Goal: Task Accomplishment & Management: Manage account settings

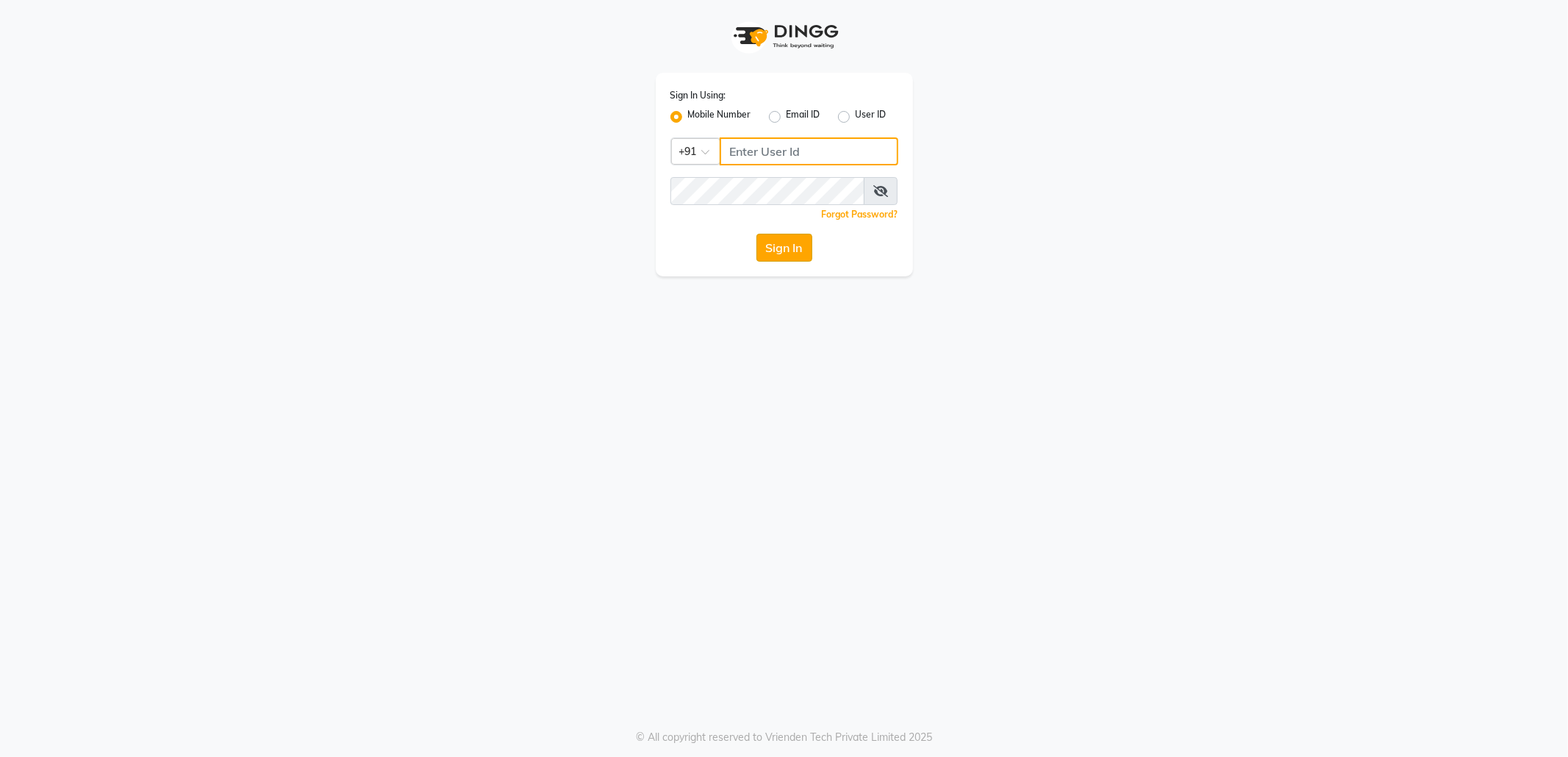
type input "9145786777"
click at [782, 246] on button "Sign In" at bounding box center [784, 248] width 56 height 28
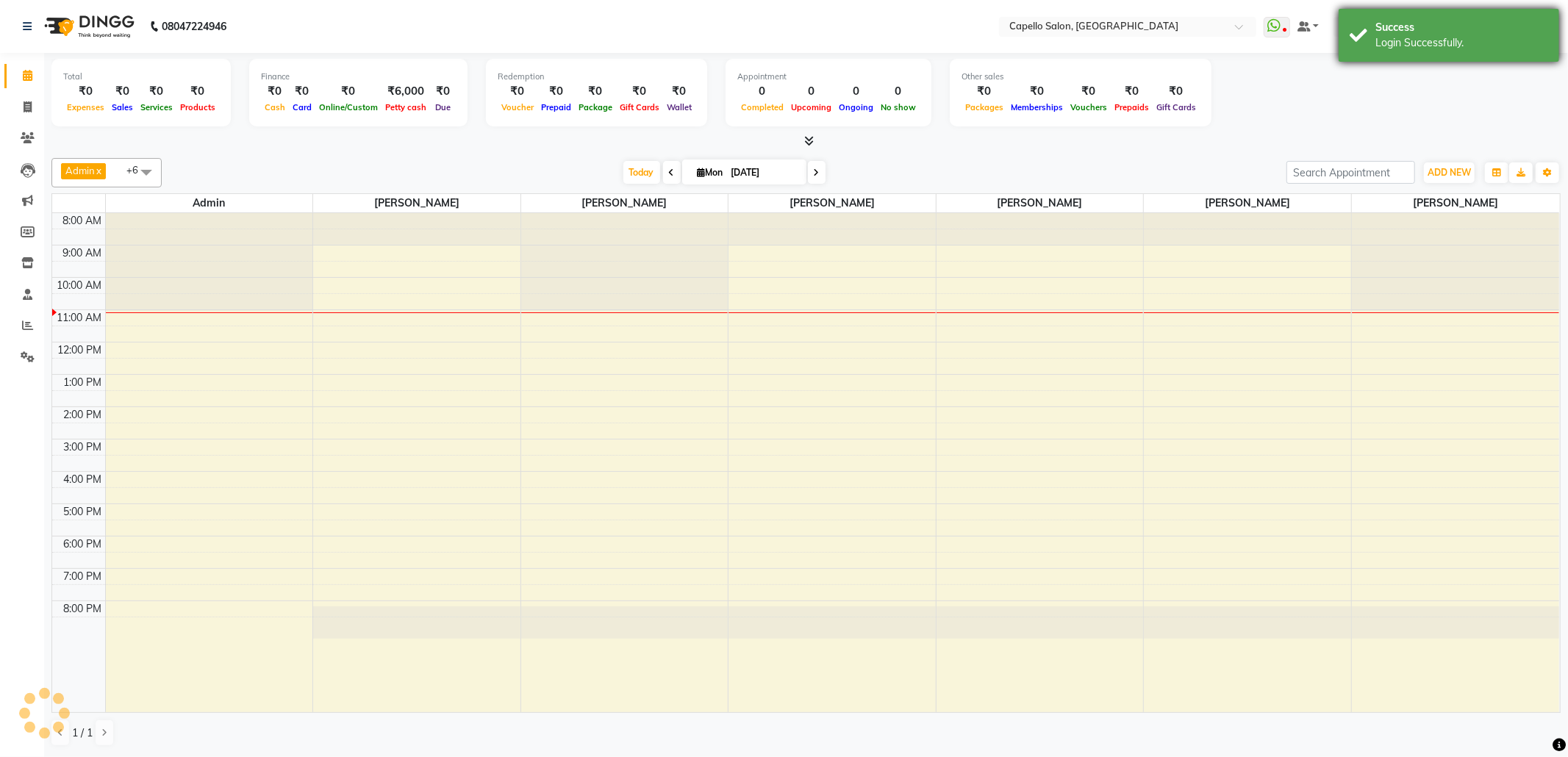
click at [1444, 47] on div "Login Successfully." at bounding box center [1461, 42] width 172 height 15
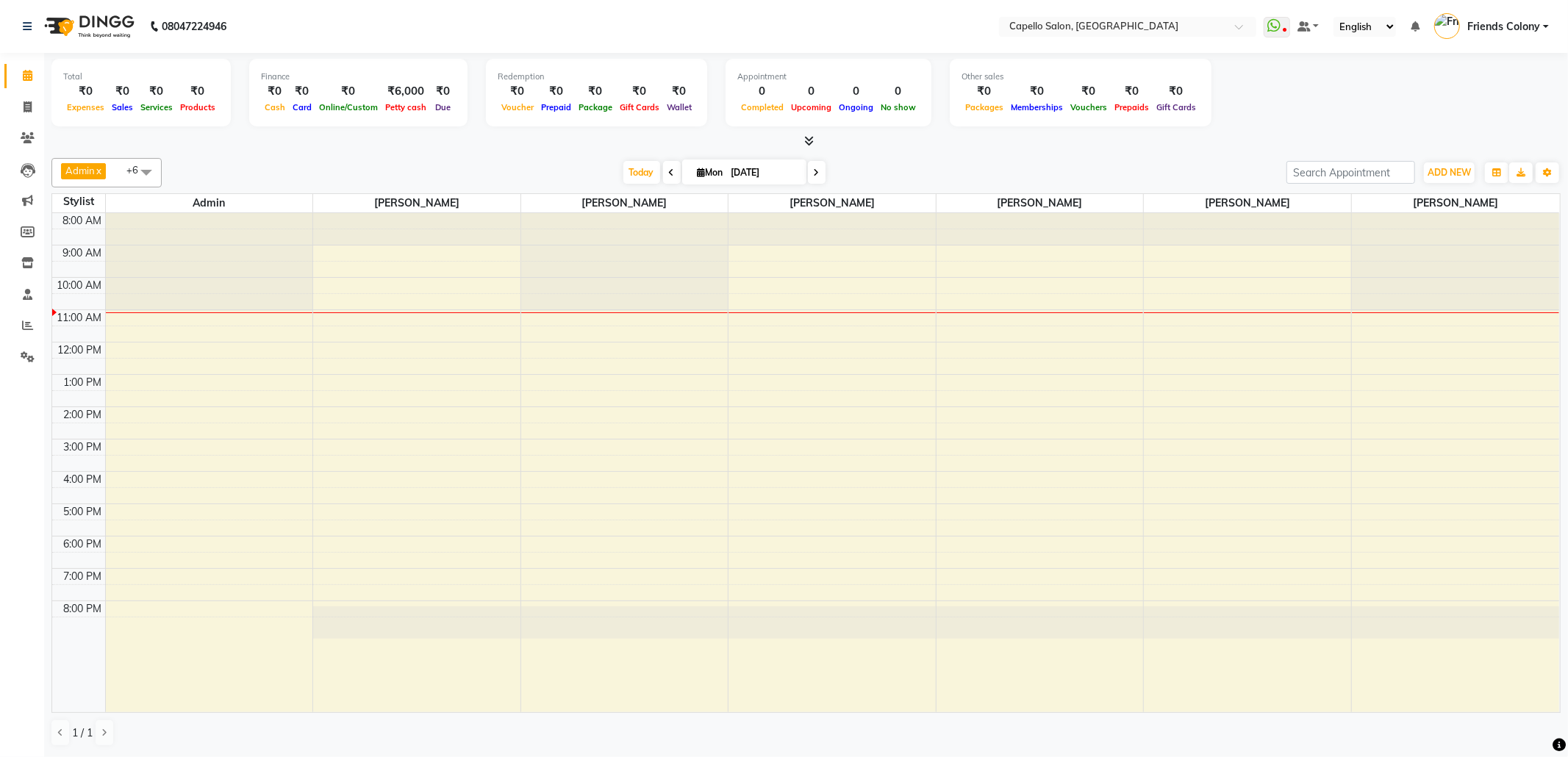
click at [1200, 136] on div at bounding box center [806, 141] width 1509 height 15
click at [1454, 176] on span "ADD NEW" at bounding box center [1449, 172] width 44 height 11
click at [1430, 254] on link "Add Attendance" at bounding box center [1415, 258] width 116 height 19
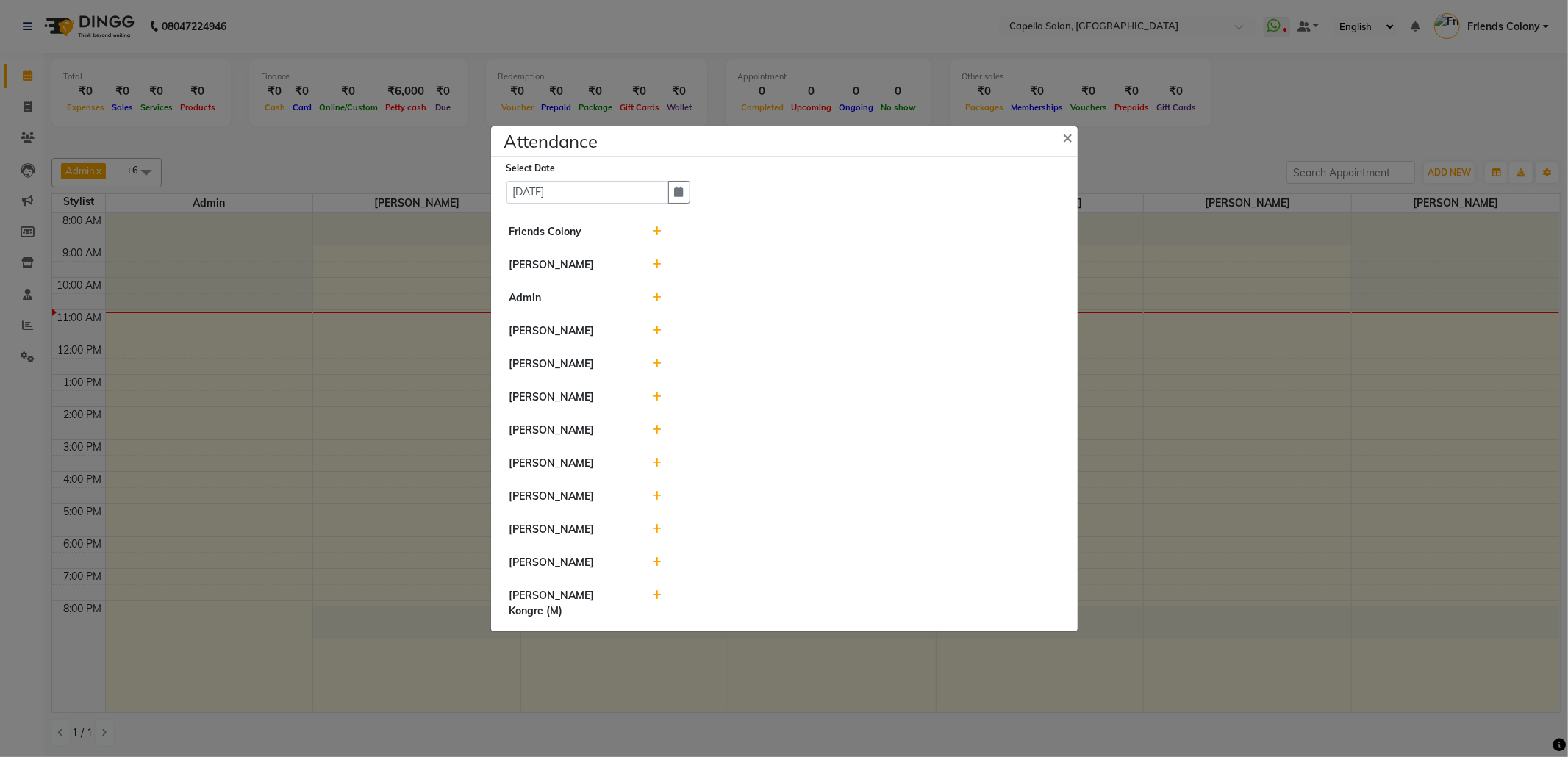
click at [658, 226] on icon at bounding box center [657, 231] width 10 height 11
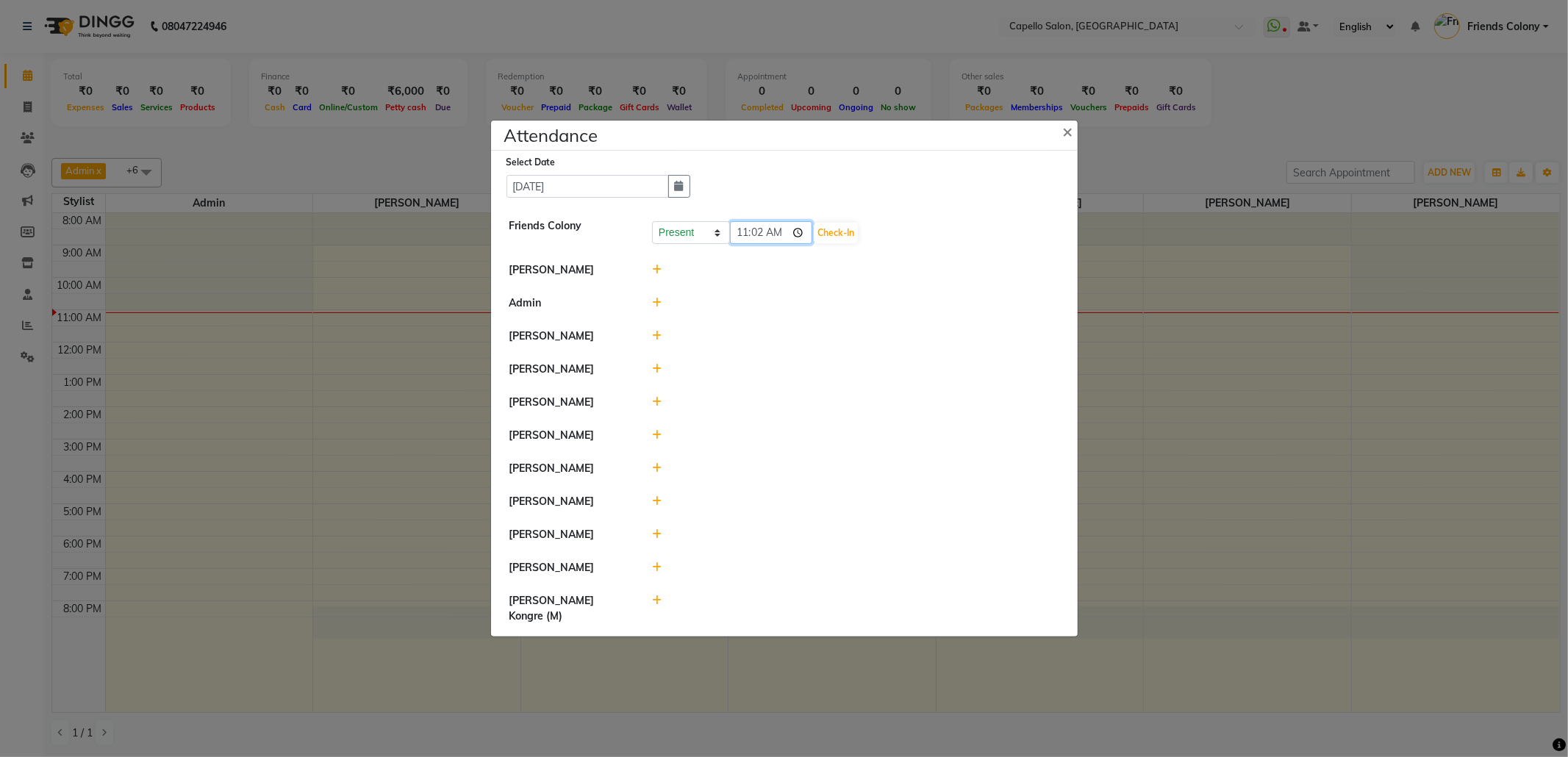
click at [739, 236] on input "11:02" at bounding box center [771, 233] width 82 height 23
type input "10:37"
click at [847, 233] on button "Check-In" at bounding box center [835, 232] width 44 height 21
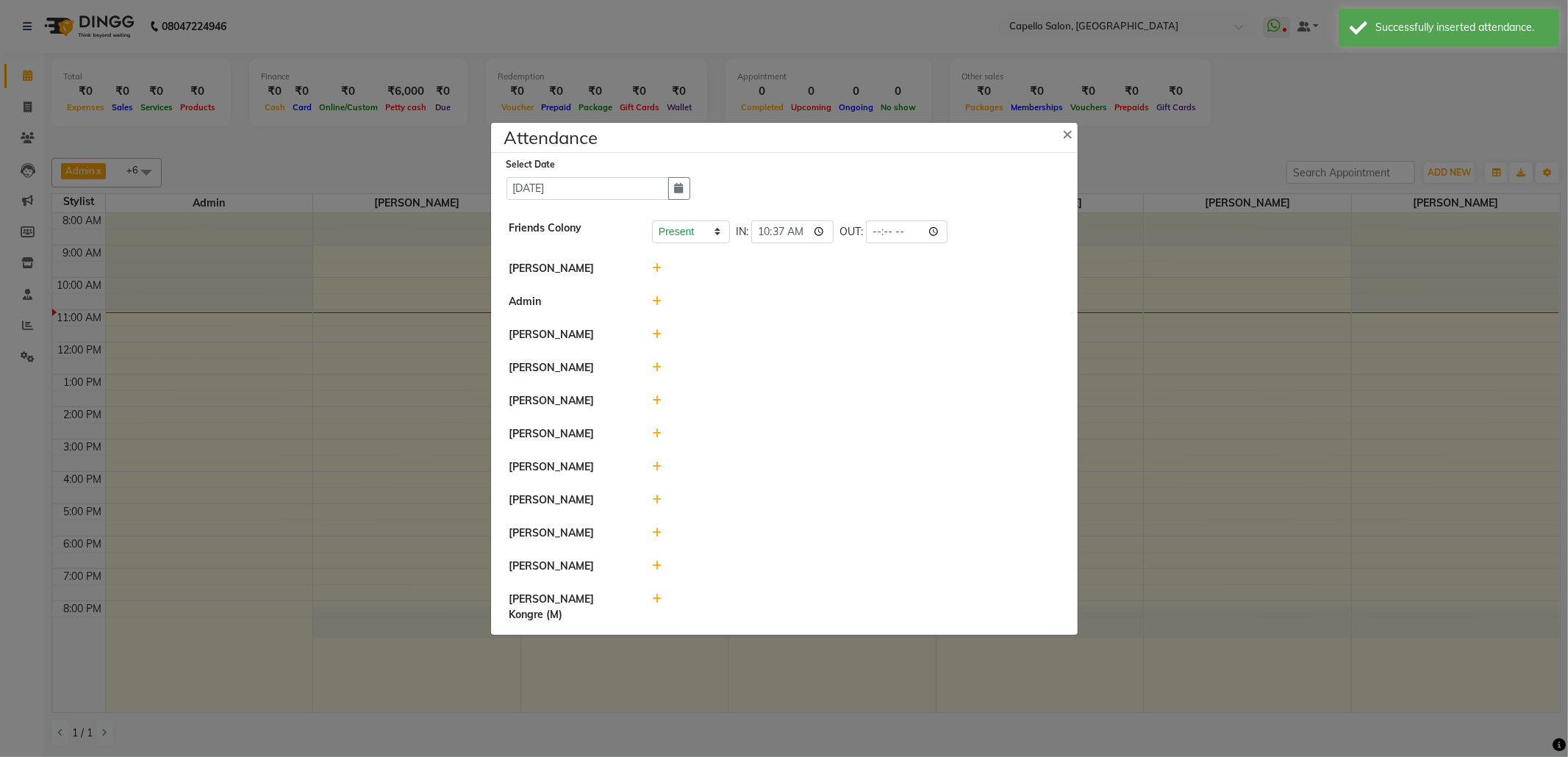
click at [653, 406] on icon at bounding box center [657, 401] width 10 height 11
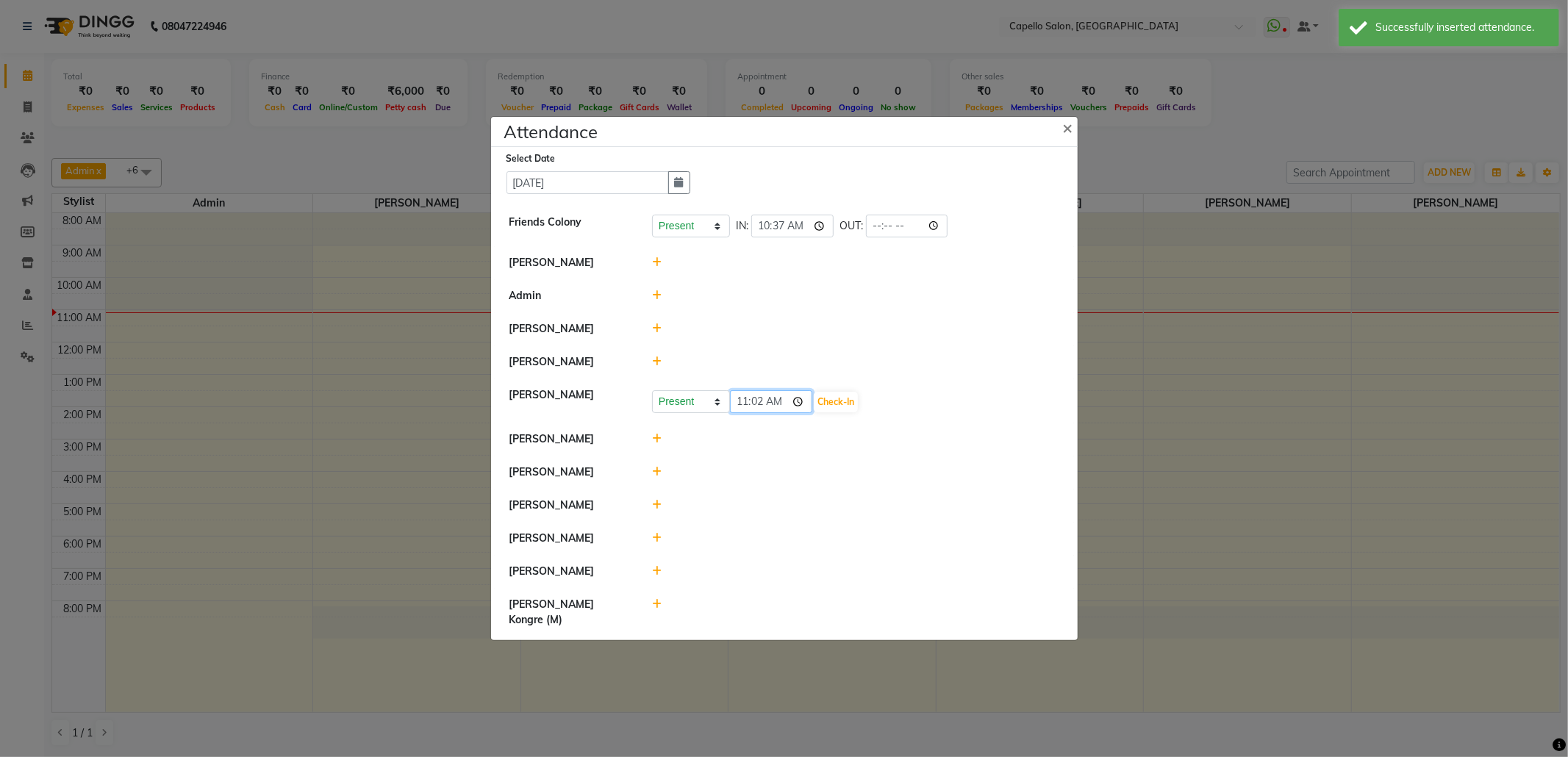
click at [744, 413] on input "11:02" at bounding box center [771, 402] width 82 height 23
type input "10:50"
click at [839, 412] on button "Check-In" at bounding box center [835, 401] width 44 height 21
click at [657, 442] on icon at bounding box center [657, 438] width 10 height 11
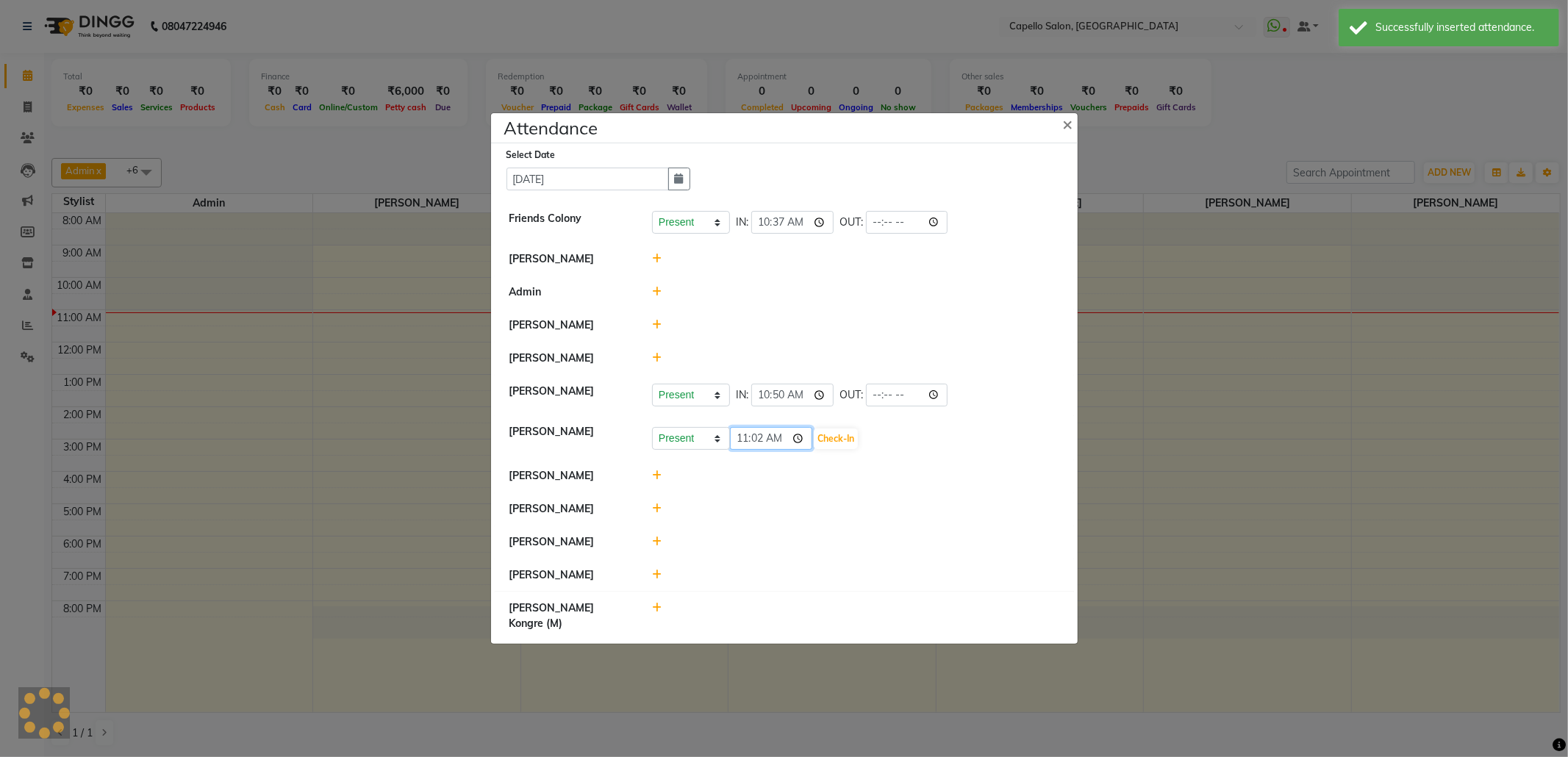
click at [744, 450] on input "11:02" at bounding box center [771, 439] width 82 height 23
type input "10:37"
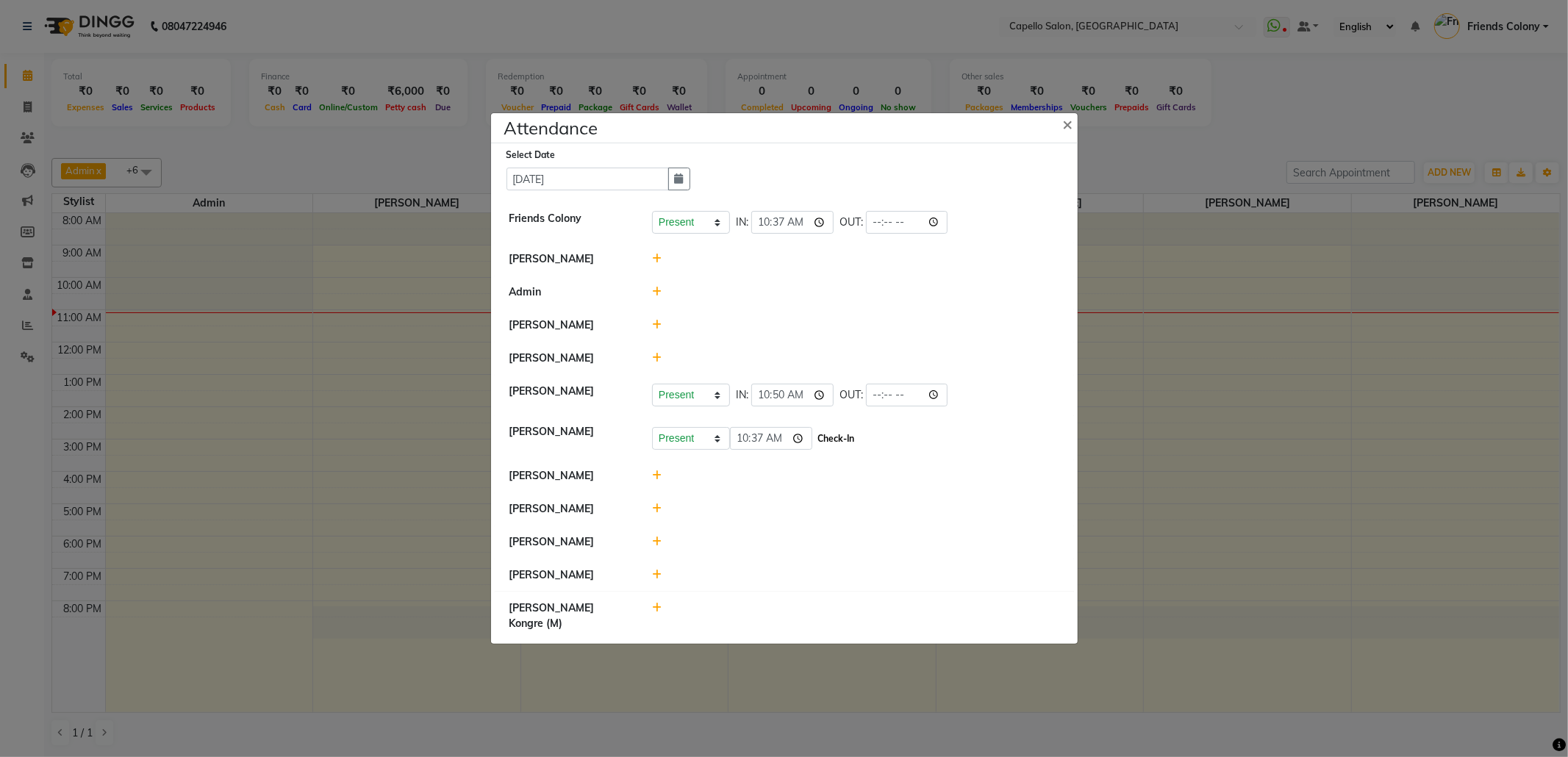
click at [839, 450] on button "Check-In" at bounding box center [835, 439] width 44 height 21
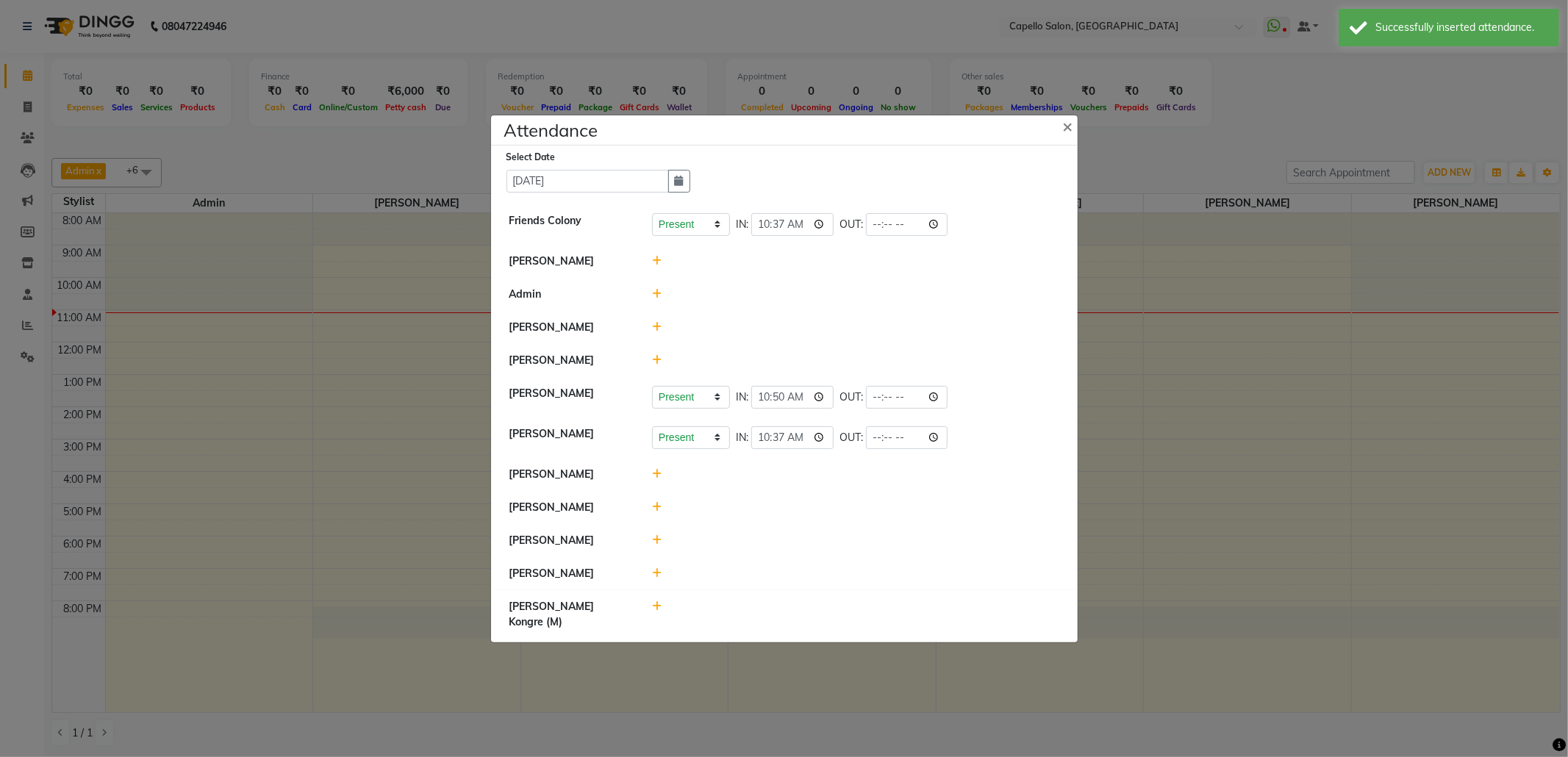
click at [657, 545] on icon at bounding box center [657, 541] width 10 height 11
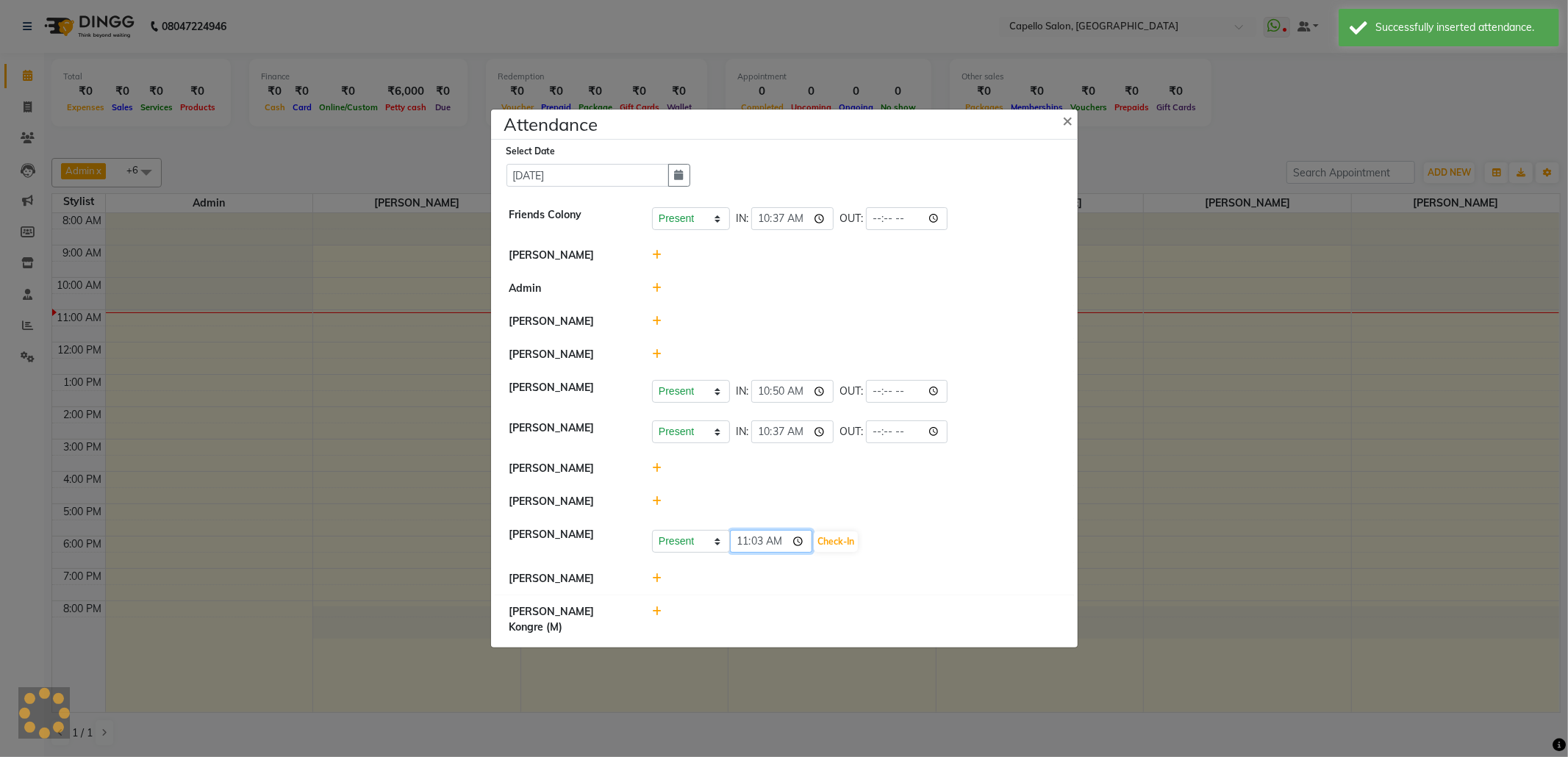
click at [757, 553] on input "11:03" at bounding box center [771, 542] width 82 height 23
type input "11:02"
click at [827, 552] on button "Check-In" at bounding box center [835, 542] width 44 height 21
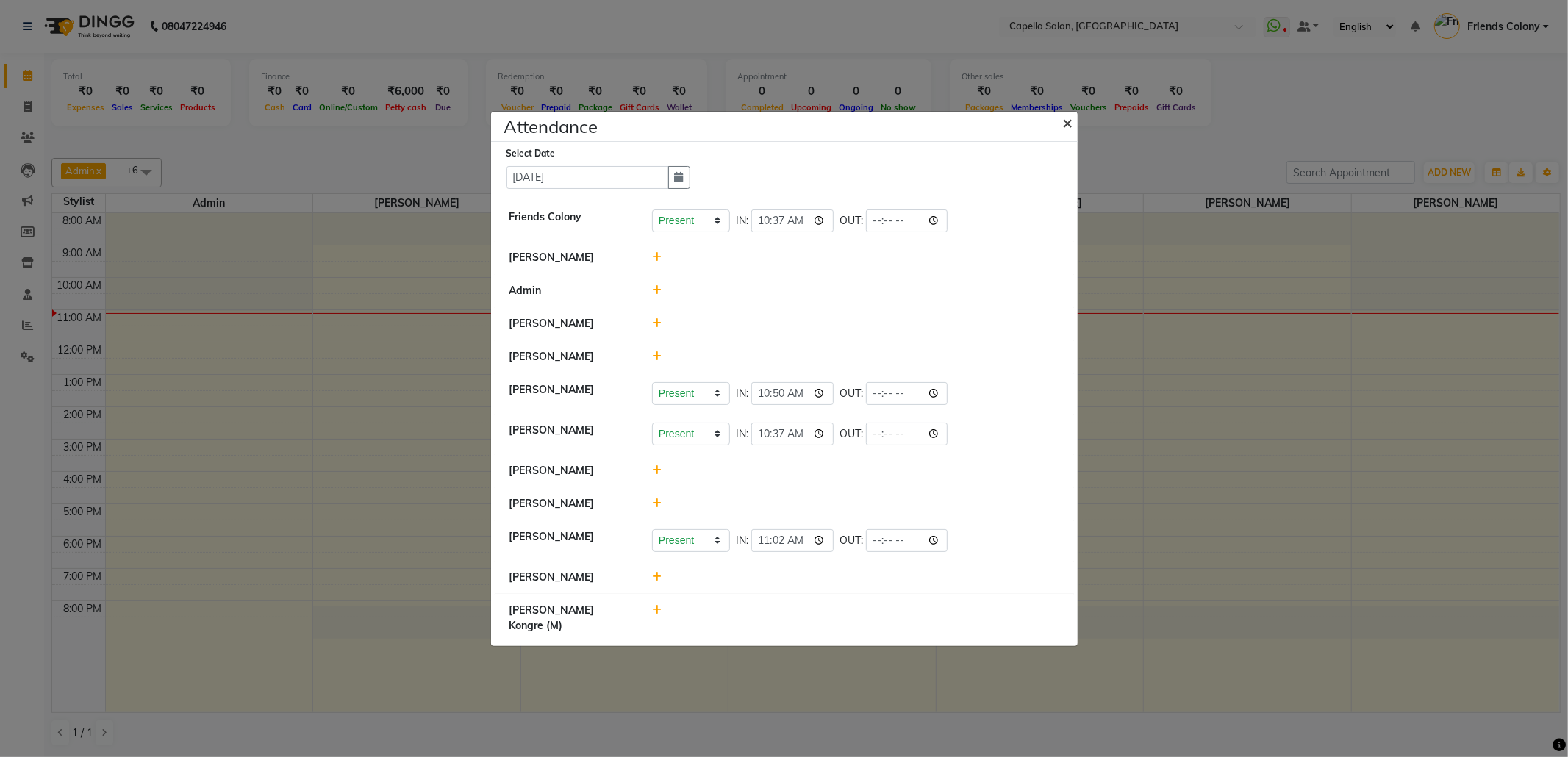
click at [1070, 125] on span "×" at bounding box center [1069, 122] width 11 height 22
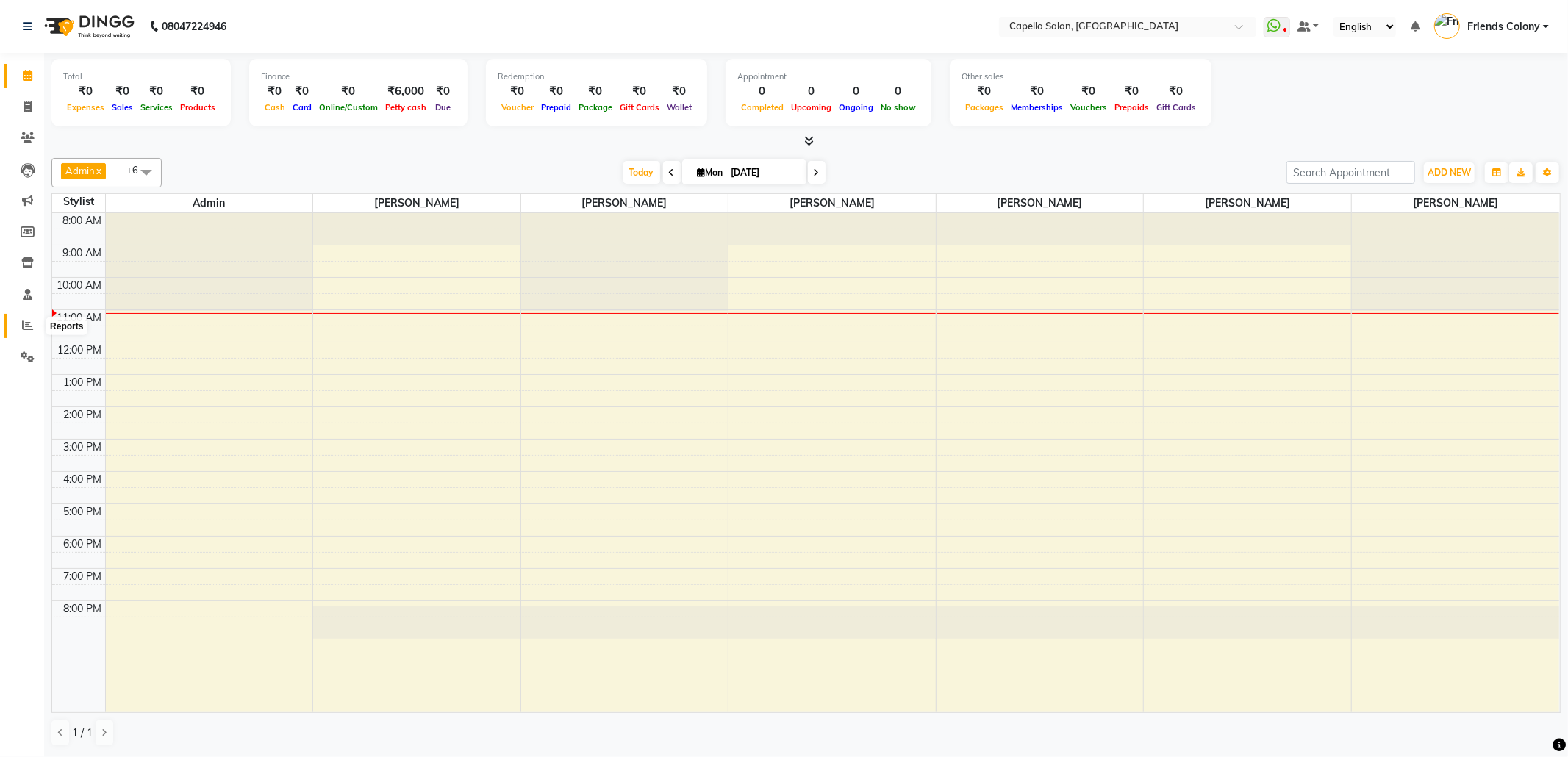
click at [32, 324] on icon at bounding box center [28, 325] width 11 height 11
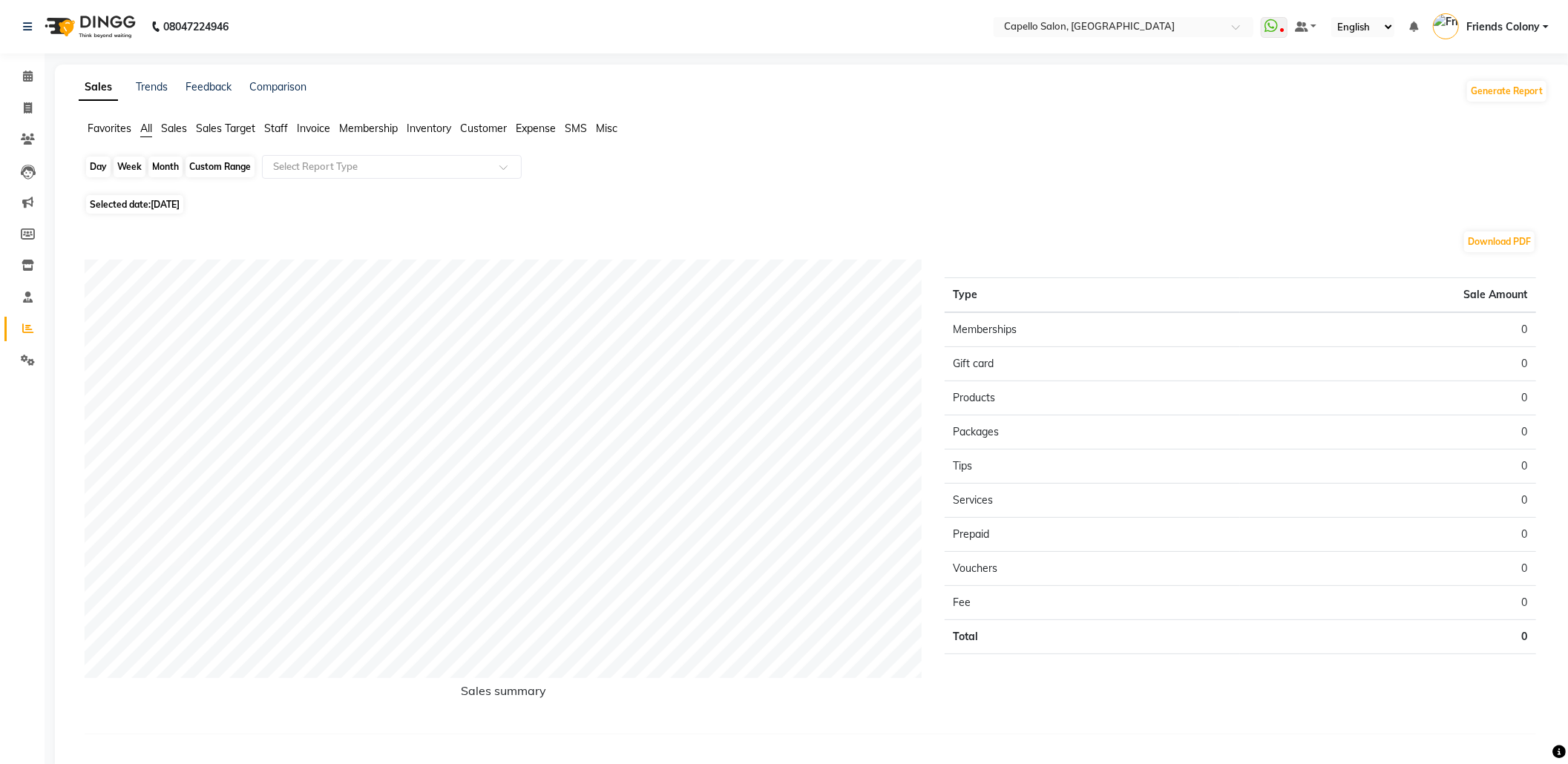
click at [106, 164] on div "Day" at bounding box center [97, 167] width 24 height 21
select select "9"
select select "2025"
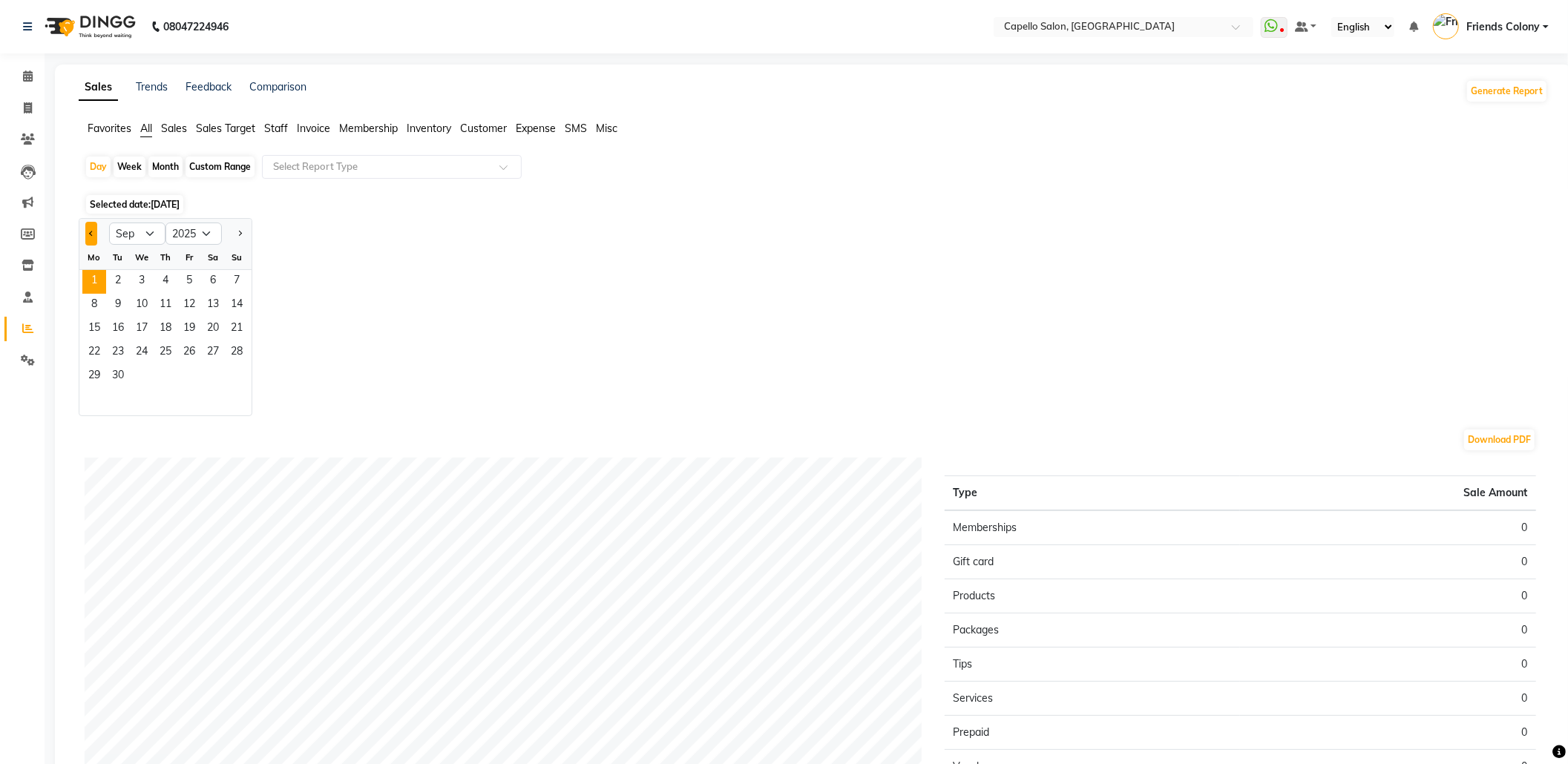
click at [90, 228] on button "Previous month" at bounding box center [91, 234] width 12 height 23
select select "8"
click at [246, 379] on span "31" at bounding box center [236, 377] width 23 height 23
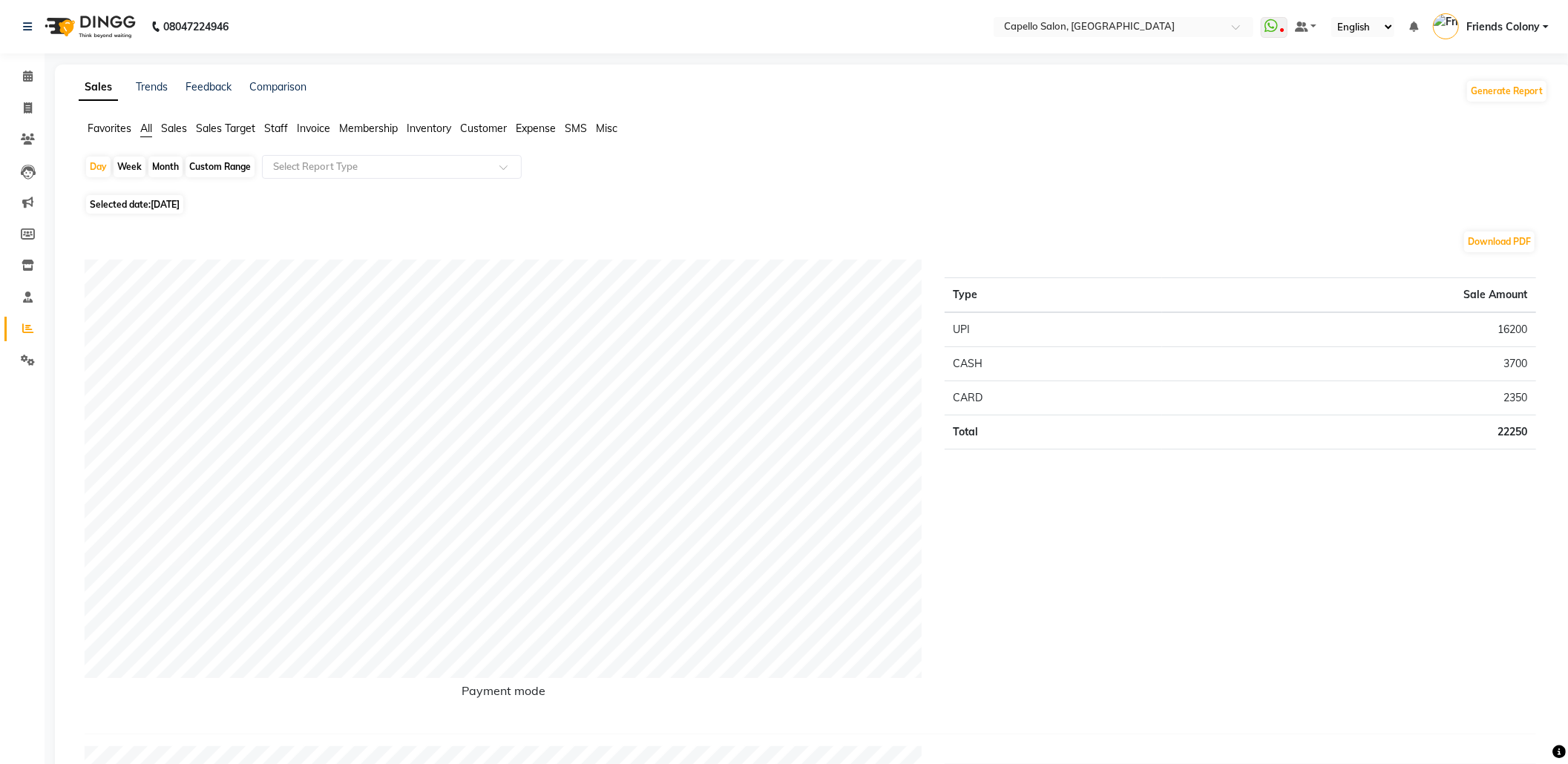
click at [152, 165] on div "Month" at bounding box center [166, 167] width 34 height 21
select select "8"
select select "2025"
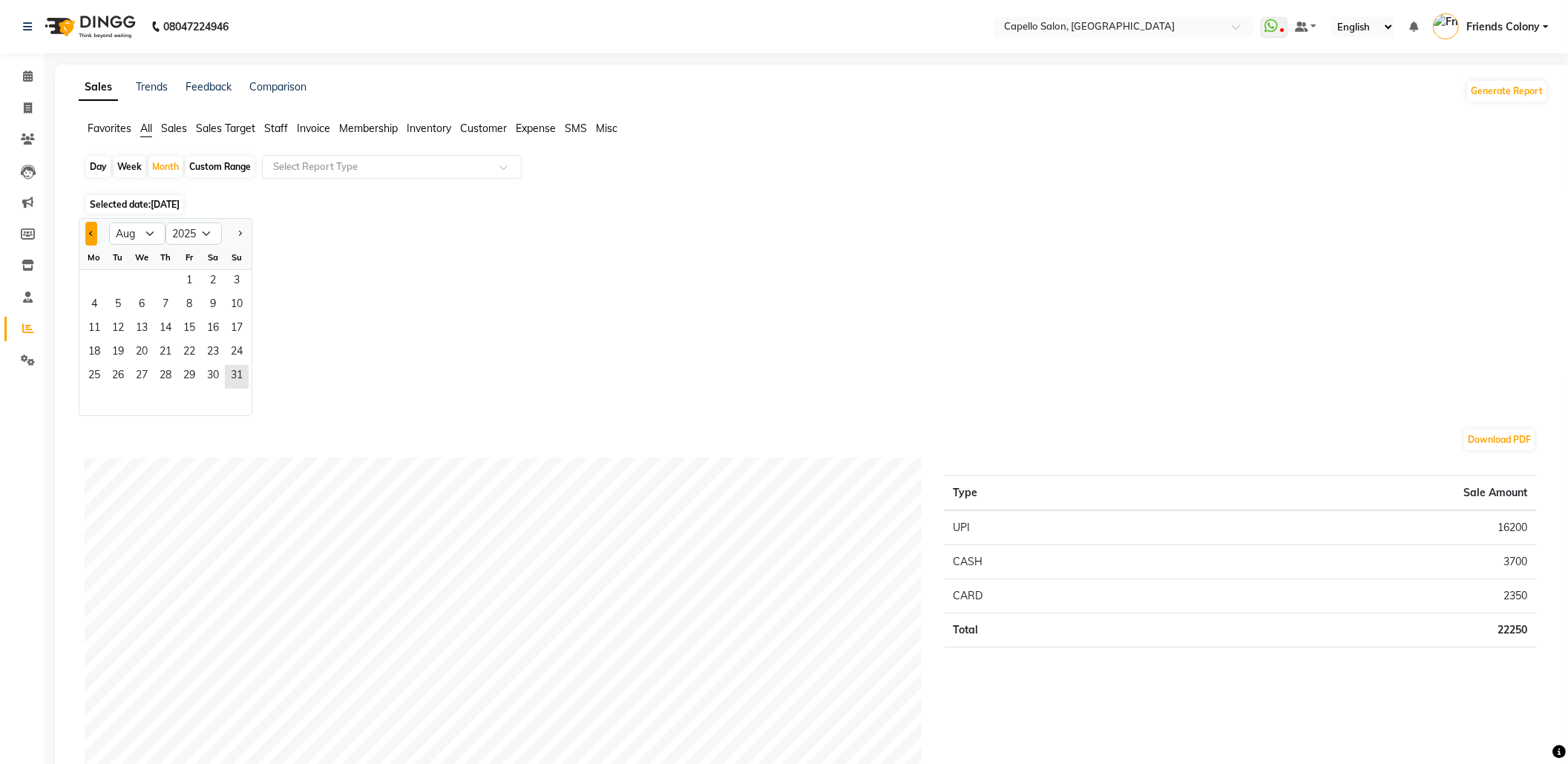
click at [87, 224] on button "Previous month" at bounding box center [91, 234] width 12 height 23
select select "7"
click at [127, 297] on span "8" at bounding box center [118, 306] width 23 height 23
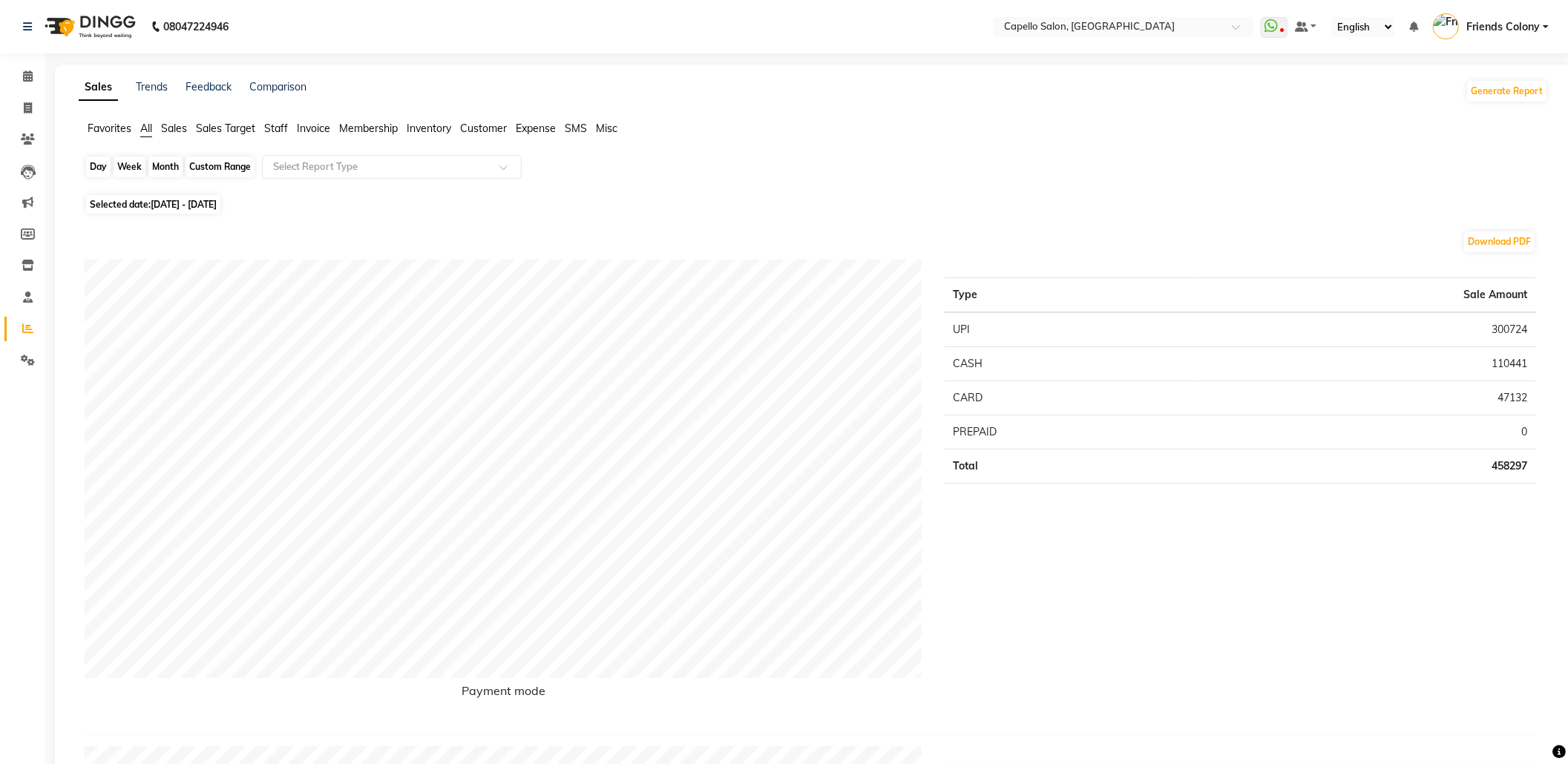
click at [170, 173] on div "Month" at bounding box center [166, 167] width 34 height 21
select select "7"
select select "2025"
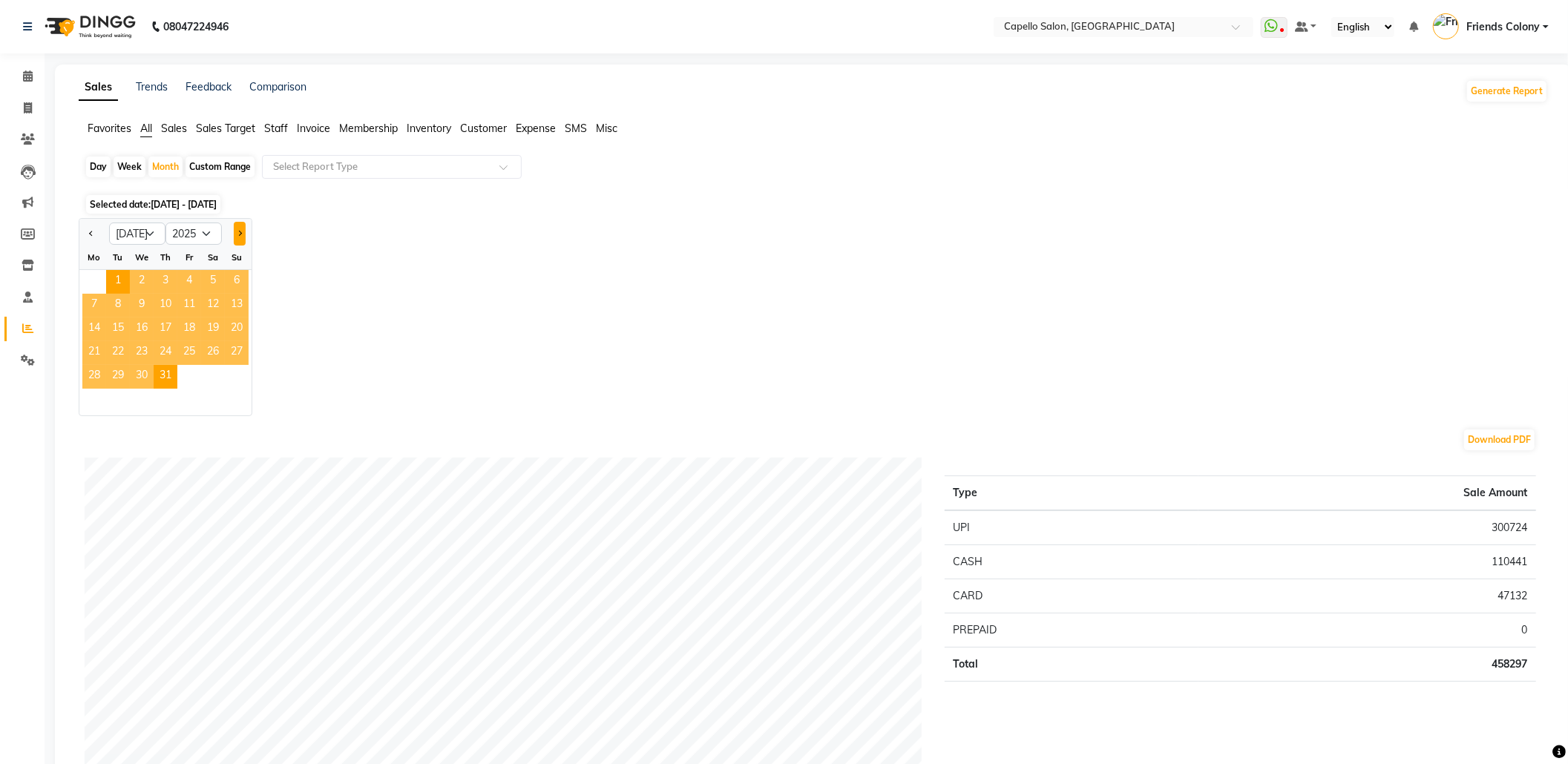
click at [239, 229] on button "Next month" at bounding box center [239, 234] width 12 height 23
select select "8"
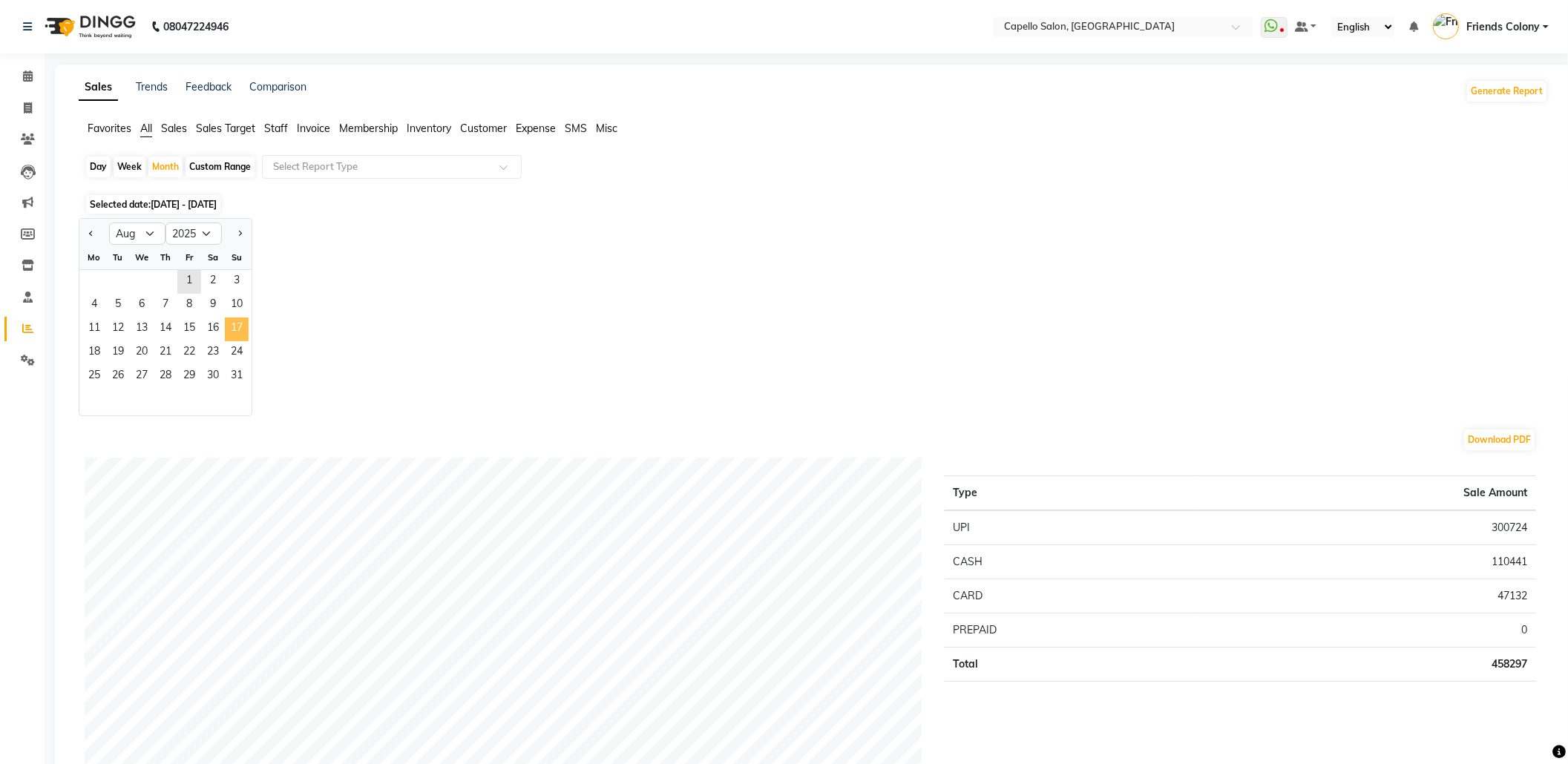
click at [227, 333] on span "17" at bounding box center [236, 329] width 23 height 23
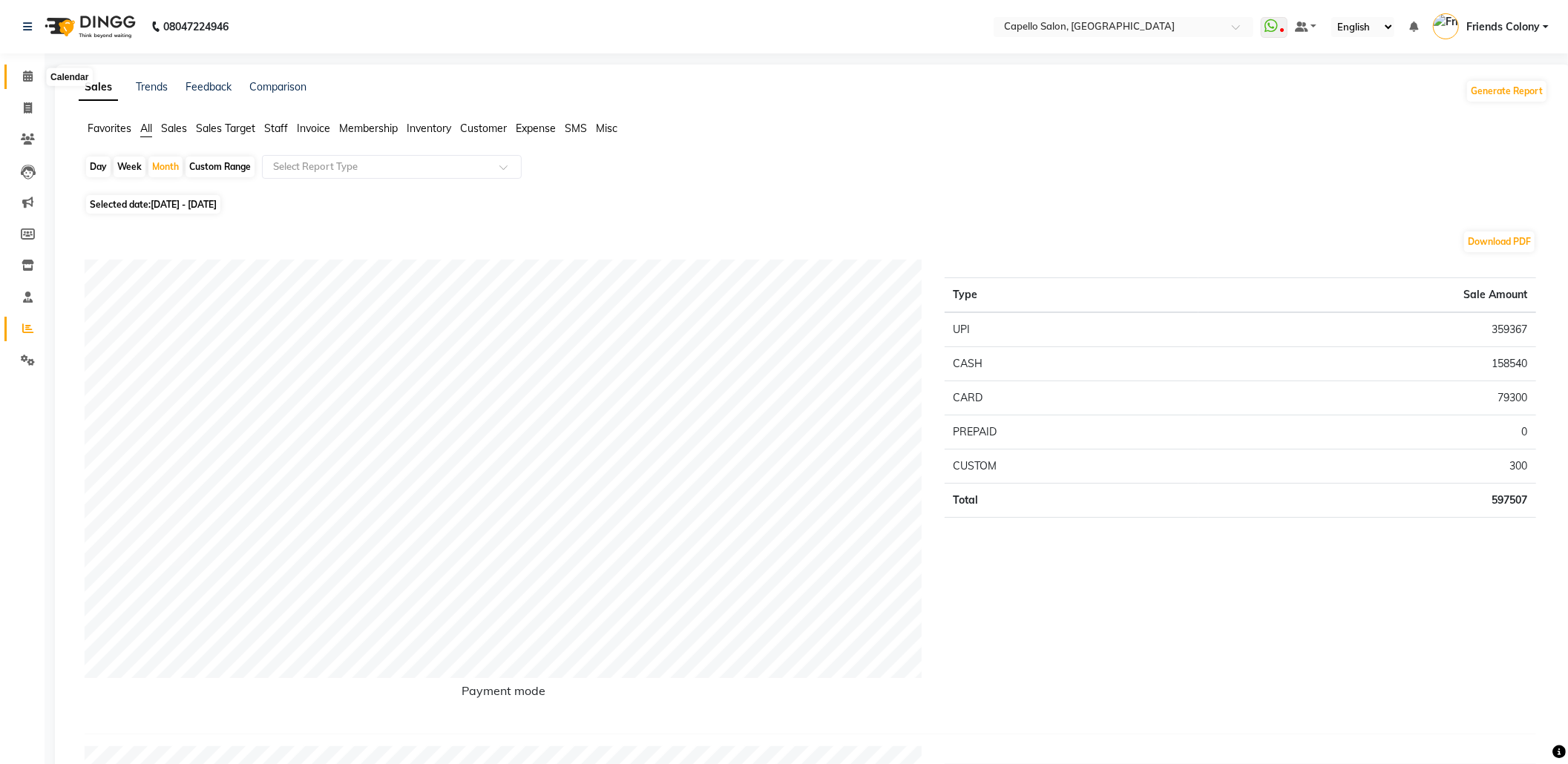
click at [21, 81] on span at bounding box center [27, 77] width 26 height 17
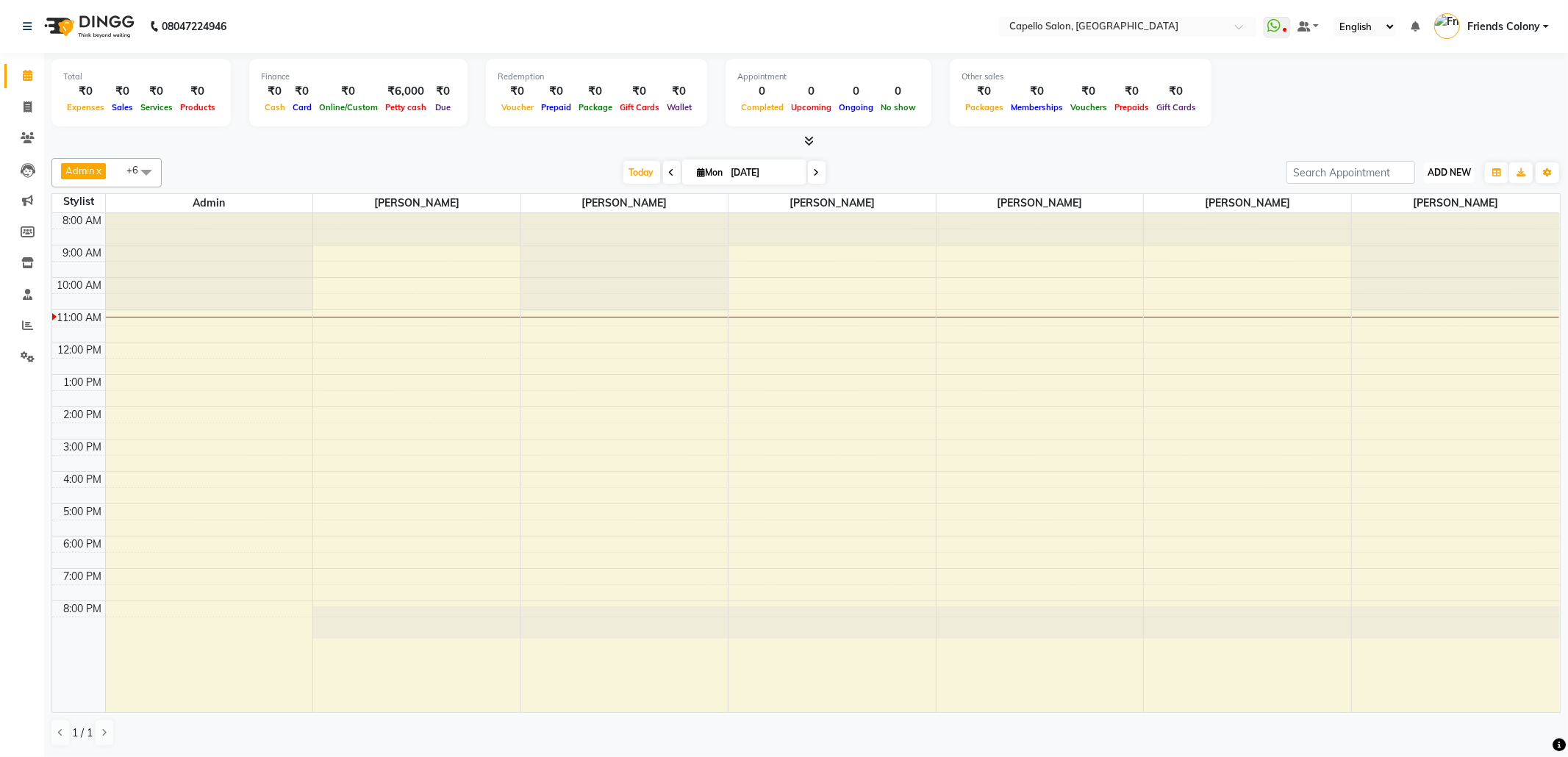
click at [1458, 169] on span "ADD NEW" at bounding box center [1449, 172] width 44 height 11
click at [1441, 254] on link "Add Attendance" at bounding box center [1415, 258] width 116 height 19
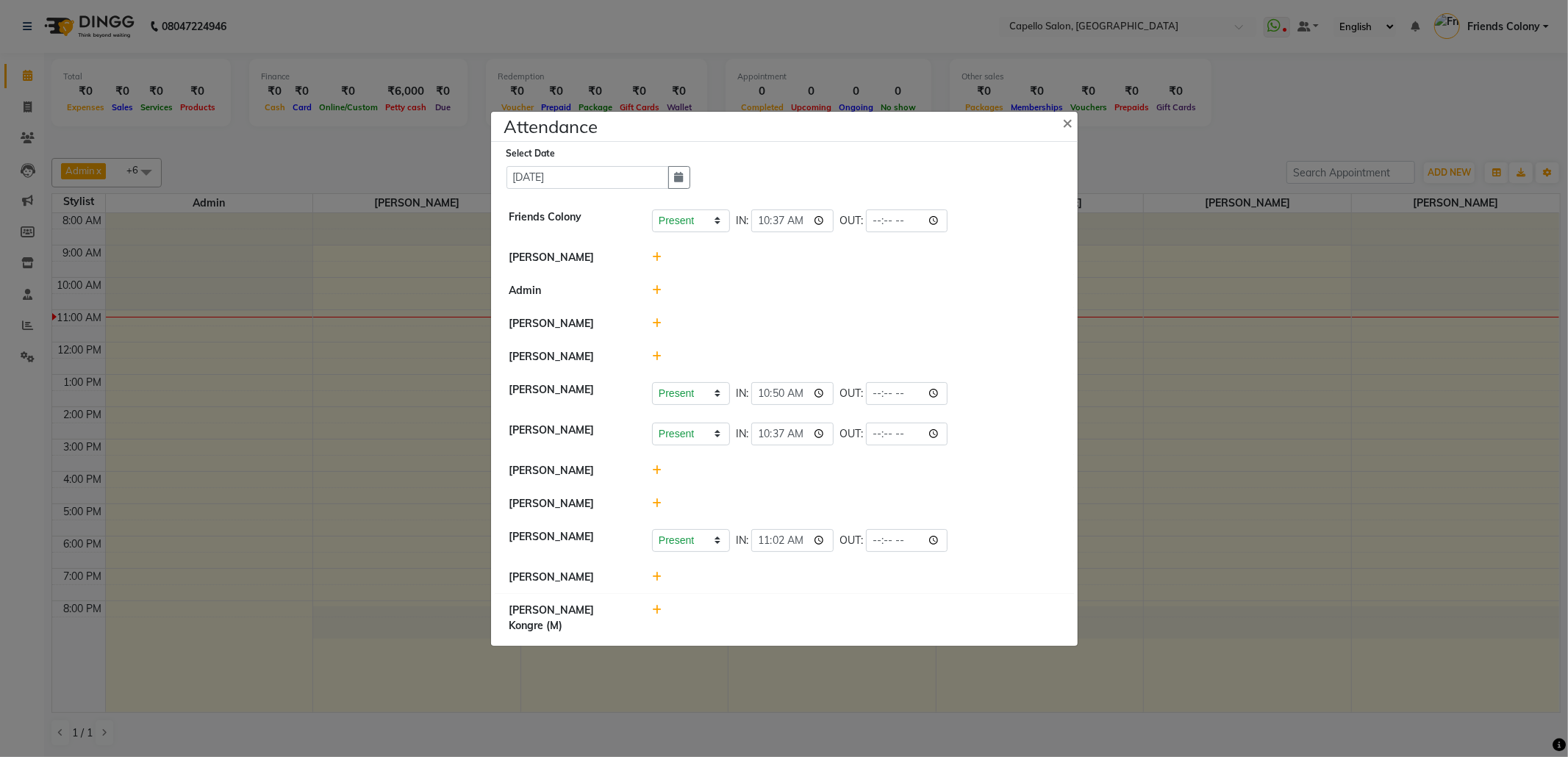
click at [659, 362] on icon at bounding box center [657, 357] width 10 height 11
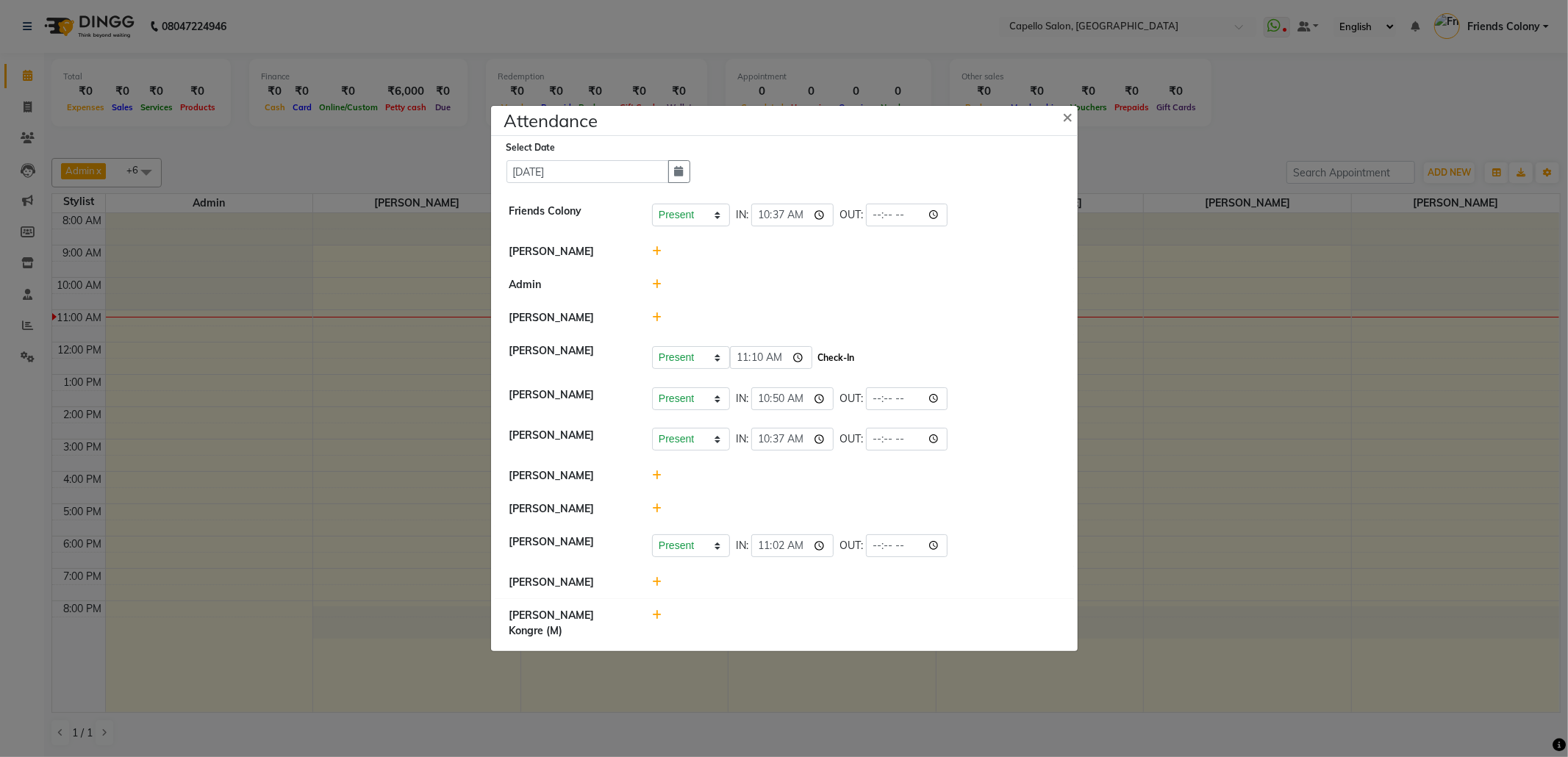
click at [847, 368] on button "Check-In" at bounding box center [835, 357] width 44 height 21
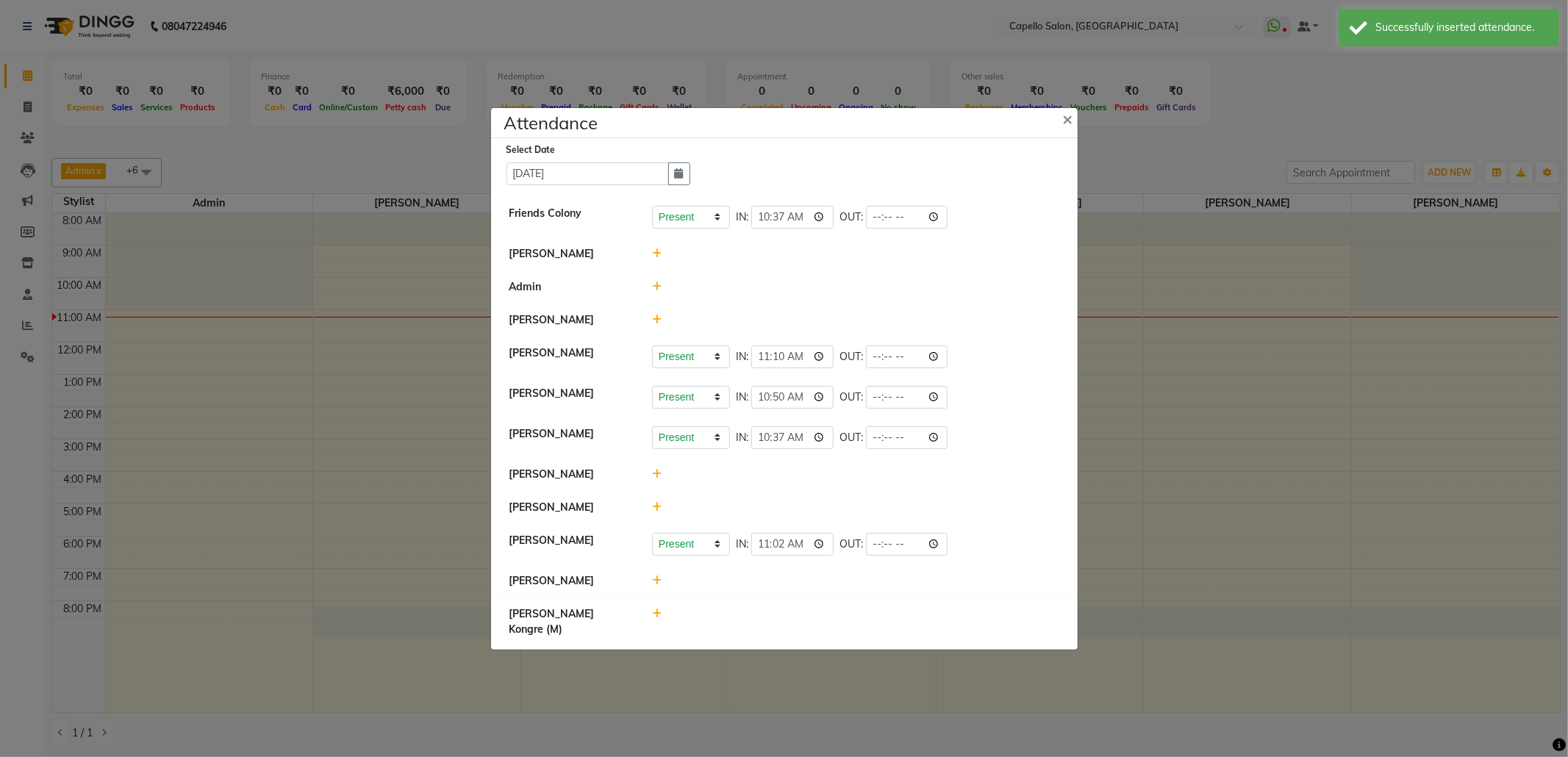
click at [657, 479] on icon at bounding box center [657, 475] width 10 height 11
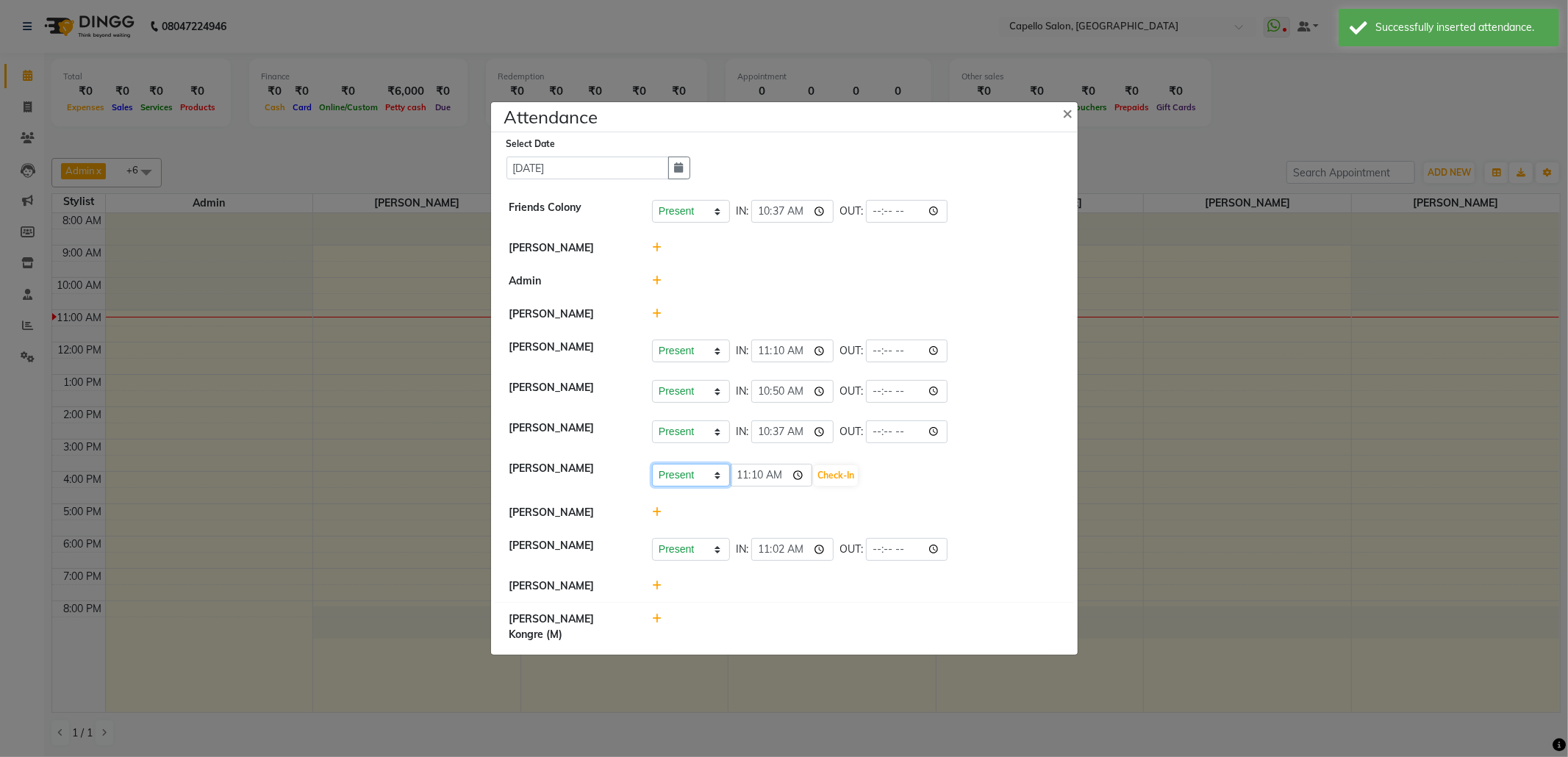
click at [703, 487] on select "Present Absent Late Half Day Weekly Off" at bounding box center [691, 475] width 78 height 23
select select "W"
click at [652, 480] on select "Present Absent Late Half Day Weekly Off" at bounding box center [691, 475] width 78 height 23
click at [756, 486] on button "Save" at bounding box center [746, 475] width 29 height 21
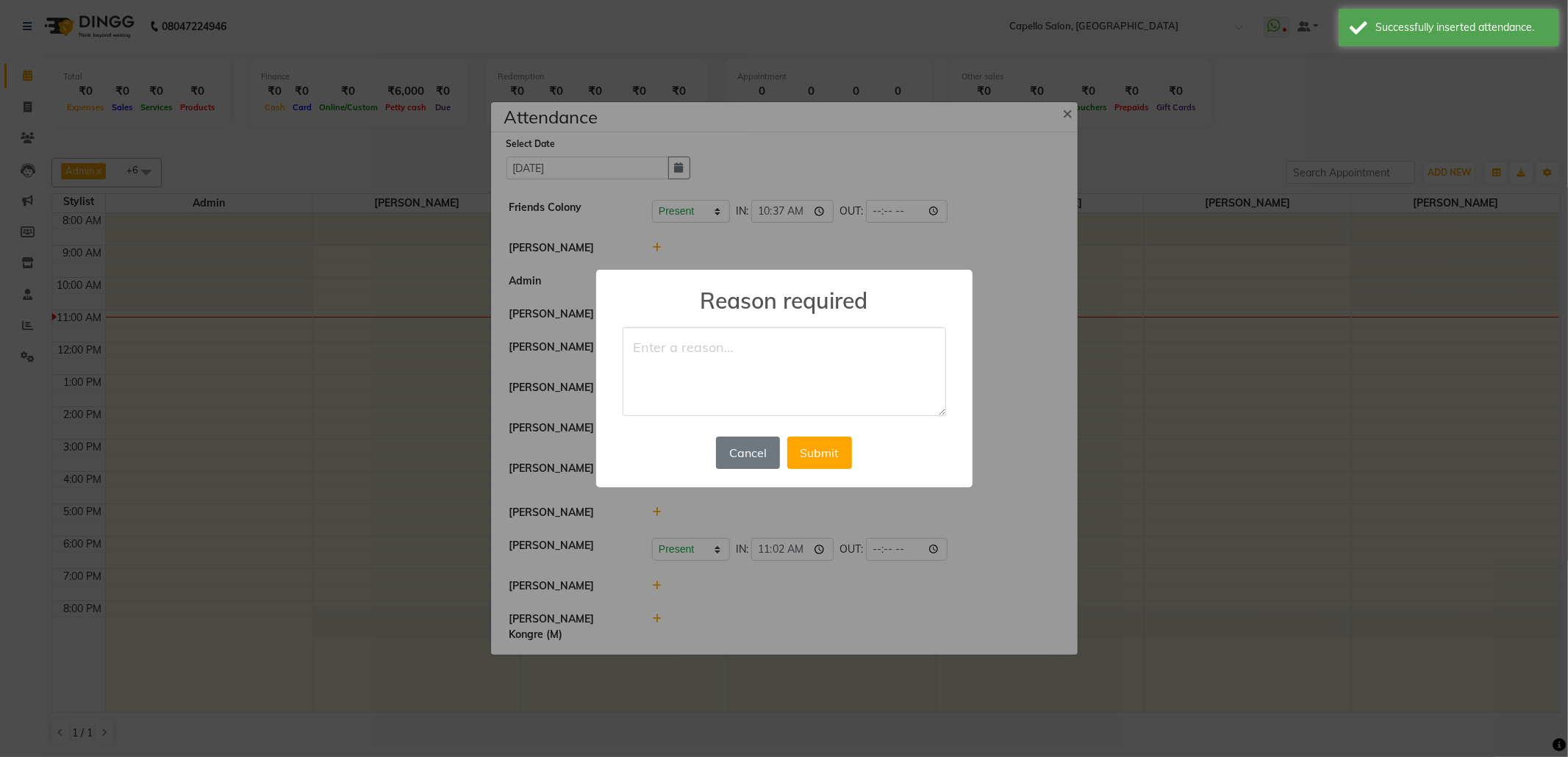
click at [654, 353] on textarea at bounding box center [784, 372] width 323 height 89
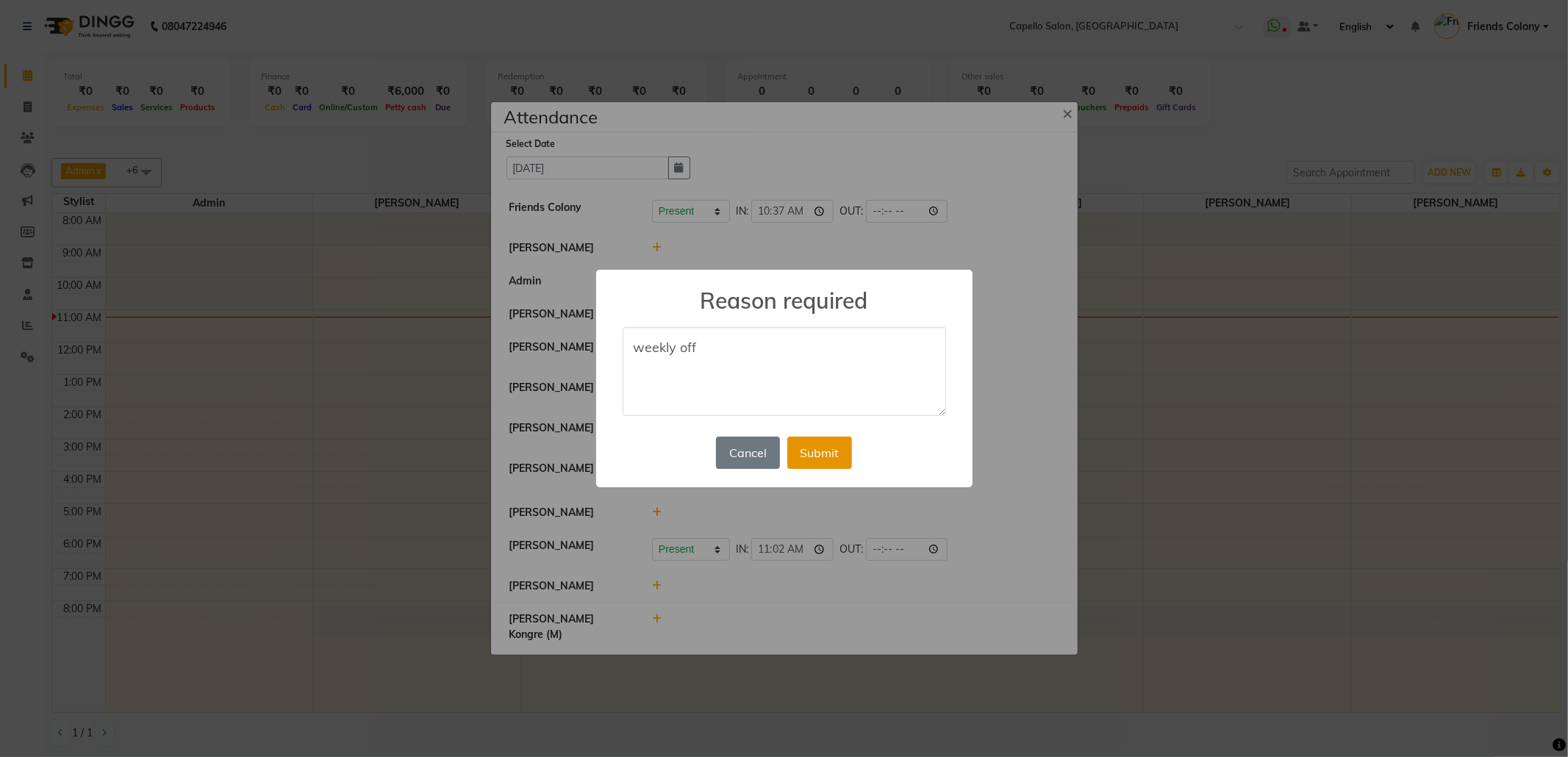
type textarea "weekly off"
click at [818, 454] on button "Submit" at bounding box center [819, 453] width 64 height 32
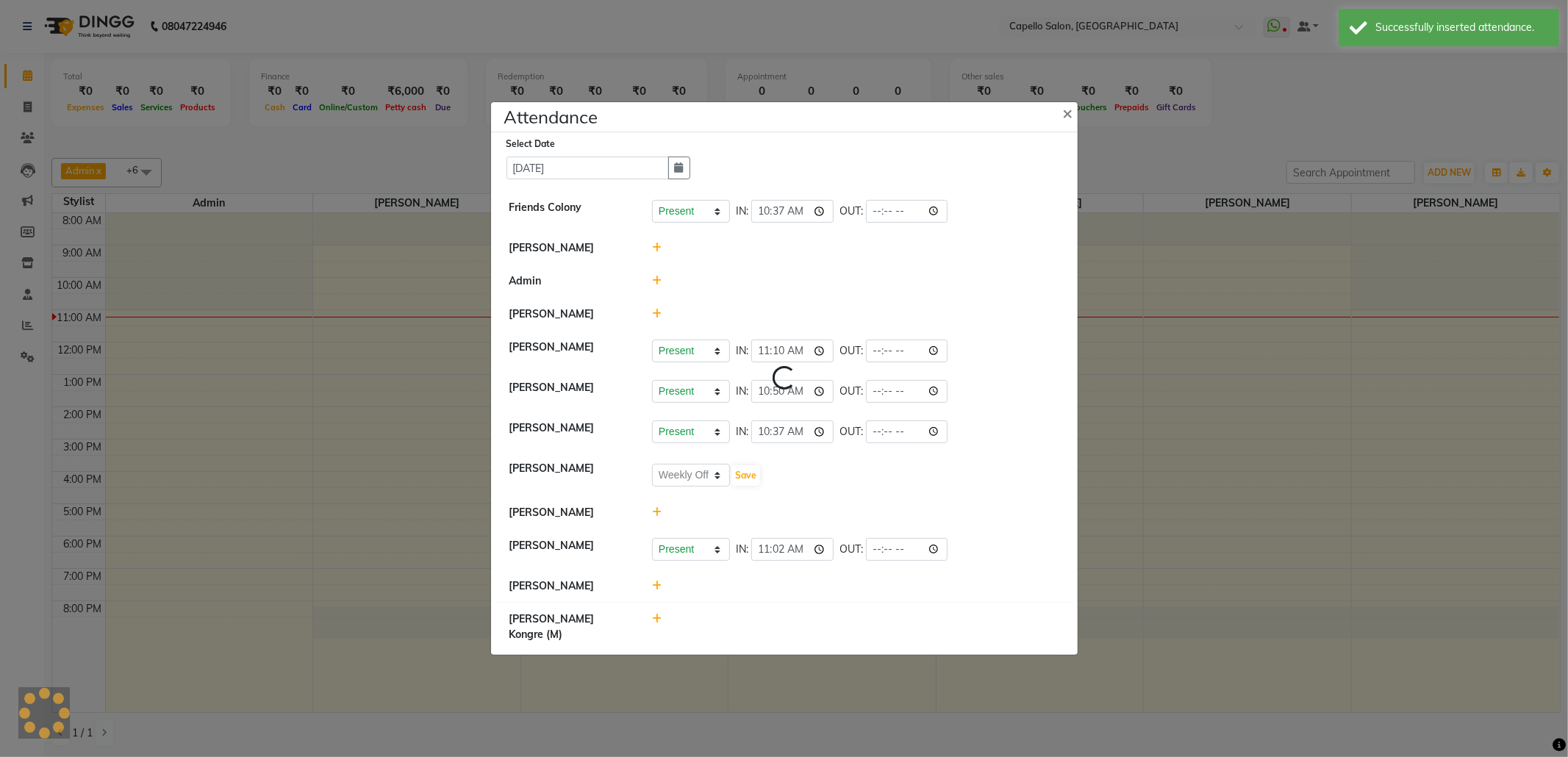
select select "W"
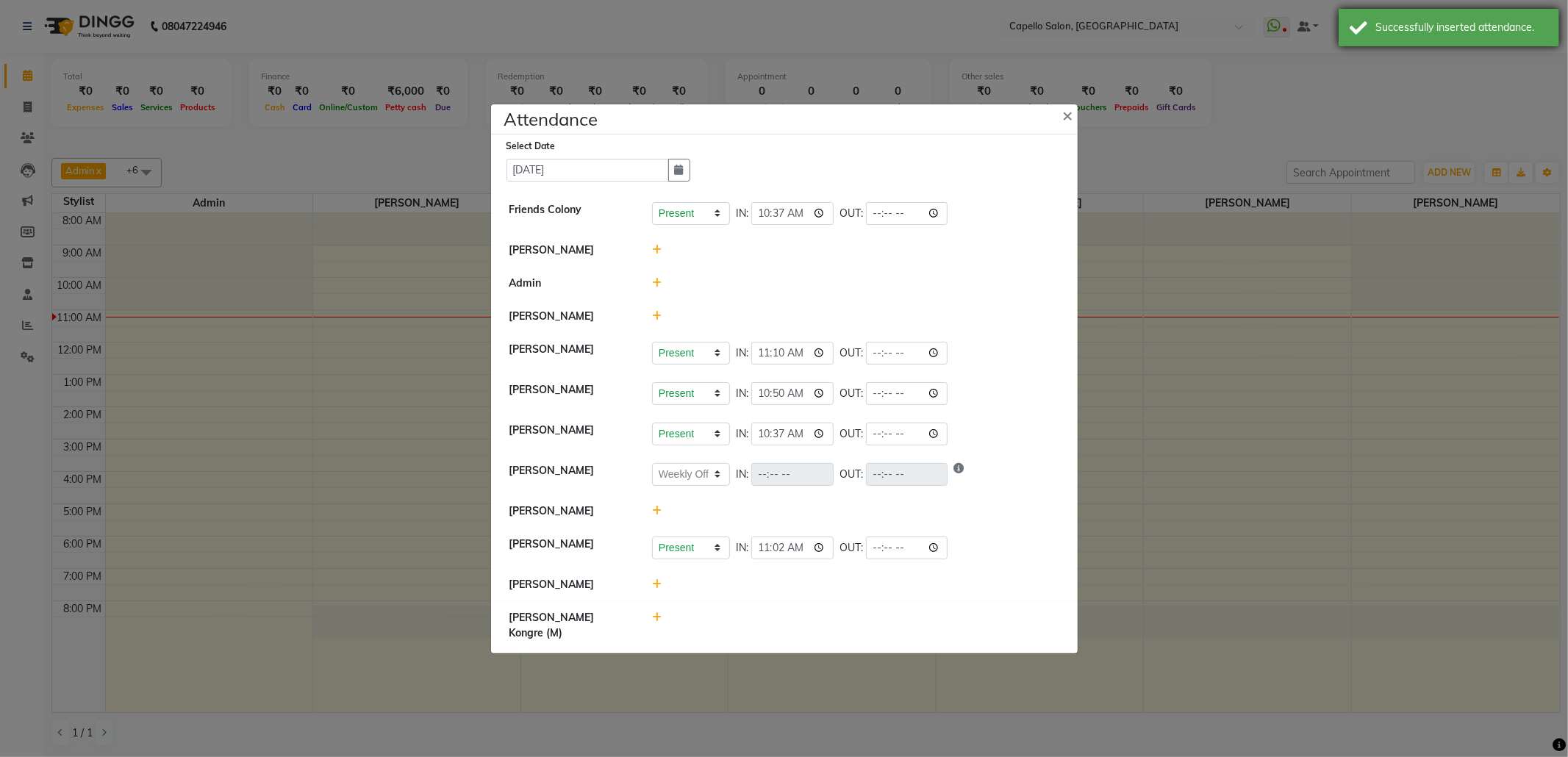
click at [1473, 22] on div "Successfully inserted attendance." at bounding box center [1461, 27] width 172 height 15
click at [656, 623] on icon at bounding box center [657, 618] width 10 height 11
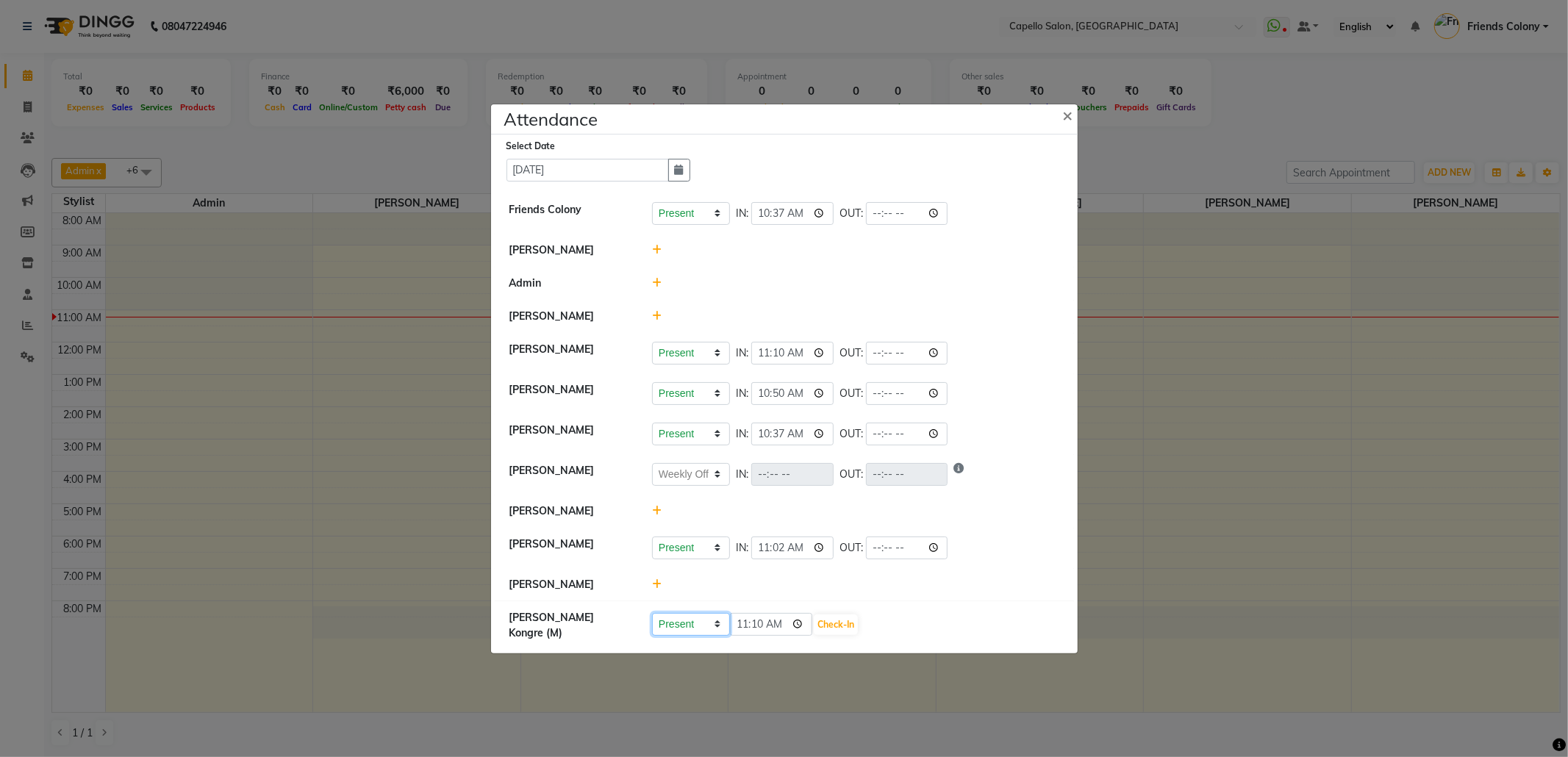
click at [702, 627] on select "Present Absent Late Half Day Weekly Off" at bounding box center [691, 625] width 78 height 23
select select "W"
click at [652, 624] on select "Present Absent Late Half Day Weekly Off" at bounding box center [691, 625] width 78 height 23
click at [753, 627] on button "Save" at bounding box center [746, 625] width 29 height 21
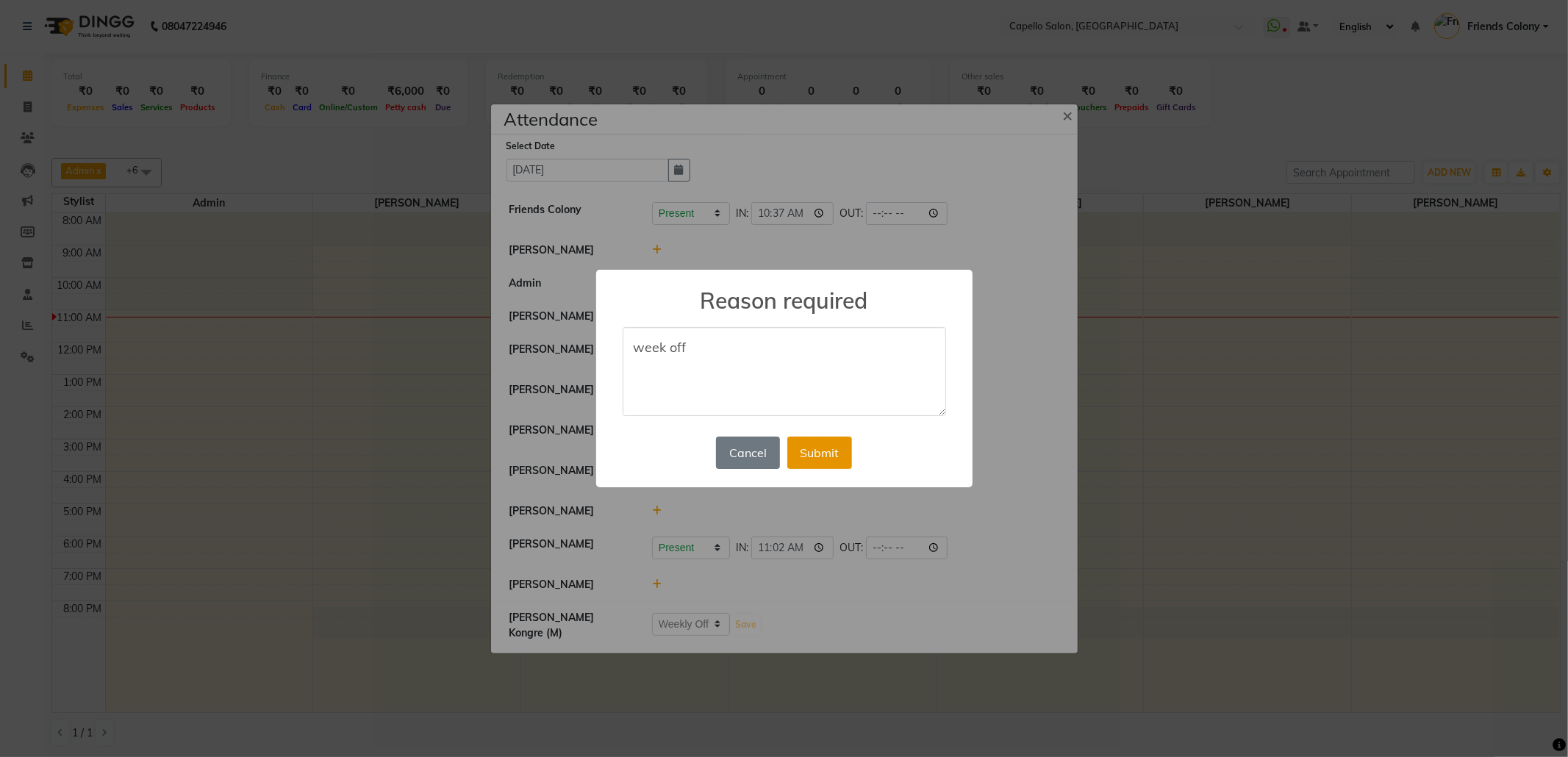
type textarea "week off"
click at [826, 456] on button "Submit" at bounding box center [819, 453] width 64 height 32
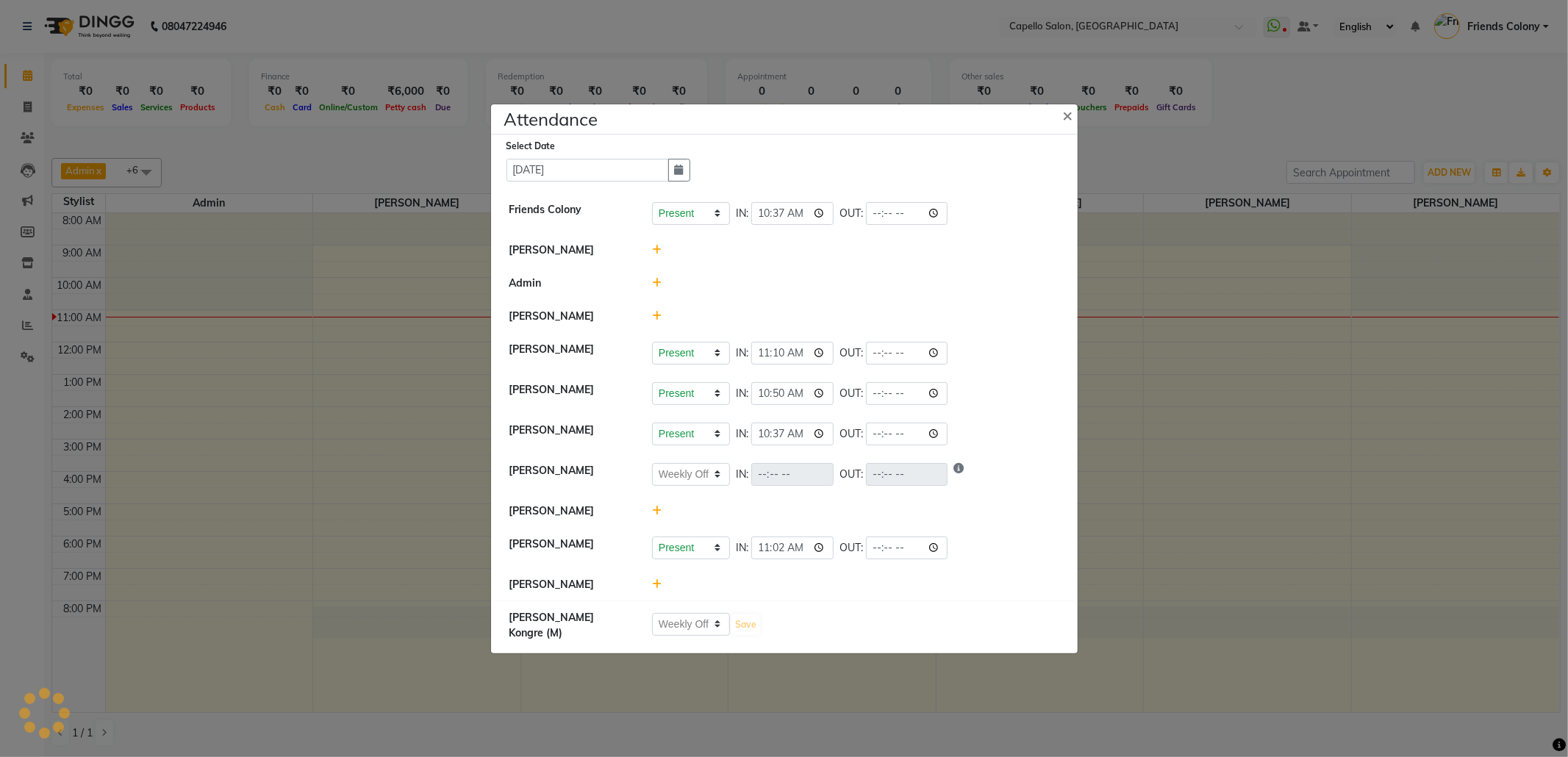
select select "W"
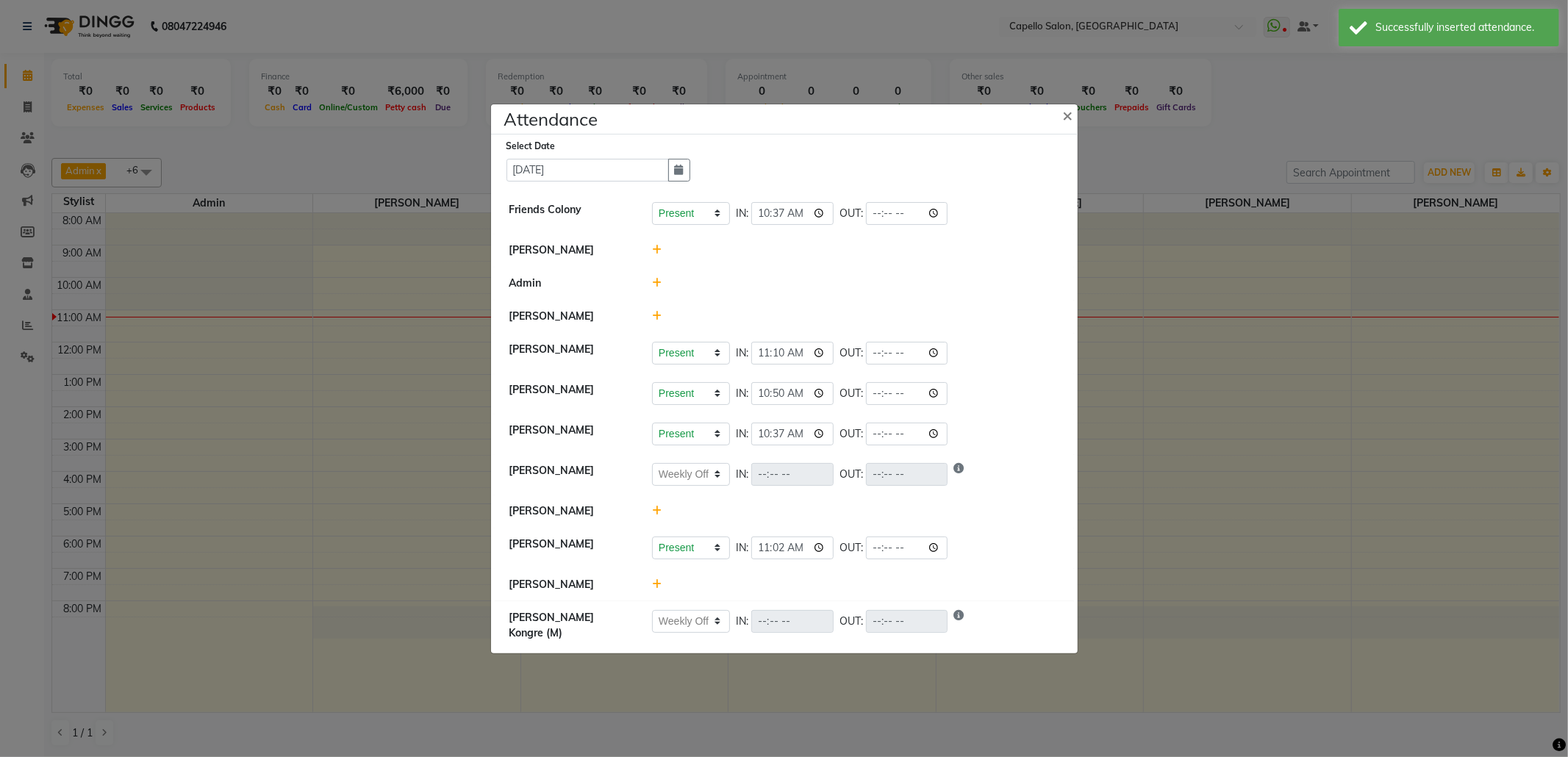
click at [657, 311] on icon at bounding box center [657, 316] width 10 height 11
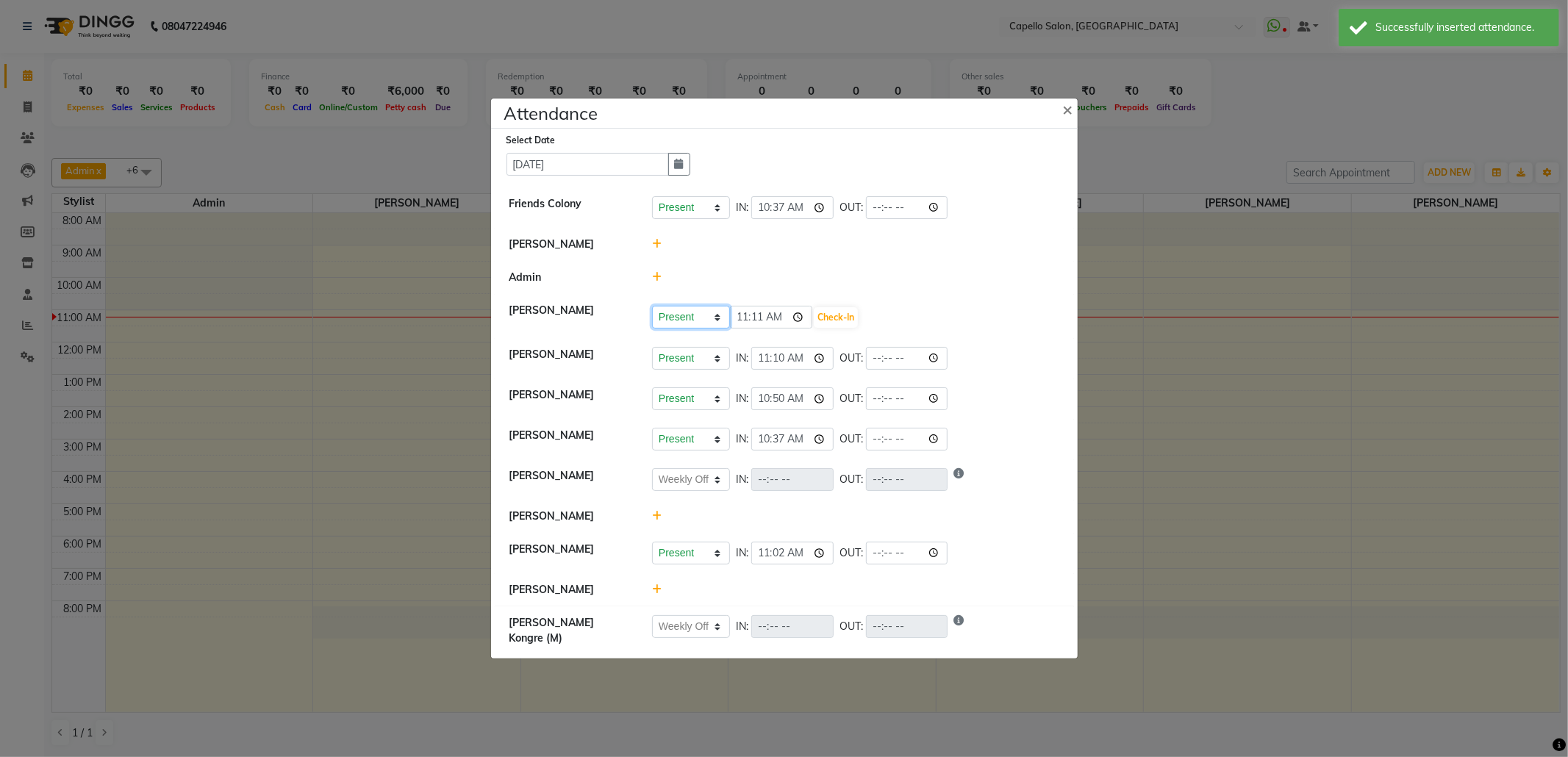
click at [683, 313] on select "Present Absent Late Half Day Weekly Off" at bounding box center [691, 317] width 78 height 23
select select "W"
click at [652, 307] on select "Present Absent Late Half Day Weekly Off" at bounding box center [691, 317] width 78 height 23
click at [742, 325] on button "Save" at bounding box center [746, 317] width 29 height 21
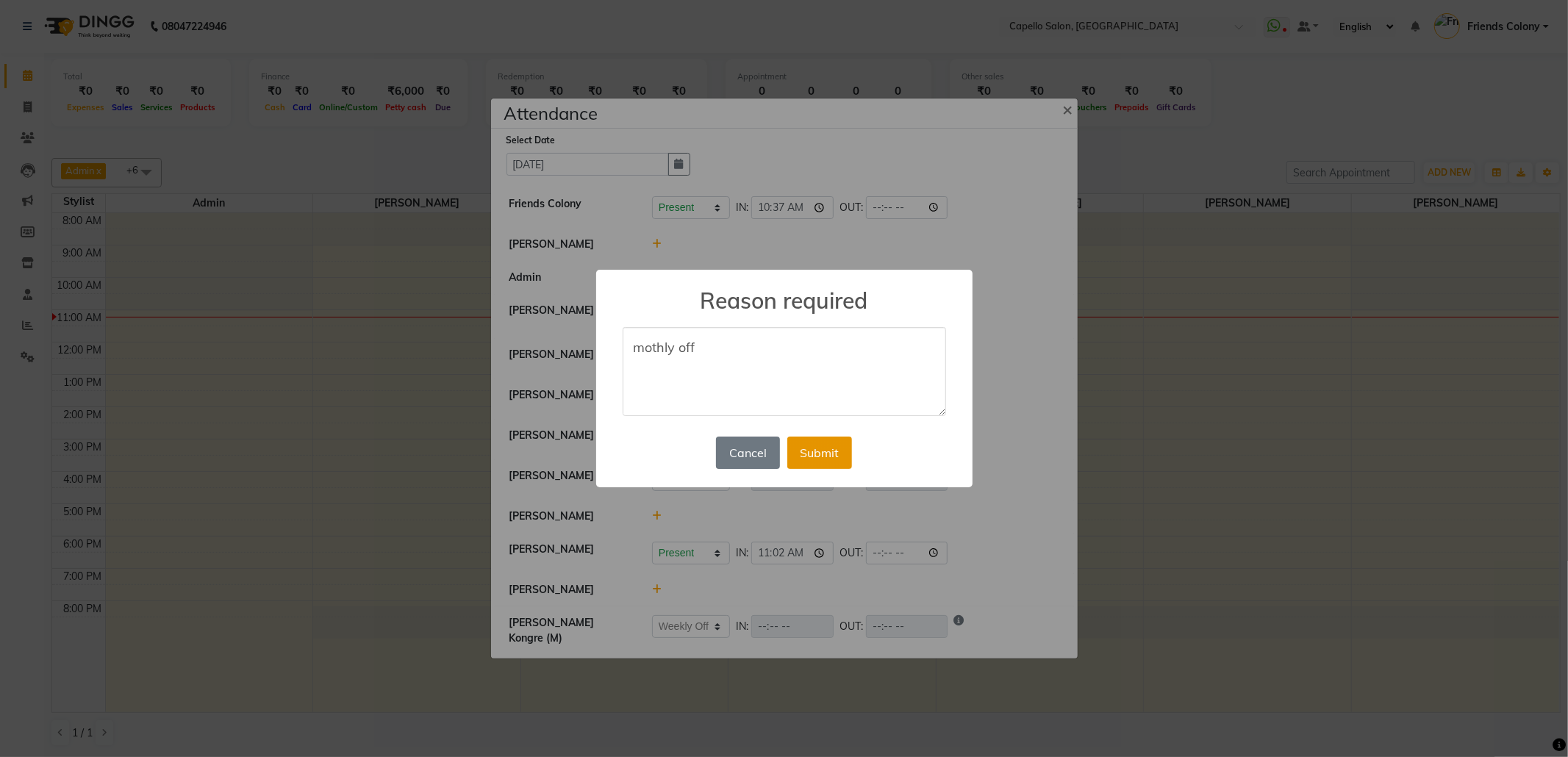
type textarea "mothly off"
click at [818, 447] on button "Submit" at bounding box center [819, 453] width 64 height 32
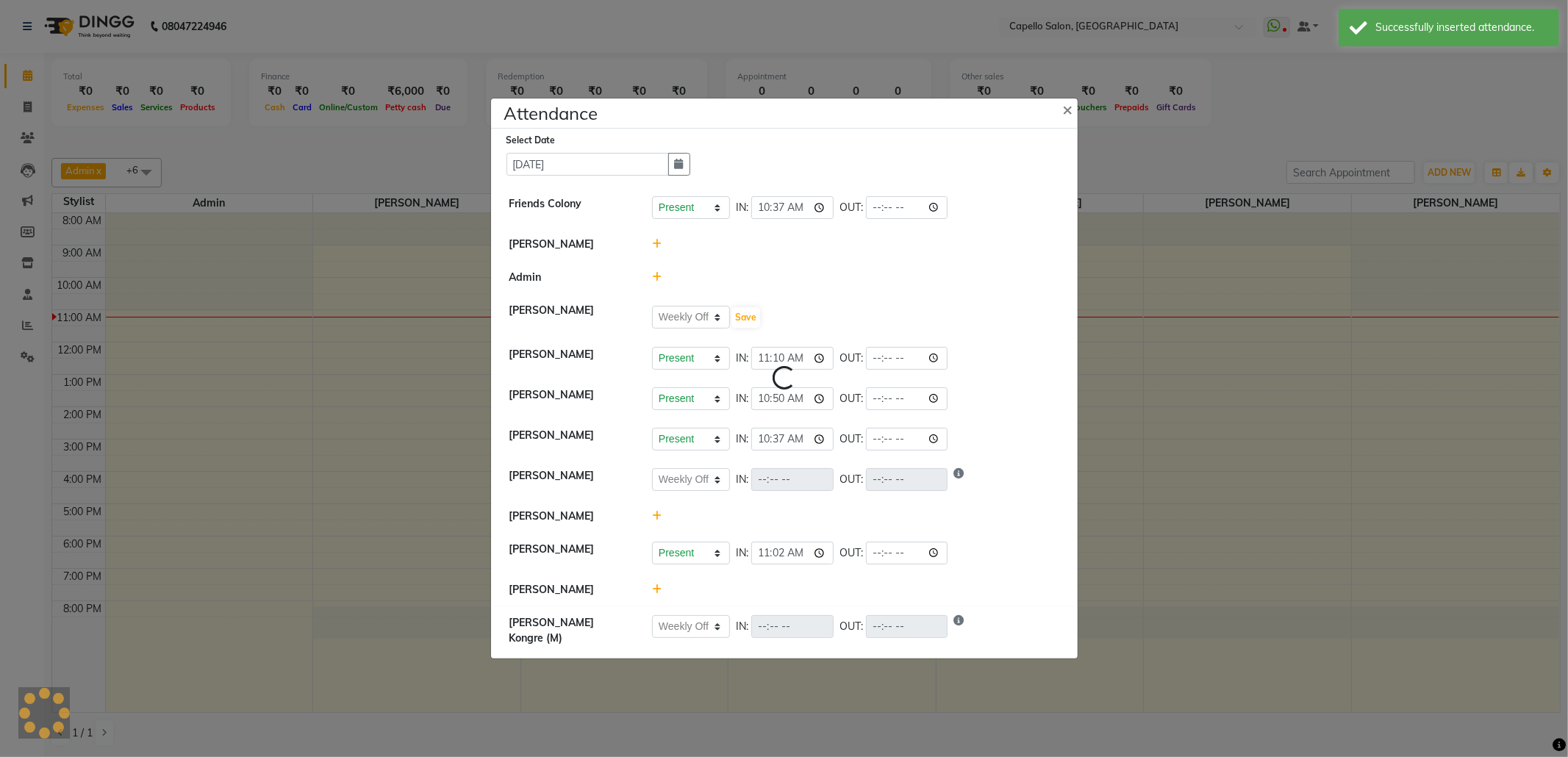
select select "W"
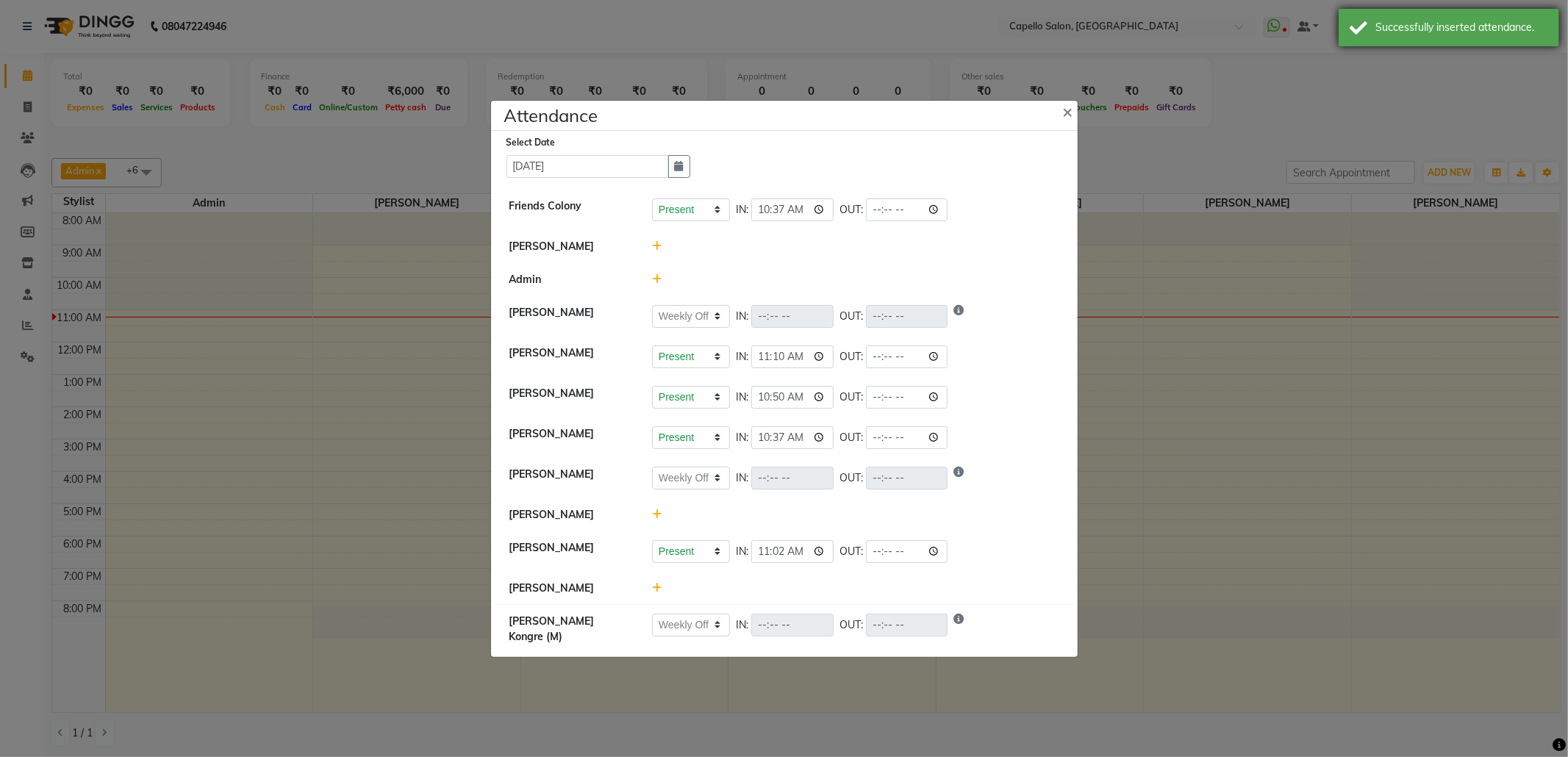
click at [1408, 44] on div "Successfully inserted attendance." at bounding box center [1448, 28] width 221 height 38
click at [1069, 110] on span "×" at bounding box center [1069, 111] width 11 height 22
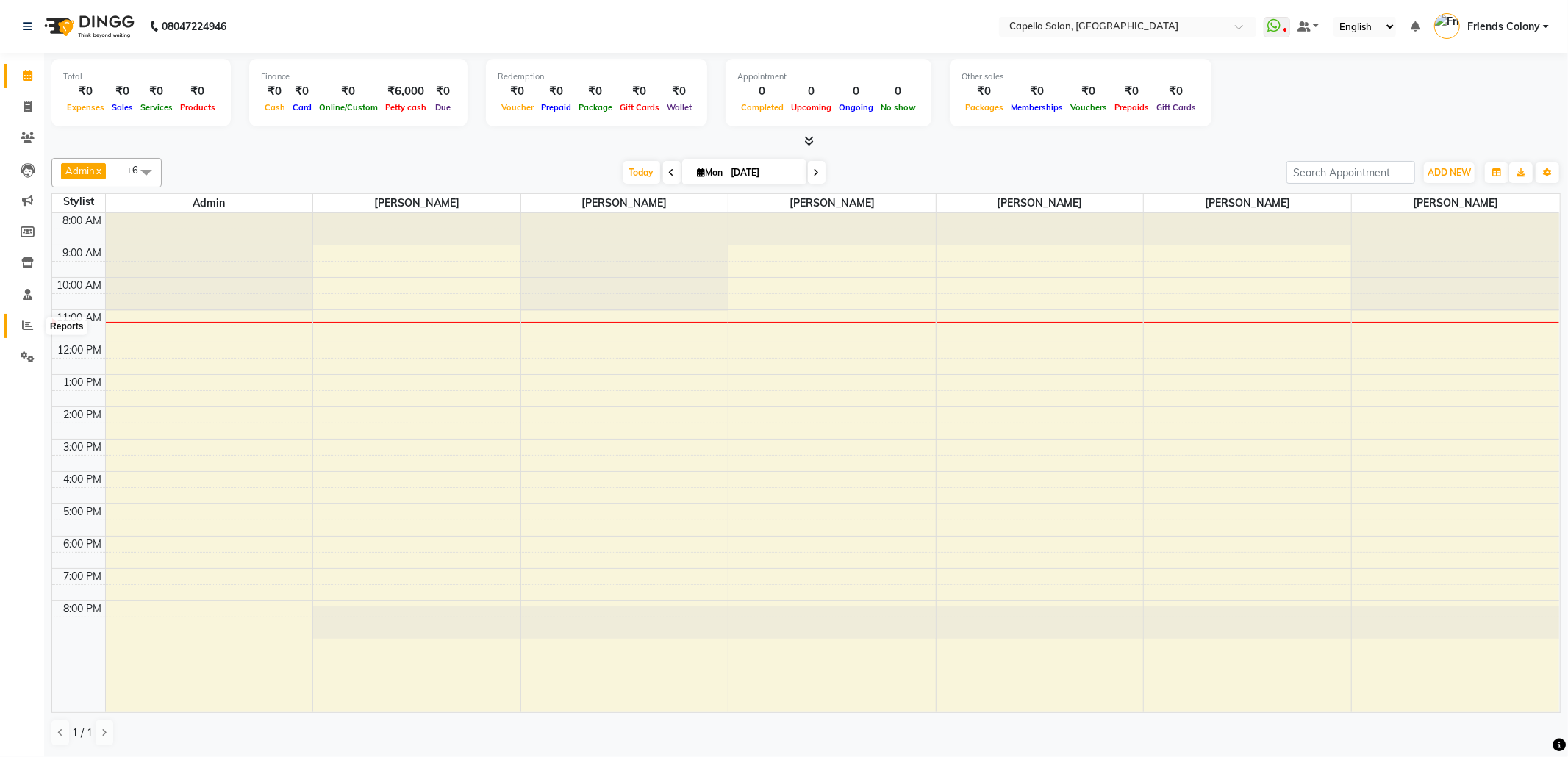
click at [27, 330] on icon at bounding box center [28, 325] width 11 height 11
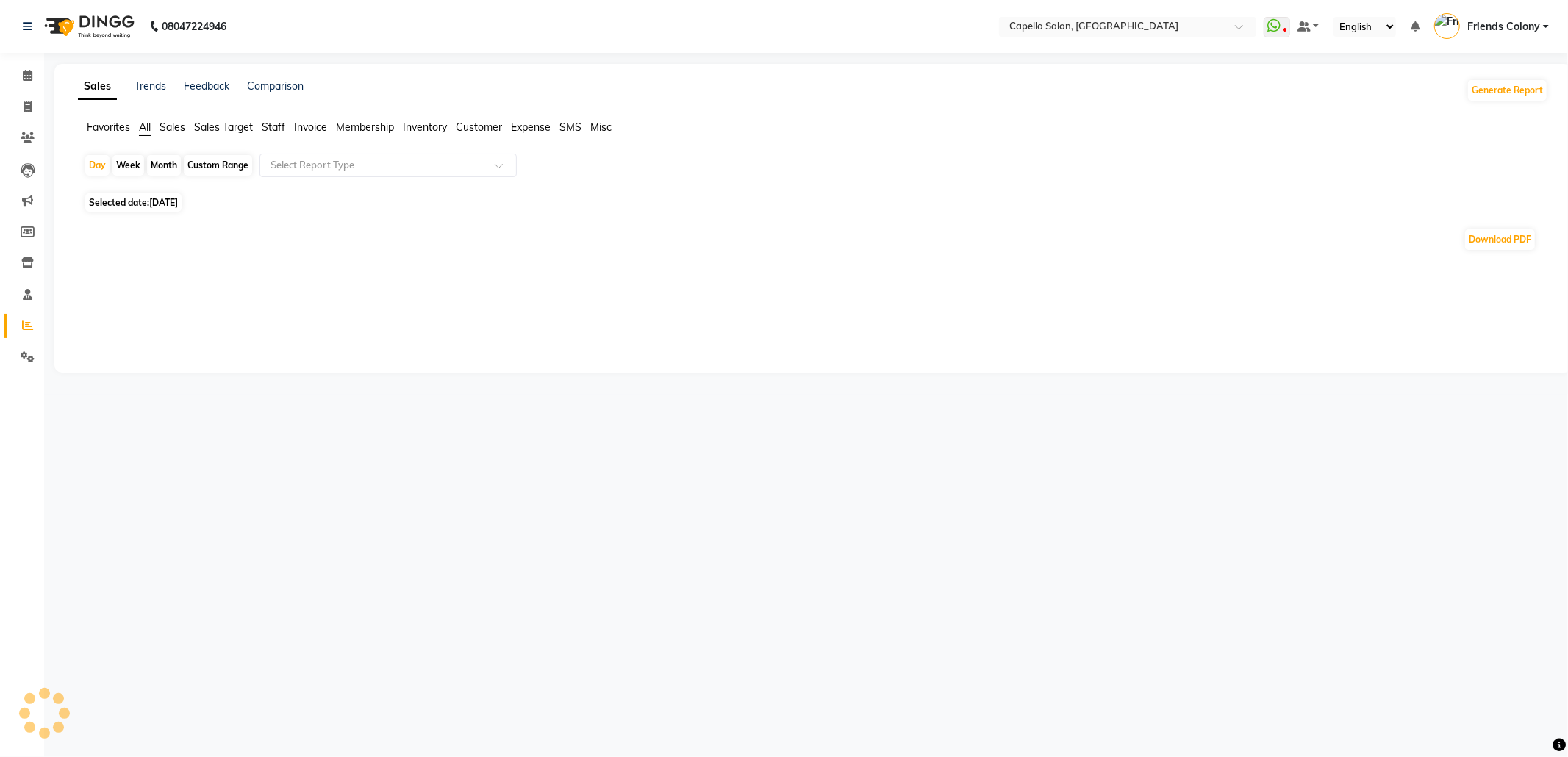
click at [273, 118] on div "Sales Trends Feedback Comparison Generate Report Favorites All Sales Sales Targ…" at bounding box center [813, 219] width 1517 height 309
click at [275, 130] on span "Staff" at bounding box center [273, 127] width 23 height 13
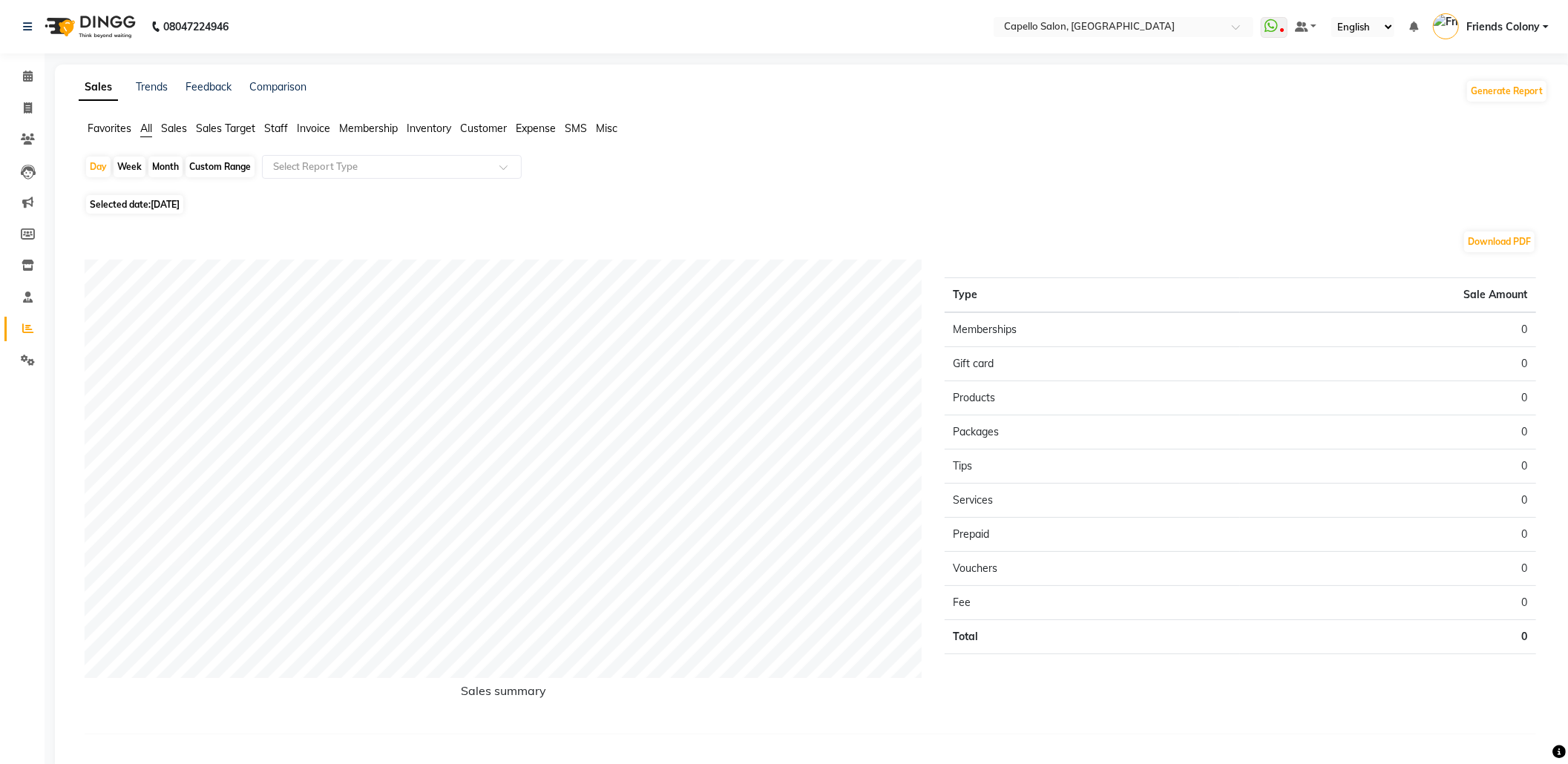
click at [280, 127] on span "Staff" at bounding box center [276, 128] width 23 height 14
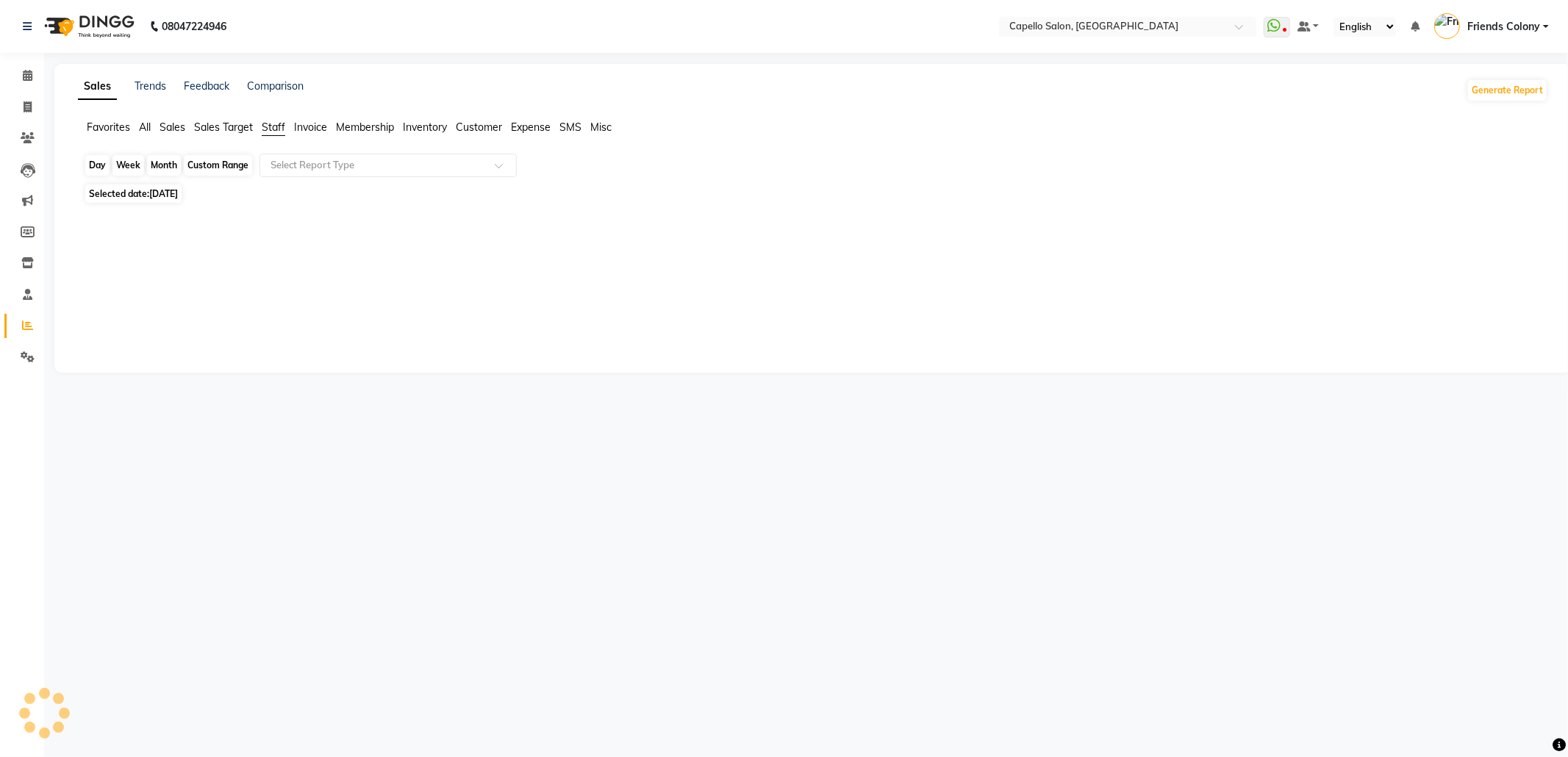
click at [97, 164] on div "Day" at bounding box center [96, 165] width 24 height 21
select select "9"
select select "2025"
click at [85, 162] on div "Day" at bounding box center [96, 165] width 24 height 21
select select "9"
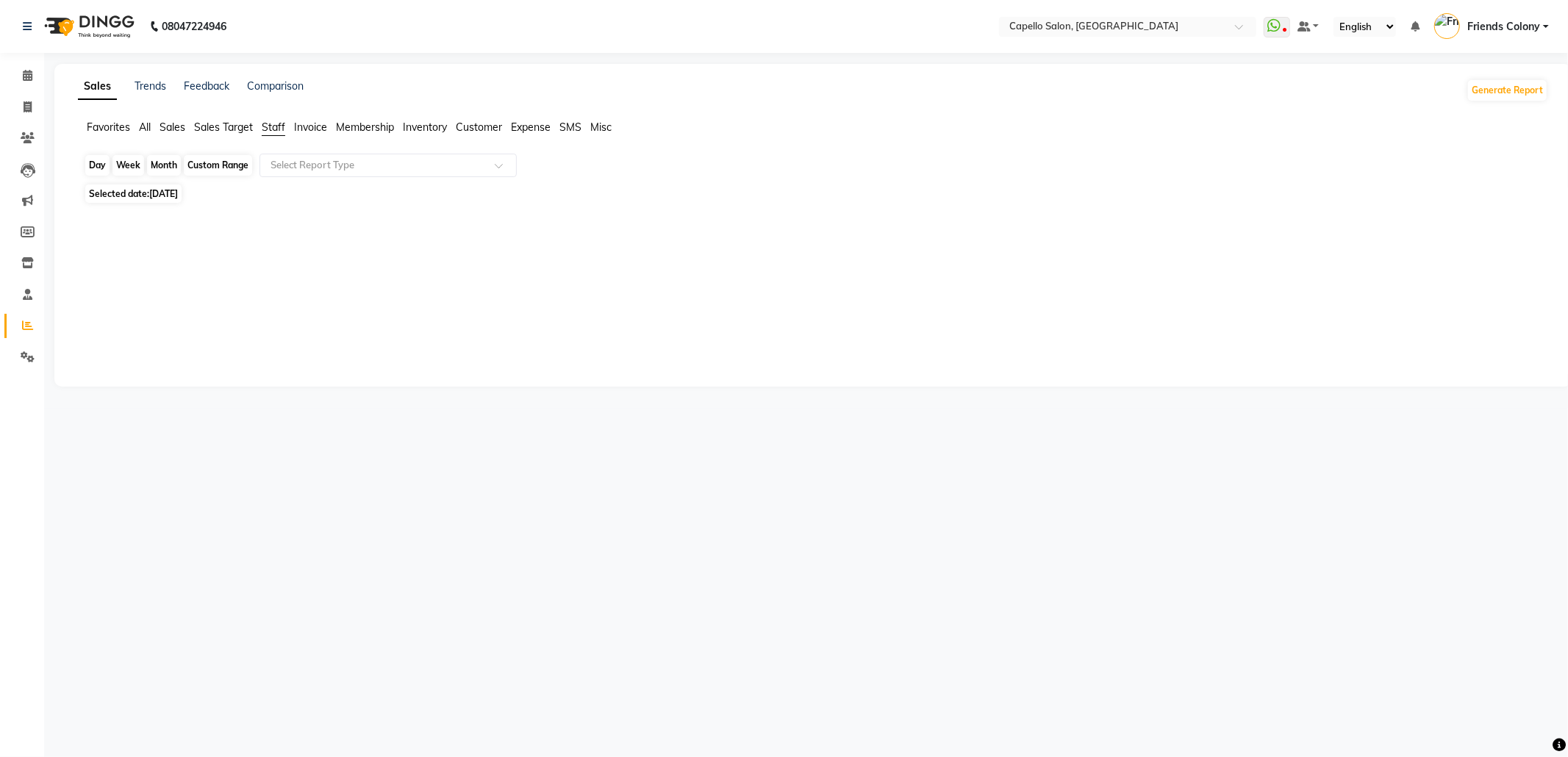
select select "2025"
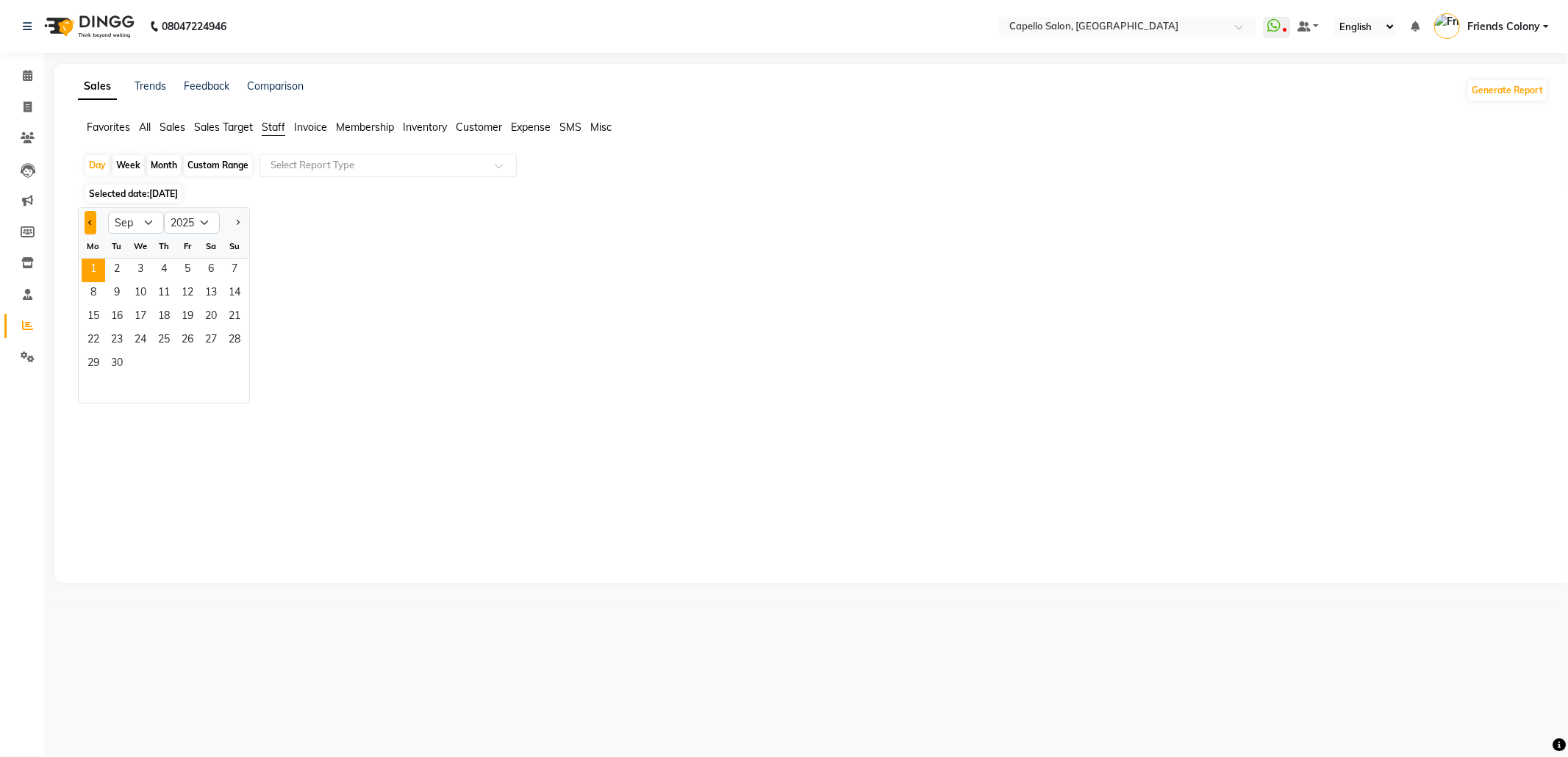
click at [89, 221] on button "Previous month" at bounding box center [90, 223] width 12 height 23
select select "8"
click at [162, 367] on span "28" at bounding box center [164, 365] width 23 height 23
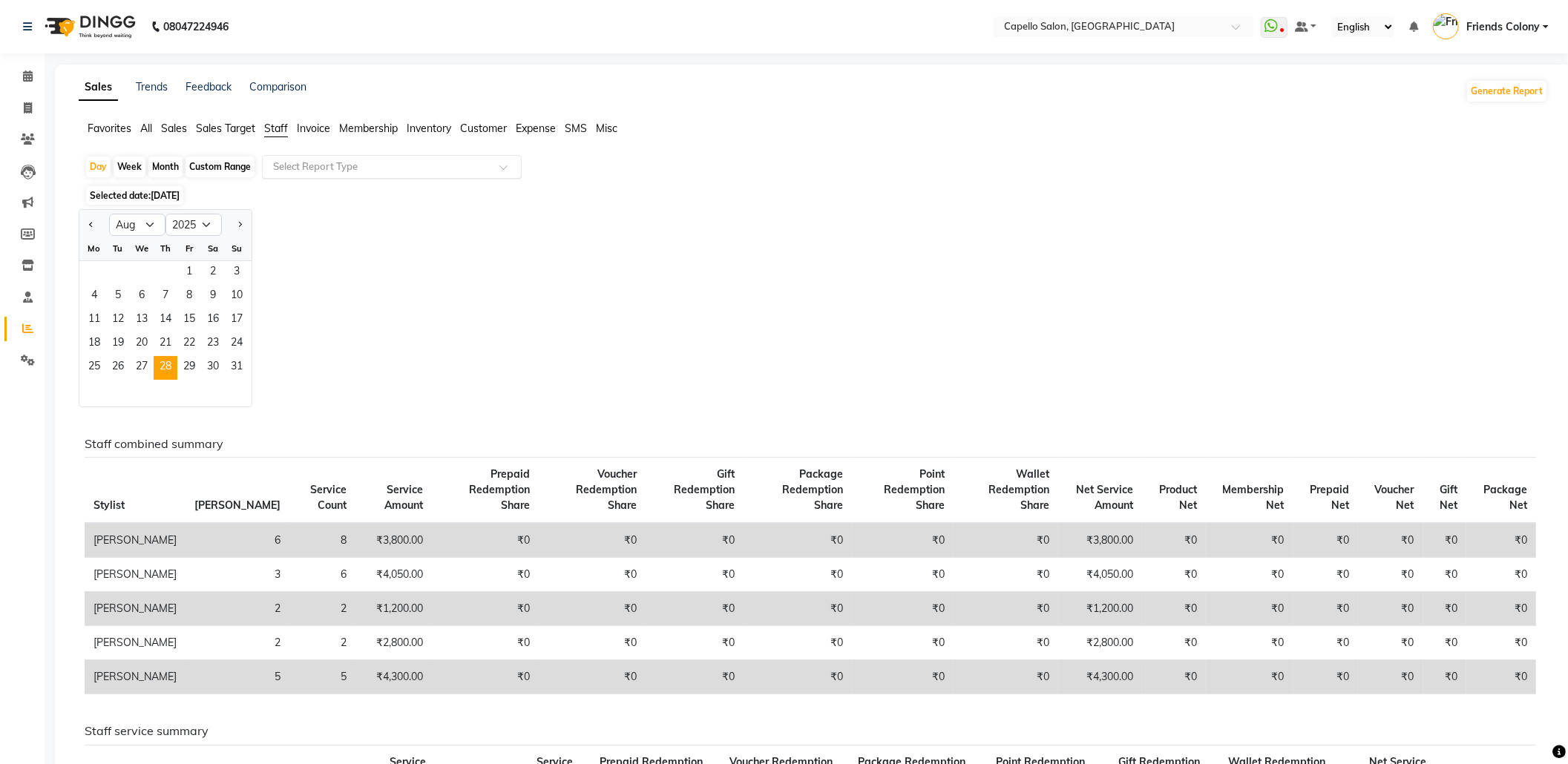
click at [300, 170] on input "text" at bounding box center [376, 167] width 214 height 14
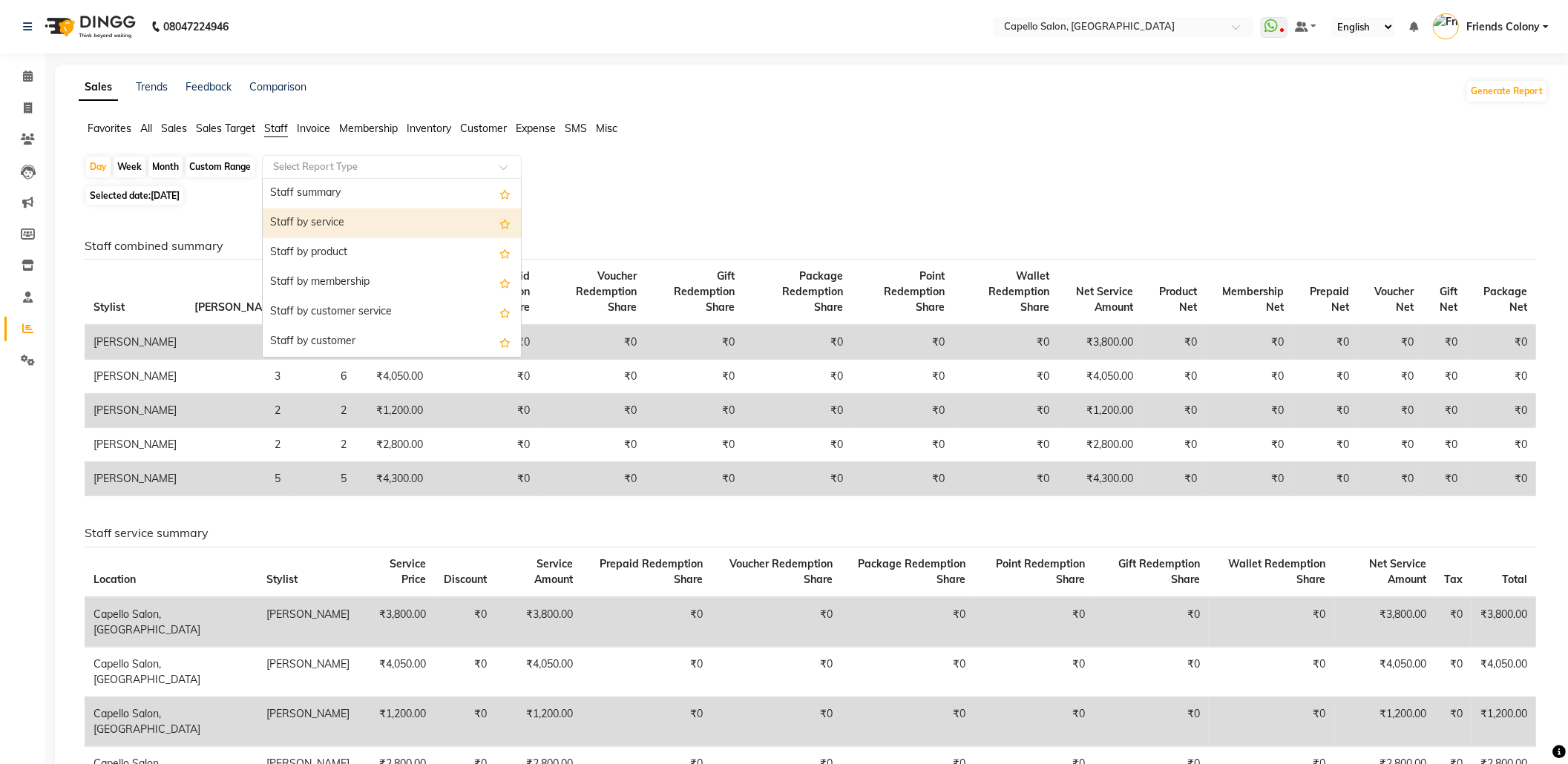
click at [304, 221] on div "Staff by service" at bounding box center [392, 223] width 258 height 30
select select "full_report"
select select "csv"
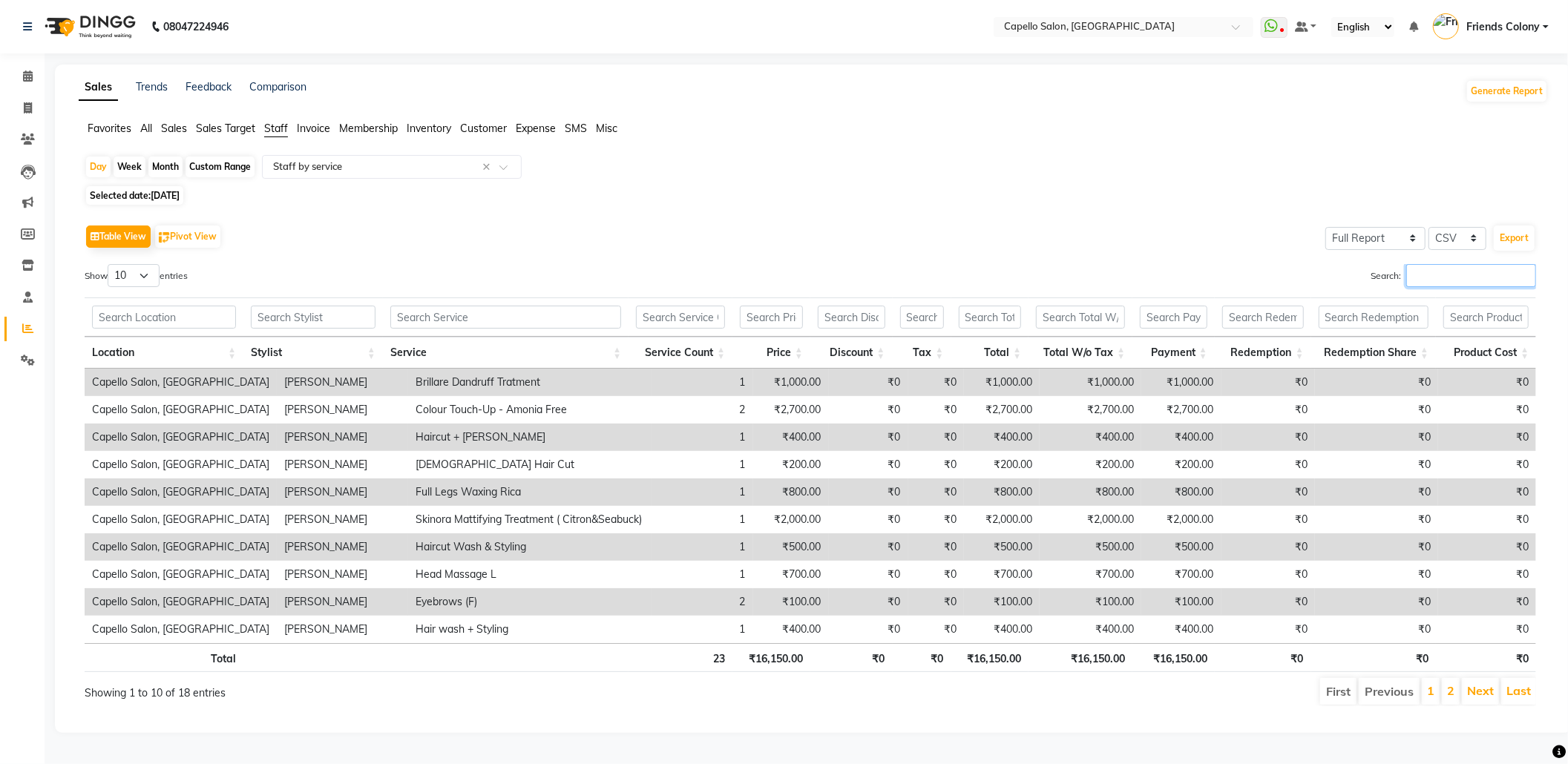
drag, startPoint x: 1490, startPoint y: 279, endPoint x: 1485, endPoint y: 285, distance: 7.8
click at [1485, 285] on input "Search:" at bounding box center [1471, 276] width 130 height 23
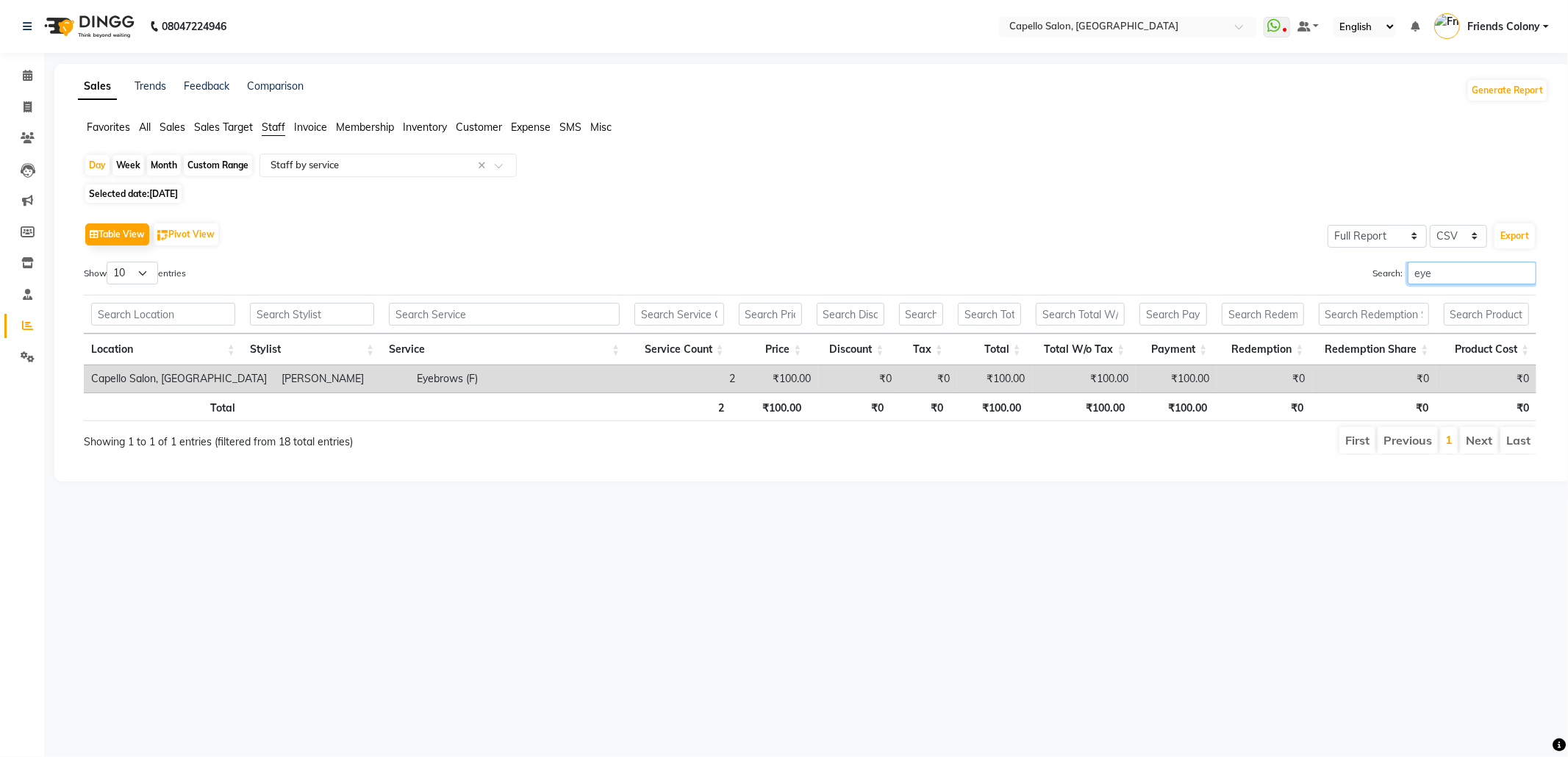
drag, startPoint x: 1440, startPoint y: 262, endPoint x: 1254, endPoint y: 300, distance: 189.8
click at [1267, 297] on div "Show 10 25 50 100 entries Search: eye Location Stylist Service Service Count Pr…" at bounding box center [810, 358] width 1453 height 193
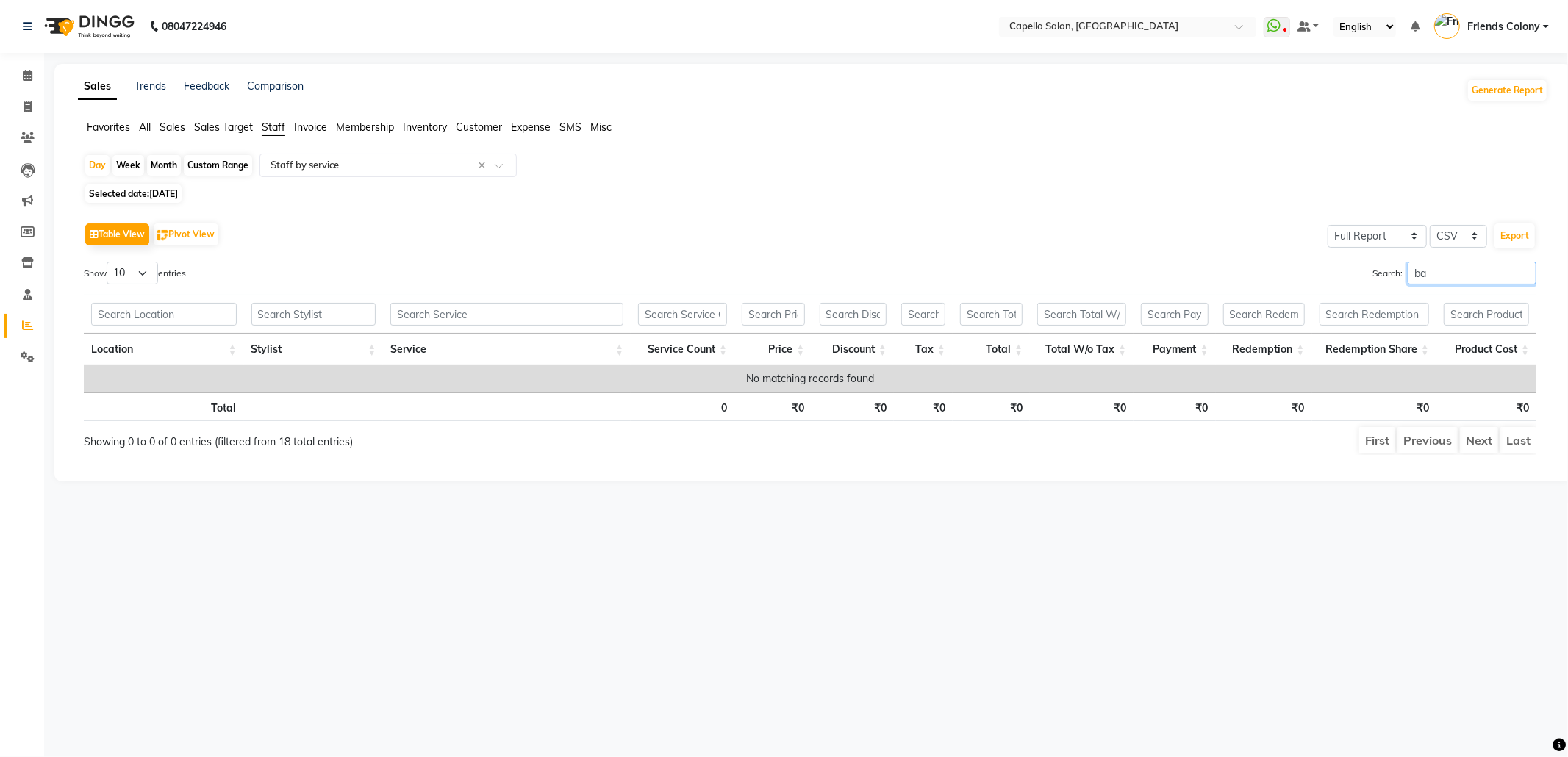
type input "b"
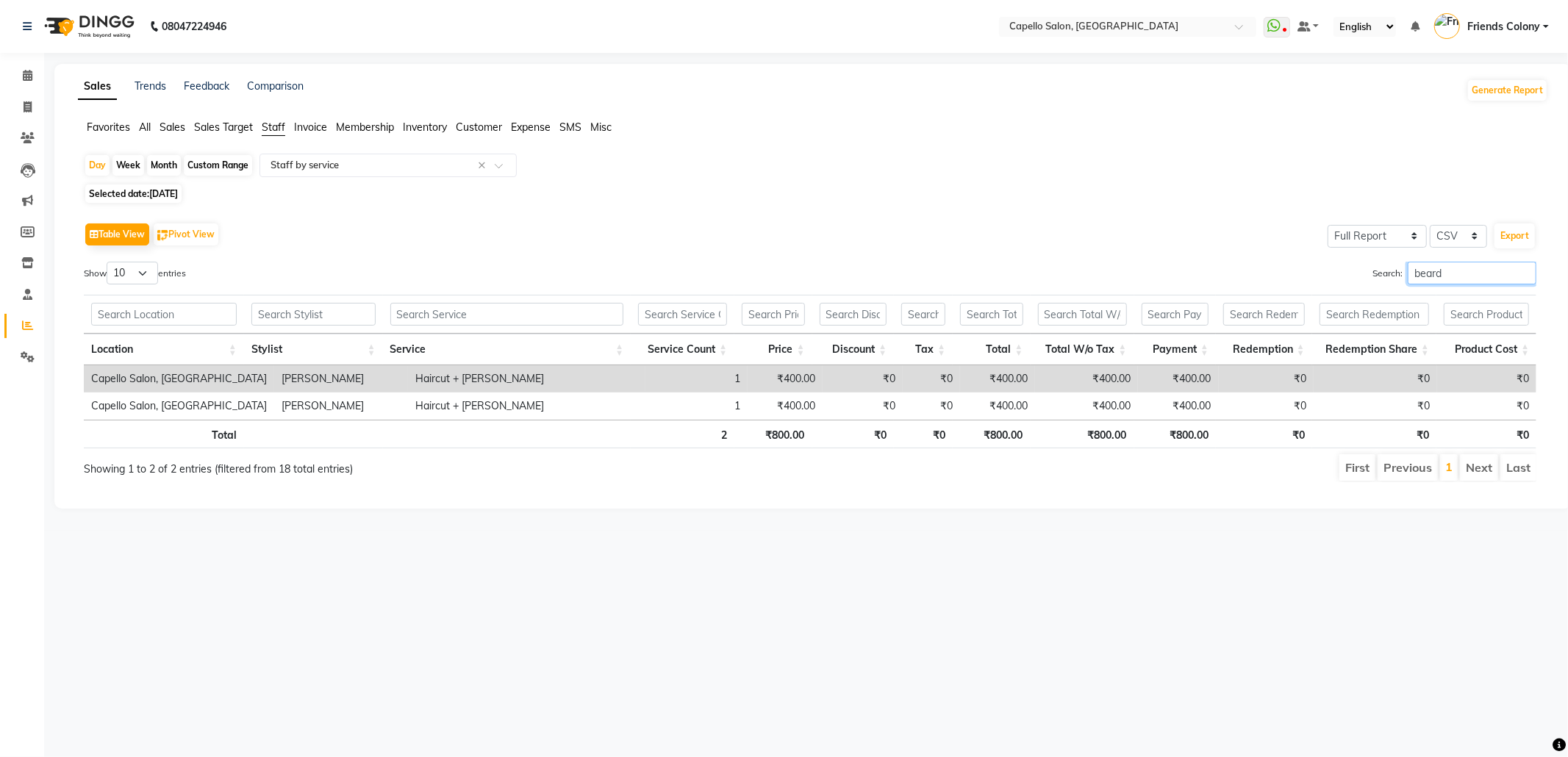
drag, startPoint x: 1448, startPoint y: 273, endPoint x: 1291, endPoint y: 286, distance: 157.5
click at [1295, 284] on div "Search: beard" at bounding box center [1178, 276] width 715 height 29
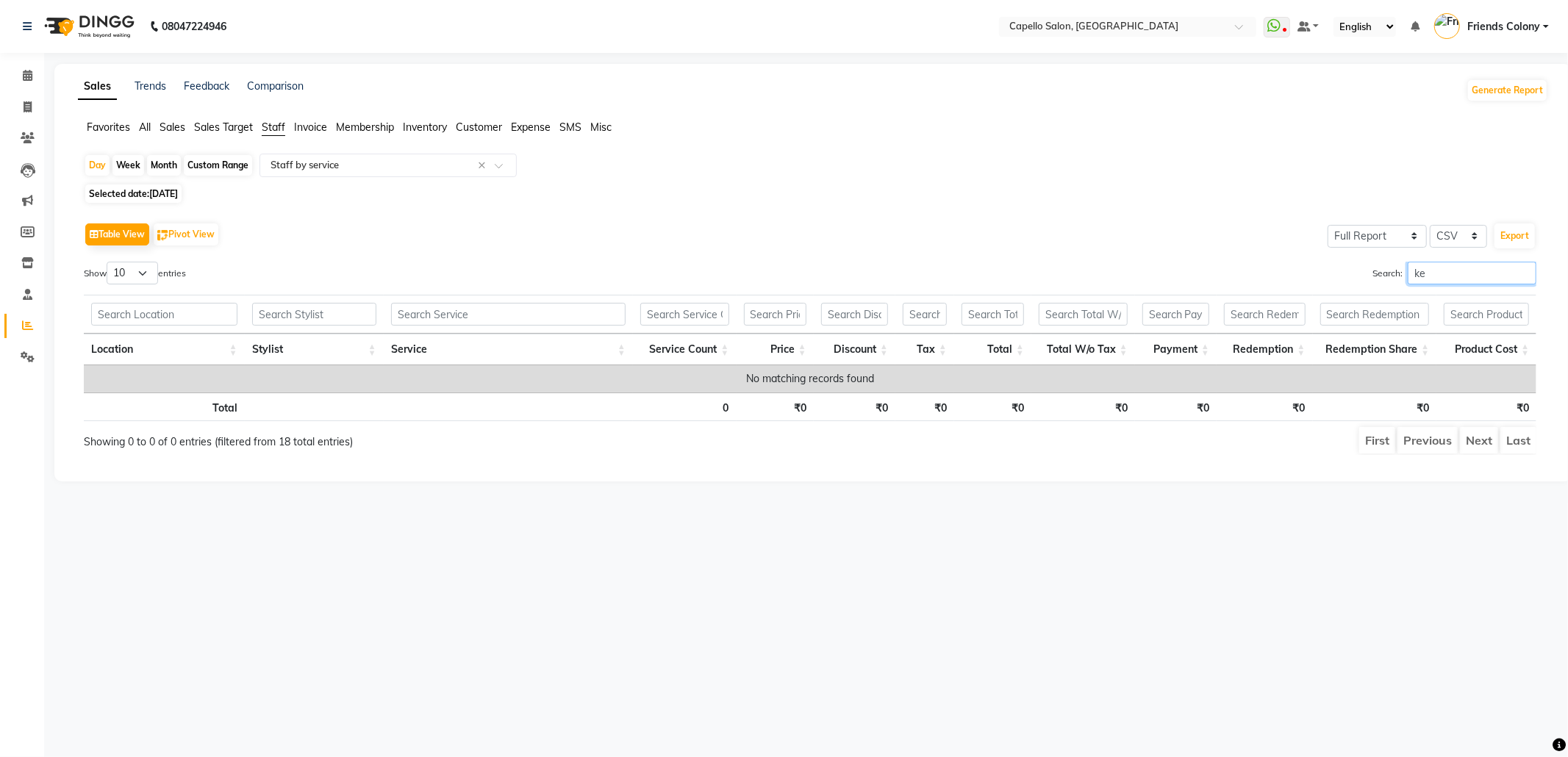
type input "k"
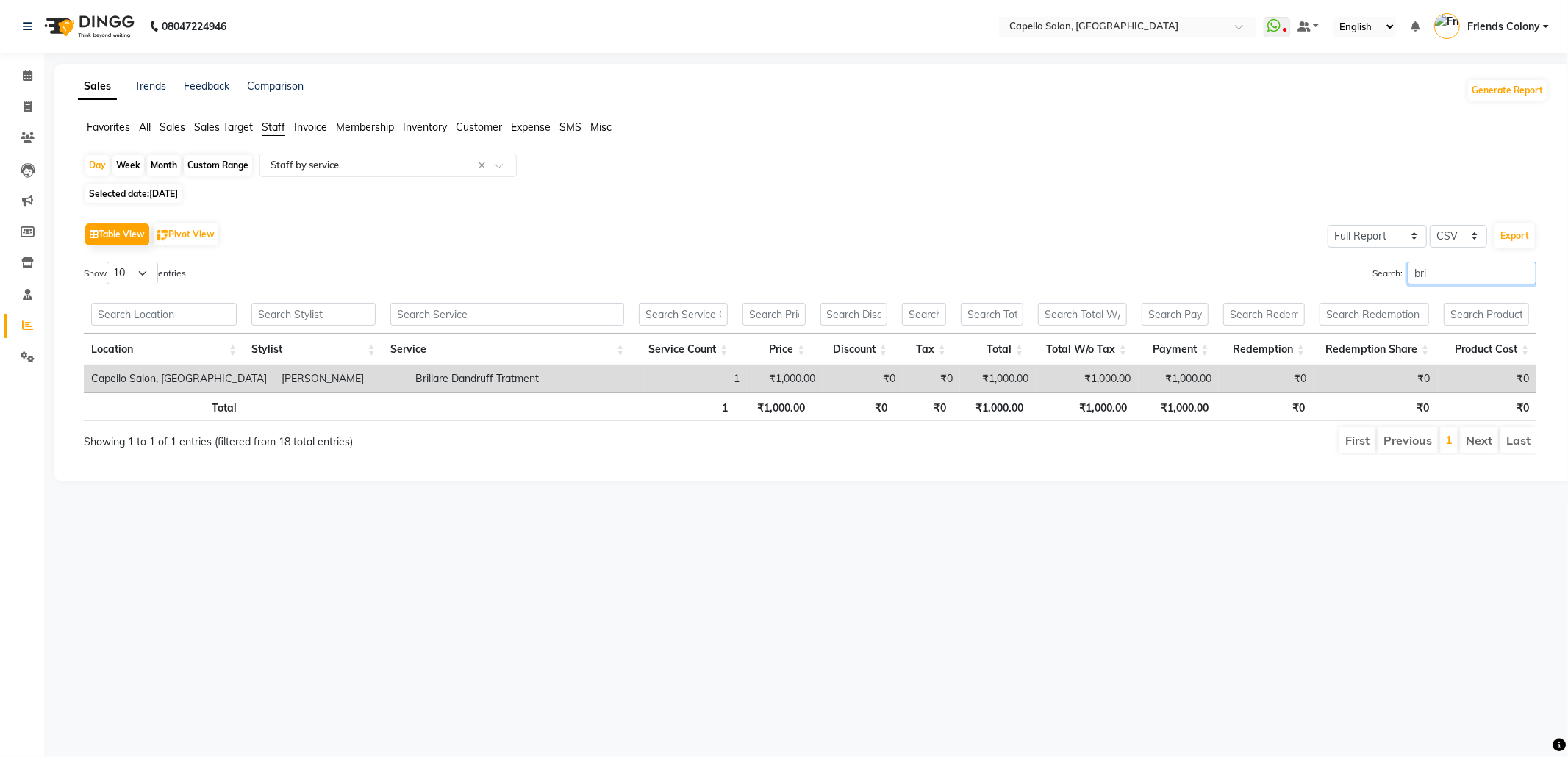
drag, startPoint x: 1427, startPoint y: 273, endPoint x: 1142, endPoint y: 291, distance: 285.6
click at [1145, 291] on div "Show 10 25 50 100 entries Search: bri Location Stylist Service Service Count Pr…" at bounding box center [810, 358] width 1453 height 193
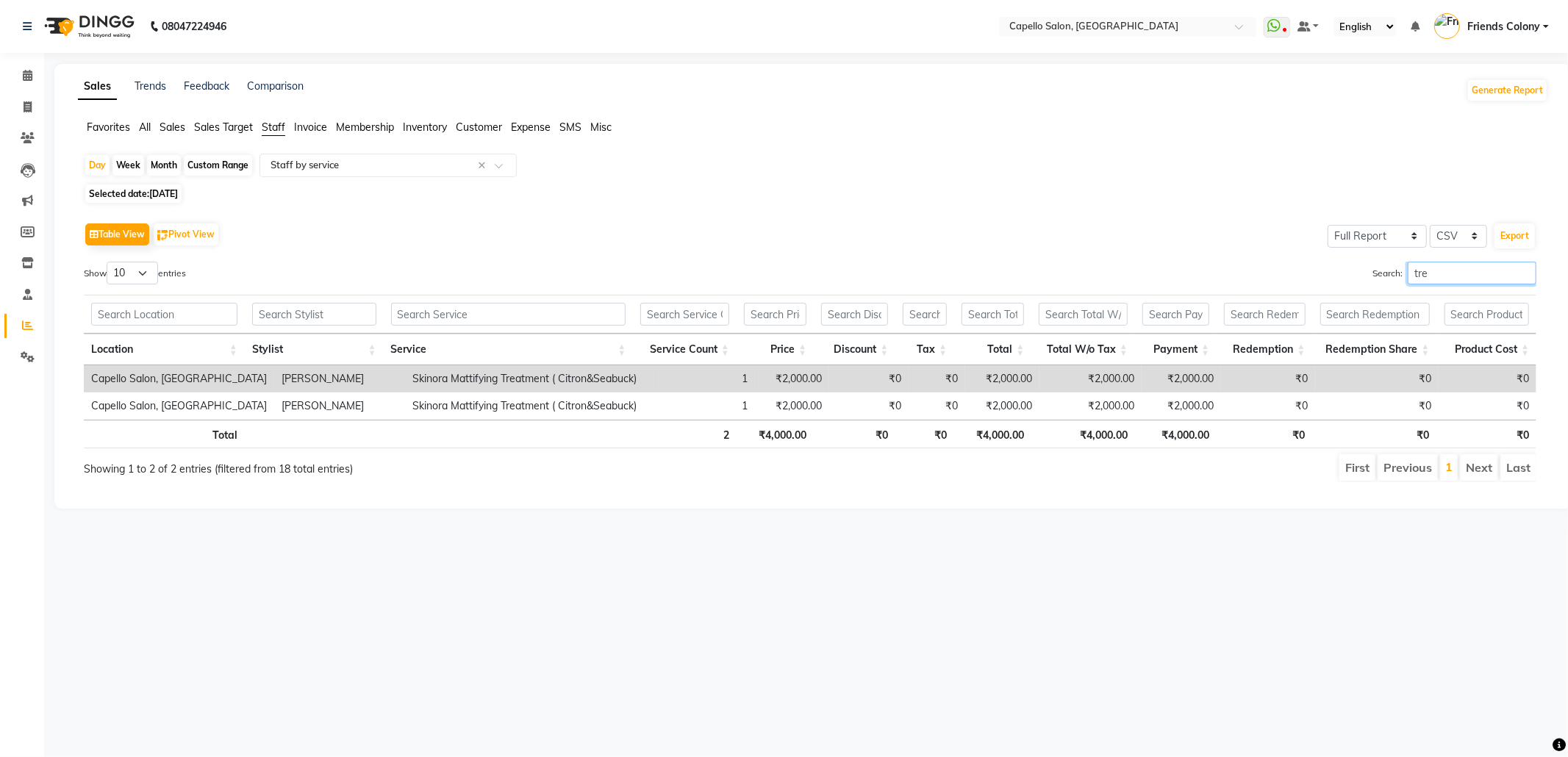
type input "tre"
drag, startPoint x: 1438, startPoint y: 275, endPoint x: 1064, endPoint y: 330, distance: 378.0
click at [1136, 313] on div "Show 10 25 50 100 entries Search: tre Location Stylist Service Service Count Pr…" at bounding box center [810, 372] width 1453 height 221
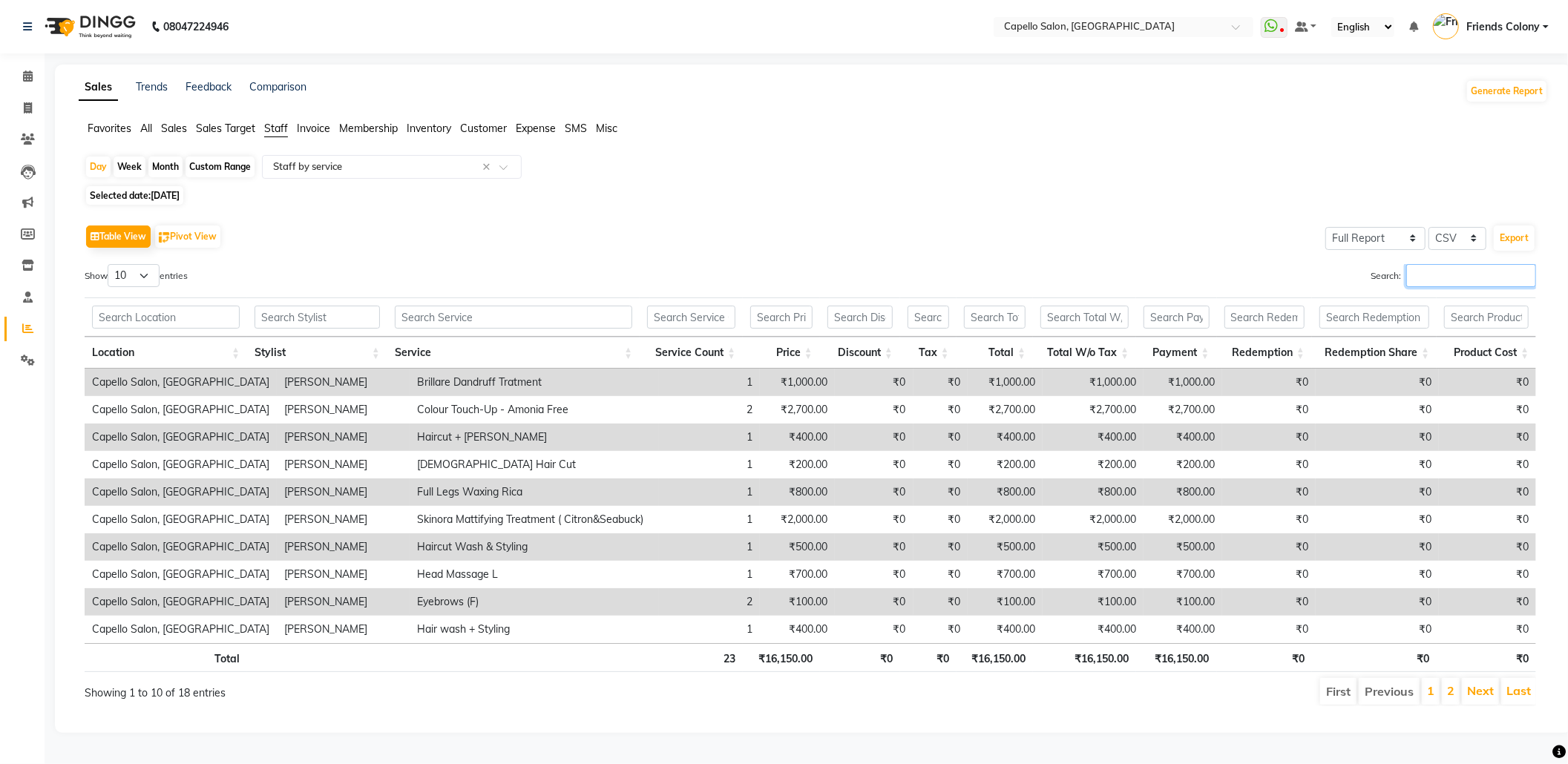
scroll to position [9, 0]
click at [1449, 684] on link "2" at bounding box center [1451, 691] width 7 height 14
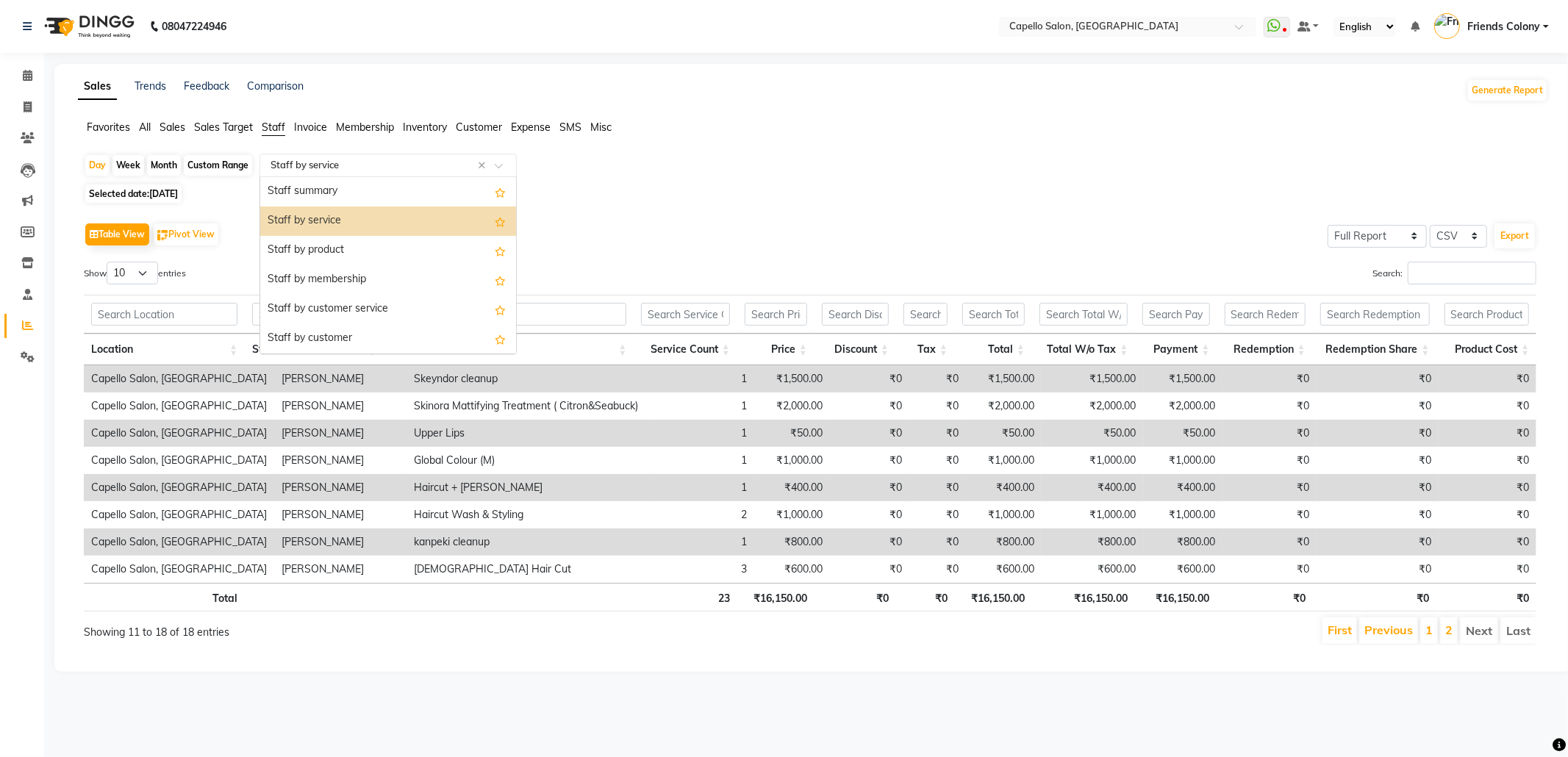
click at [418, 160] on input "text" at bounding box center [373, 165] width 212 height 14
click at [362, 242] on div "Staff by product" at bounding box center [388, 250] width 256 height 29
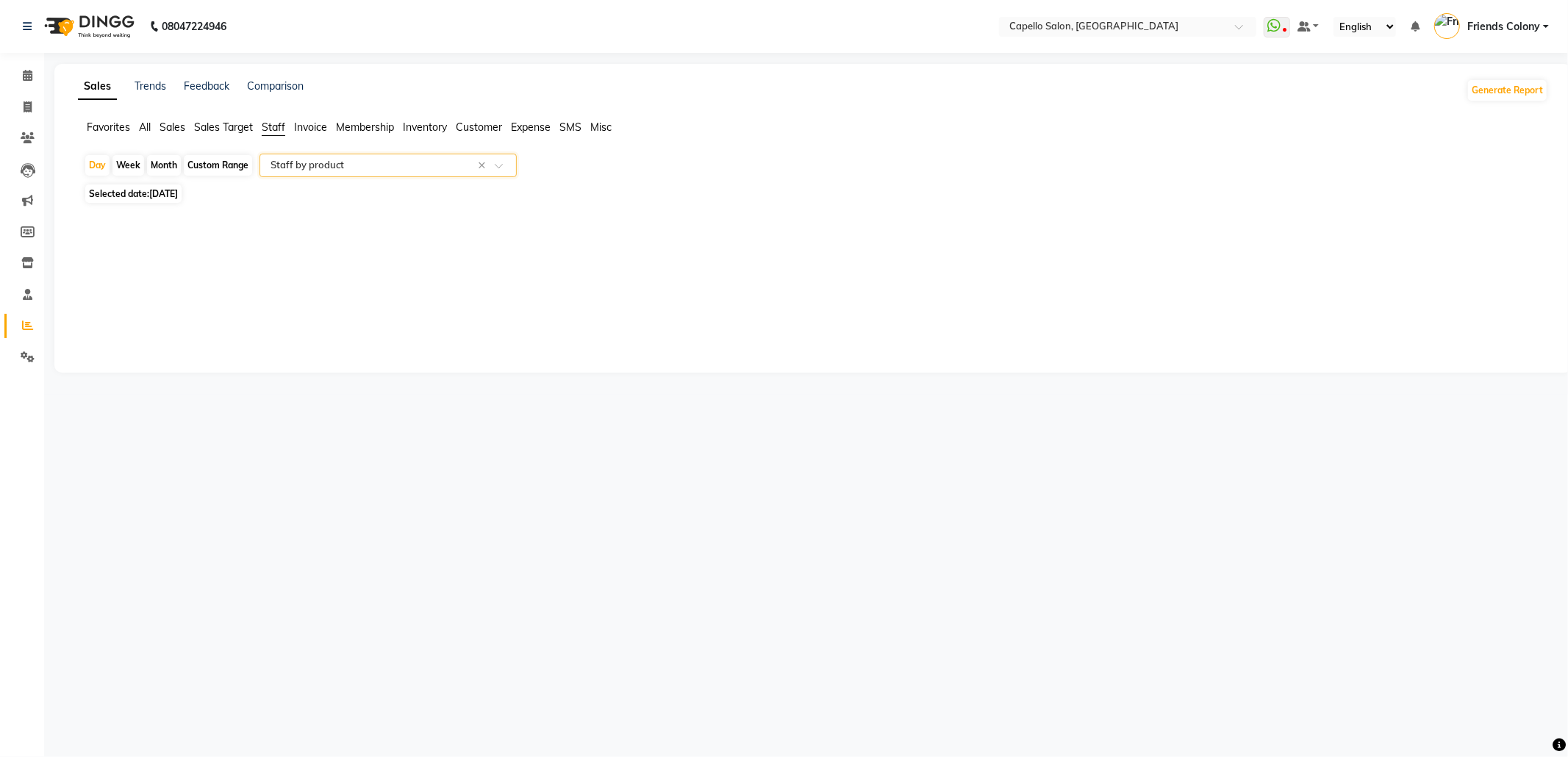
click at [335, 164] on input "text" at bounding box center [373, 165] width 212 height 14
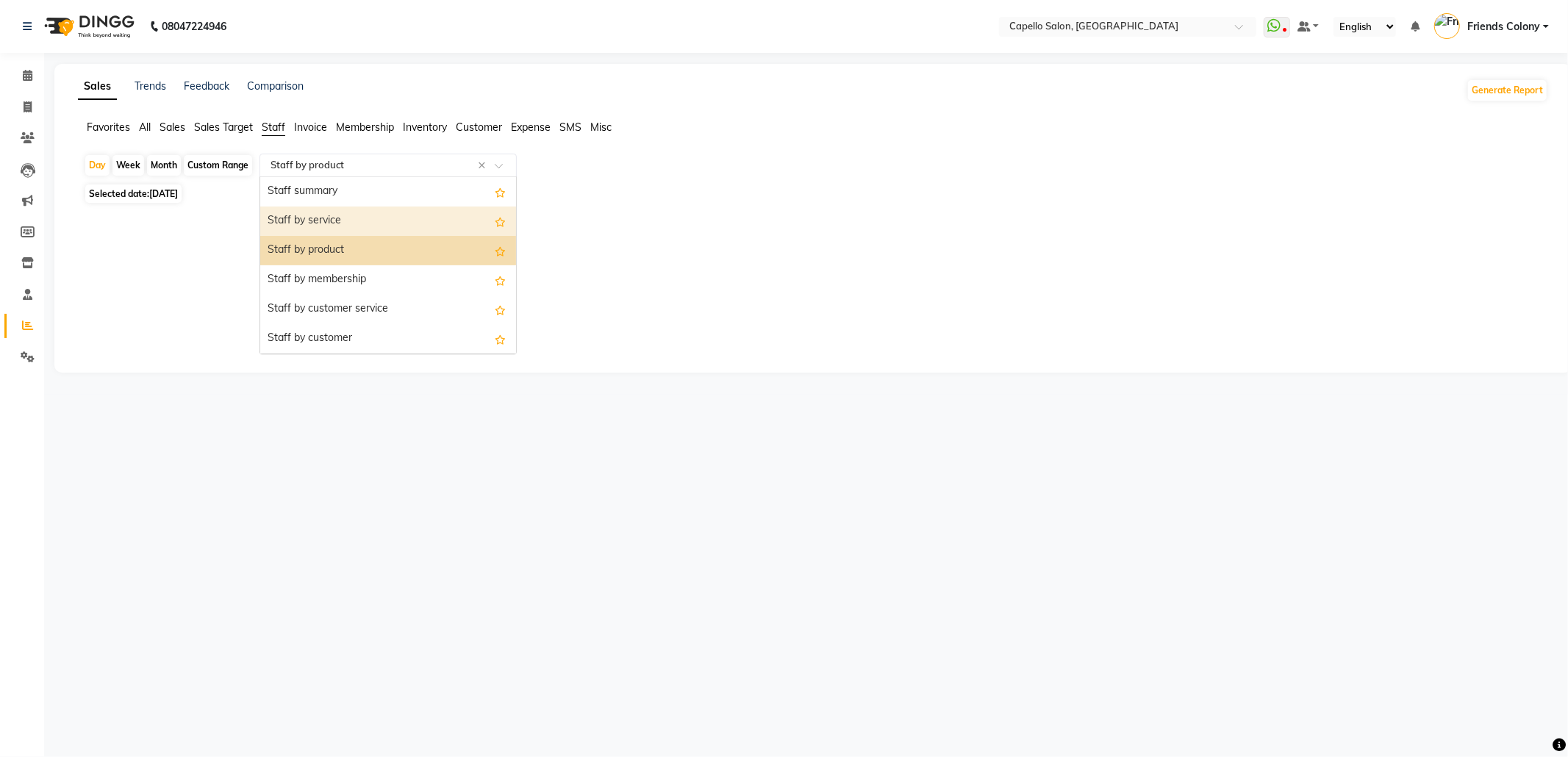
click at [335, 227] on div "Staff by service" at bounding box center [388, 221] width 256 height 29
select select "full_report"
select select "csv"
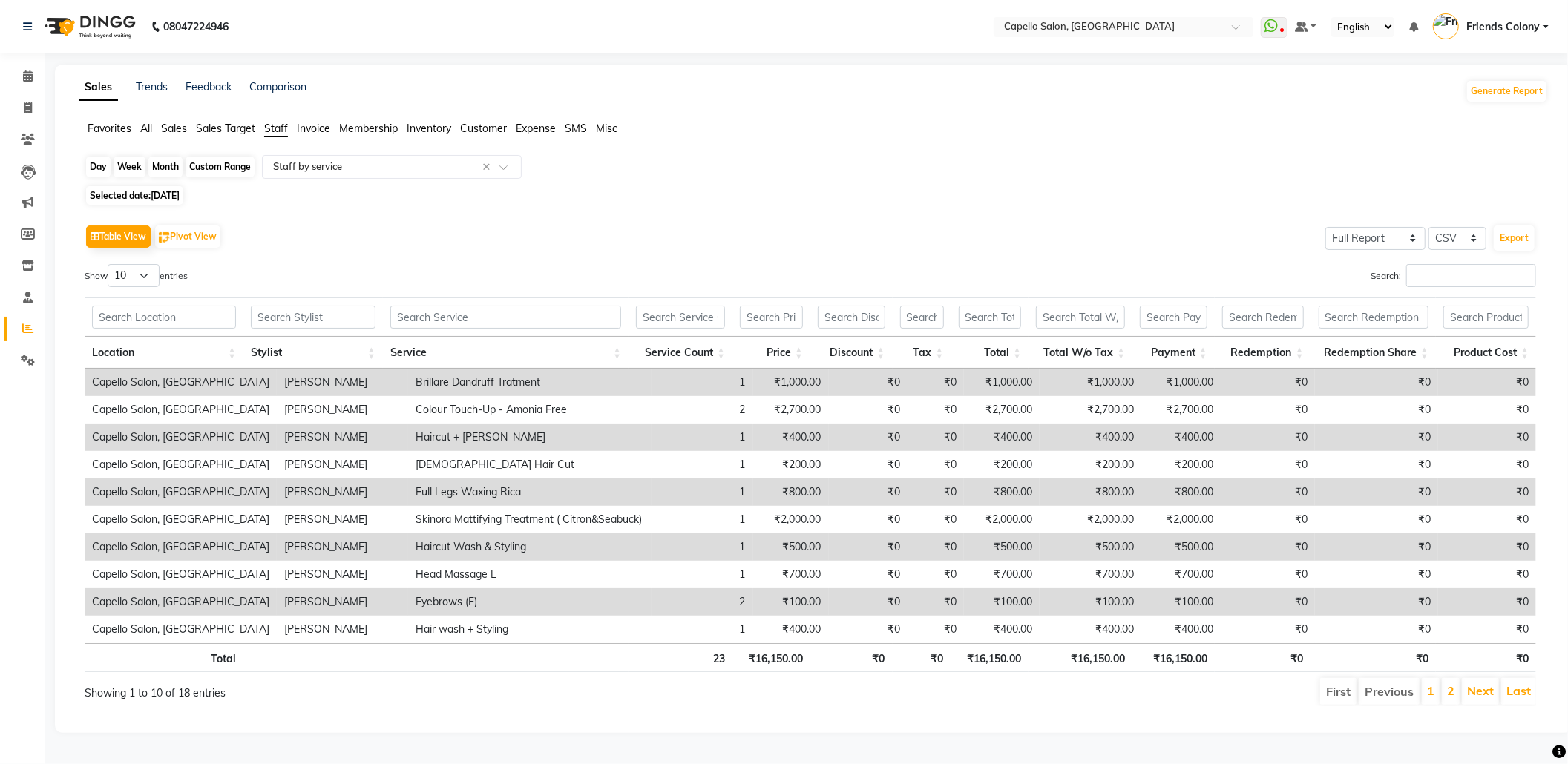
click at [99, 168] on div "Day" at bounding box center [97, 167] width 24 height 21
select select "8"
select select "2025"
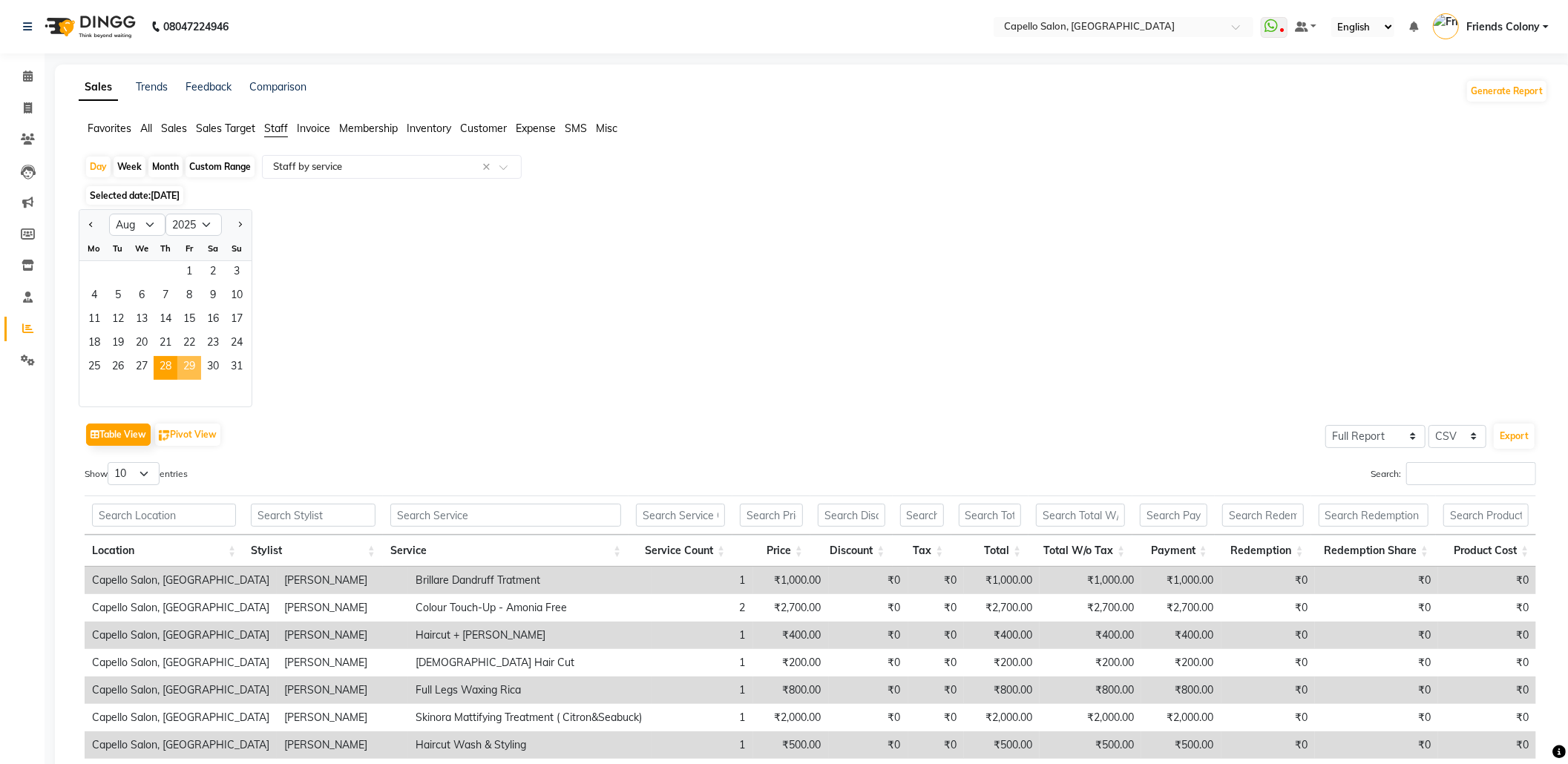
click at [187, 370] on span "29" at bounding box center [189, 368] width 23 height 23
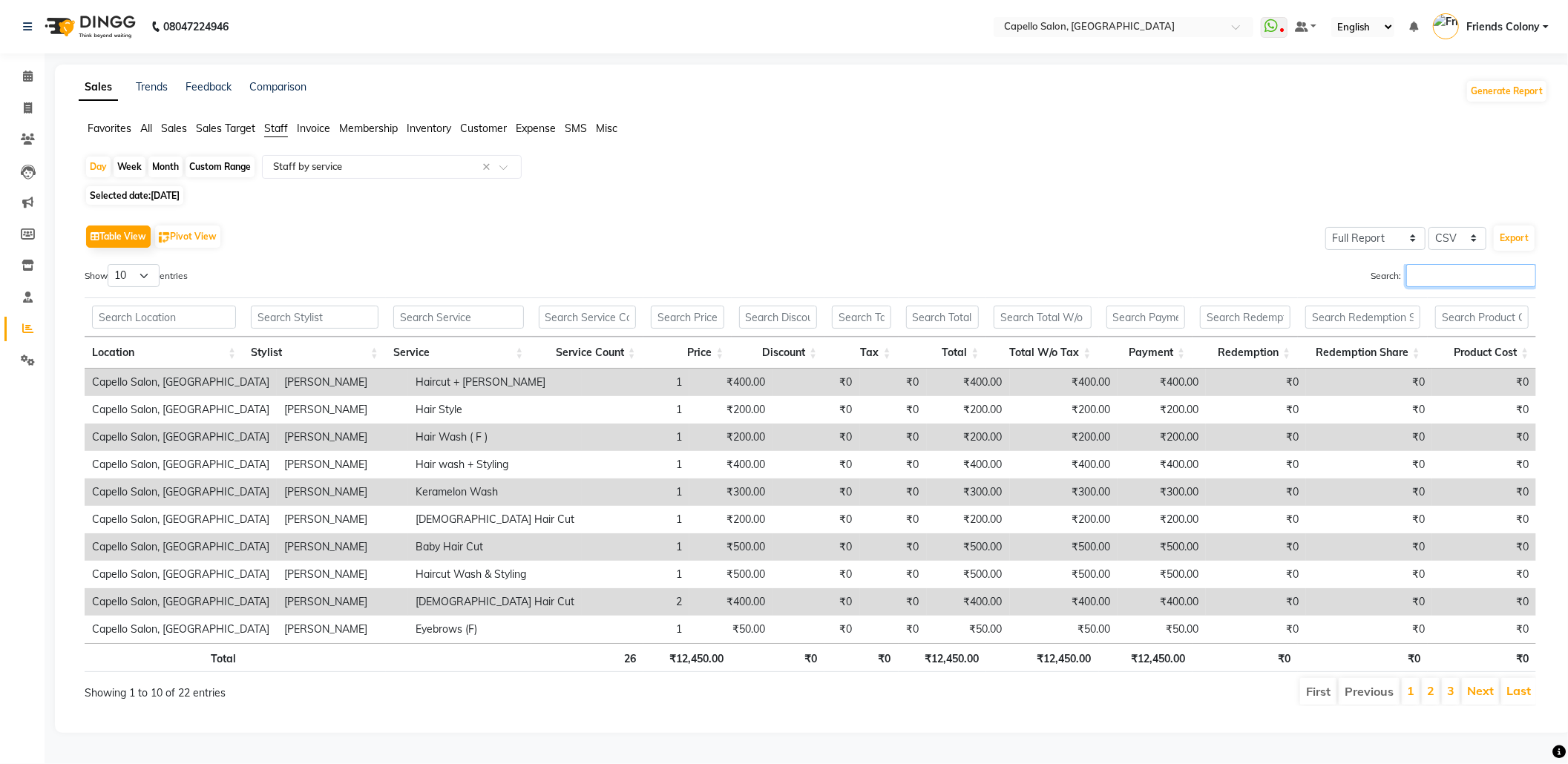
click at [1458, 273] on input "Search:" at bounding box center [1471, 276] width 130 height 23
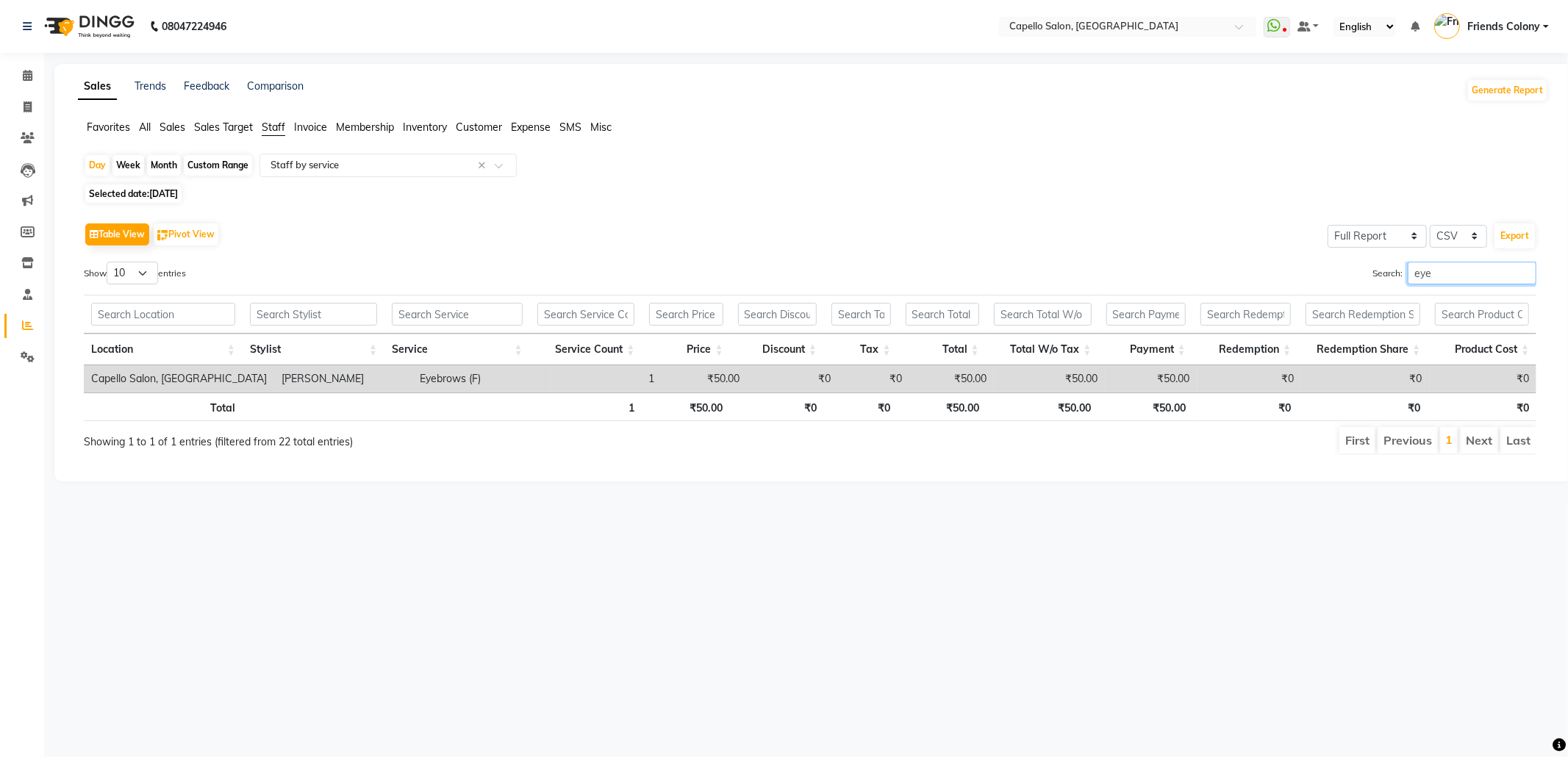
drag, startPoint x: 1453, startPoint y: 267, endPoint x: 1219, endPoint y: 345, distance: 246.7
click at [1220, 345] on div "Show 10 25 50 100 entries Search: eye Location Stylist Service Service Count Pr…" at bounding box center [810, 358] width 1453 height 193
drag, startPoint x: 1436, startPoint y: 262, endPoint x: 1249, endPoint y: 346, distance: 205.0
click at [1249, 346] on div "Show 10 25 50 100 entries Search: bab Location Stylist Service Service Count Pr…" at bounding box center [810, 358] width 1453 height 193
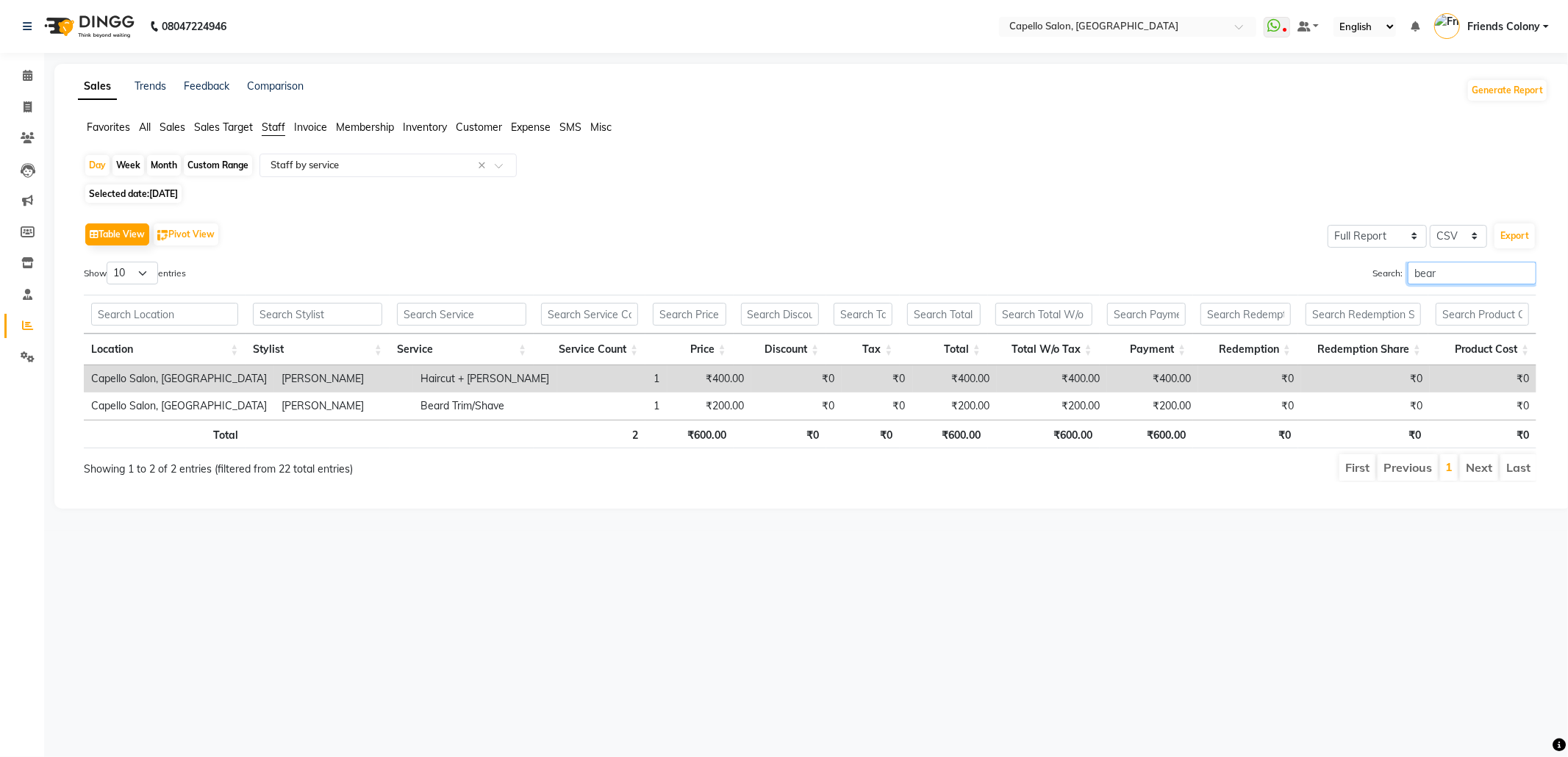
type input "bear"
drag, startPoint x: 1436, startPoint y: 271, endPoint x: 1271, endPoint y: 315, distance: 170.8
click at [1271, 315] on div "Show 10 25 50 100 entries Search: bear Location Stylist Service Service Count P…" at bounding box center [810, 372] width 1453 height 221
drag, startPoint x: 1442, startPoint y: 277, endPoint x: 1203, endPoint y: 290, distance: 239.4
click at [1237, 286] on div "Search: ker" at bounding box center [1178, 276] width 715 height 29
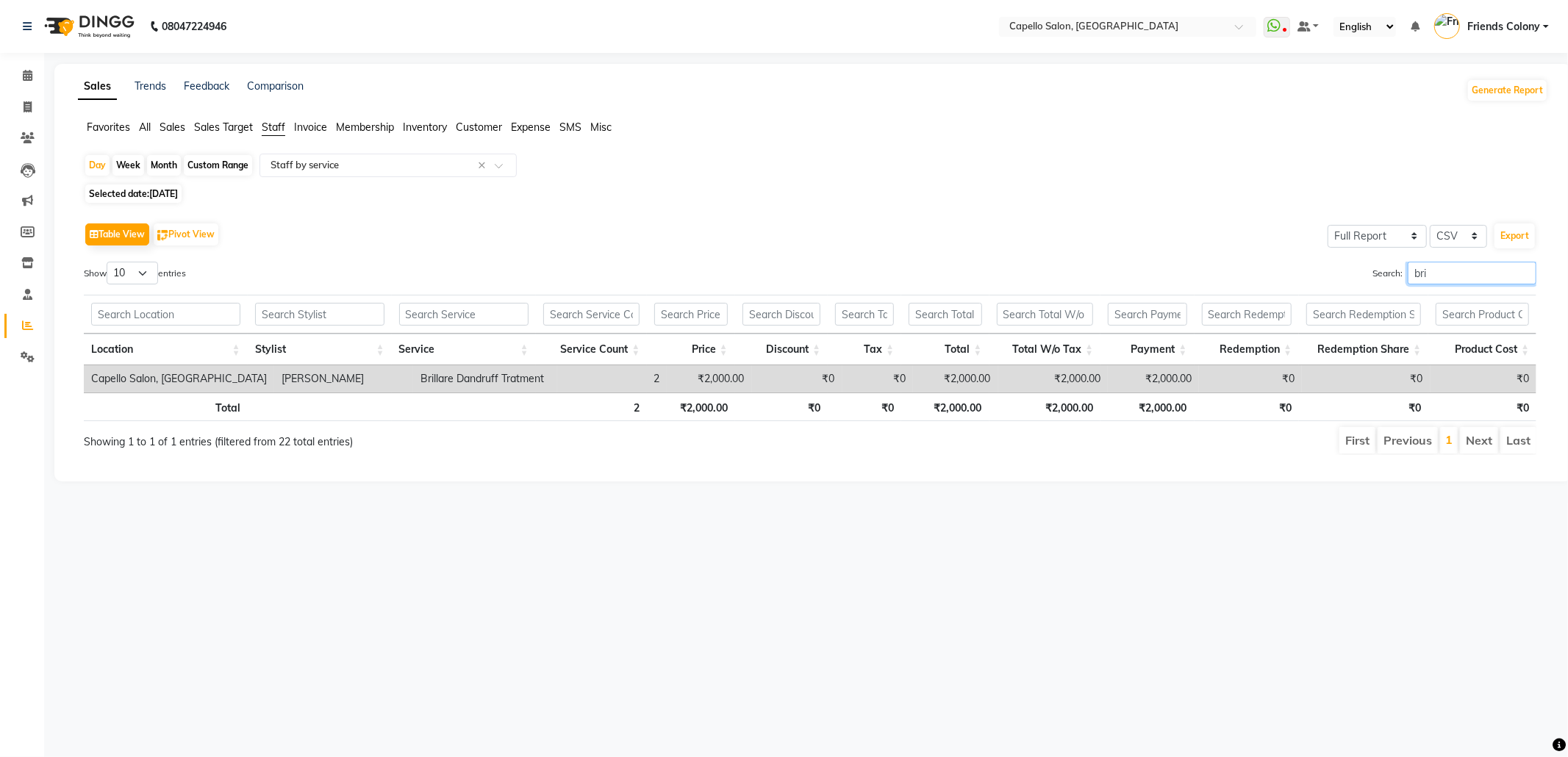
type input "bri"
drag, startPoint x: 1440, startPoint y: 272, endPoint x: 1291, endPoint y: 290, distance: 150.1
click at [1291, 290] on div "Search: bri" at bounding box center [1178, 276] width 715 height 29
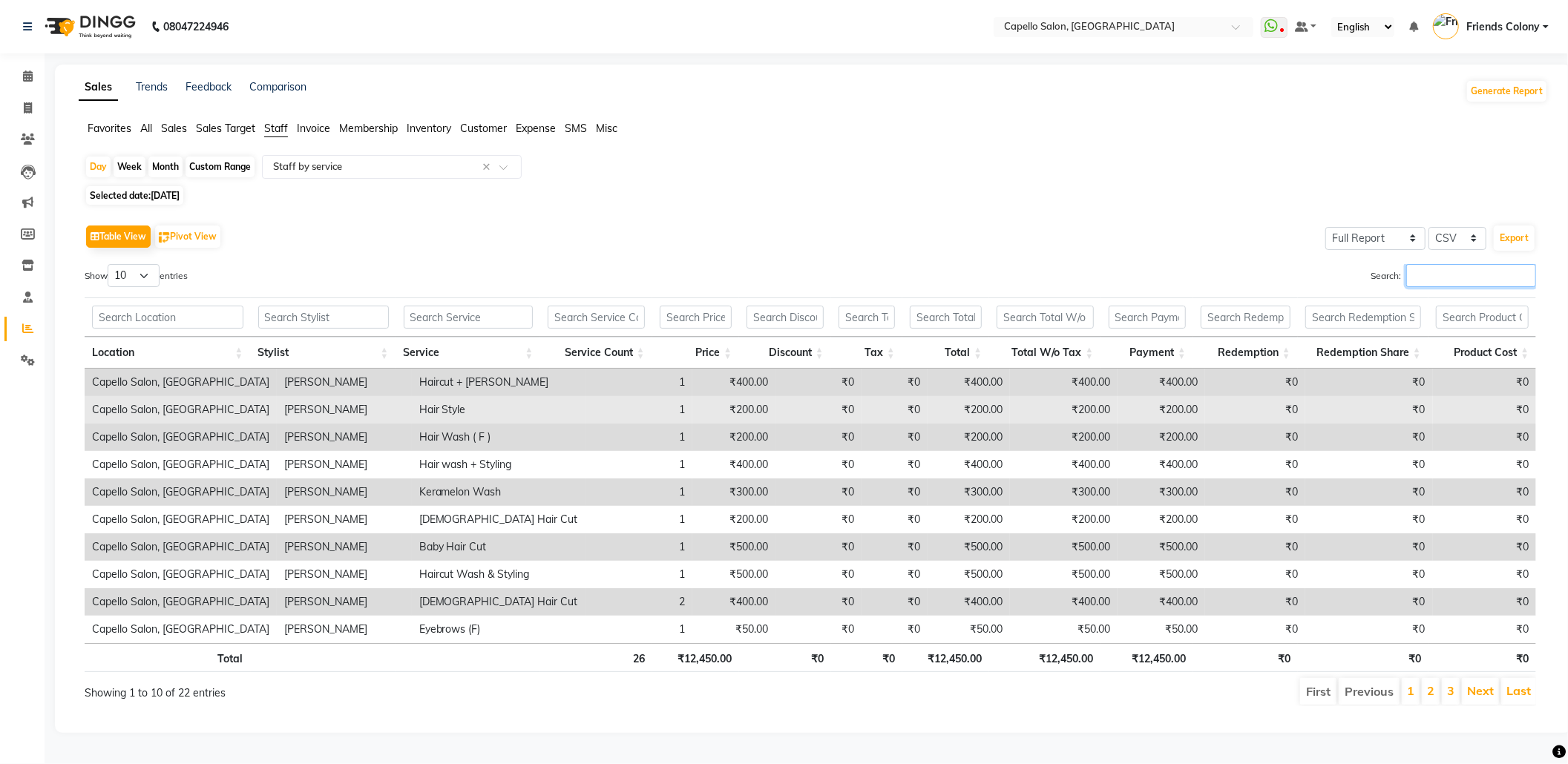
scroll to position [9, 0]
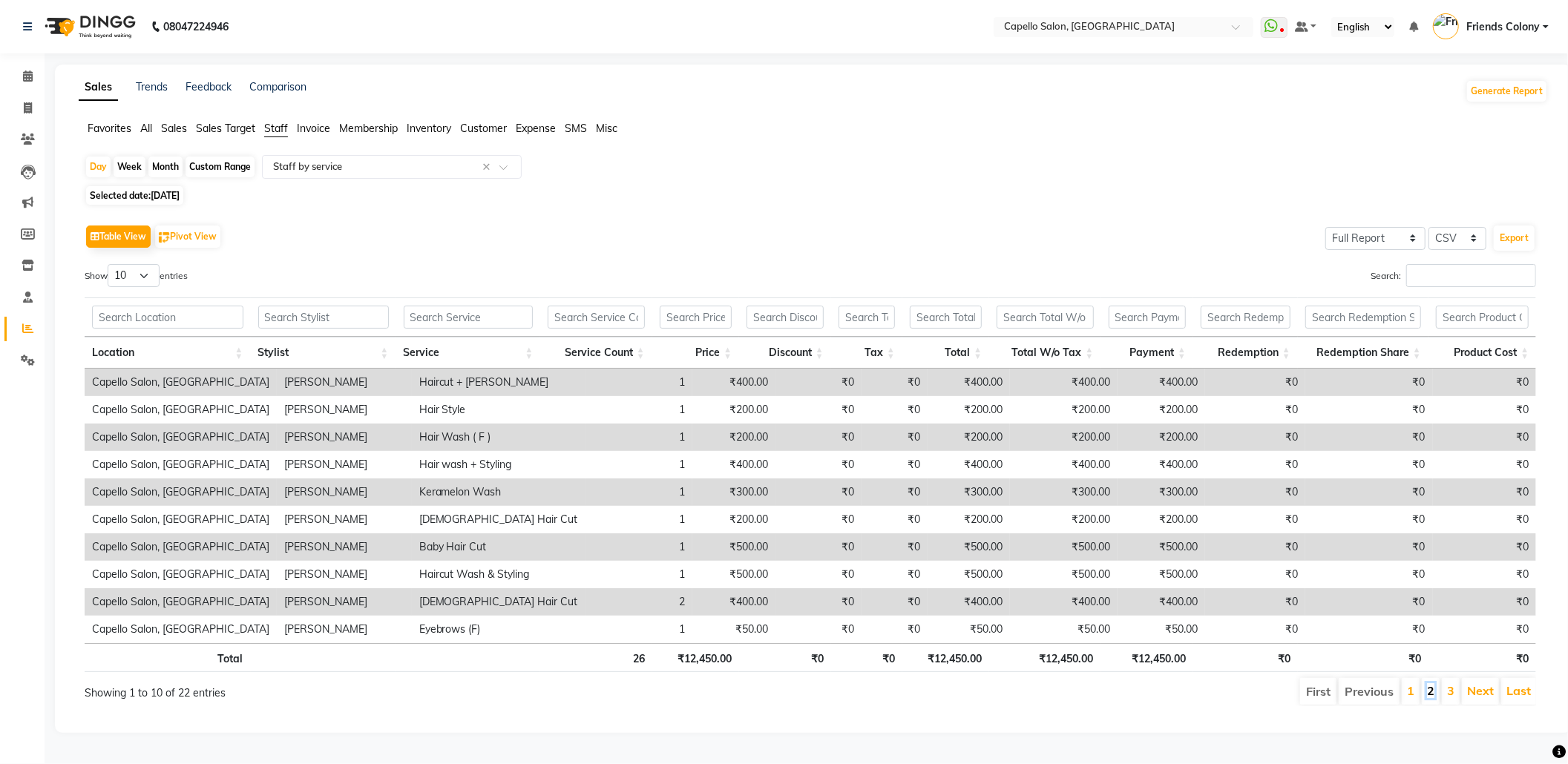
click at [1429, 684] on link "2" at bounding box center [1431, 691] width 7 height 14
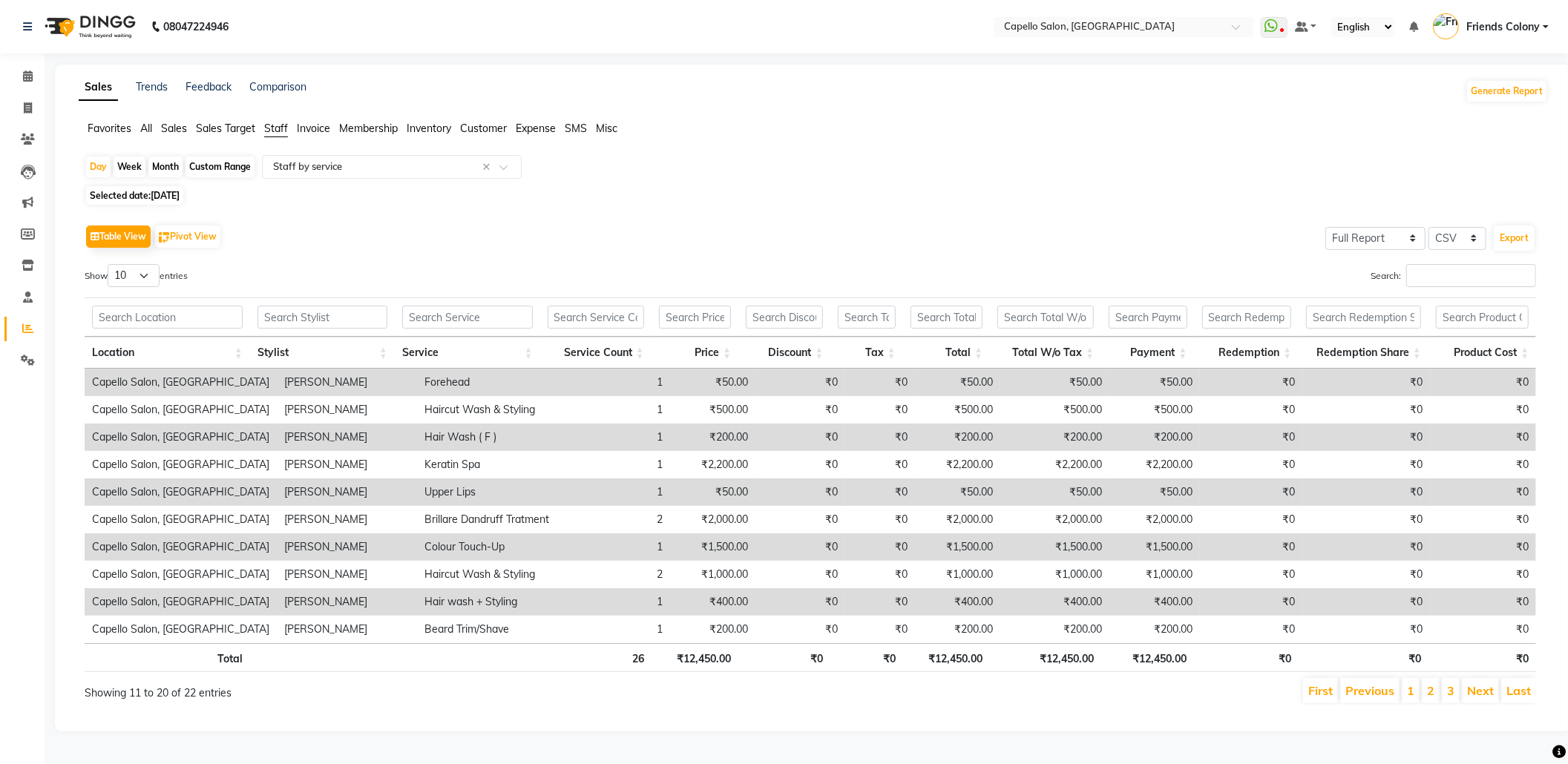
scroll to position [6, 0]
click at [1447, 692] on link "3" at bounding box center [1451, 691] width 7 height 14
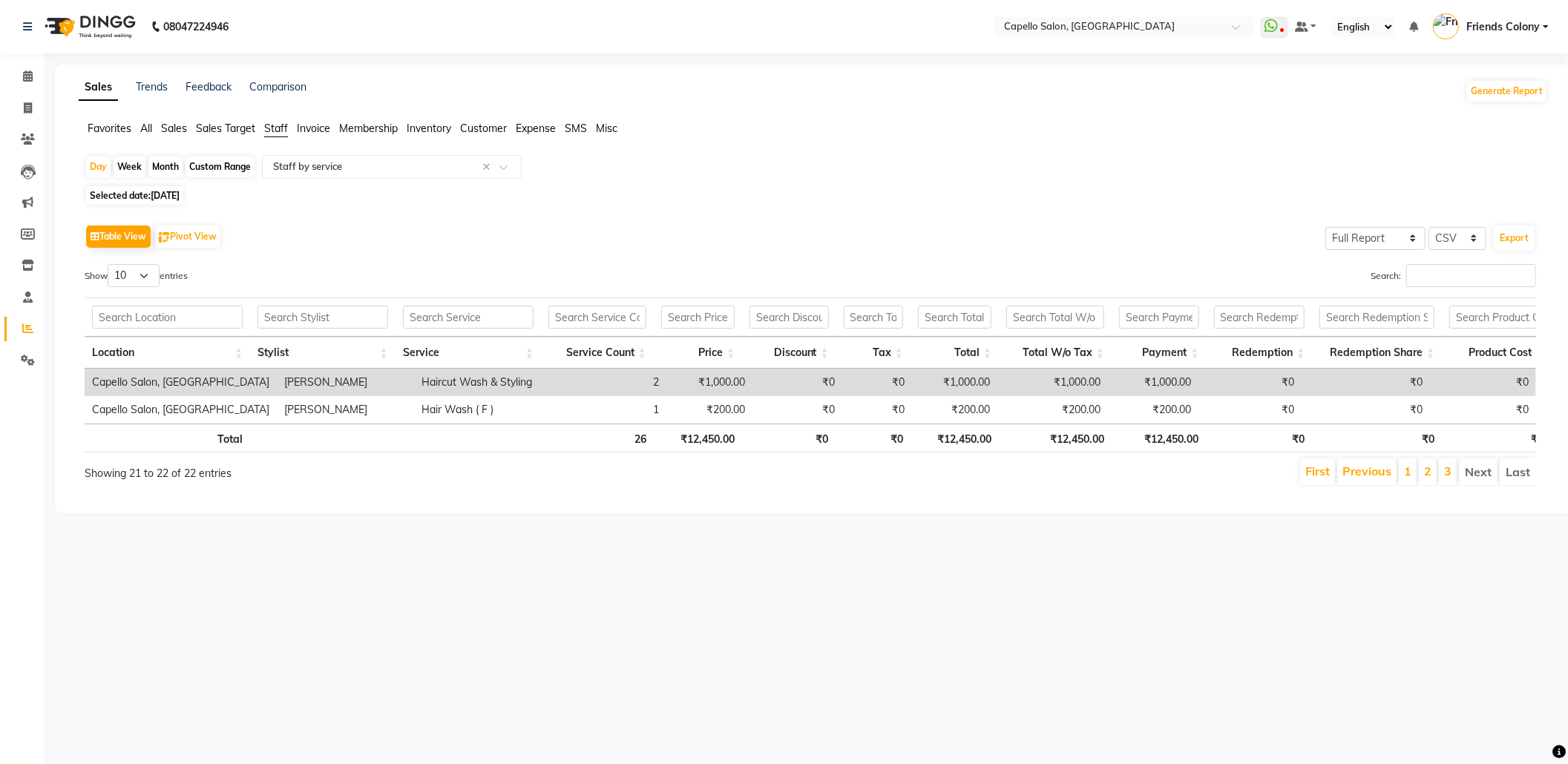
scroll to position [0, 0]
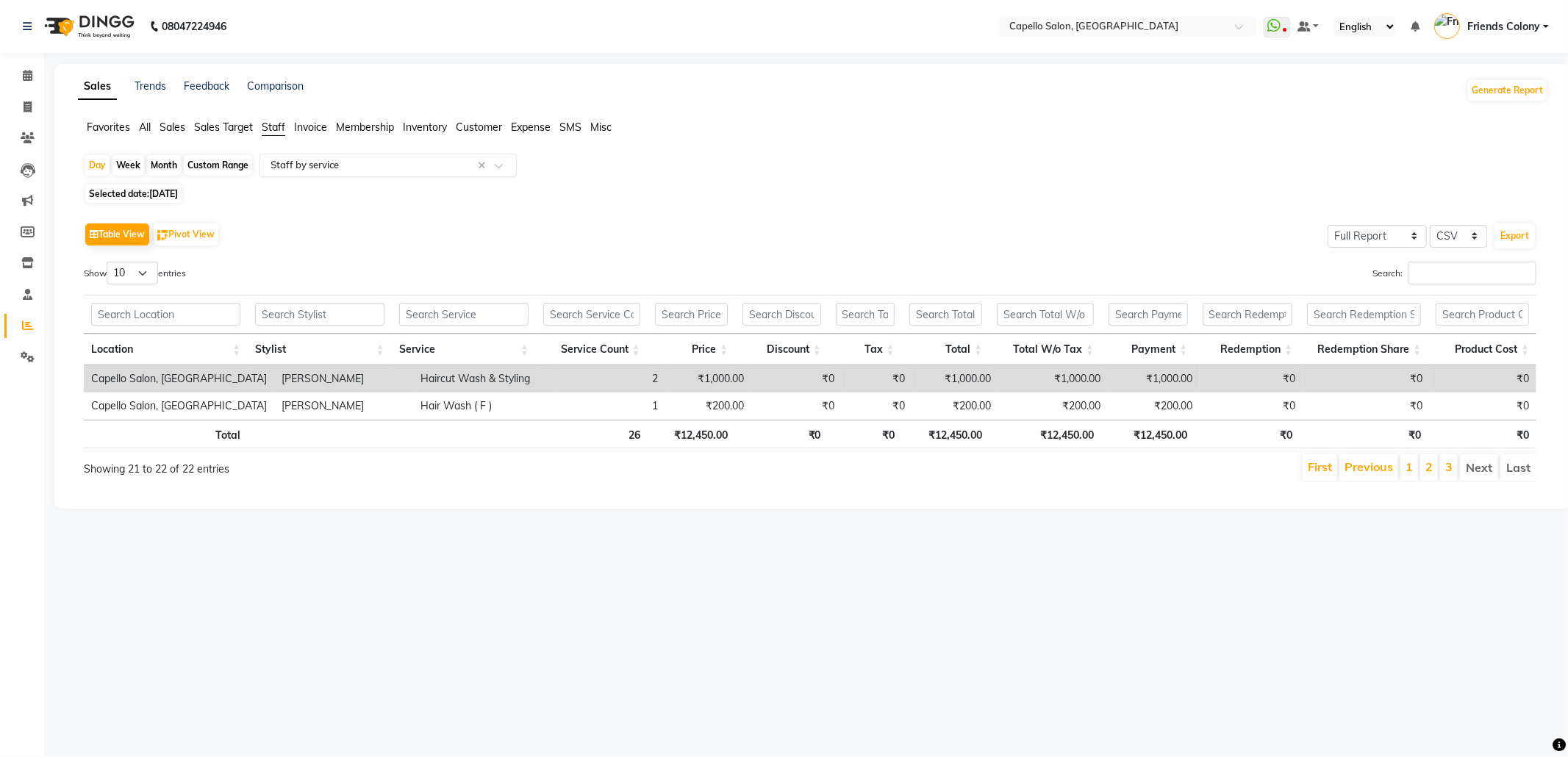
click at [385, 168] on input "text" at bounding box center [373, 165] width 212 height 14
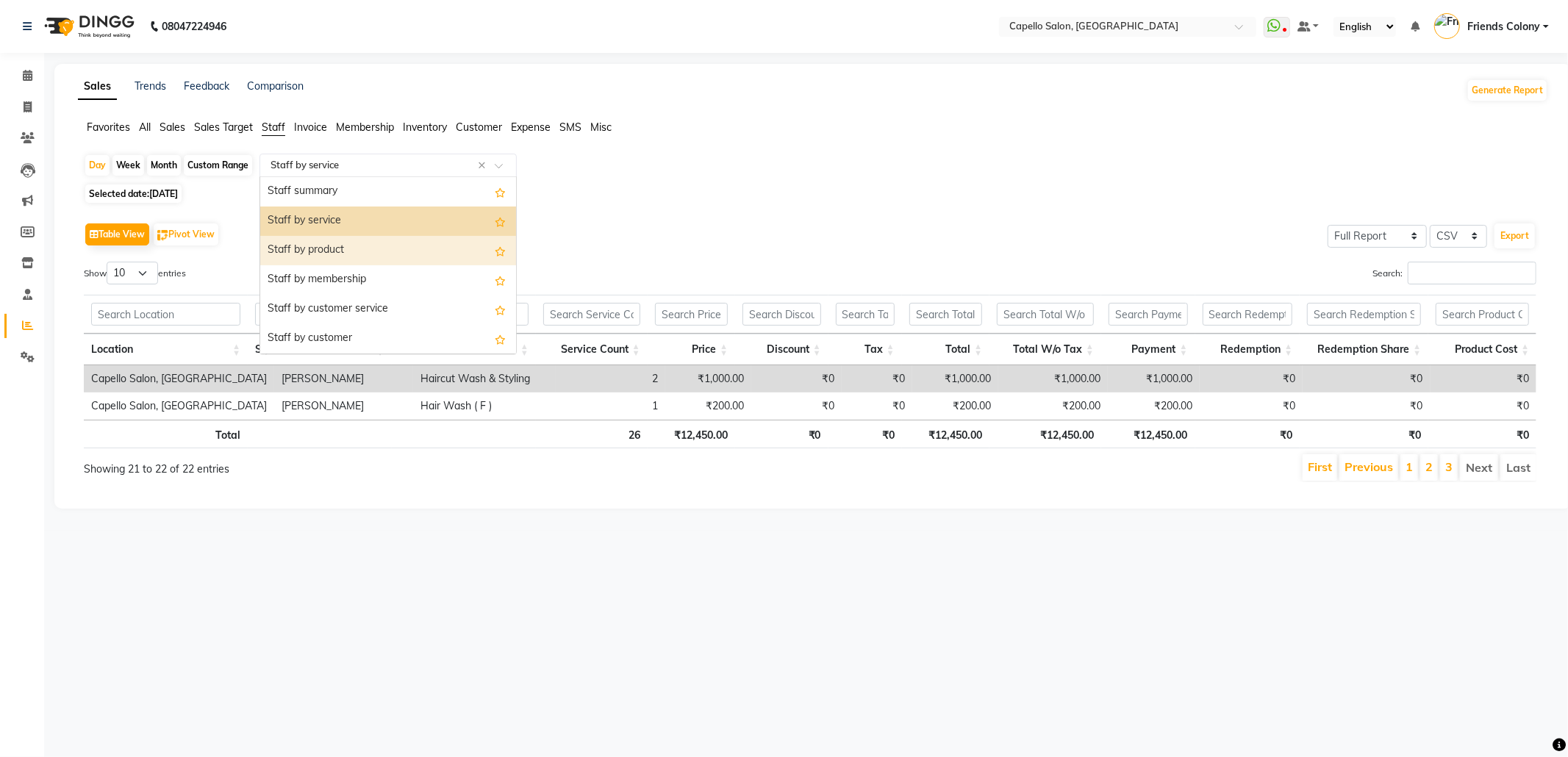
click at [366, 254] on div "Staff by product" at bounding box center [388, 250] width 256 height 29
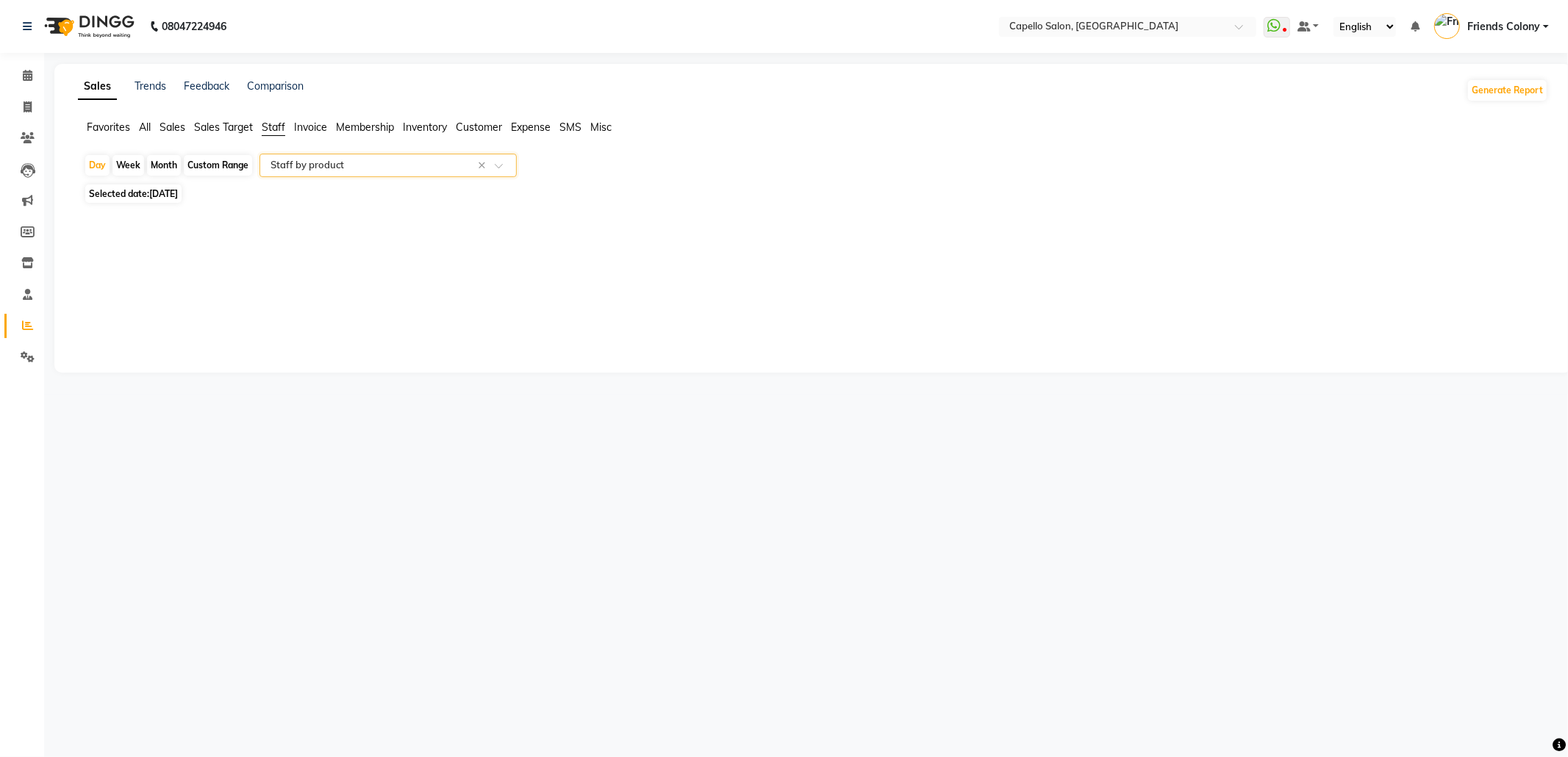
click at [354, 166] on input "text" at bounding box center [373, 165] width 212 height 14
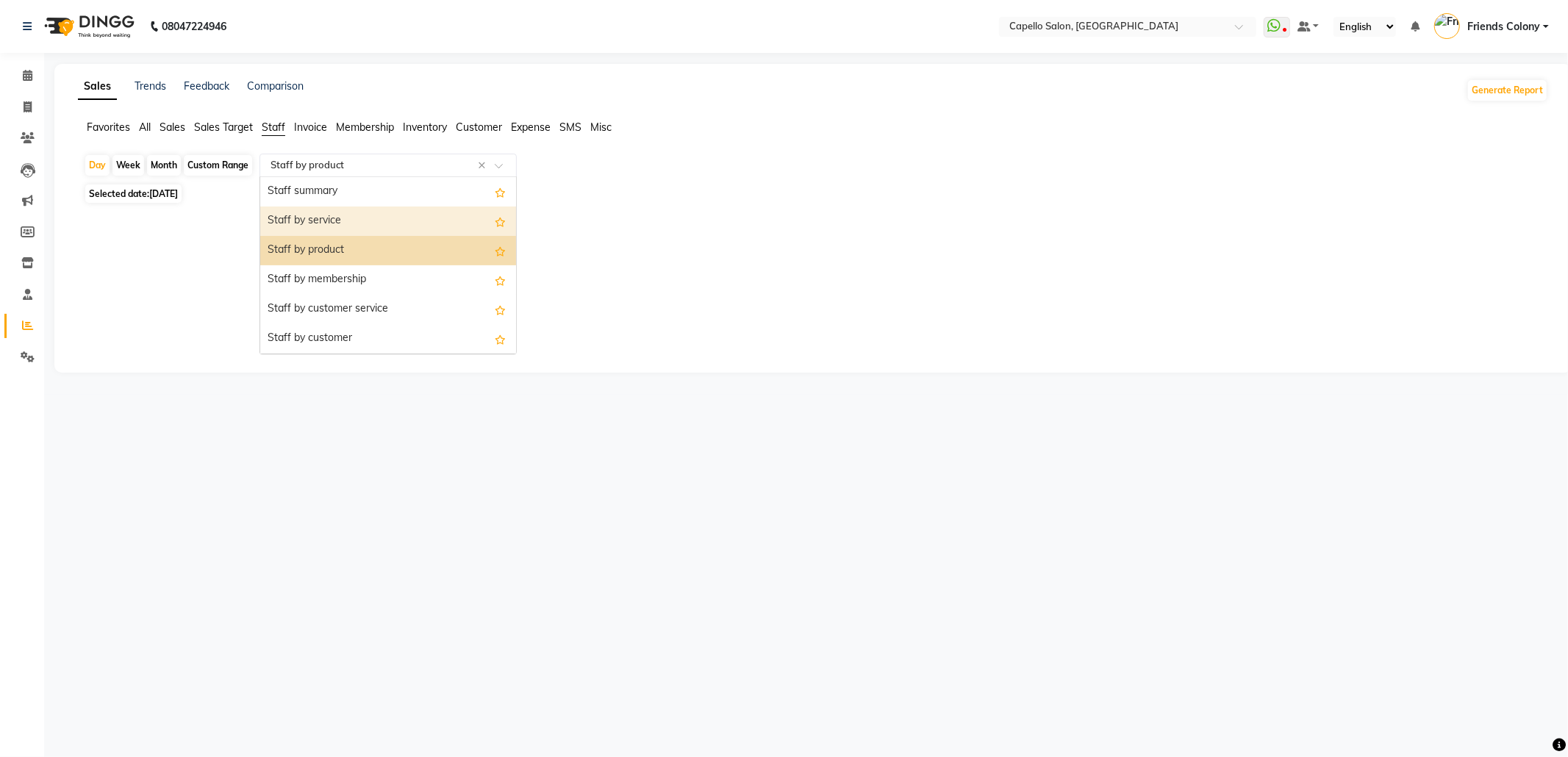
click at [356, 219] on div "Staff by service" at bounding box center [388, 221] width 256 height 29
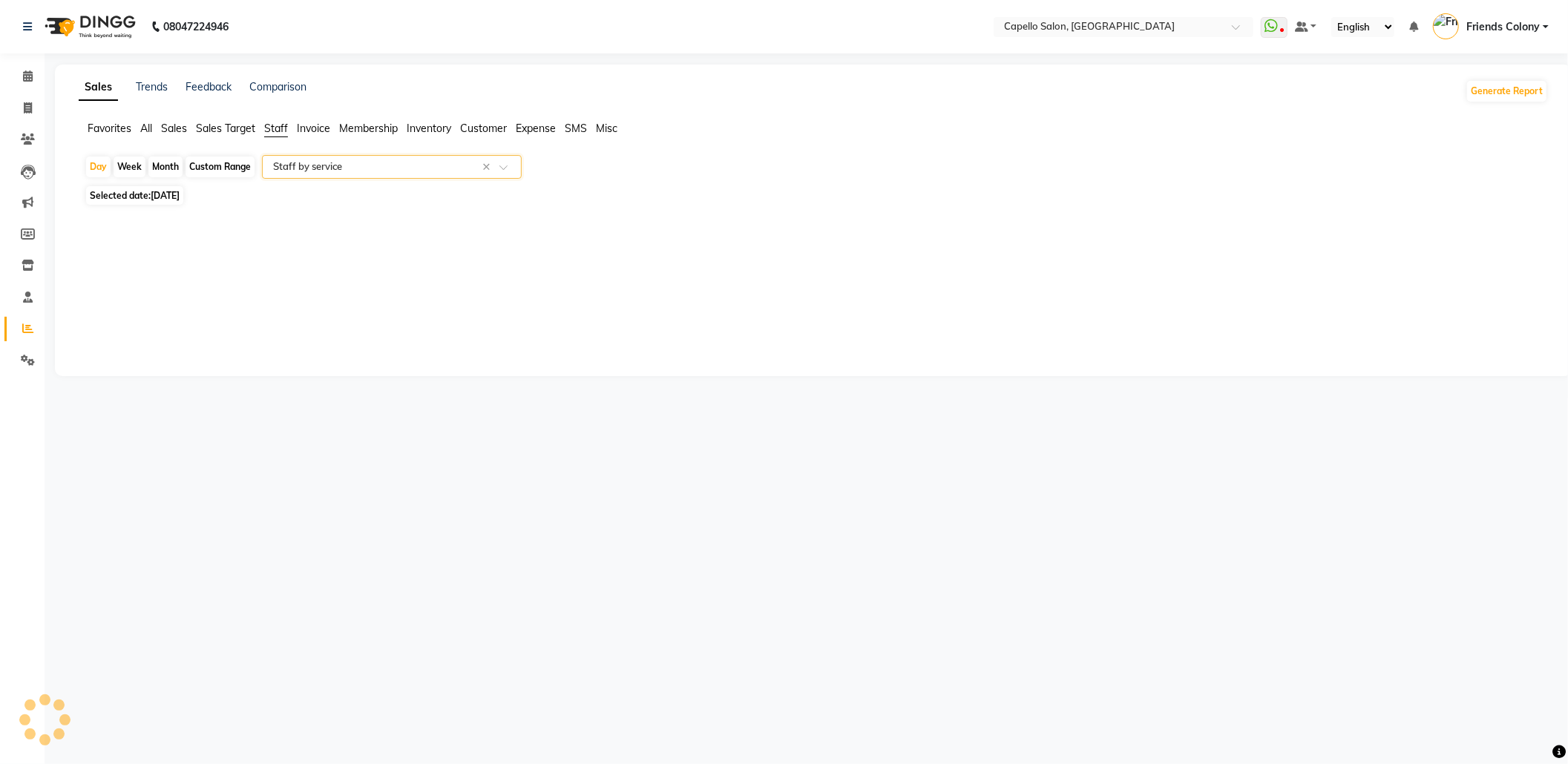
select select "full_report"
select select "csv"
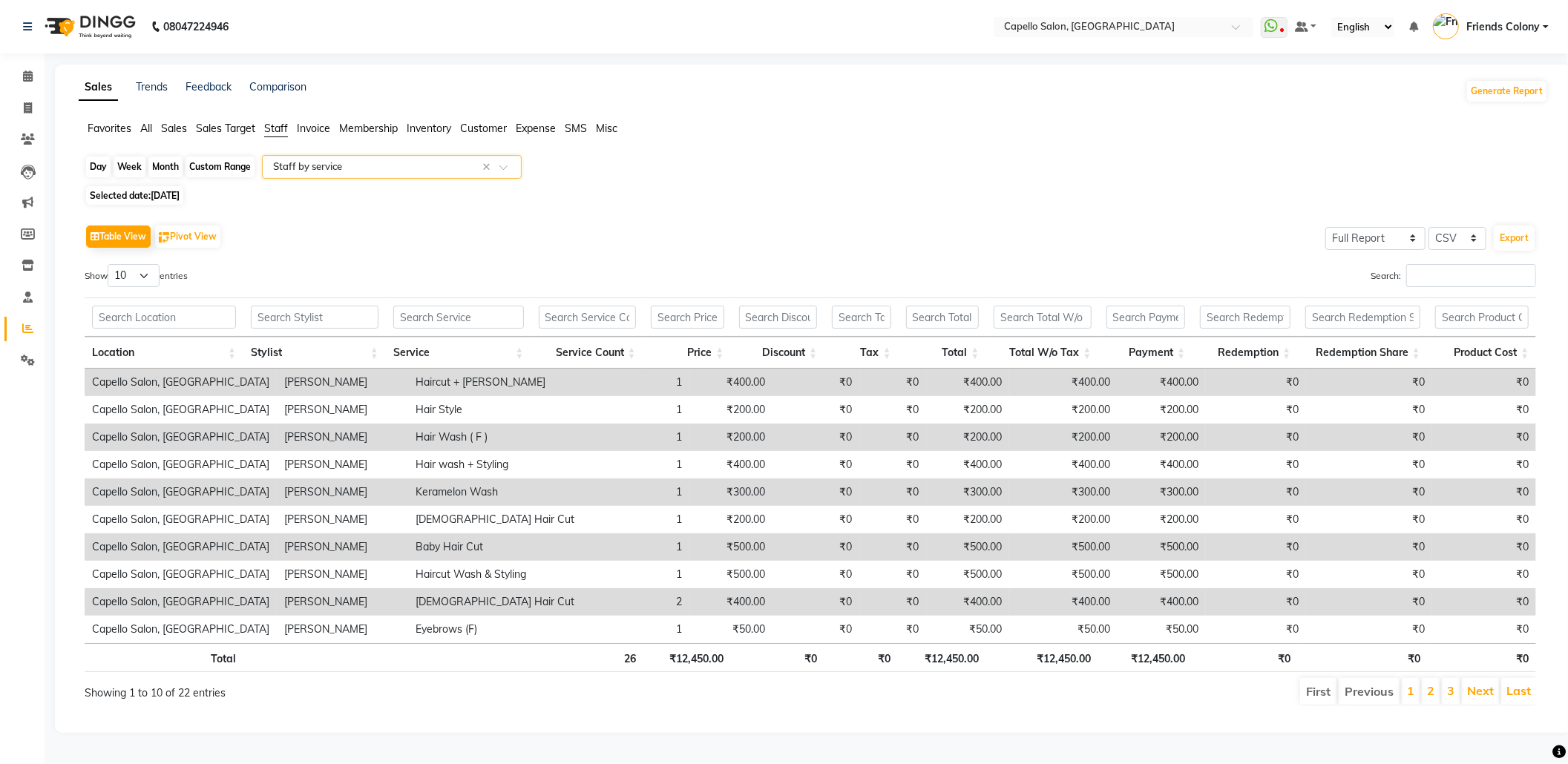
click at [102, 167] on div "Day" at bounding box center [97, 167] width 24 height 21
select select "8"
select select "2025"
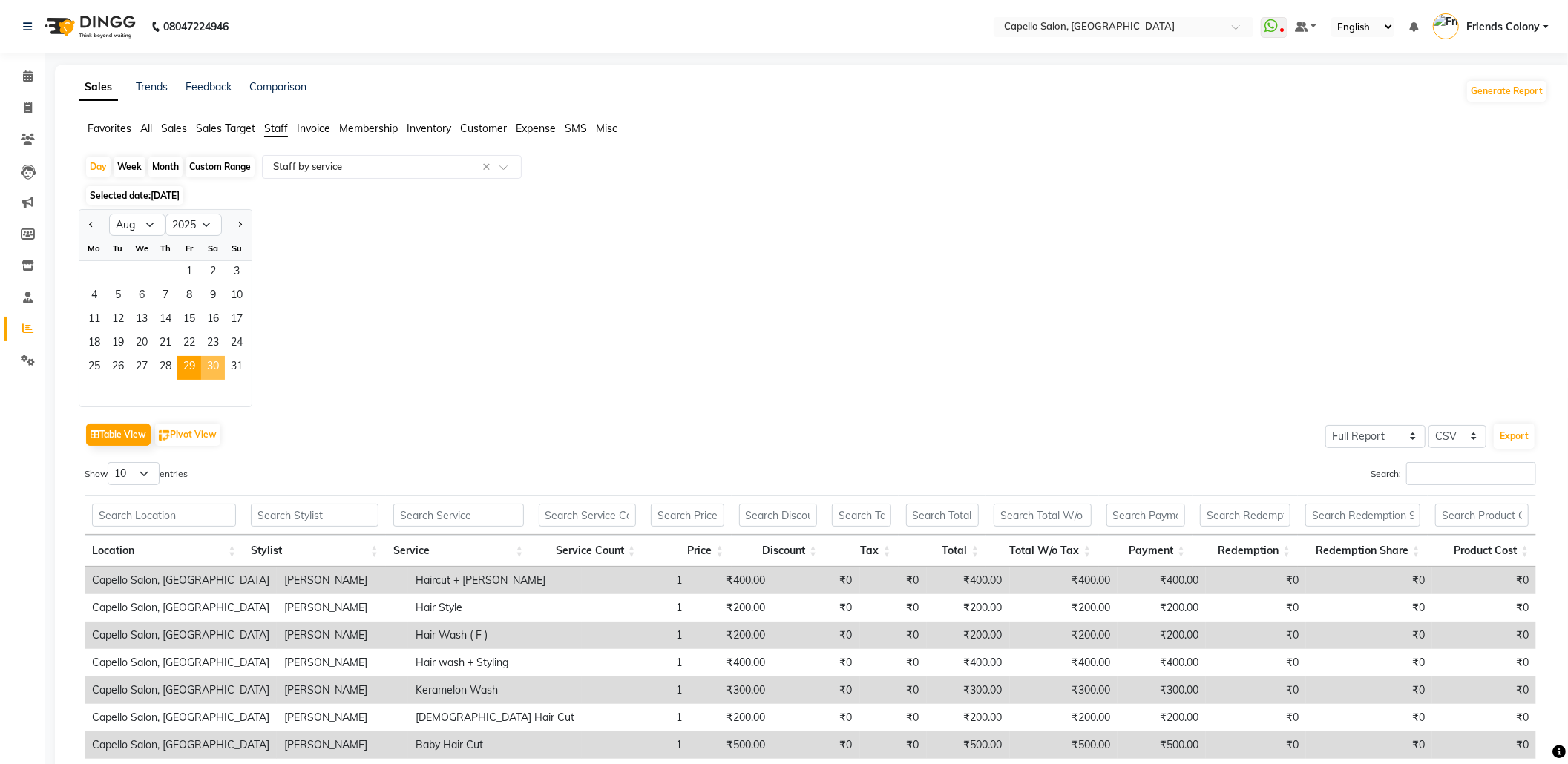
click at [218, 358] on span "30" at bounding box center [213, 368] width 23 height 23
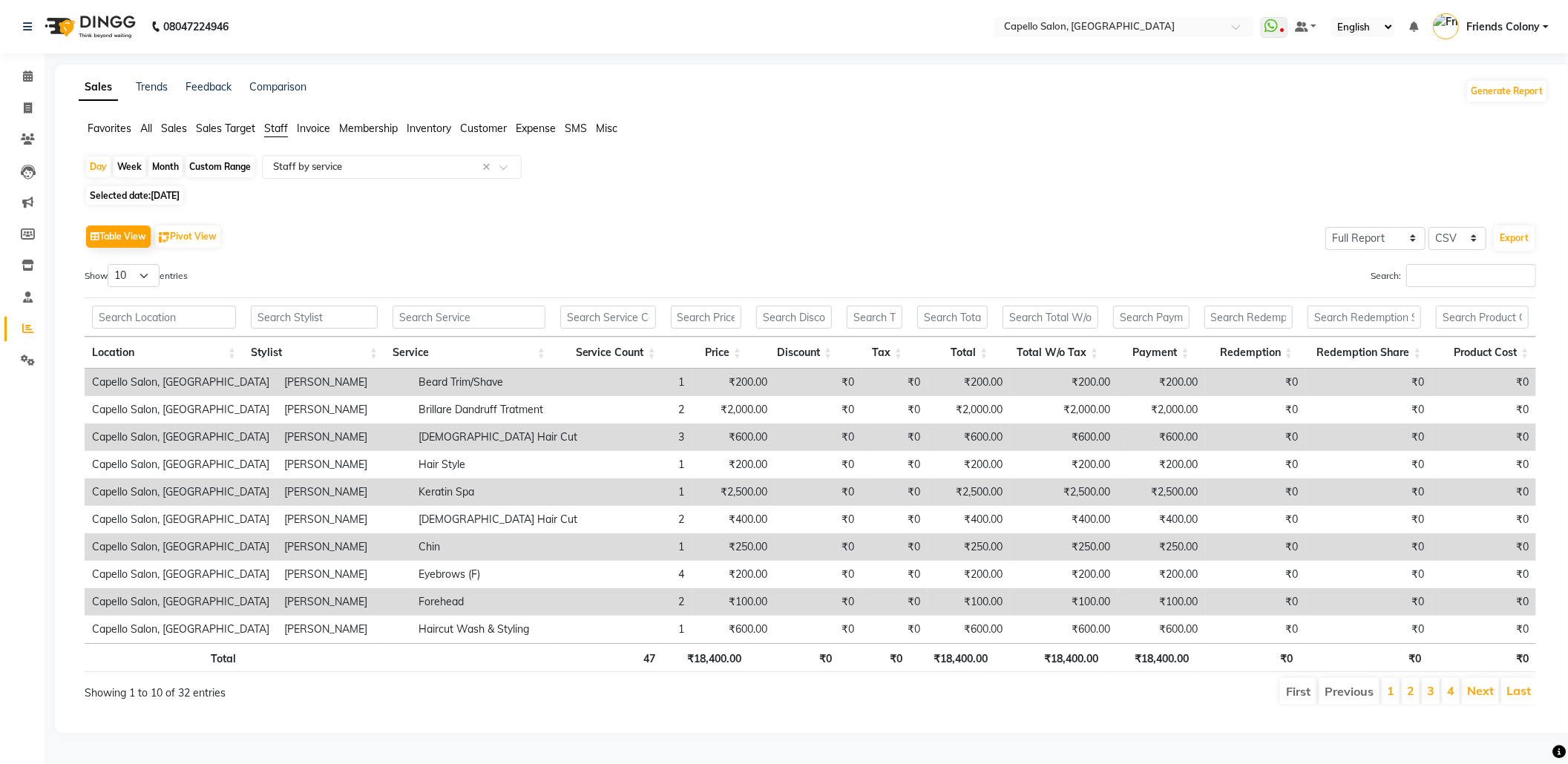
drag, startPoint x: 1473, startPoint y: 289, endPoint x: 1447, endPoint y: 270, distance: 32.2
click at [1471, 288] on div "Search:" at bounding box center [1179, 279] width 715 height 29
click at [1447, 270] on input "Search:" at bounding box center [1471, 276] width 130 height 23
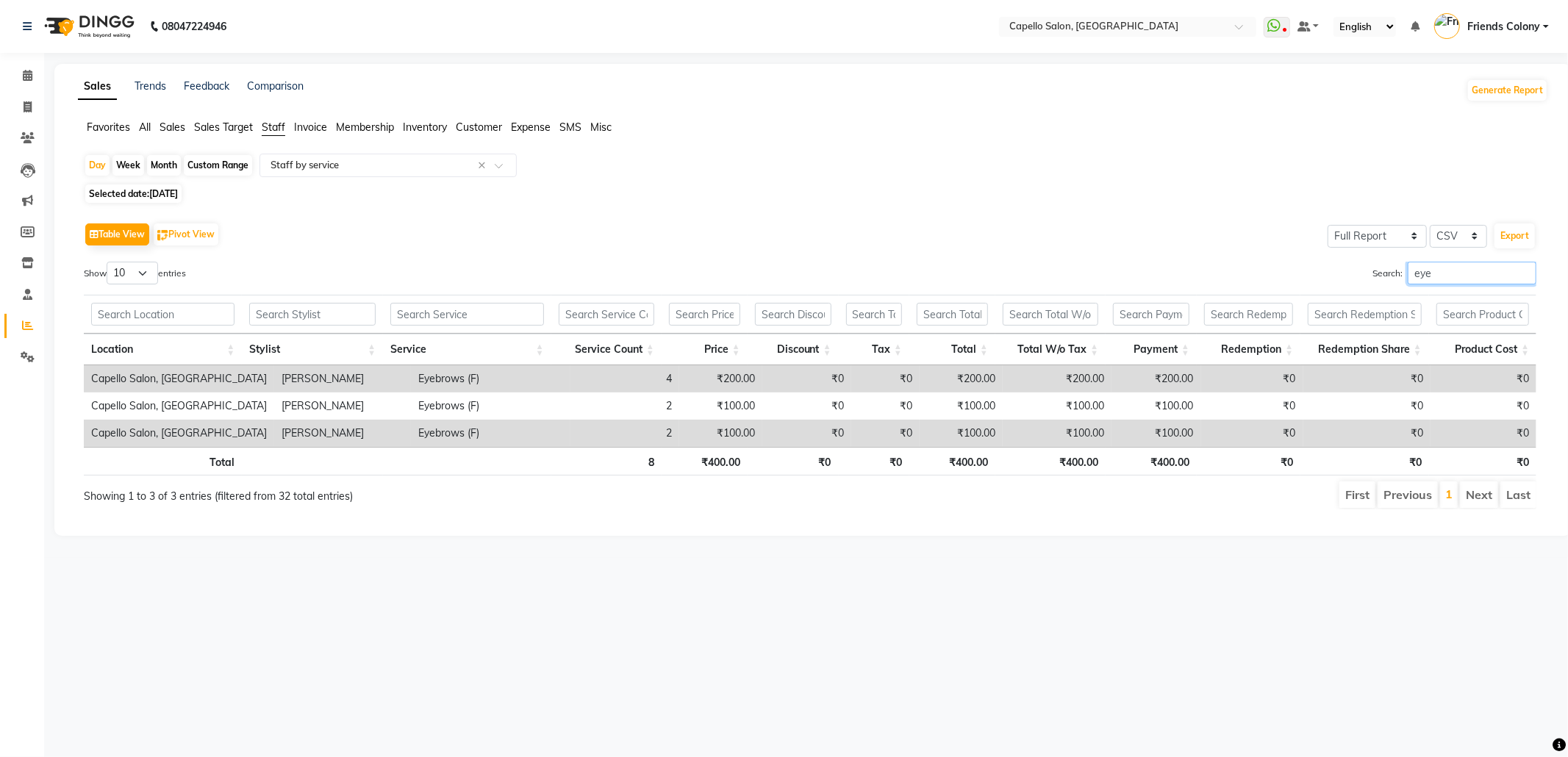
drag, startPoint x: 1438, startPoint y: 268, endPoint x: 1321, endPoint y: 288, distance: 118.7
click at [1321, 288] on div "Search: eye" at bounding box center [1178, 276] width 715 height 29
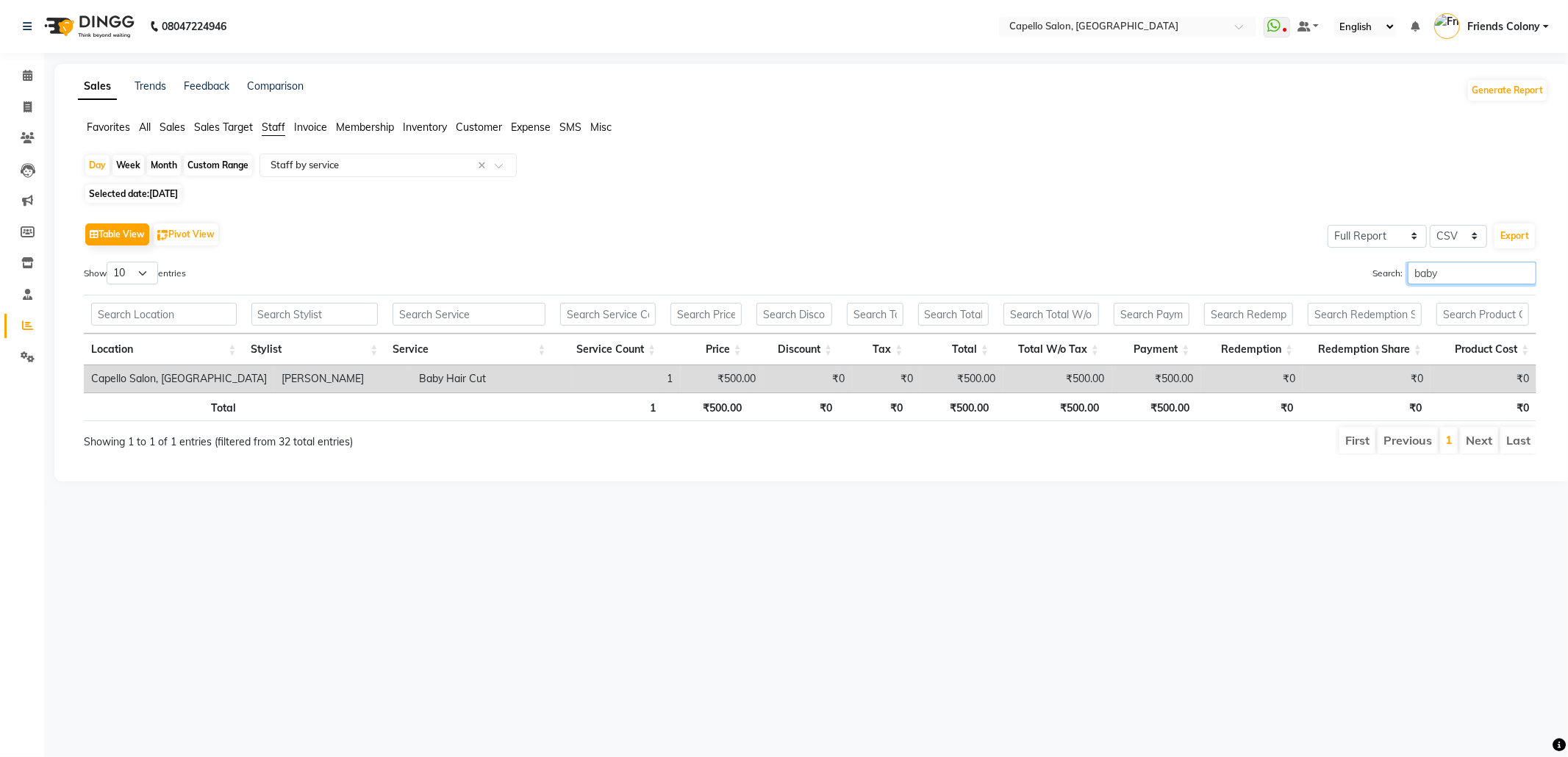
drag, startPoint x: 1460, startPoint y: 262, endPoint x: 1262, endPoint y: 307, distance: 203.0
click at [1264, 307] on div "Show 10 25 50 100 entries Search: baby Location Stylist Service Service Count P…" at bounding box center [810, 358] width 1453 height 193
type input "beard"
drag, startPoint x: 1441, startPoint y: 276, endPoint x: 1207, endPoint y: 303, distance: 235.6
click at [1207, 303] on div "Show 10 25 50 100 entries Search: beard Location Stylist Service Service Count …" at bounding box center [810, 358] width 1453 height 193
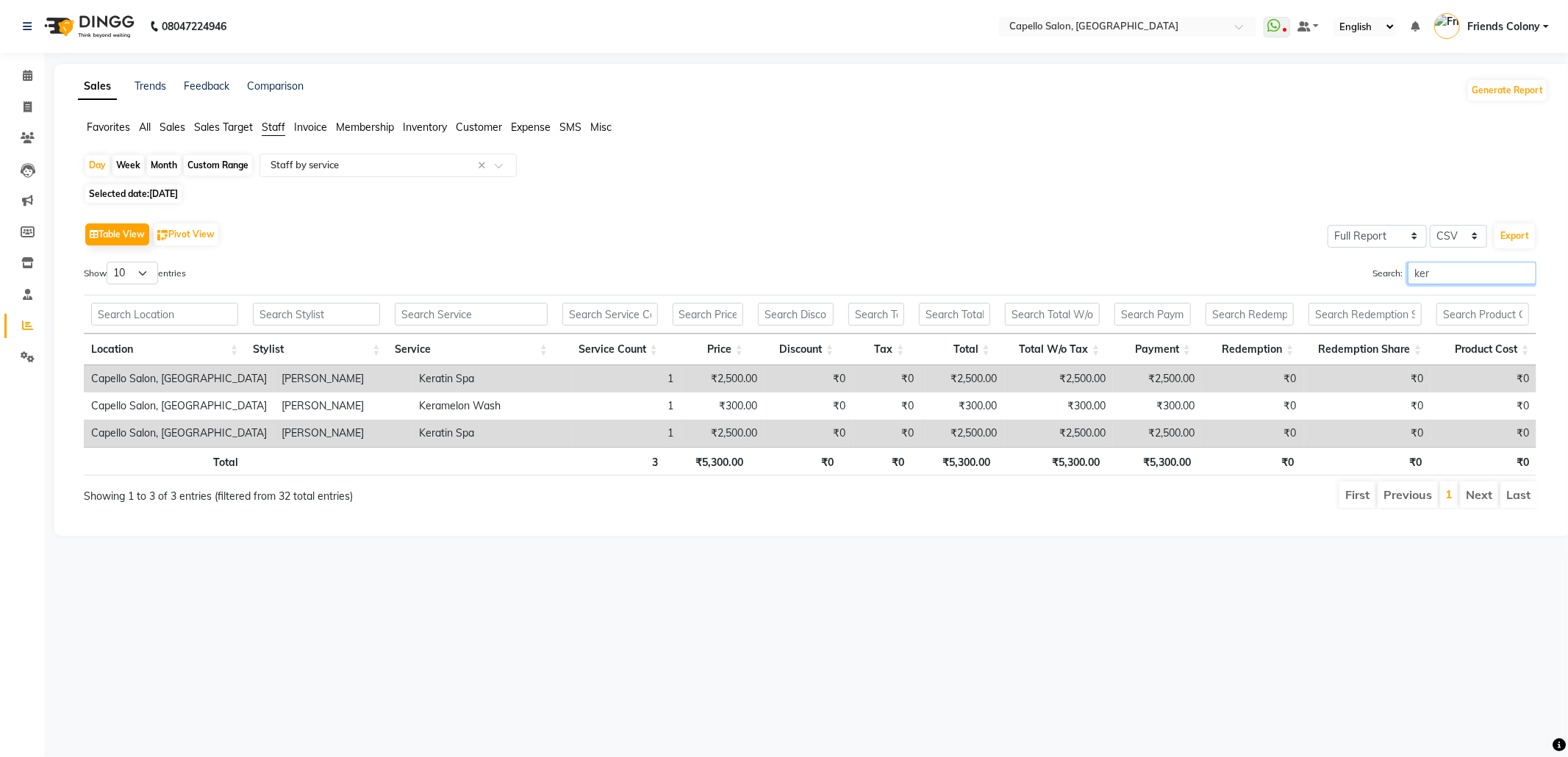
type input "ker"
drag, startPoint x: 1417, startPoint y: 276, endPoint x: 1298, endPoint y: 268, distance: 119.3
click at [1309, 272] on div "Search: ker" at bounding box center [1178, 276] width 715 height 29
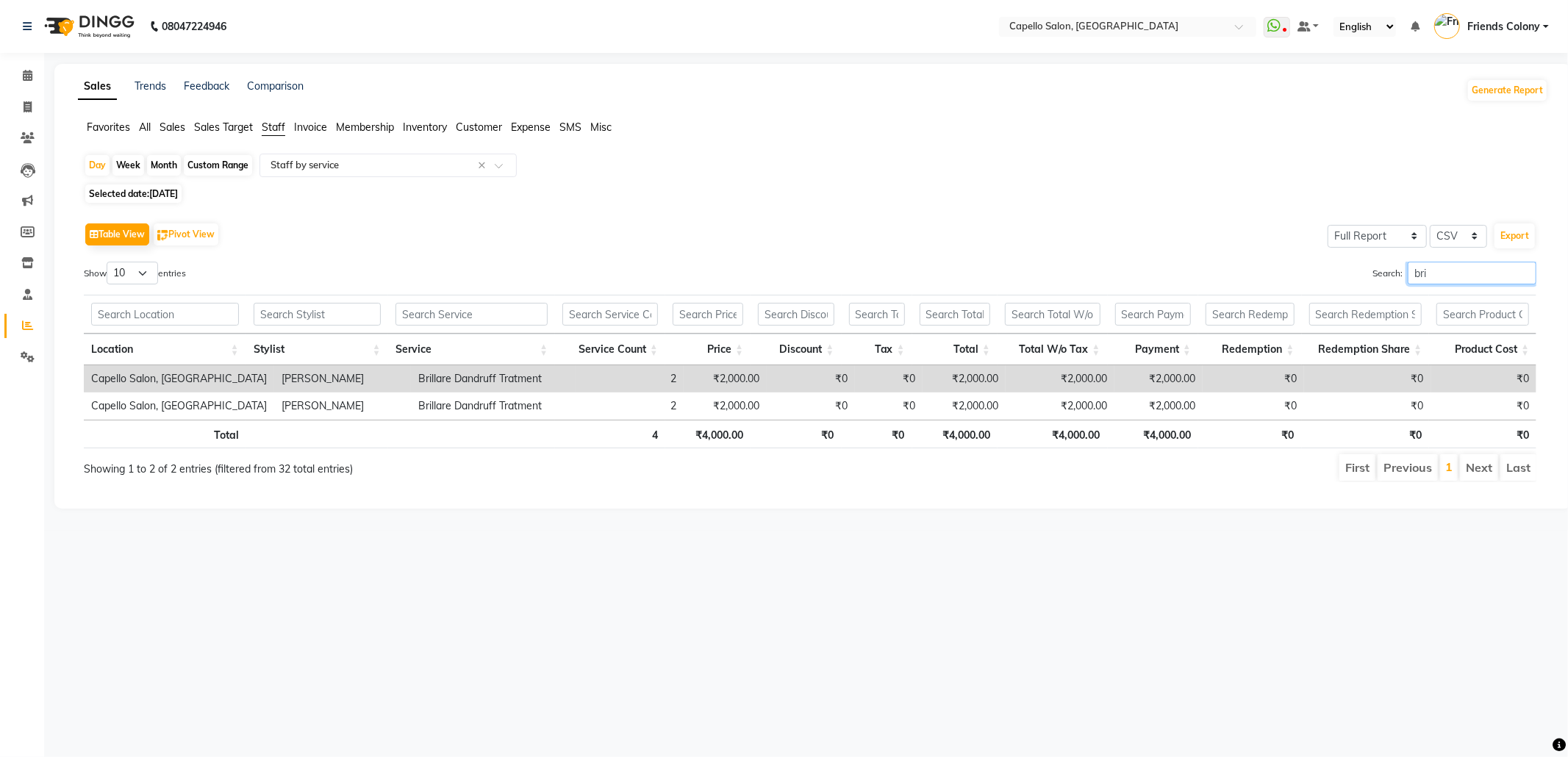
type input "bri"
drag, startPoint x: 1449, startPoint y: 255, endPoint x: 1373, endPoint y: 287, distance: 82.5
click at [1373, 287] on div "Table View Pivot View Select Full Report Filtered Report Select CSV PDF Export …" at bounding box center [810, 350] width 1453 height 264
click at [1423, 280] on input "bri" at bounding box center [1472, 273] width 129 height 23
drag, startPoint x: 1423, startPoint y: 280, endPoint x: 1295, endPoint y: 313, distance: 132.2
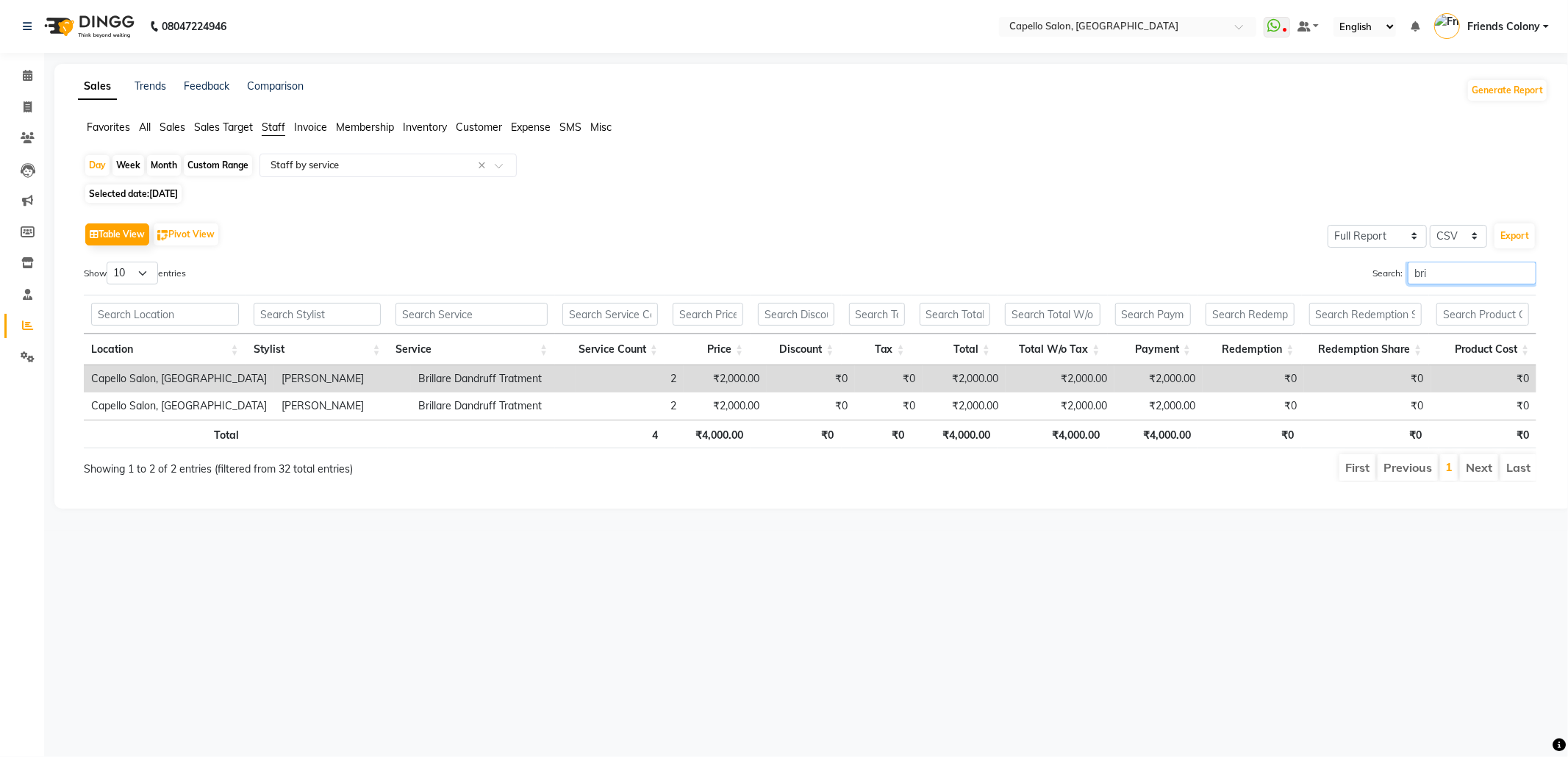
click at [1295, 313] on div "Show 10 25 50 100 entries Search: bri Location Stylist Service Service Count Pr…" at bounding box center [810, 372] width 1453 height 221
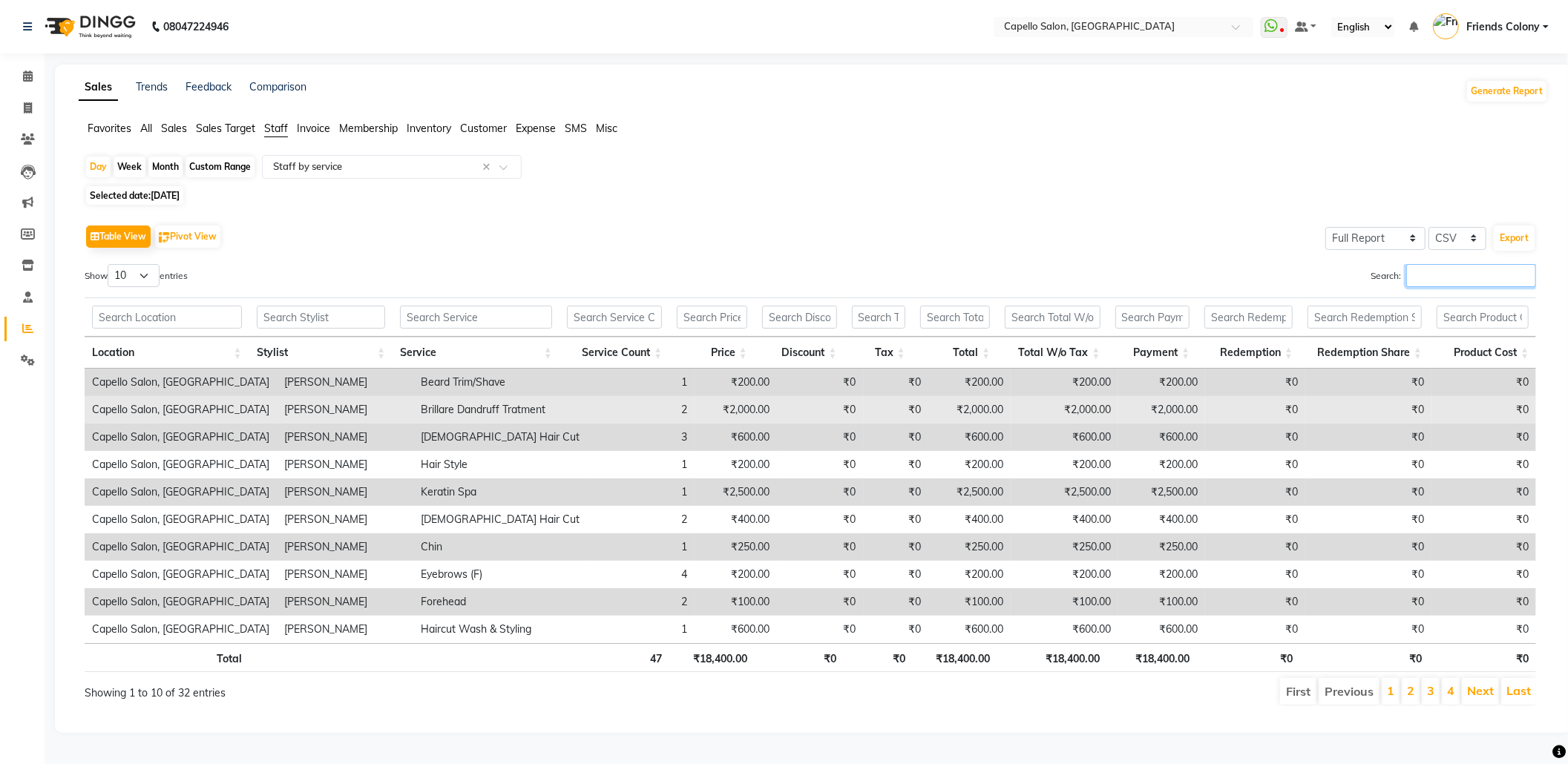
scroll to position [9, 0]
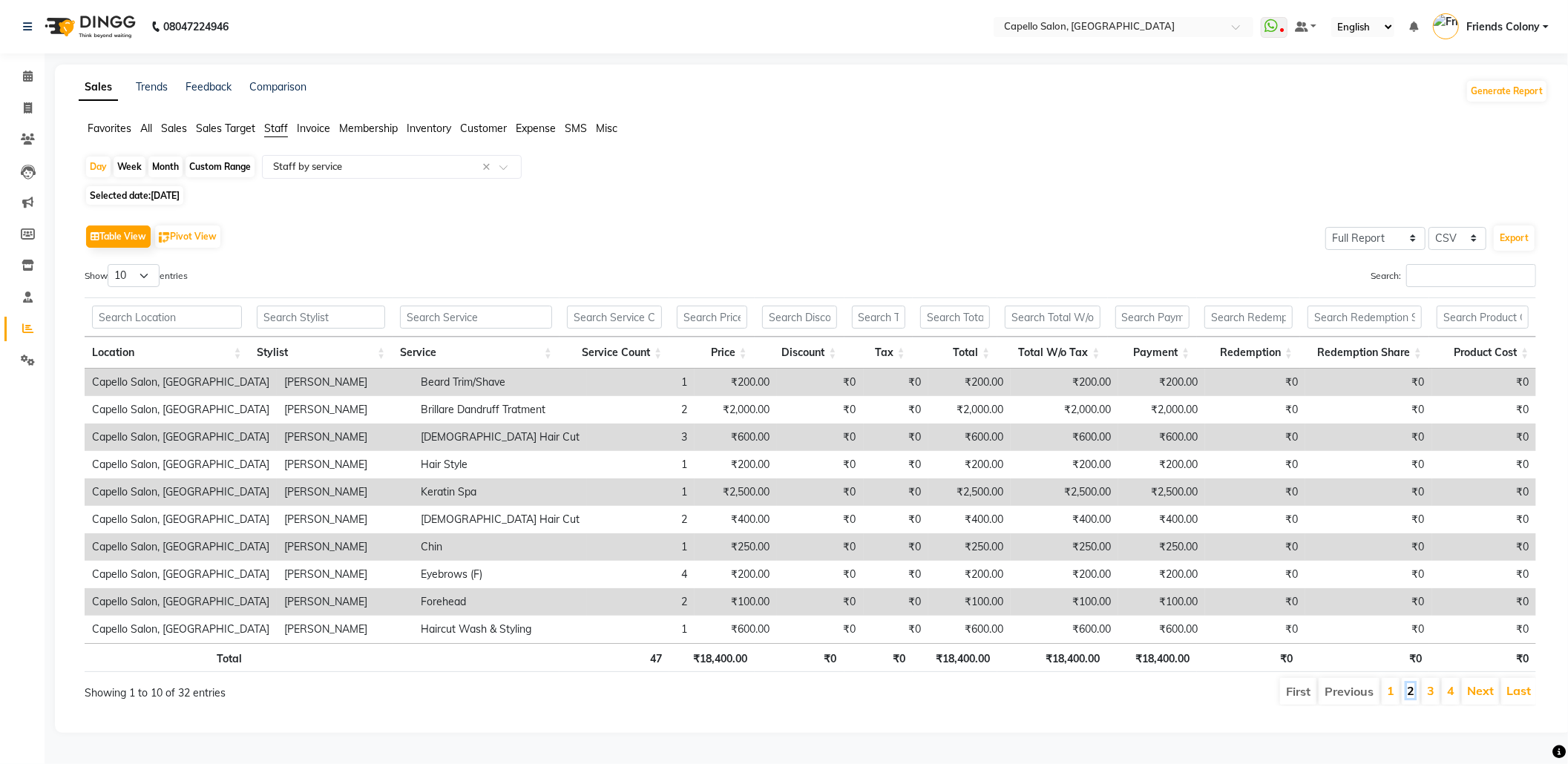
click at [1408, 686] on link "2" at bounding box center [1411, 691] width 7 height 14
click at [1427, 684] on link "3" at bounding box center [1431, 691] width 7 height 14
click at [1447, 689] on link "4" at bounding box center [1451, 691] width 7 height 14
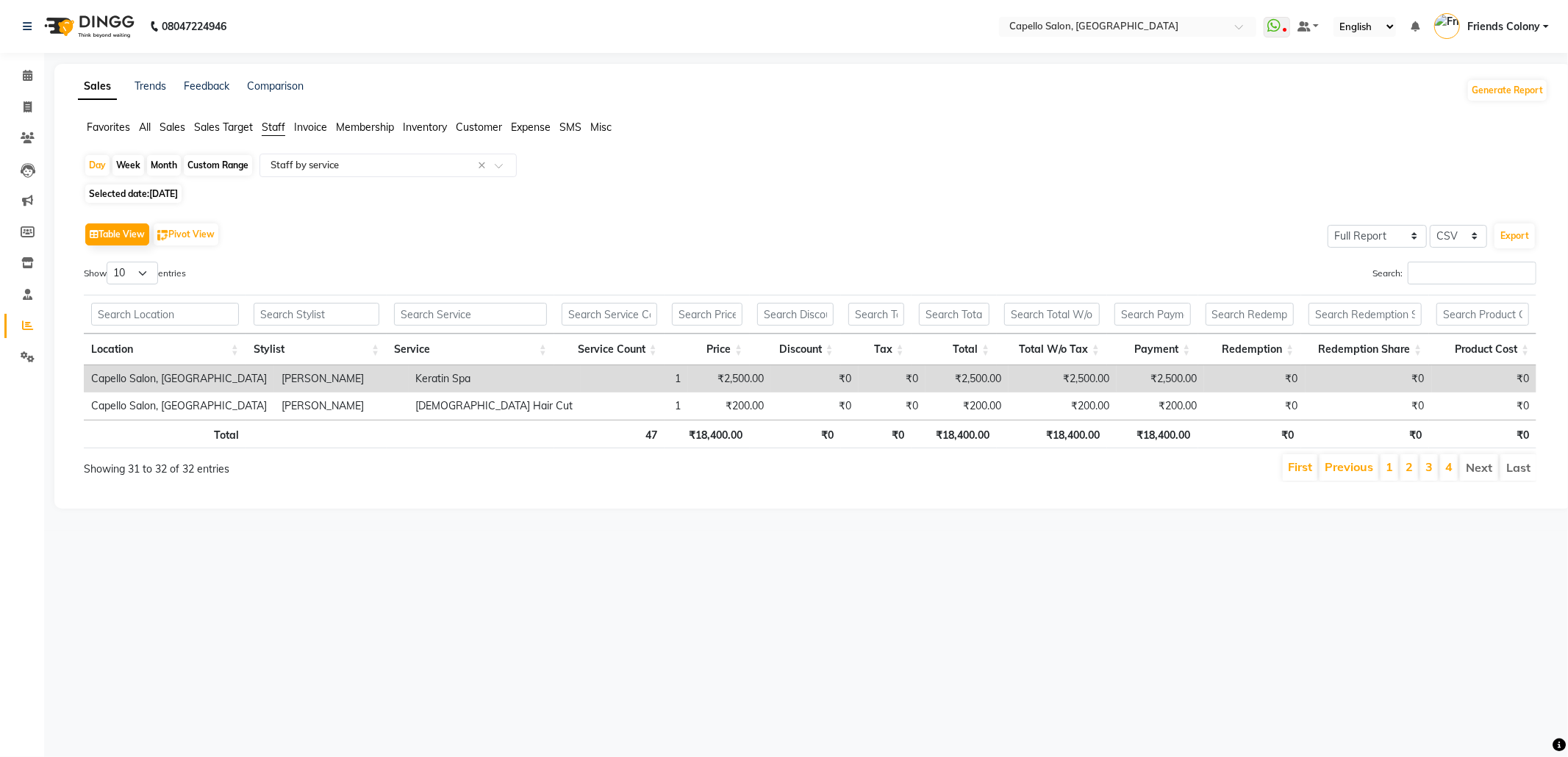
click at [373, 177] on div "Day Week Month Custom Range Select Report Type × Staff by service ×" at bounding box center [813, 167] width 1458 height 27
click at [369, 171] on input "text" at bounding box center [373, 165] width 212 height 14
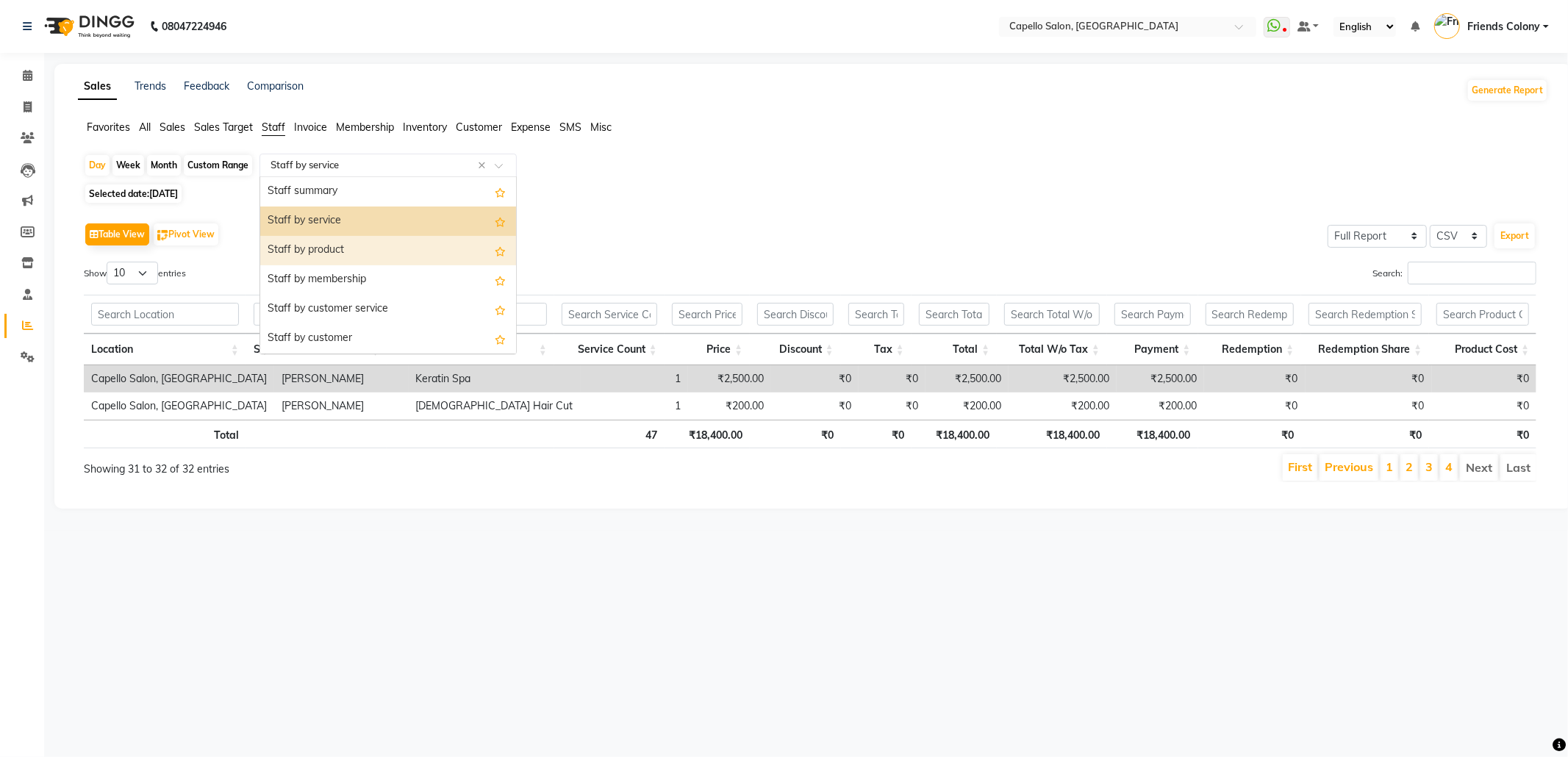
click at [365, 245] on div "Staff by product" at bounding box center [388, 250] width 256 height 29
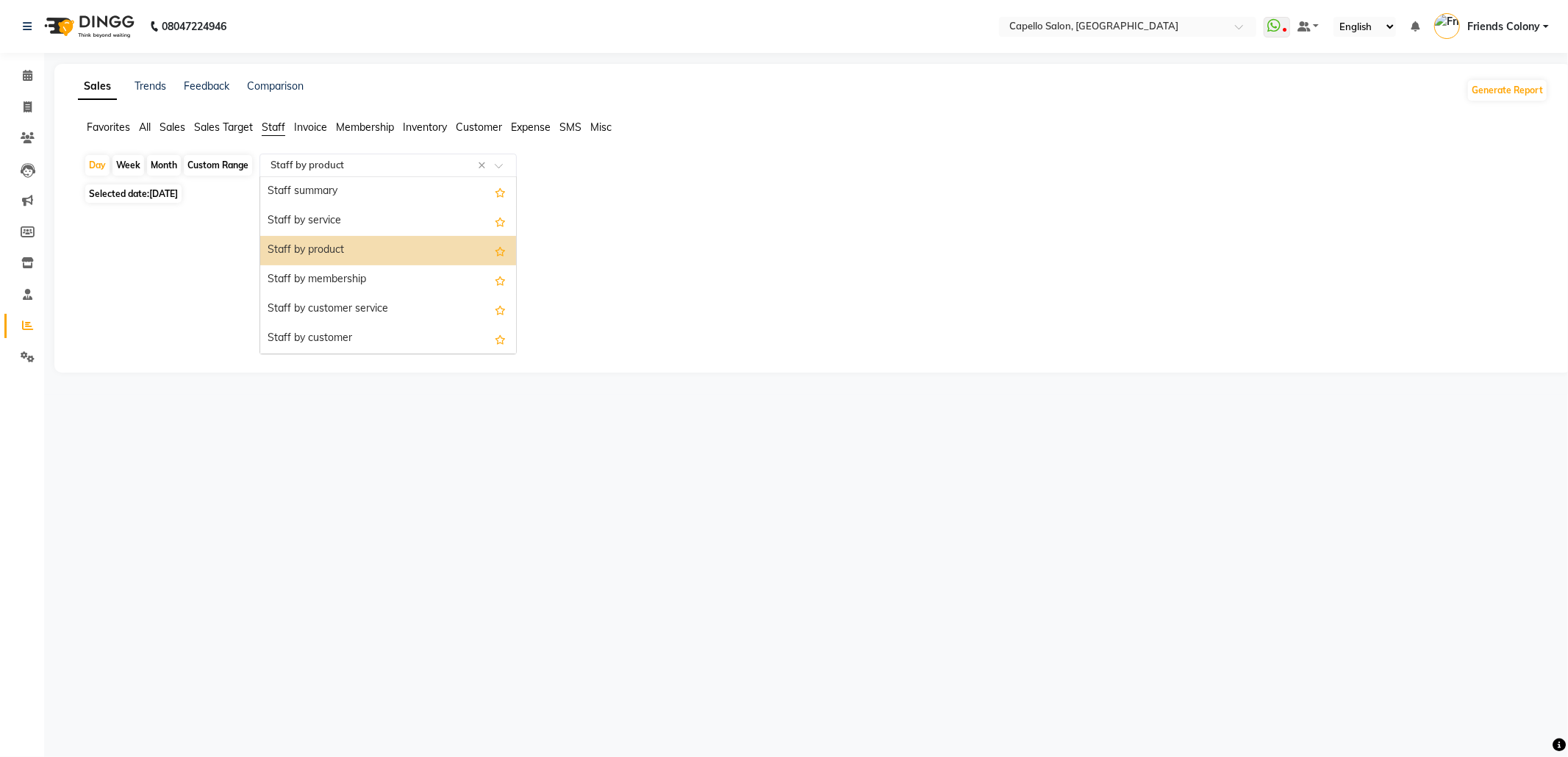
click at [360, 160] on input "text" at bounding box center [373, 165] width 212 height 14
click at [355, 216] on div "Staff by service" at bounding box center [388, 221] width 256 height 29
select select "full_report"
select select "csv"
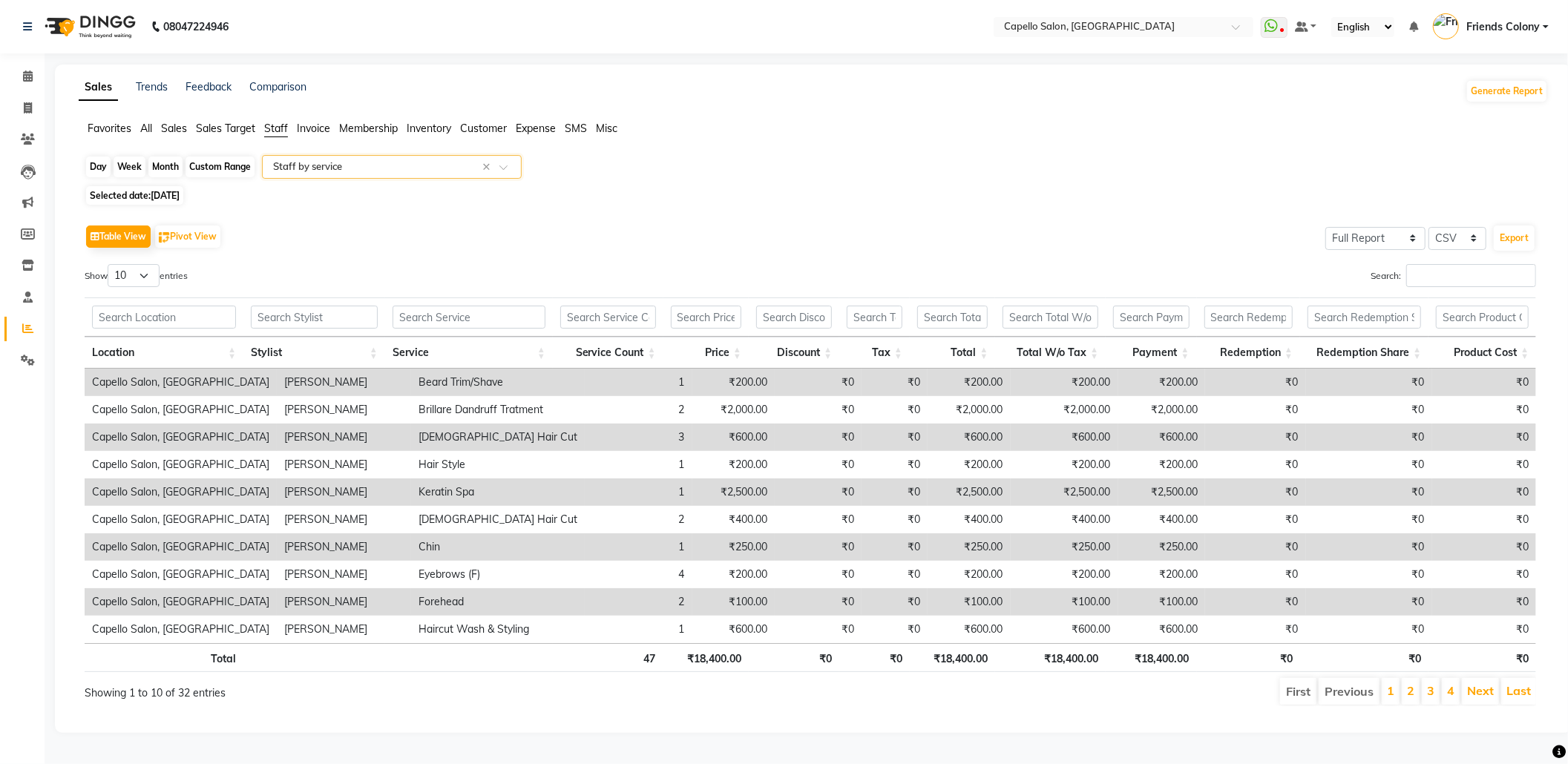
click at [98, 166] on div "Day" at bounding box center [97, 167] width 24 height 21
select select "8"
select select "2025"
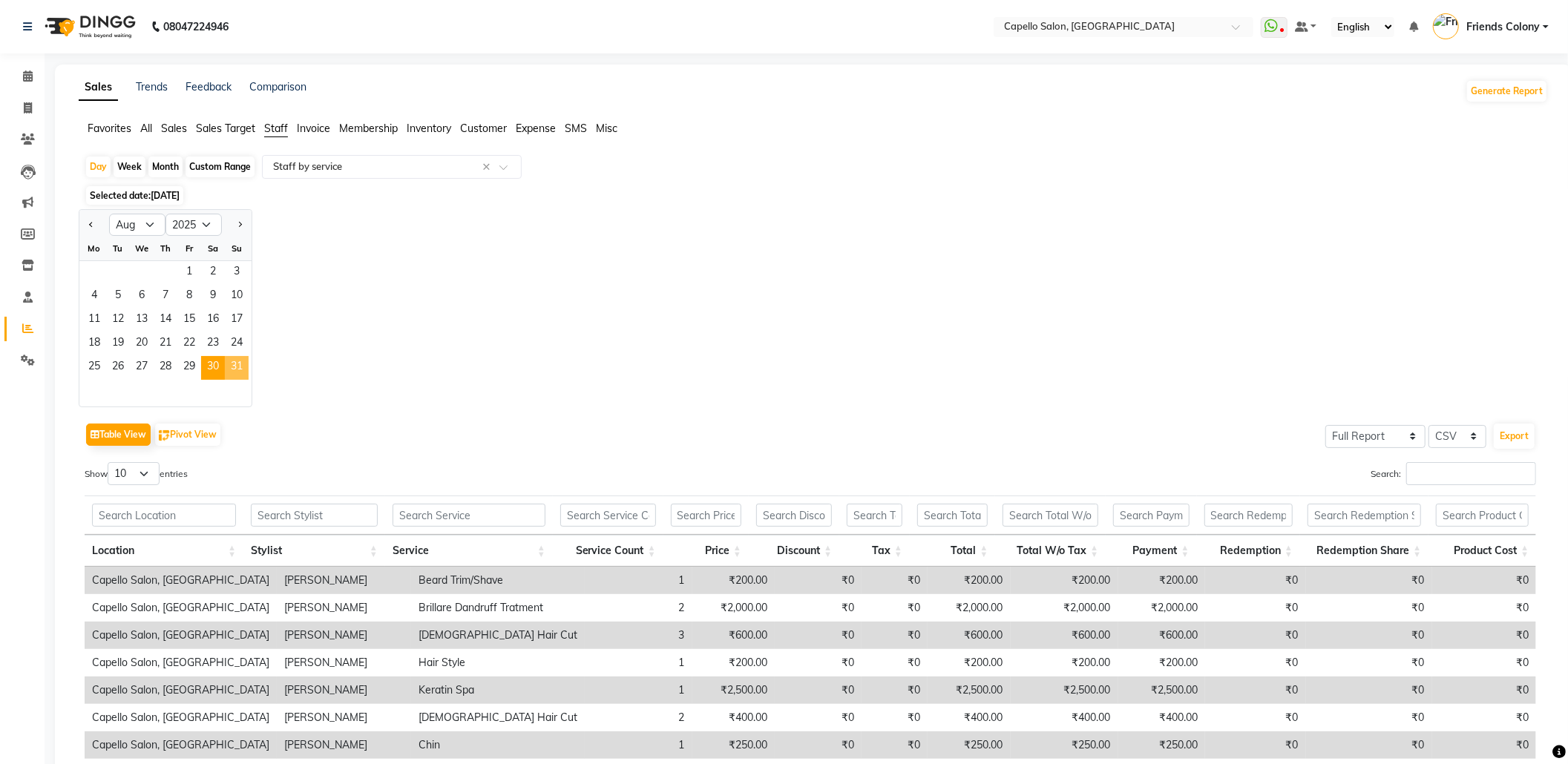
click at [230, 371] on span "31" at bounding box center [236, 368] width 23 height 23
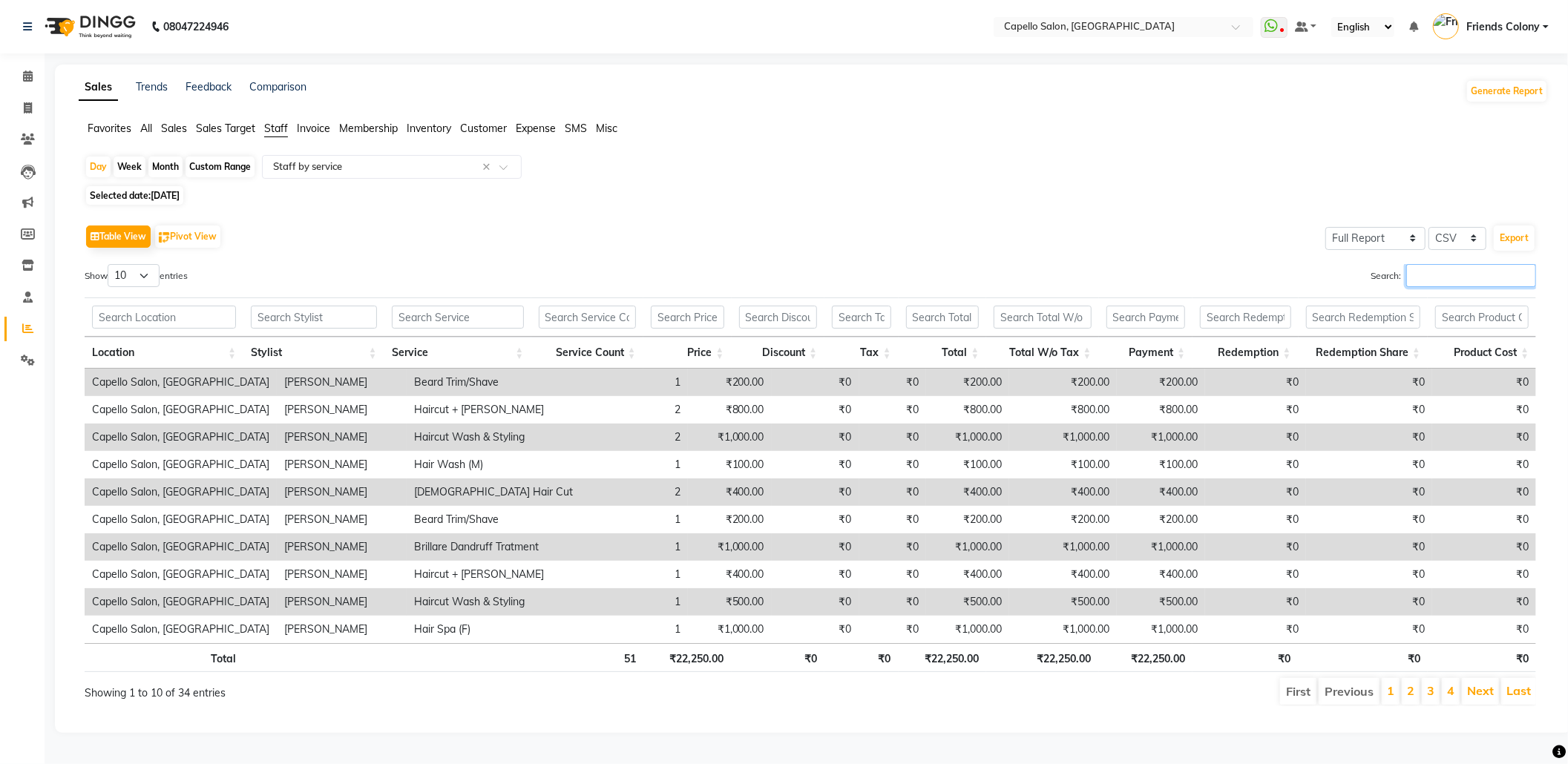
click at [1461, 280] on input "Search:" at bounding box center [1471, 276] width 130 height 23
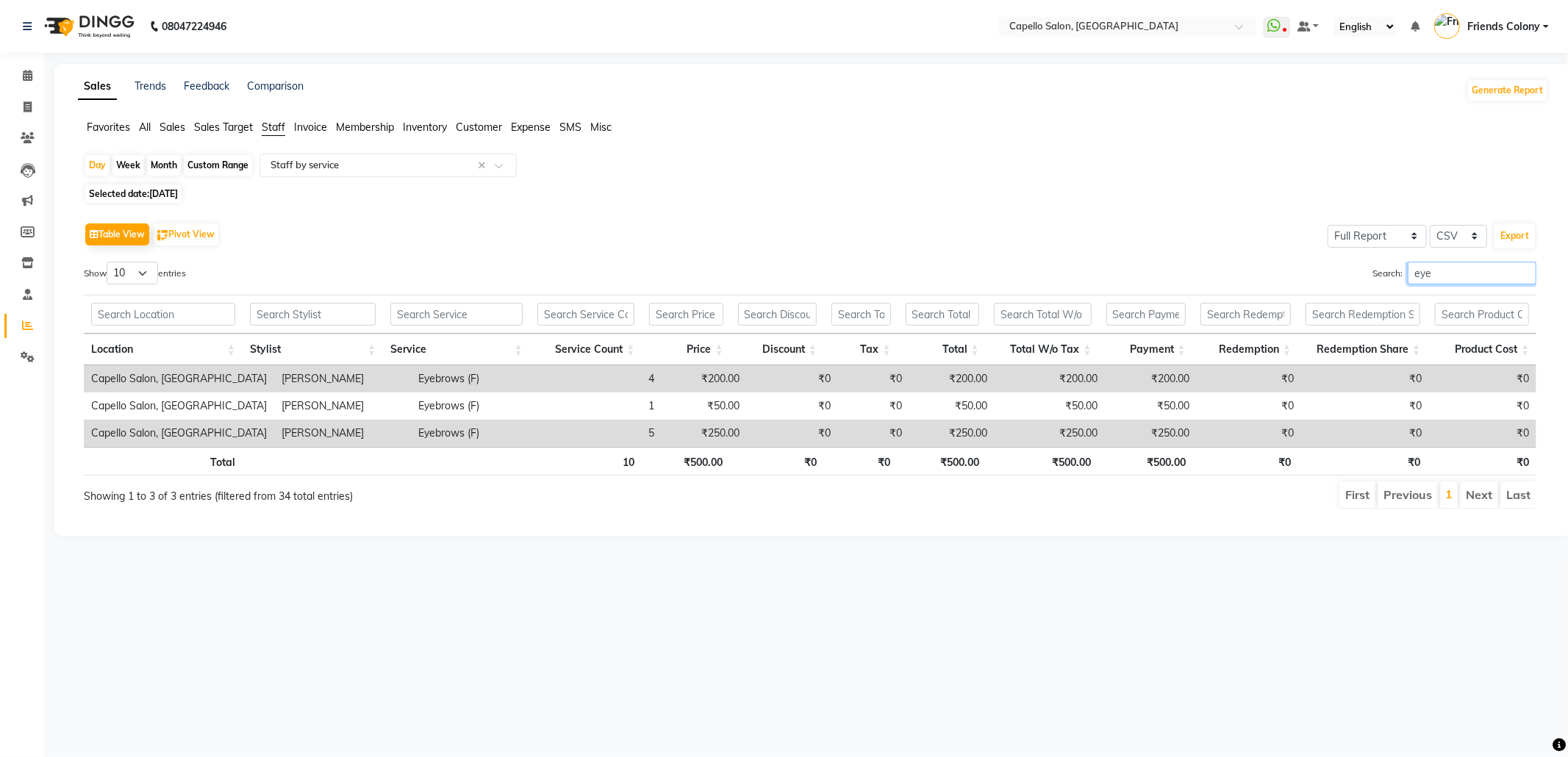
drag, startPoint x: 1423, startPoint y: 262, endPoint x: 1344, endPoint y: 292, distance: 84.5
click at [1353, 287] on div "Search: eye" at bounding box center [1178, 276] width 715 height 29
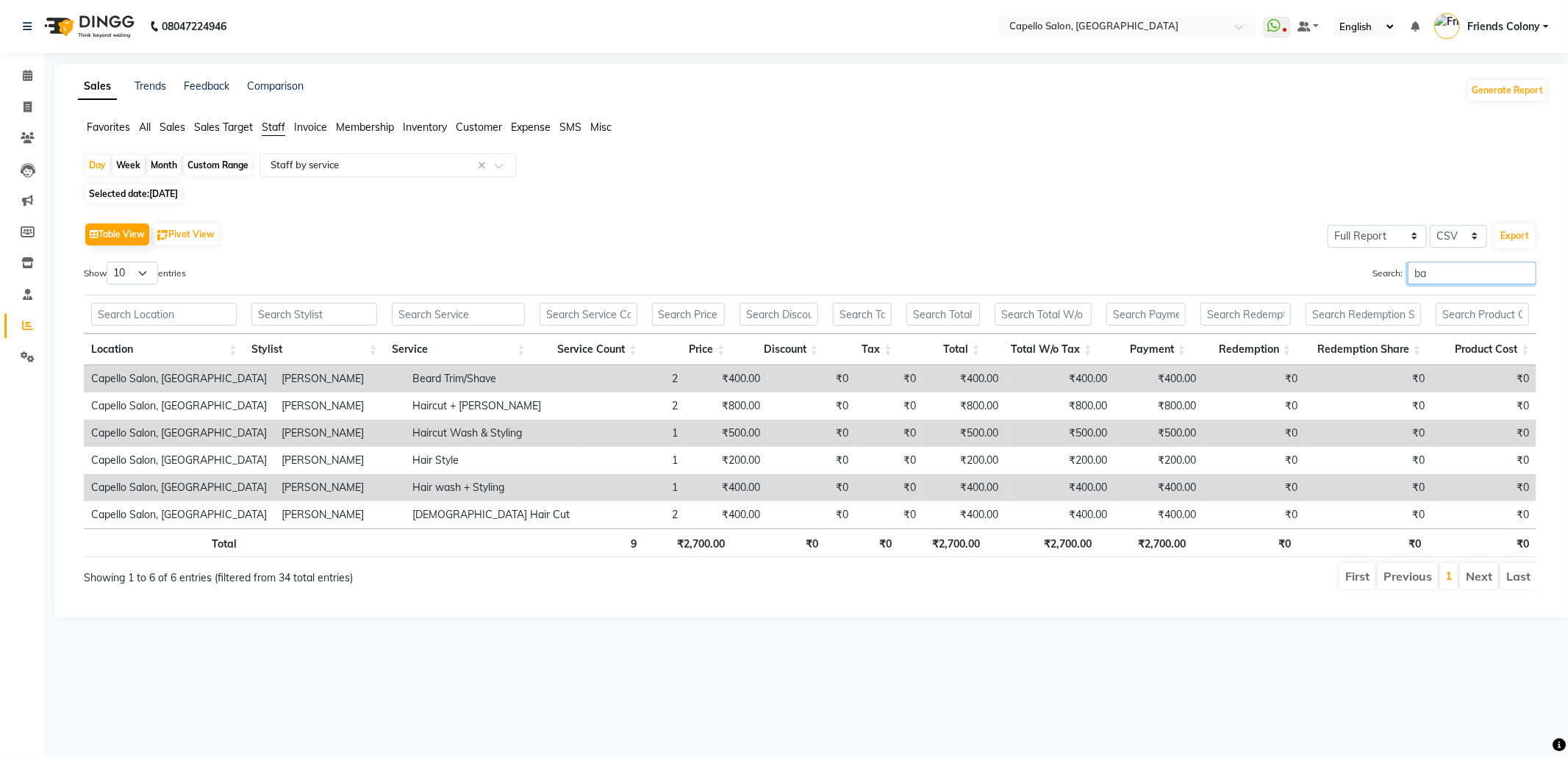
type input "b"
drag, startPoint x: 1436, startPoint y: 276, endPoint x: 1314, endPoint y: 315, distance: 128.1
click at [1316, 315] on div "Show 10 25 50 100 entries Search: bear Location Stylist Service Service Count P…" at bounding box center [810, 426] width 1453 height 330
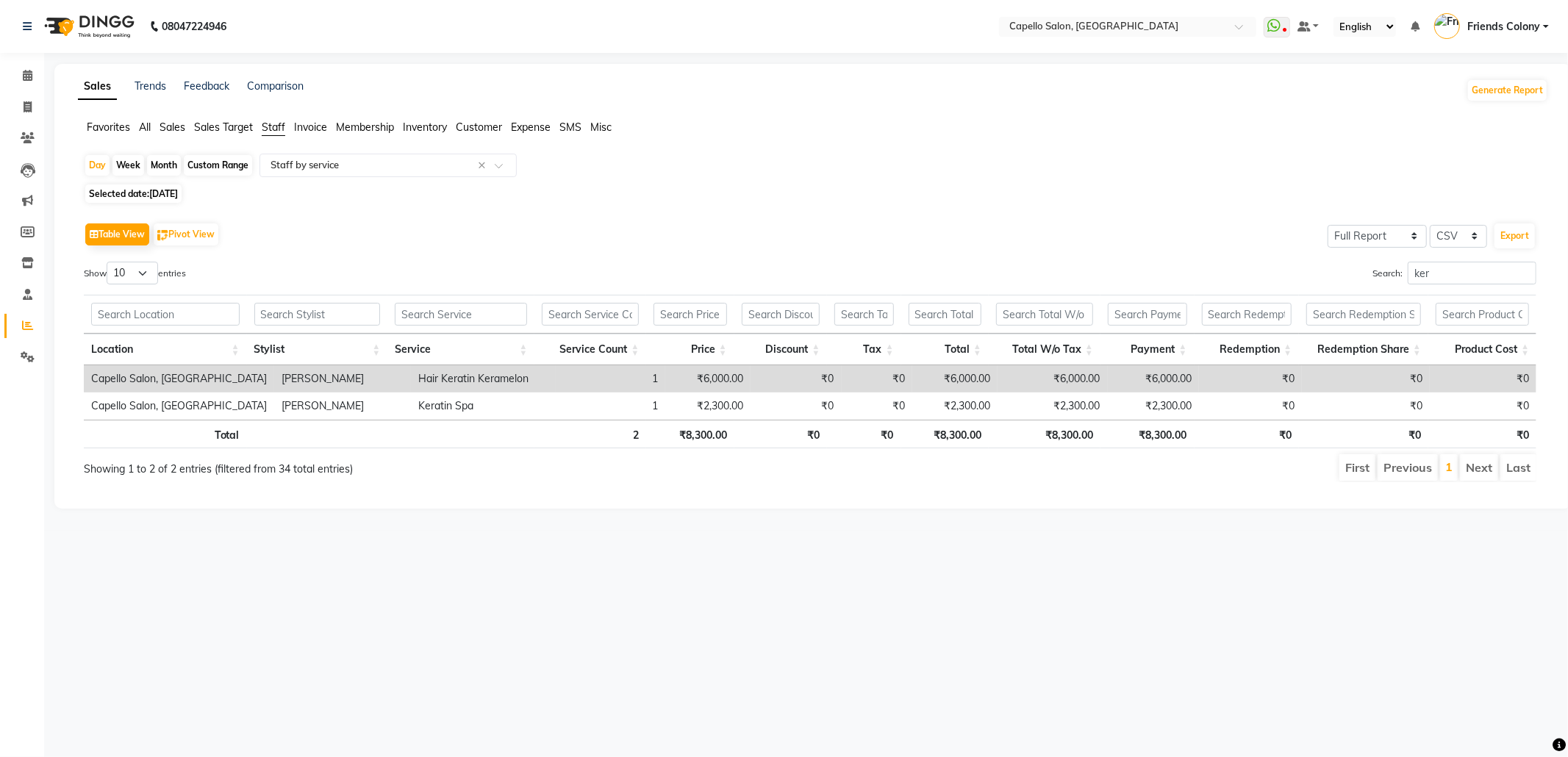
drag, startPoint x: 1415, startPoint y: 257, endPoint x: 1431, endPoint y: 265, distance: 17.9
click at [1430, 265] on div "Table View Pivot View Select Full Report Filtered Report Select CSV PDF Export …" at bounding box center [810, 350] width 1453 height 264
drag, startPoint x: 1431, startPoint y: 265, endPoint x: 1270, endPoint y: 318, distance: 169.5
click at [1327, 307] on div "Show 10 25 50 100 entries Search: ker Location Stylist Service Service Count Pr…" at bounding box center [810, 372] width 1453 height 221
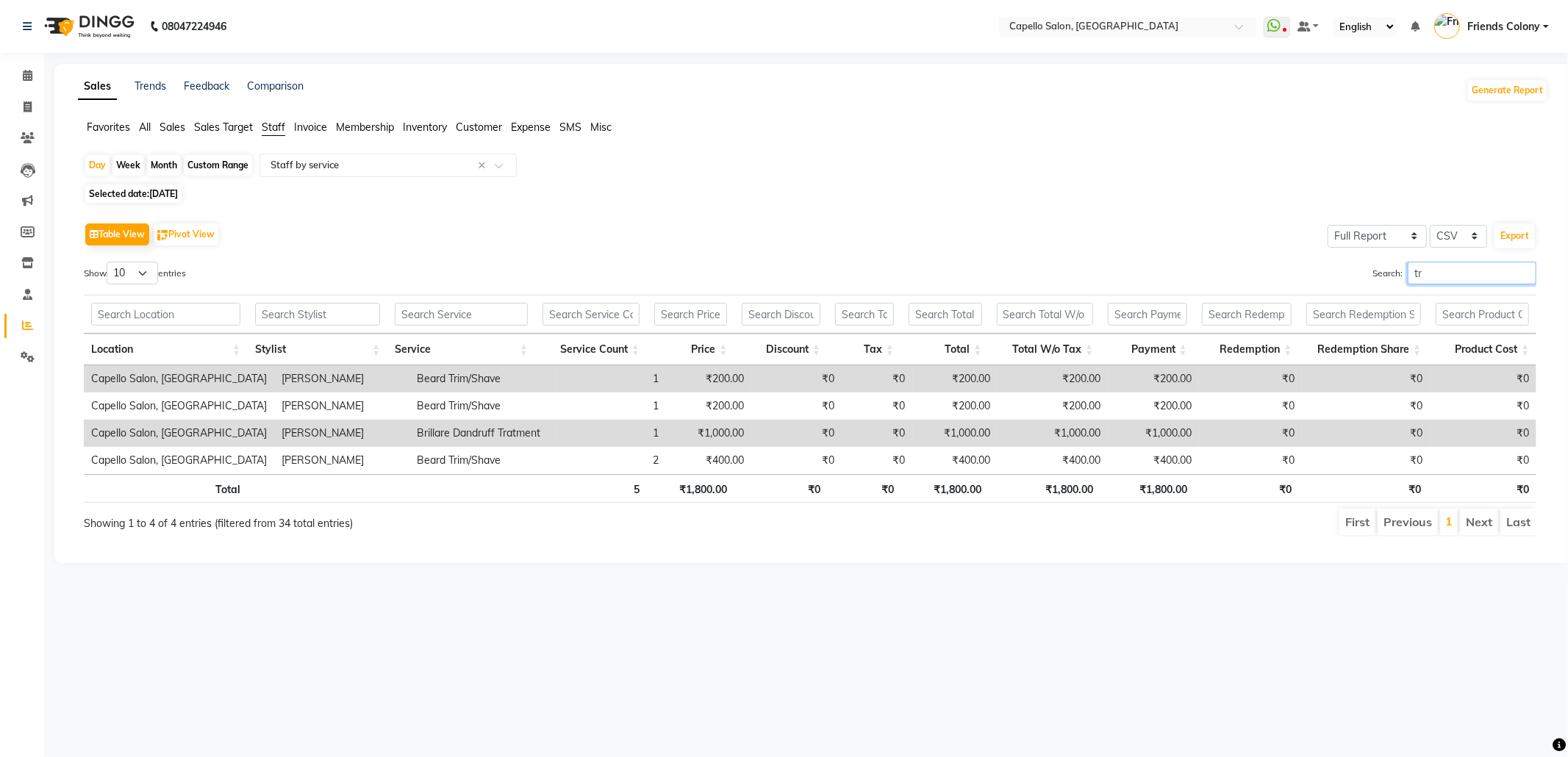
type input "t"
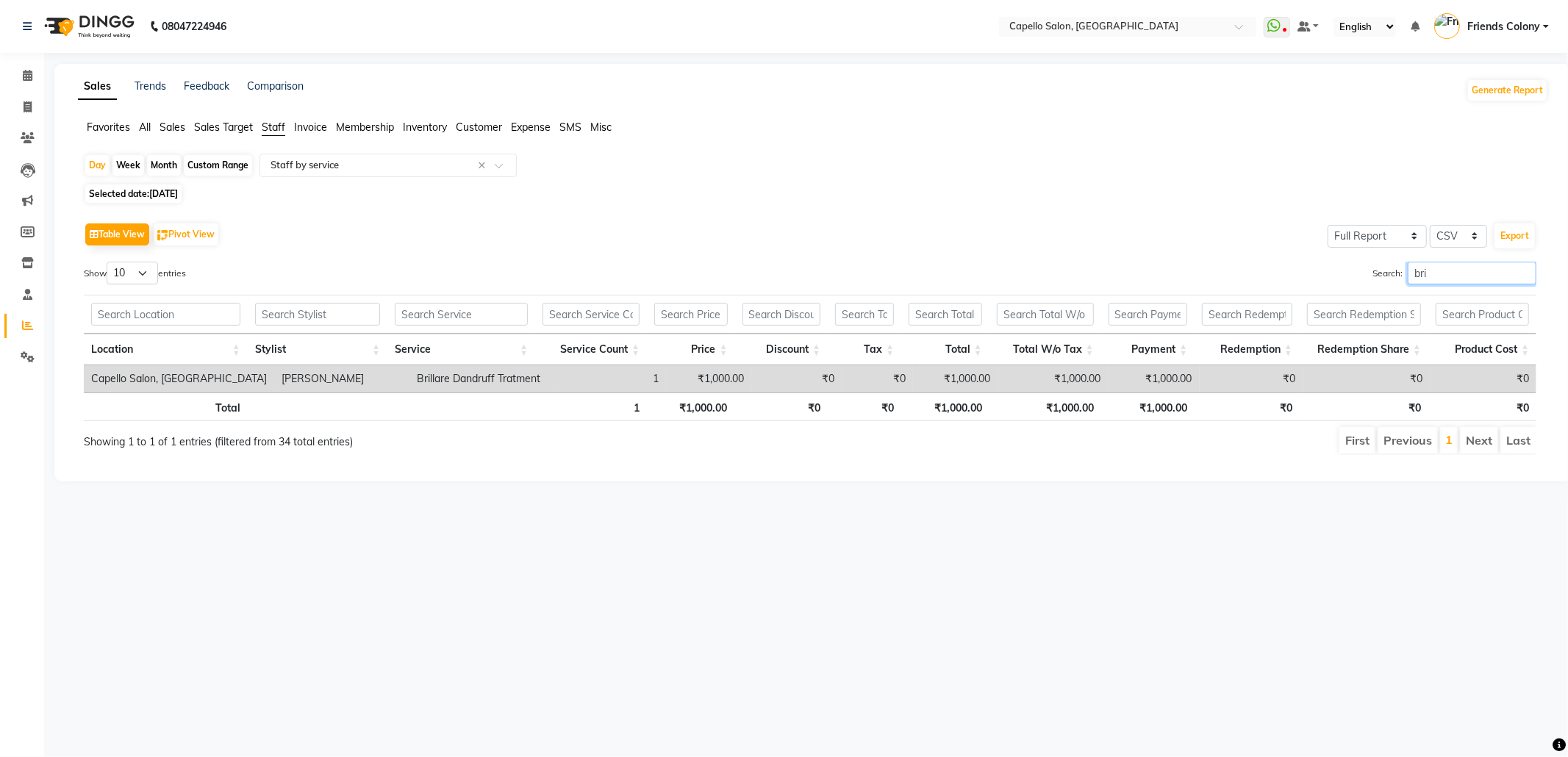
type input "bri"
drag, startPoint x: 1438, startPoint y: 263, endPoint x: 1185, endPoint y: 309, distance: 257.1
click at [1185, 309] on div "Show 10 25 50 100 entries Search: bri Location Stylist Service Service Count Pr…" at bounding box center [810, 358] width 1453 height 193
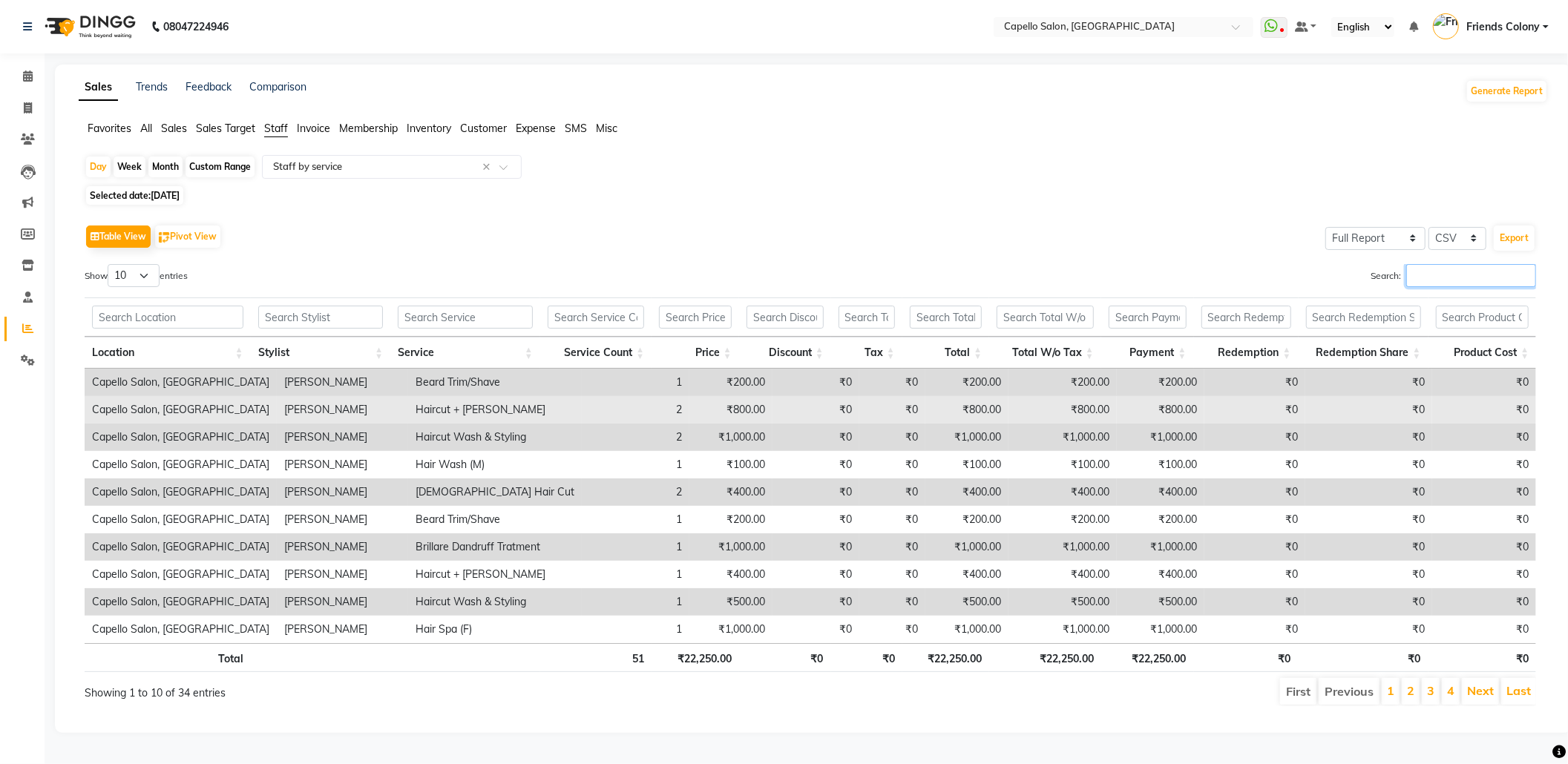
scroll to position [9, 0]
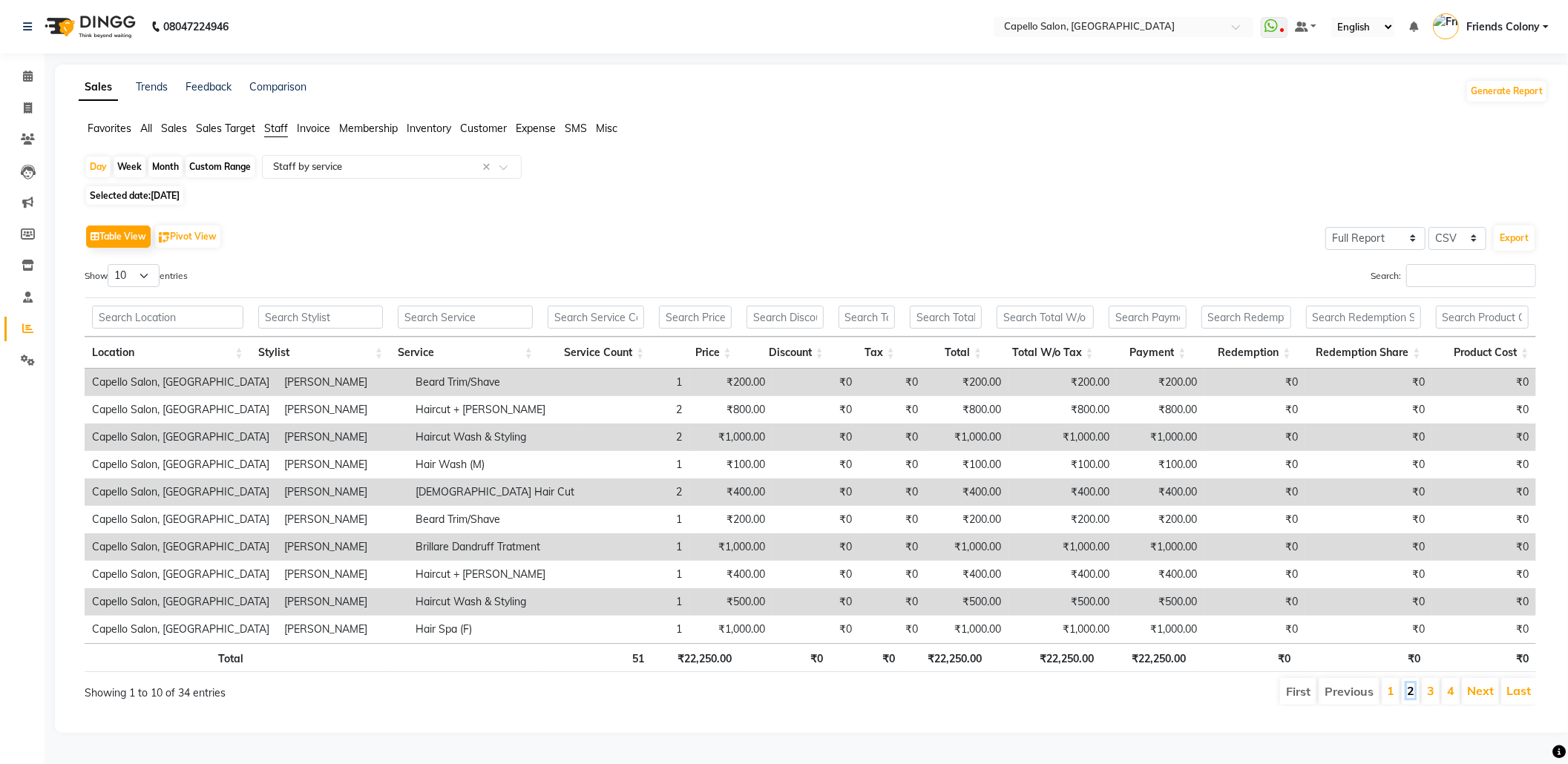
click at [1410, 688] on link "2" at bounding box center [1411, 691] width 7 height 14
click at [1428, 686] on link "3" at bounding box center [1431, 691] width 7 height 14
click at [1450, 684] on link "4" at bounding box center [1451, 691] width 7 height 14
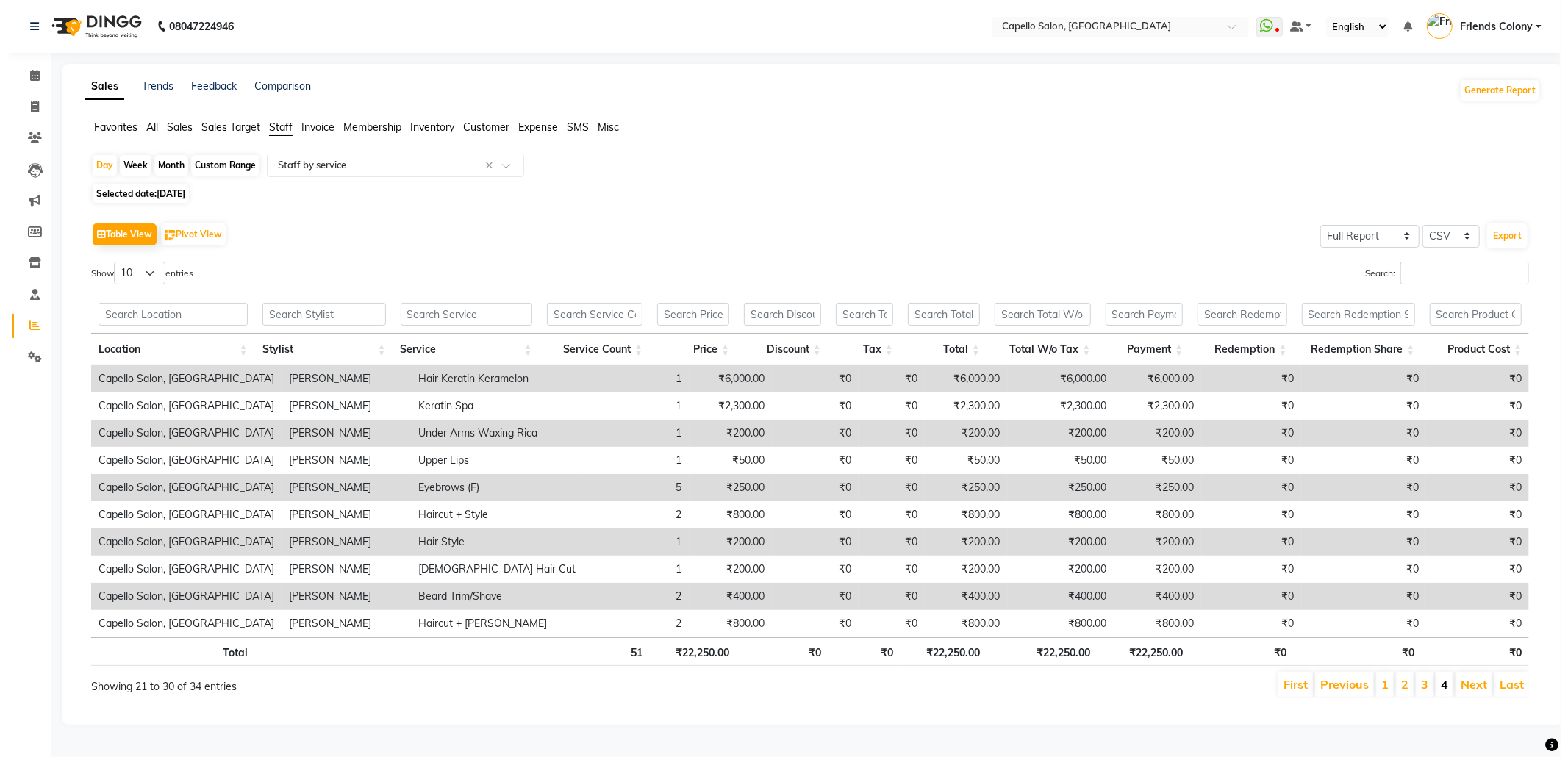
scroll to position [0, 0]
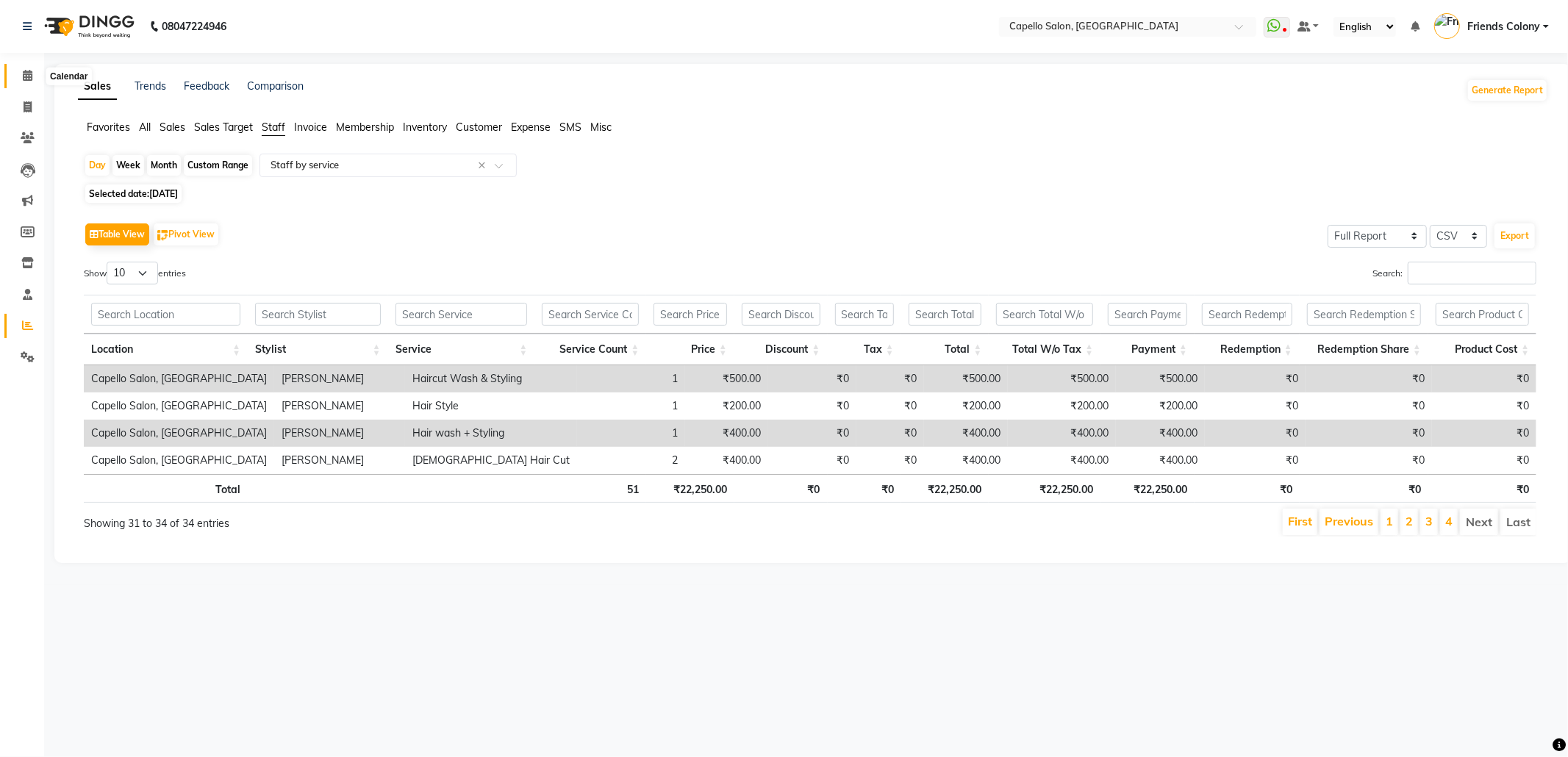
click at [19, 75] on span at bounding box center [27, 76] width 26 height 17
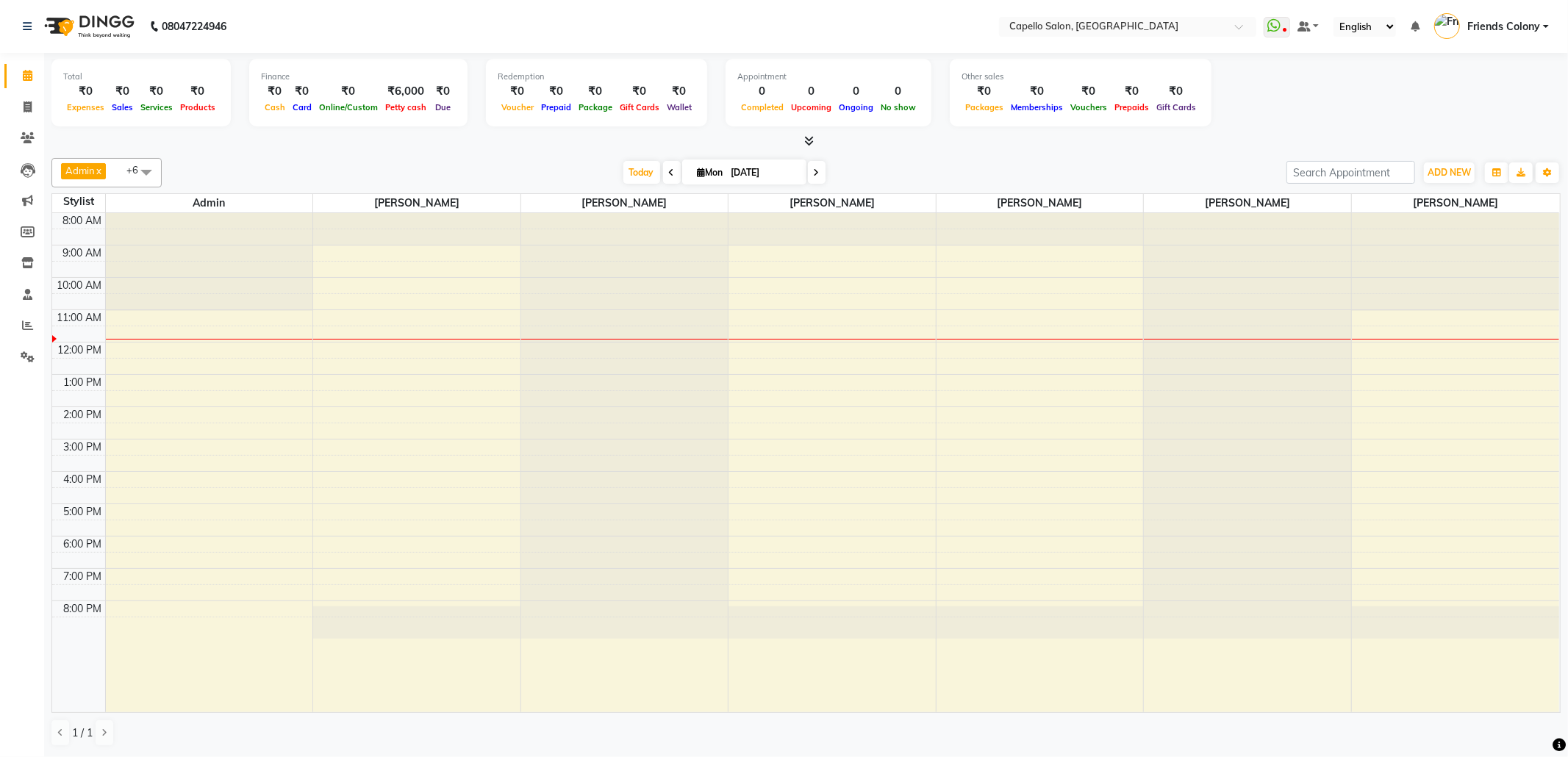
click at [669, 173] on icon at bounding box center [672, 172] width 6 height 9
type input "31-08-2025"
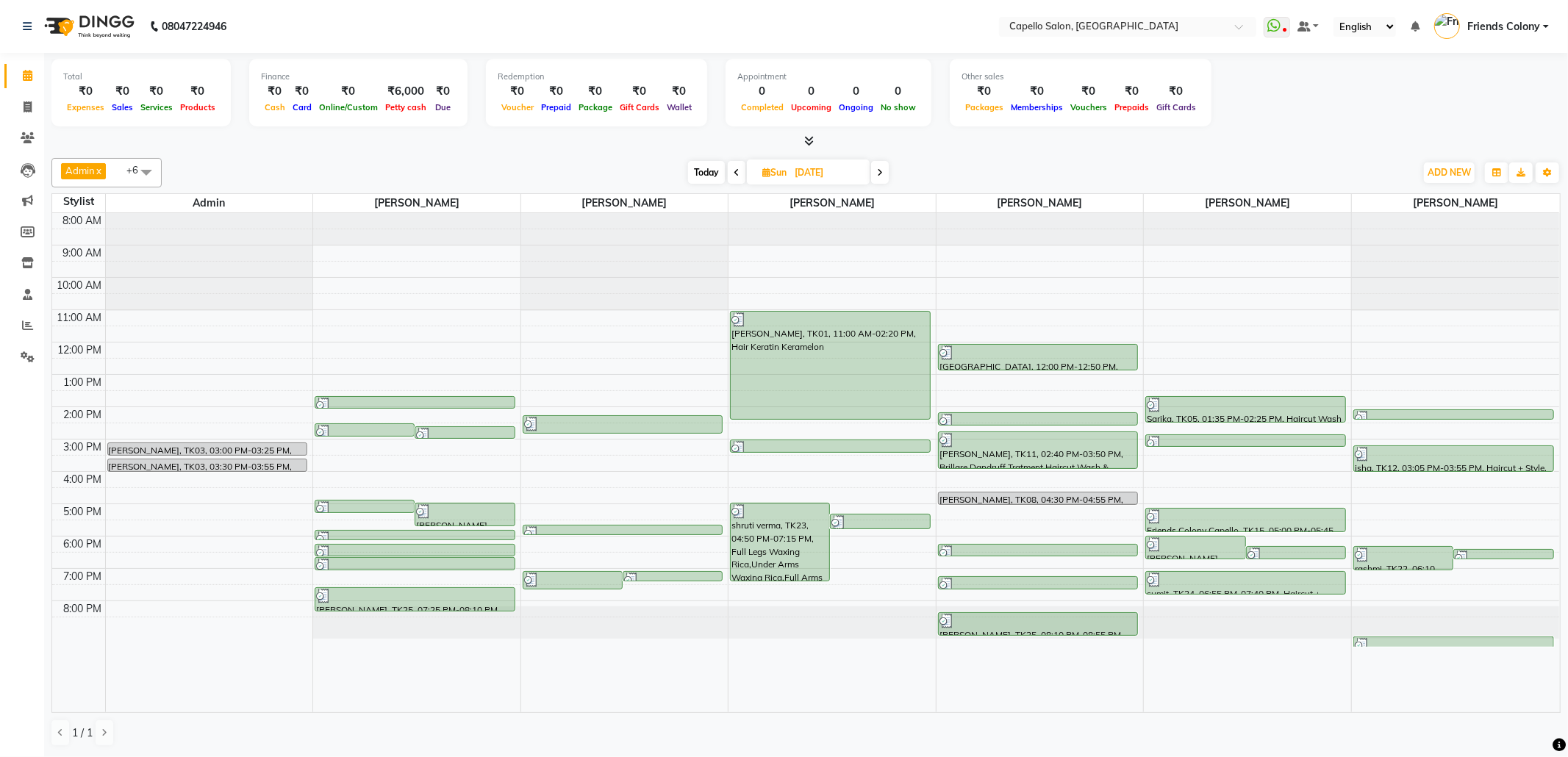
click at [134, 172] on span at bounding box center [146, 172] width 29 height 28
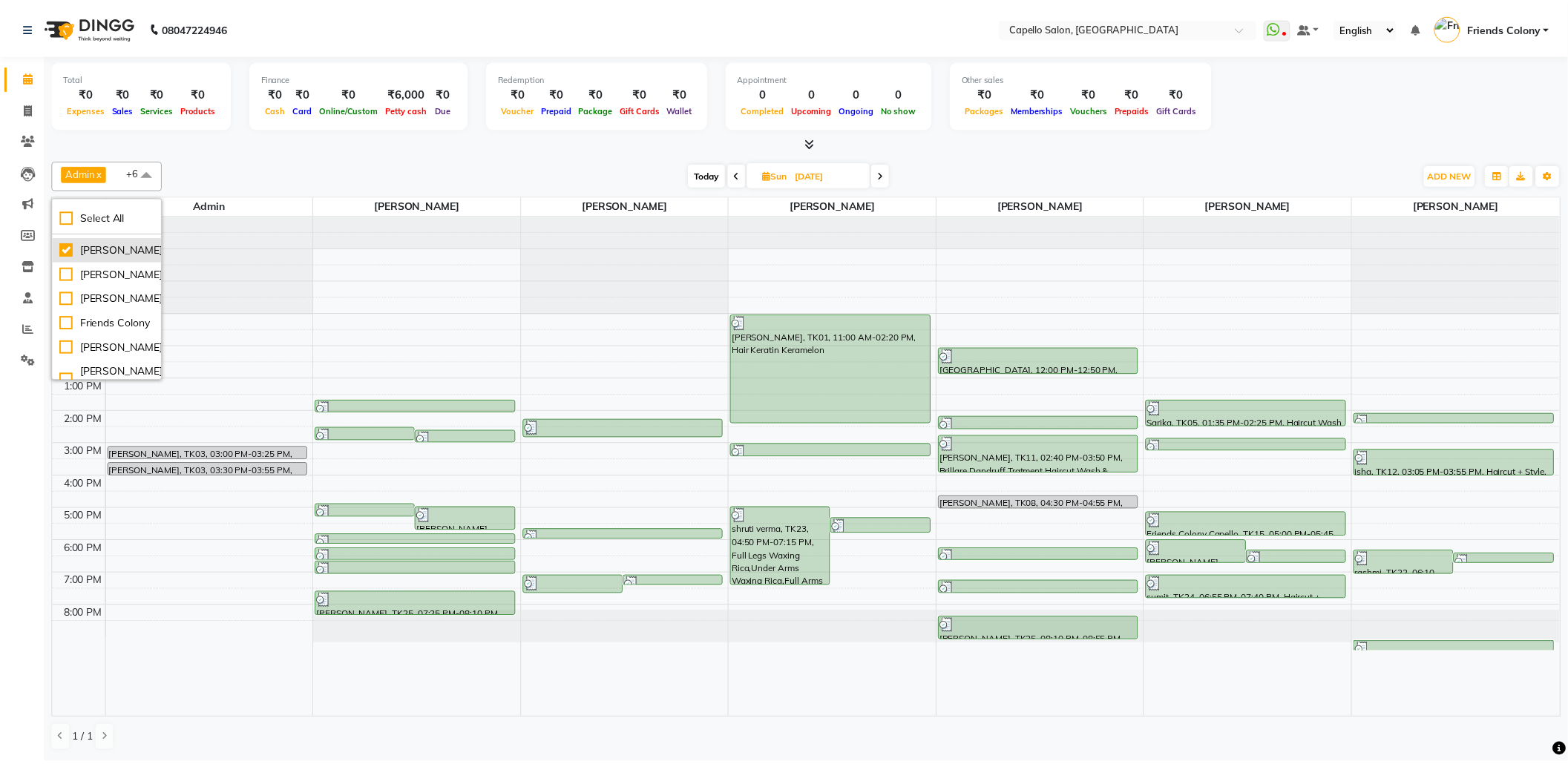
scroll to position [98, 0]
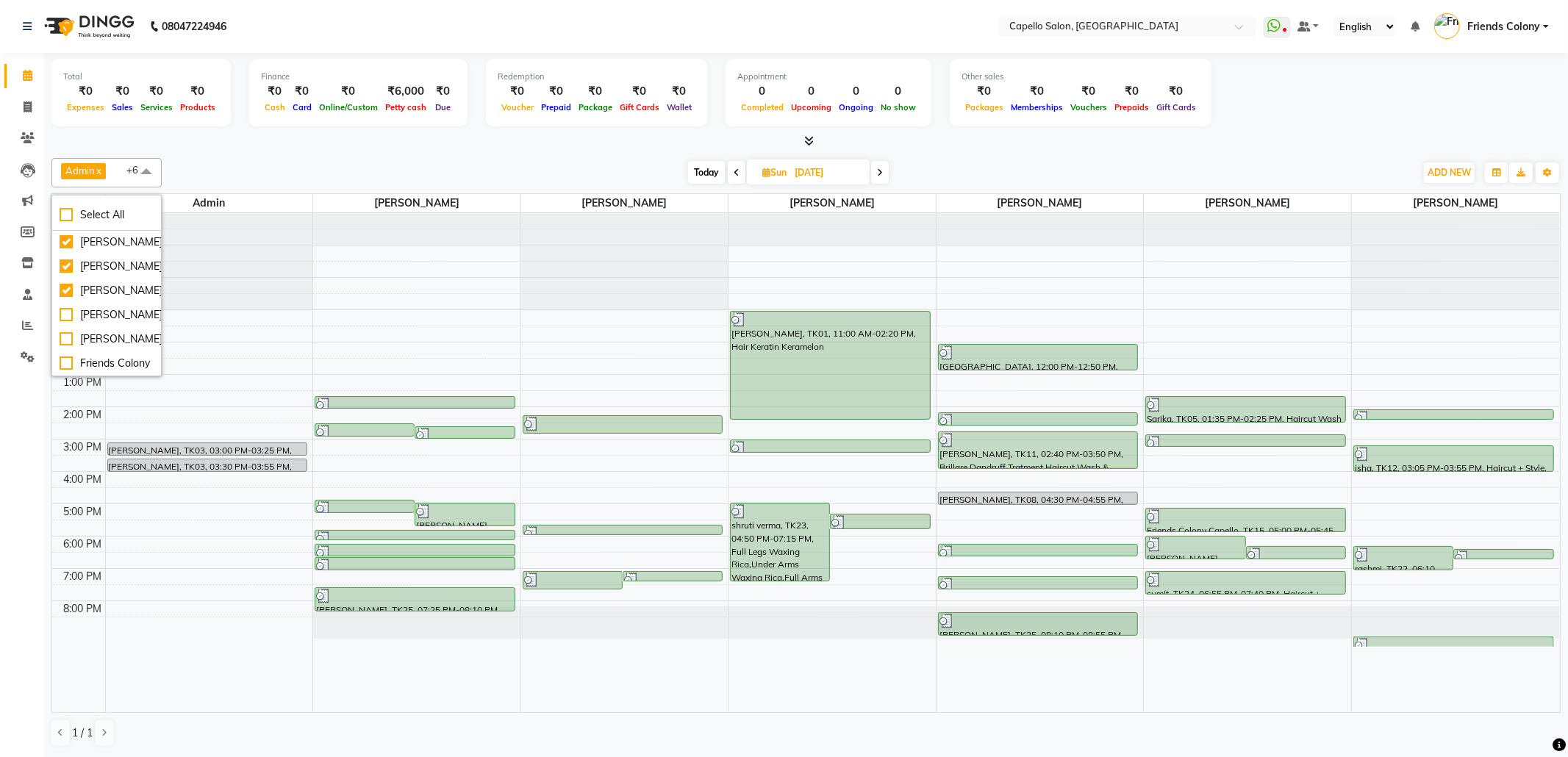
click at [1329, 121] on div "Total ₹0 Expenses ₹0 Sales ₹0 Services ₹0 Products Finance ₹0 Cash ₹0 Card ₹0 O…" at bounding box center [806, 95] width 1509 height 72
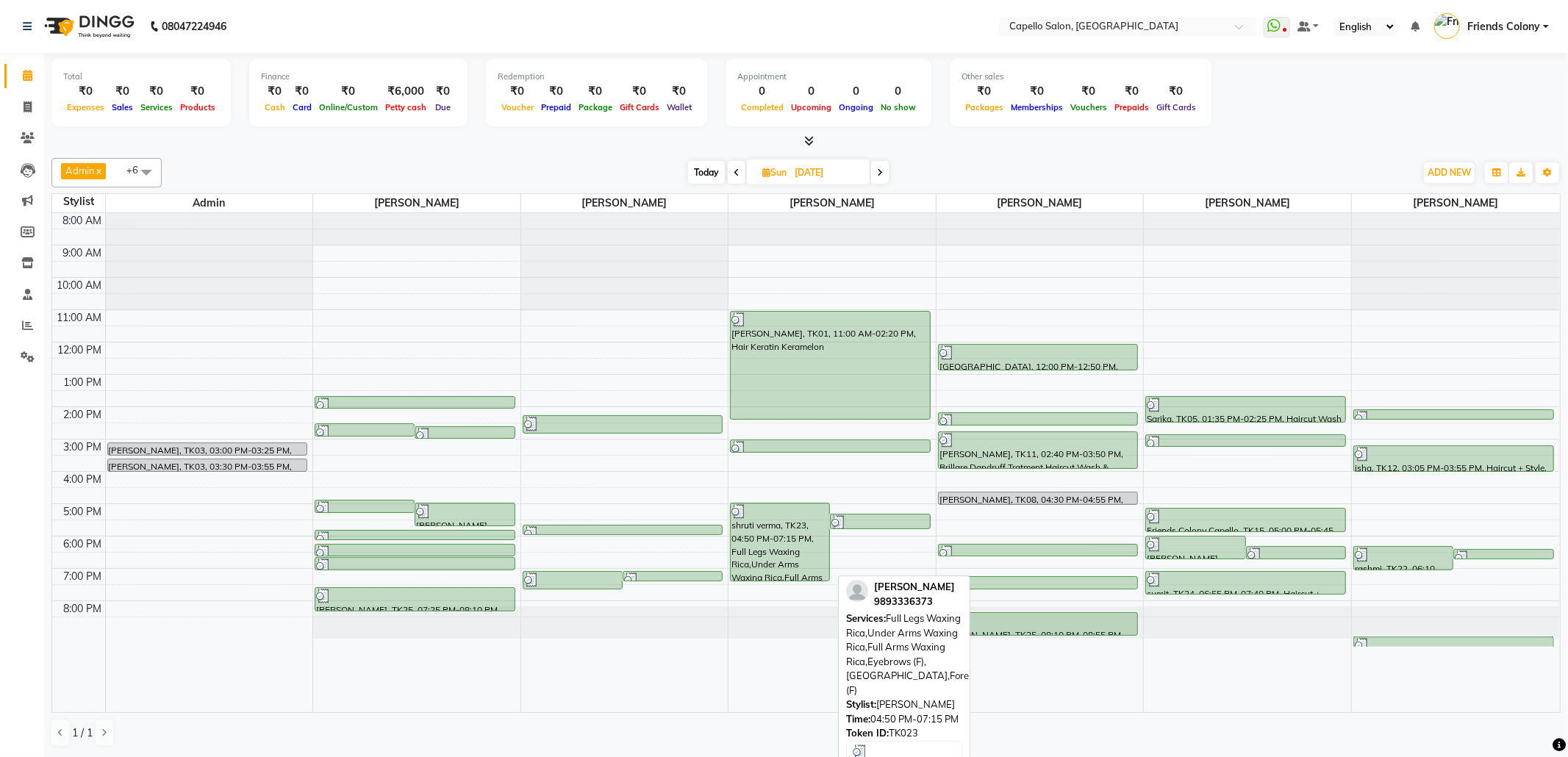
click at [782, 562] on div "shruti verma, TK23, 04:50 PM-07:15 PM, Full Legs Waxing Rica,Under Arms Waxing …" at bounding box center [780, 542] width 98 height 77
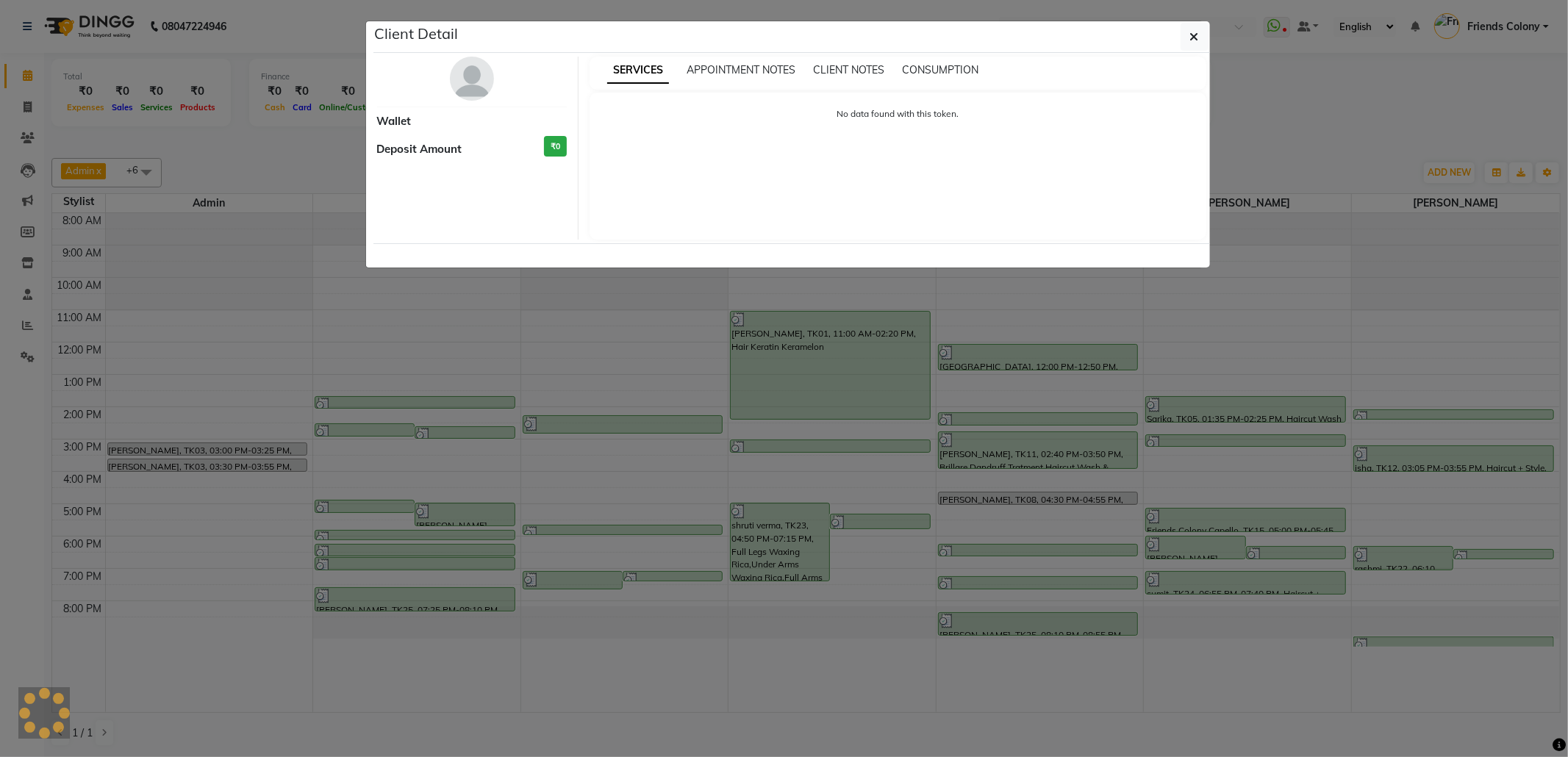
select select "3"
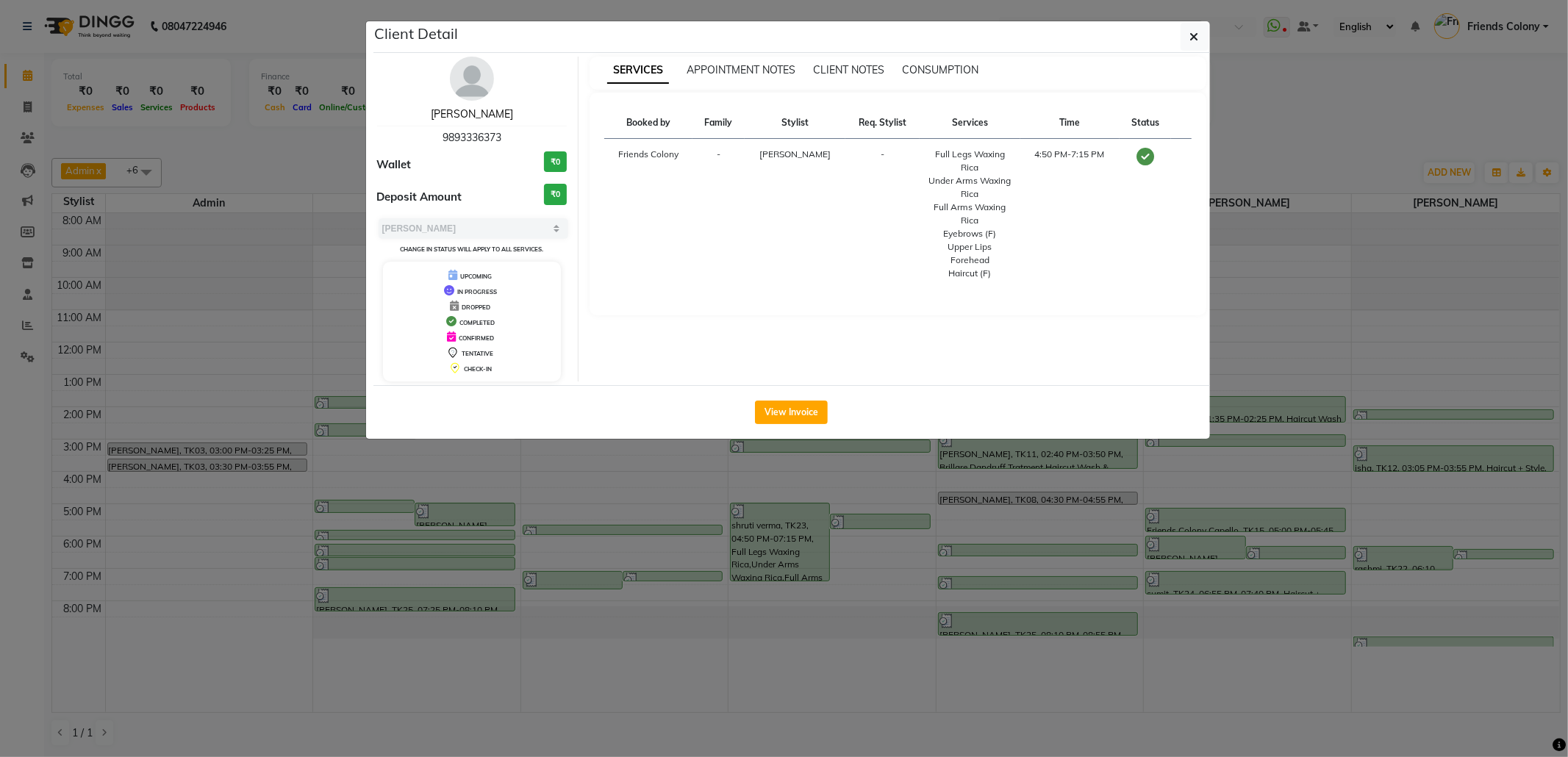
click at [478, 109] on link "shruti verma" at bounding box center [472, 114] width 82 height 13
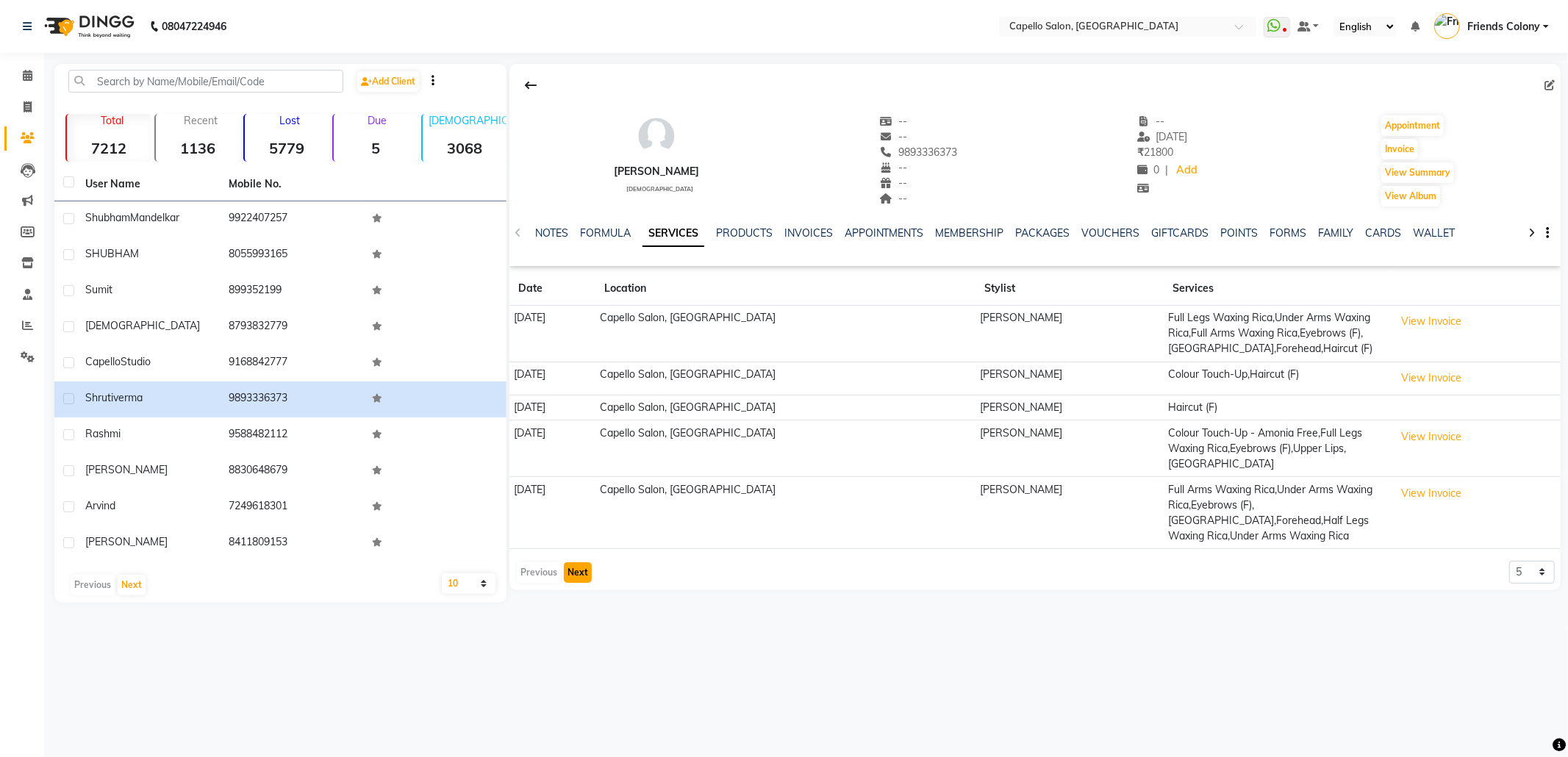
click at [574, 562] on button "Next" at bounding box center [577, 572] width 28 height 21
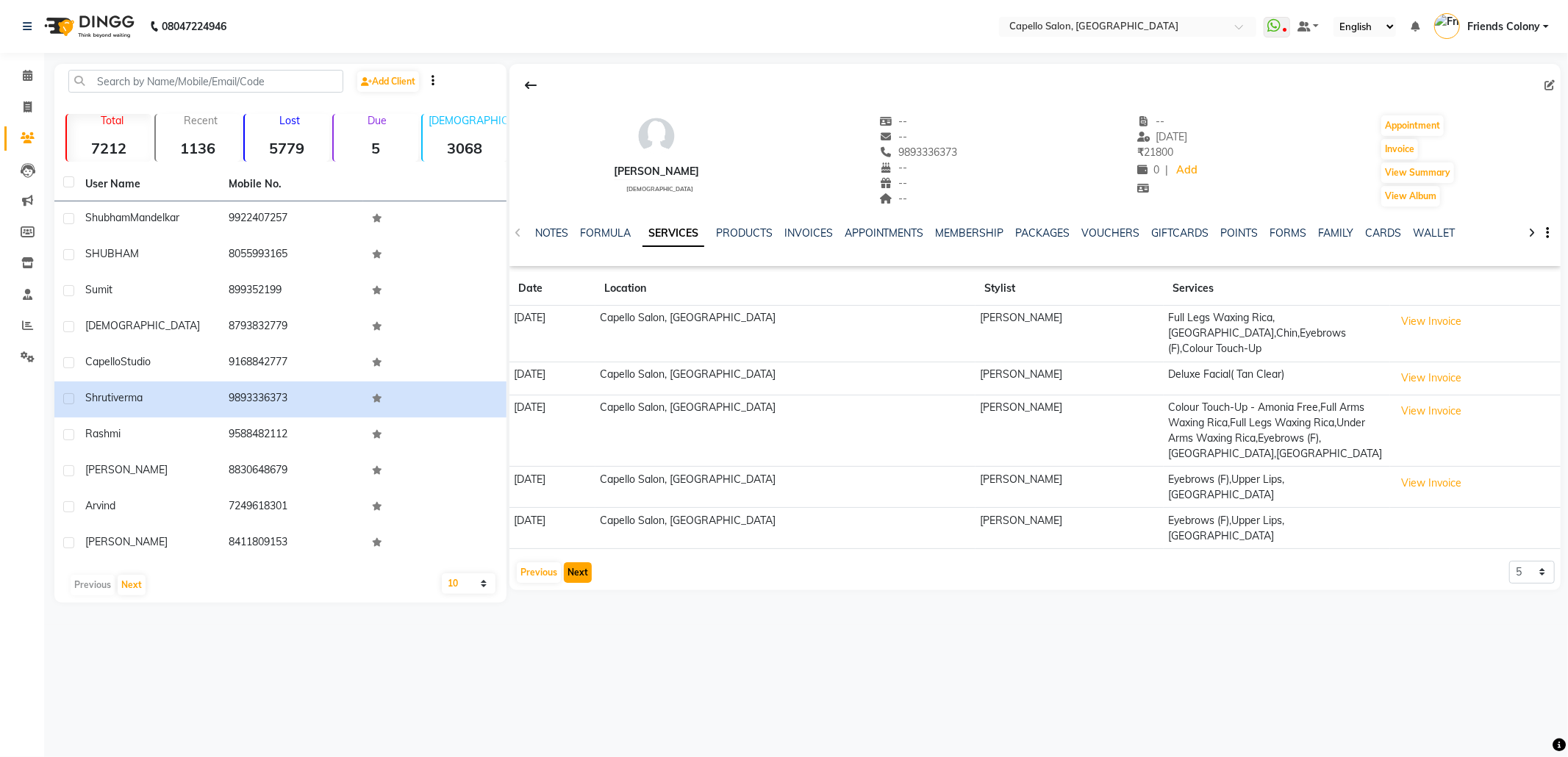
click at [577, 562] on button "Next" at bounding box center [577, 572] width 28 height 21
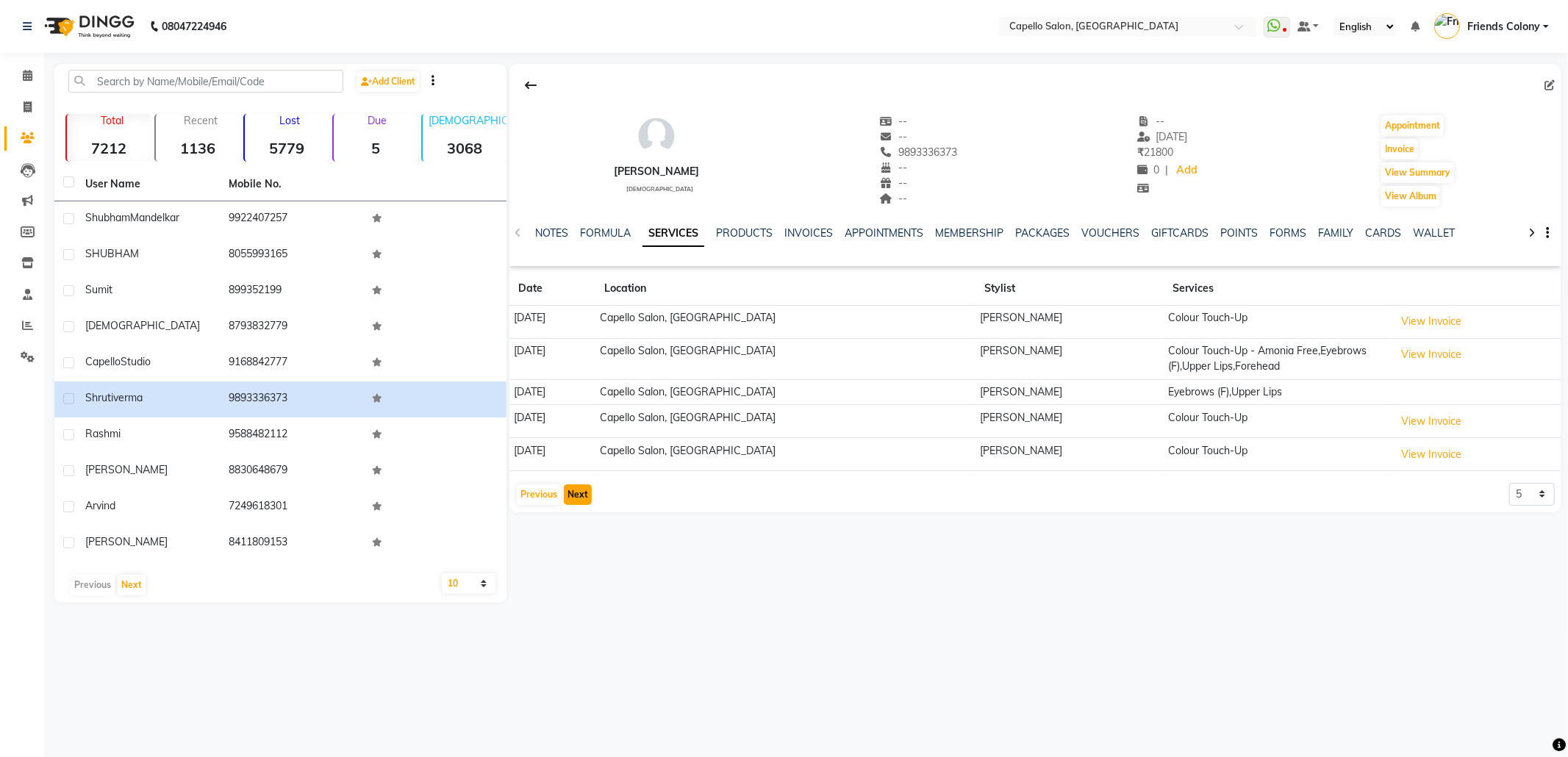
click at [574, 500] on button "Next" at bounding box center [577, 494] width 28 height 21
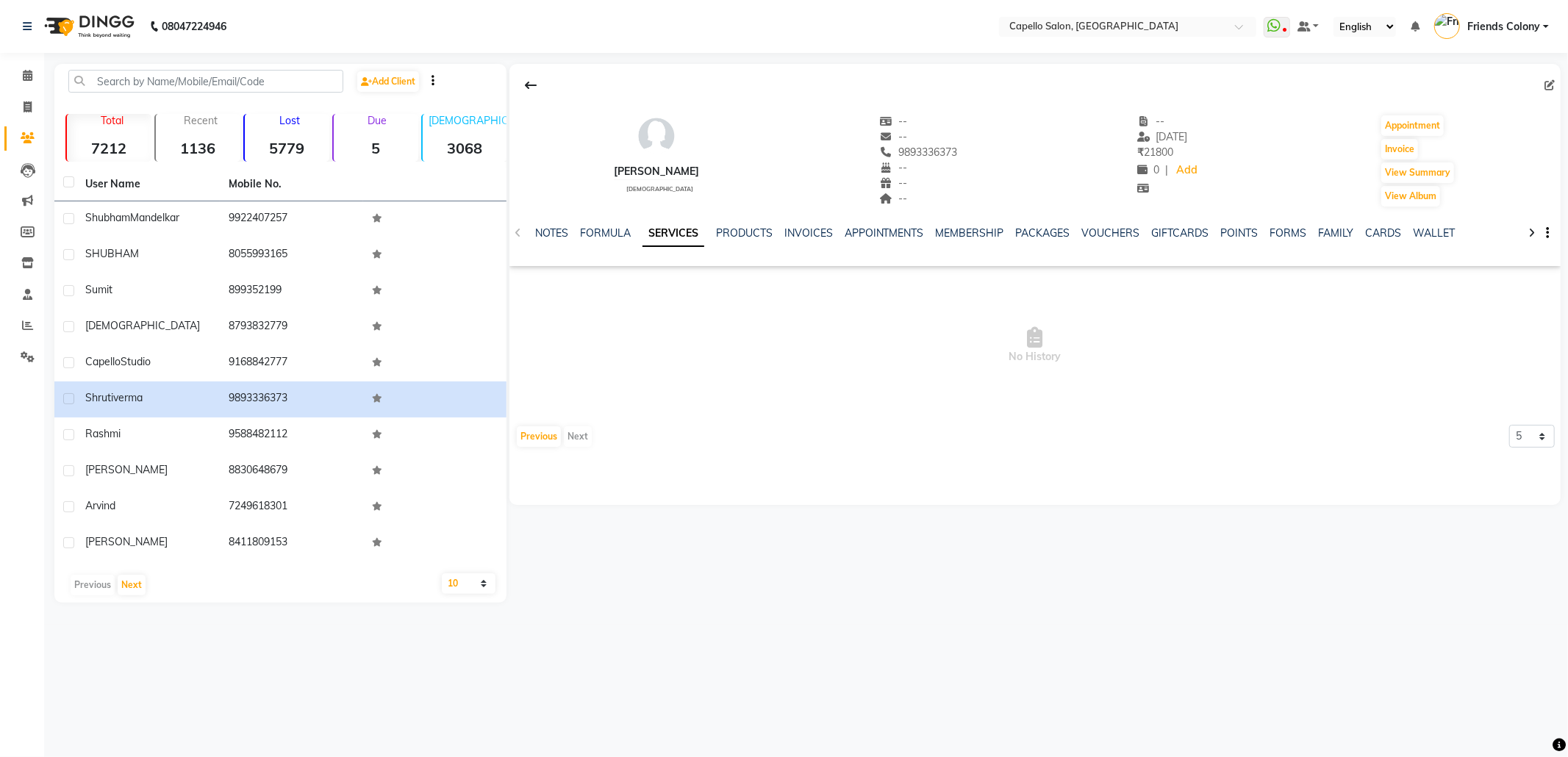
click at [512, 236] on div "NOTES FORMULA SERVICES PRODUCTS INVOICES APPOINTMENTS MEMBERSHIP PACKAGES VOUCH…" at bounding box center [1035, 233] width 1051 height 51
click at [11, 66] on link "Calendar" at bounding box center [21, 76] width 35 height 24
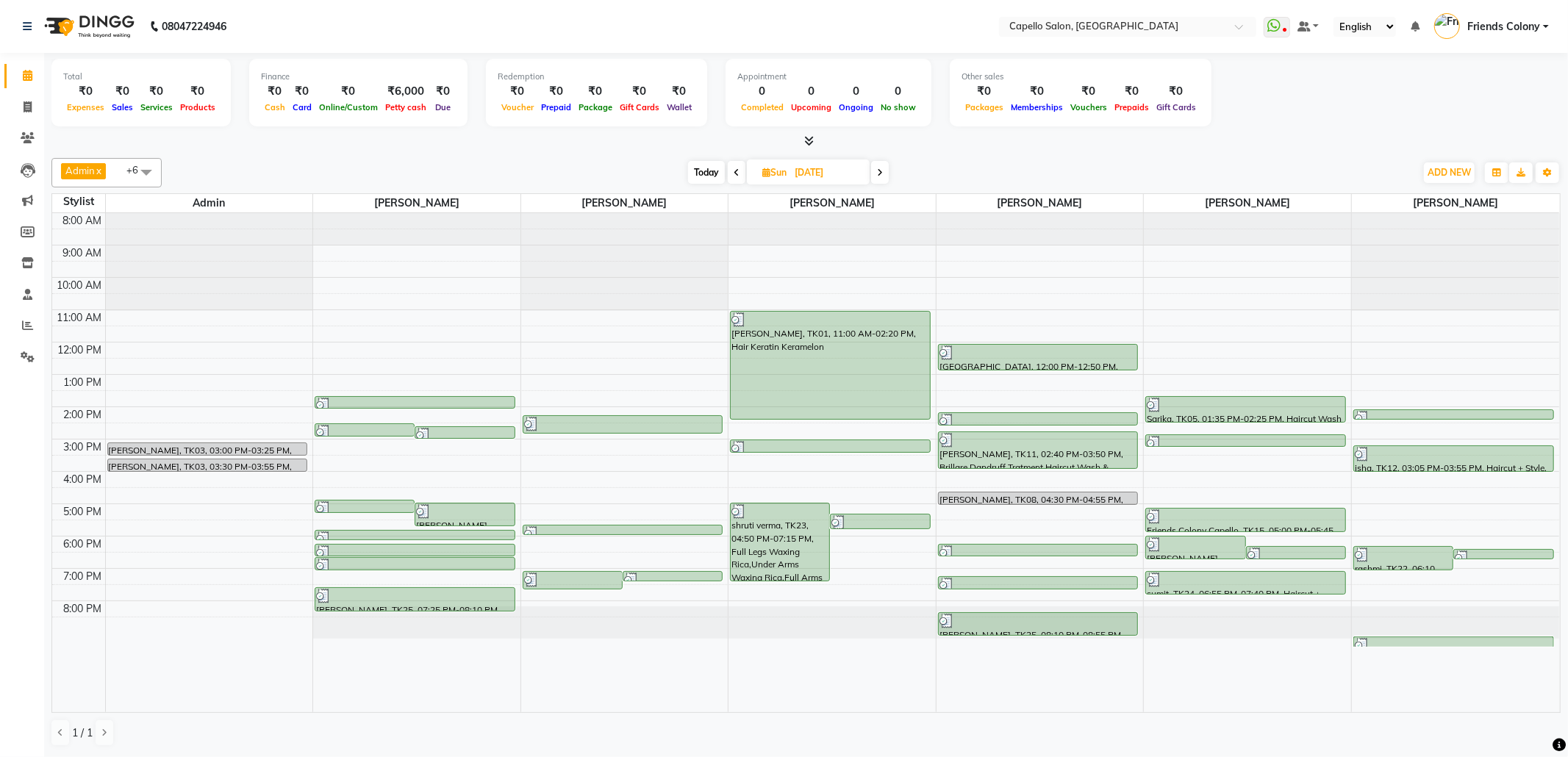
click at [709, 168] on span "Today" at bounding box center [706, 172] width 37 height 23
type input "[DATE]"
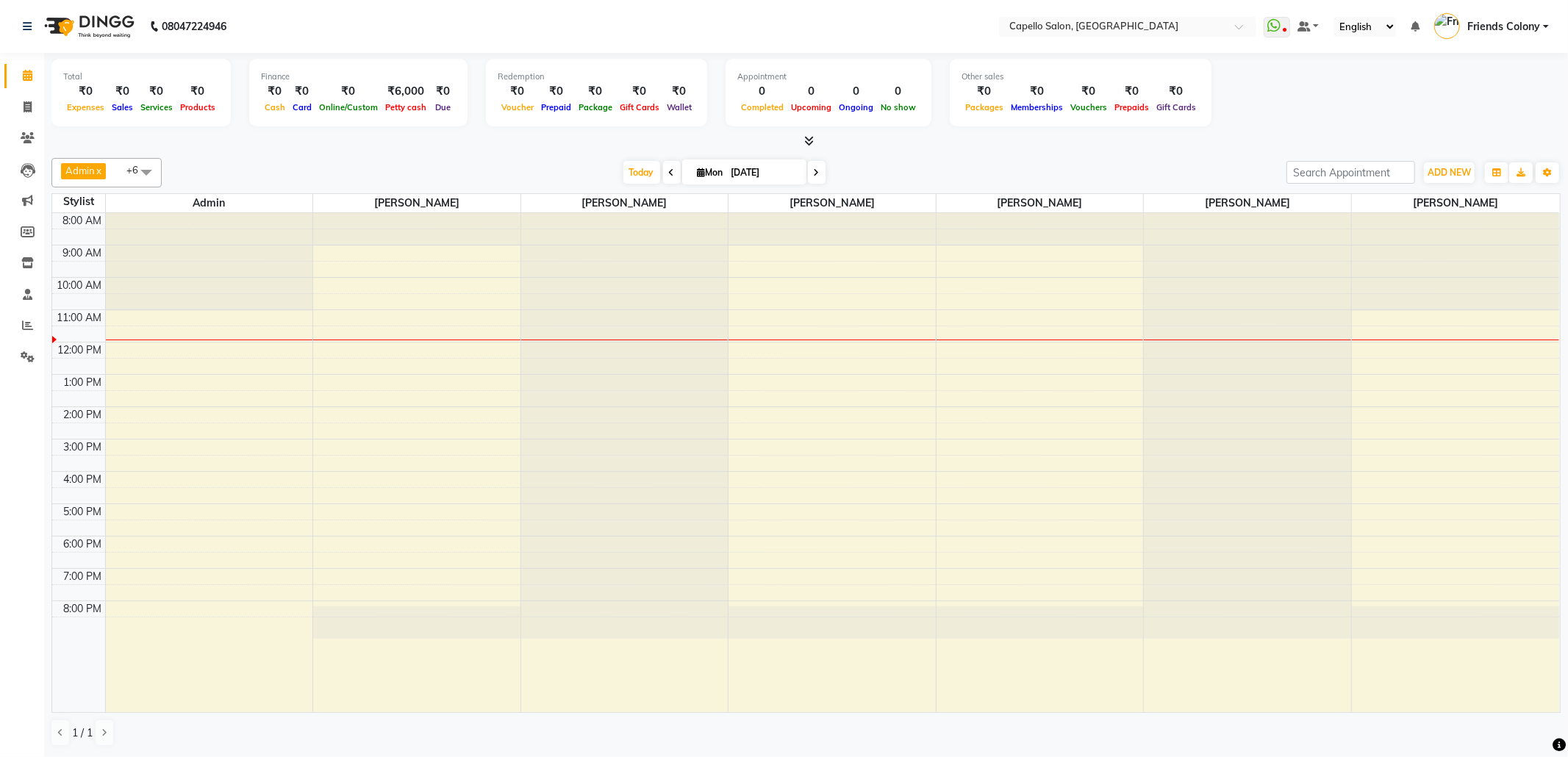
click at [809, 139] on icon at bounding box center [809, 140] width 10 height 11
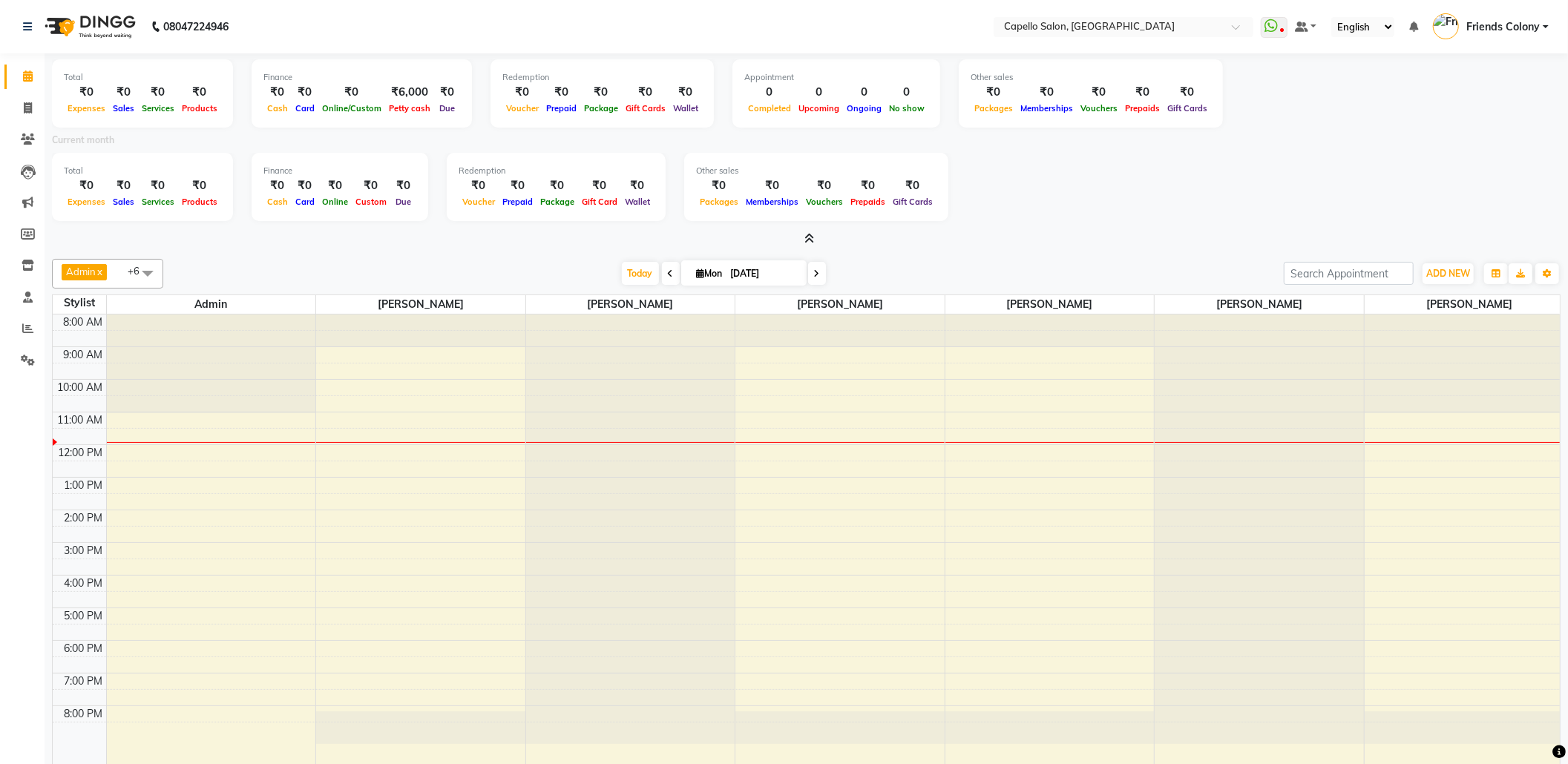
click at [808, 239] on icon at bounding box center [809, 238] width 10 height 11
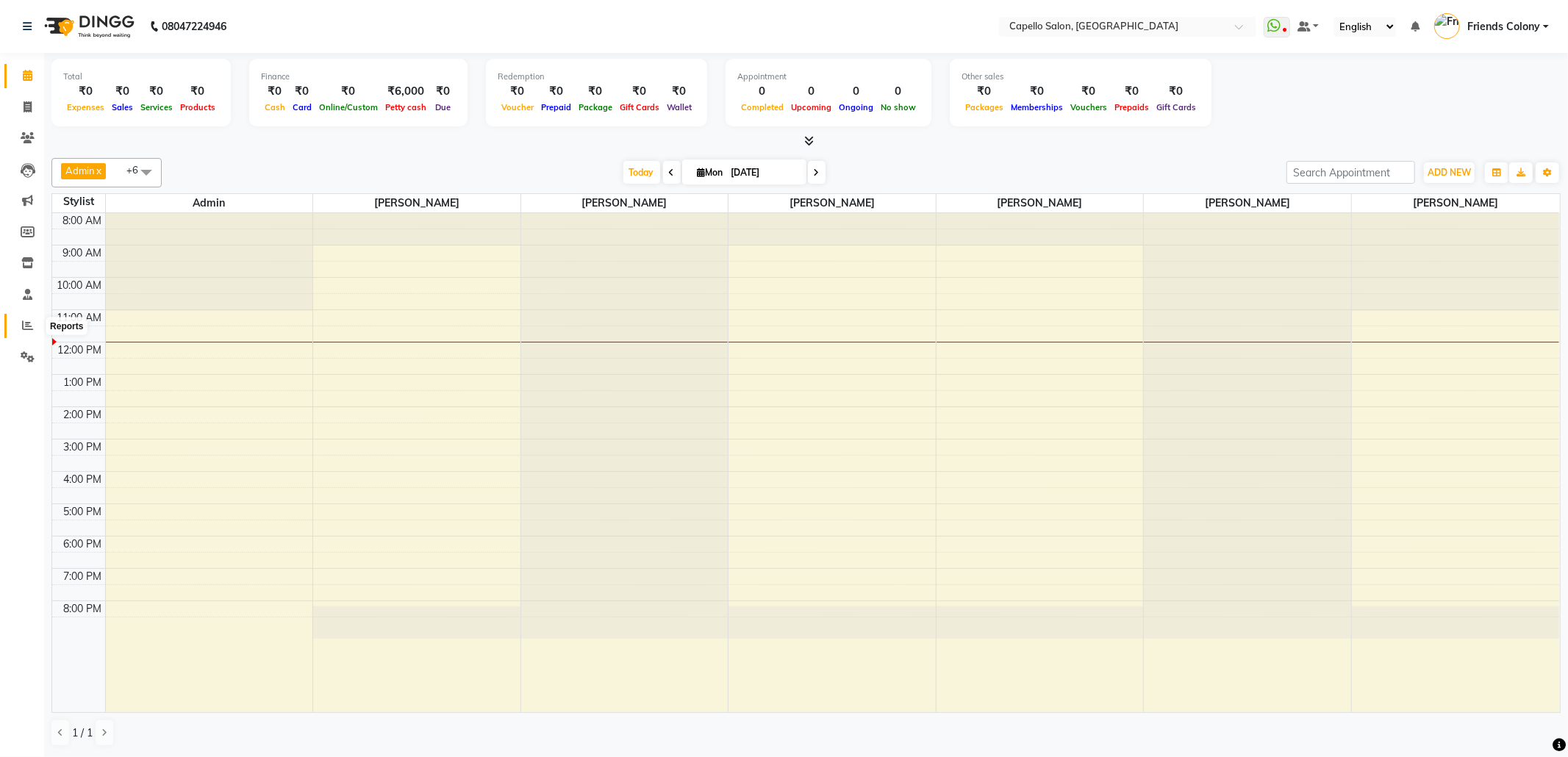
click at [28, 326] on icon at bounding box center [28, 325] width 11 height 11
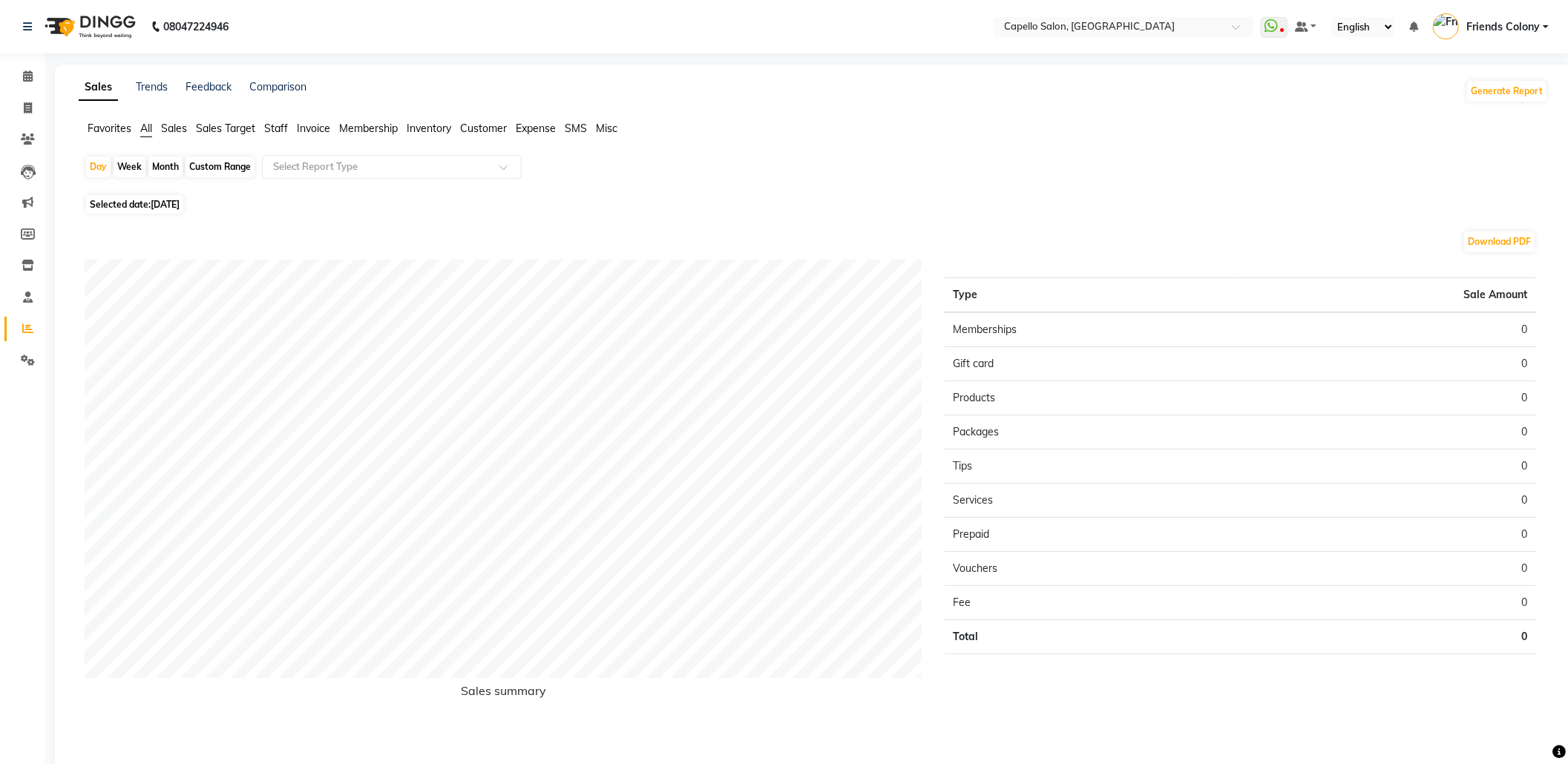
click at [268, 125] on span "Staff" at bounding box center [276, 128] width 23 height 14
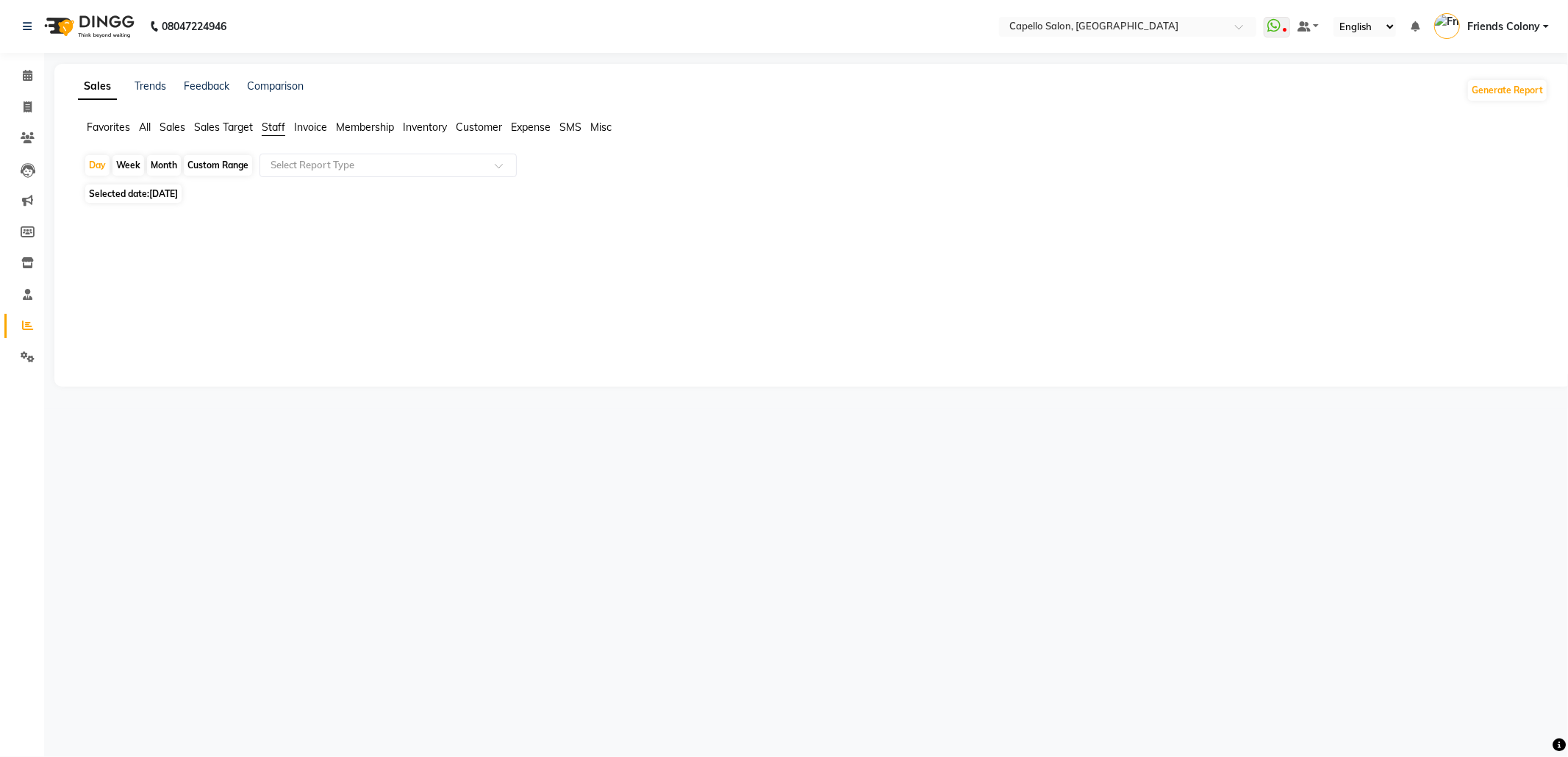
click at [164, 163] on div "Month" at bounding box center [164, 165] width 34 height 21
select select "9"
select select "2025"
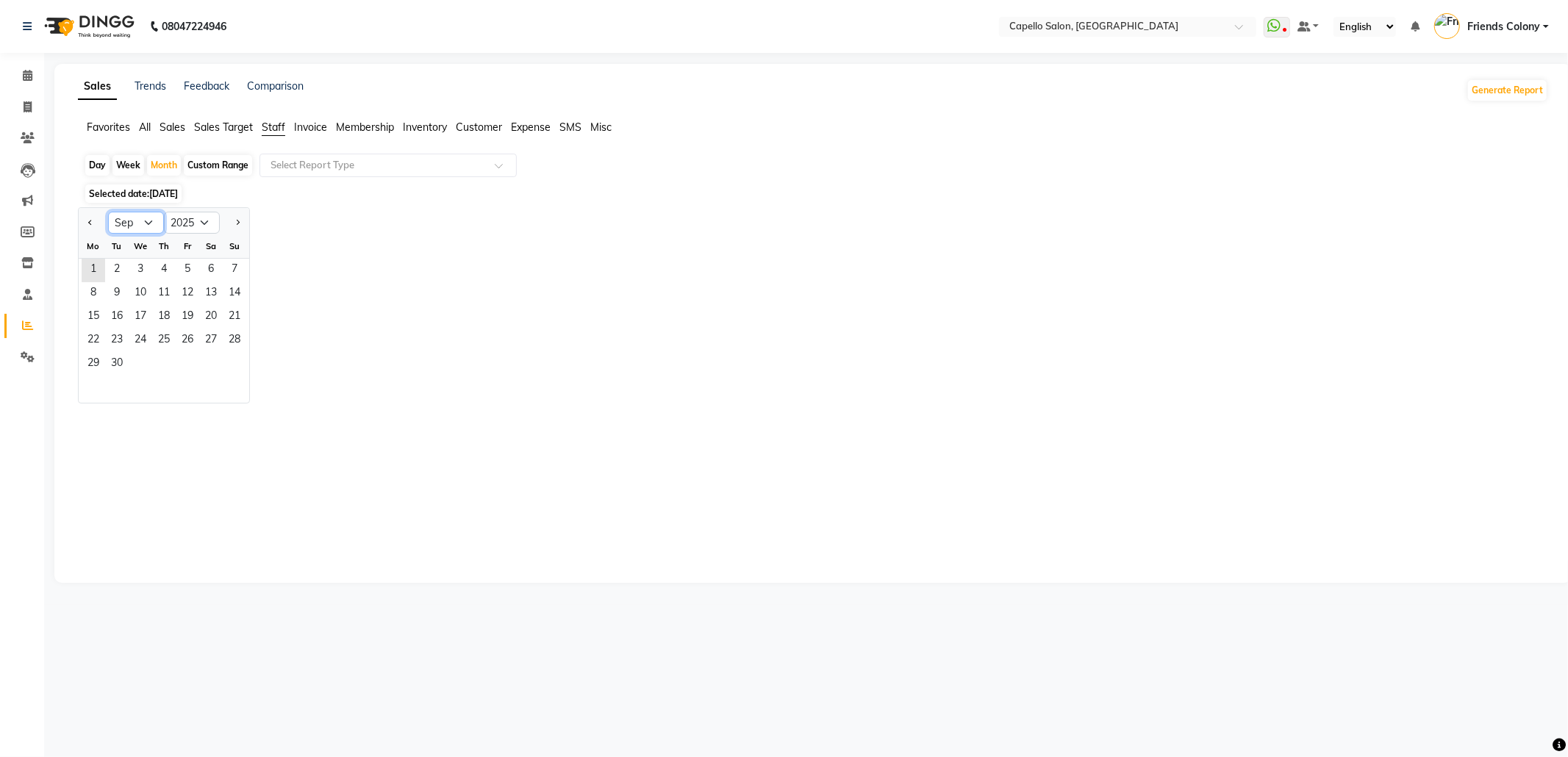
click at [147, 225] on select "Jan Feb Mar Apr May Jun Jul Aug Sep Oct Nov Dec" at bounding box center [136, 223] width 56 height 22
click at [85, 219] on button "Previous month" at bounding box center [90, 223] width 12 height 23
select select "8"
click at [155, 290] on span "7" at bounding box center [164, 294] width 23 height 23
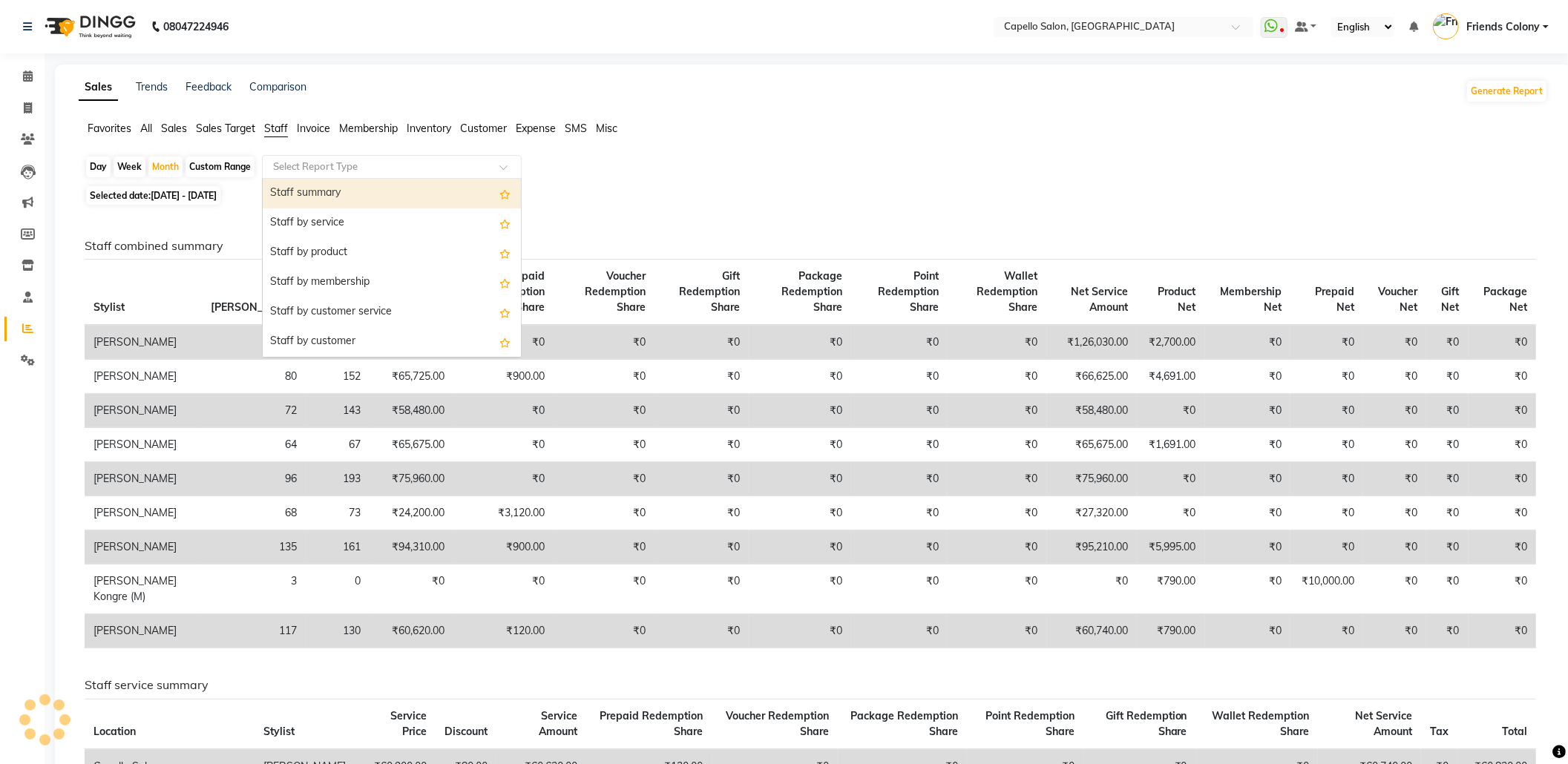
click at [289, 166] on input "text" at bounding box center [376, 167] width 214 height 14
click at [295, 198] on div "Staff summary" at bounding box center [392, 193] width 258 height 30
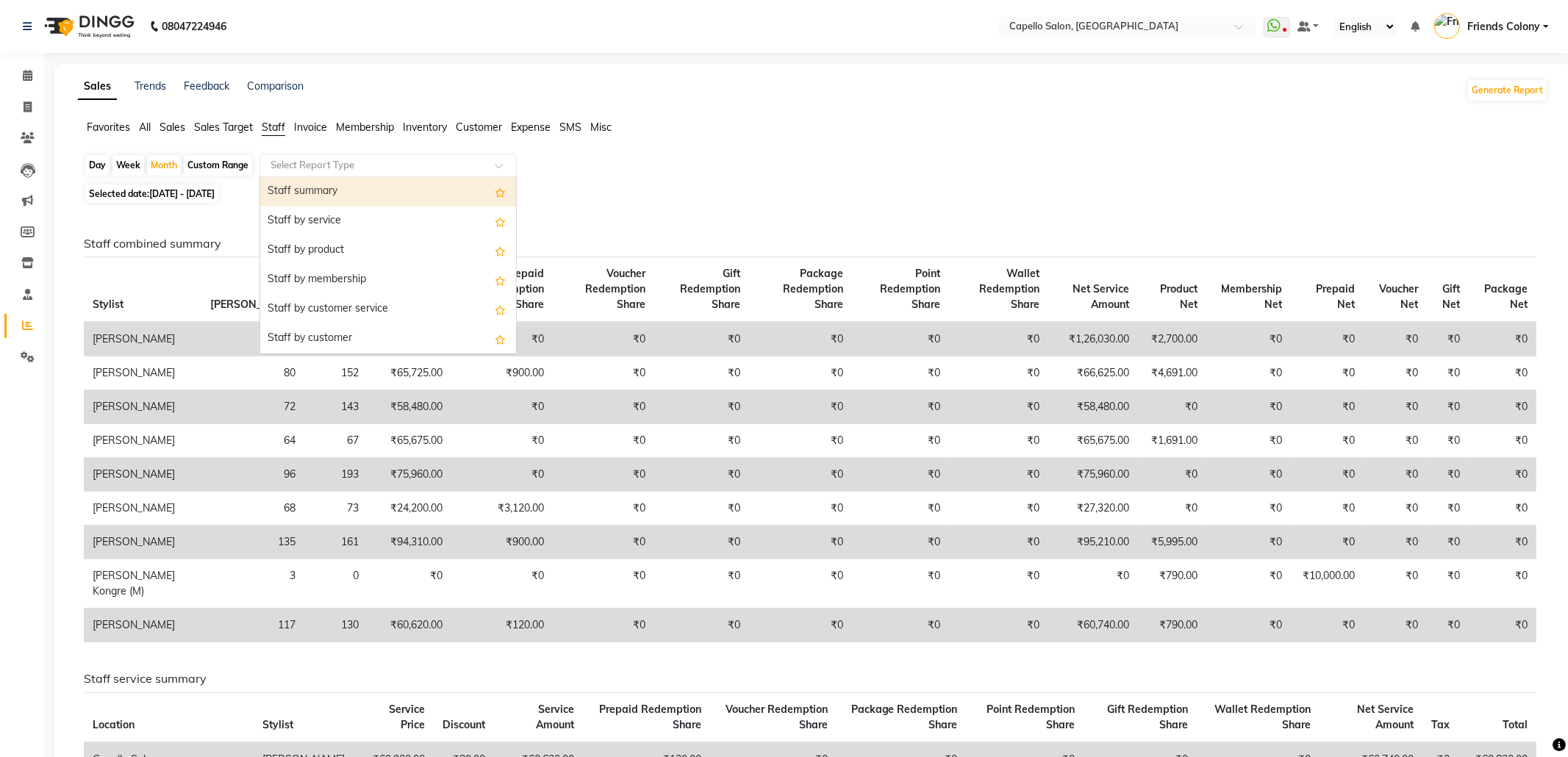
select select "full_report"
select select "csv"
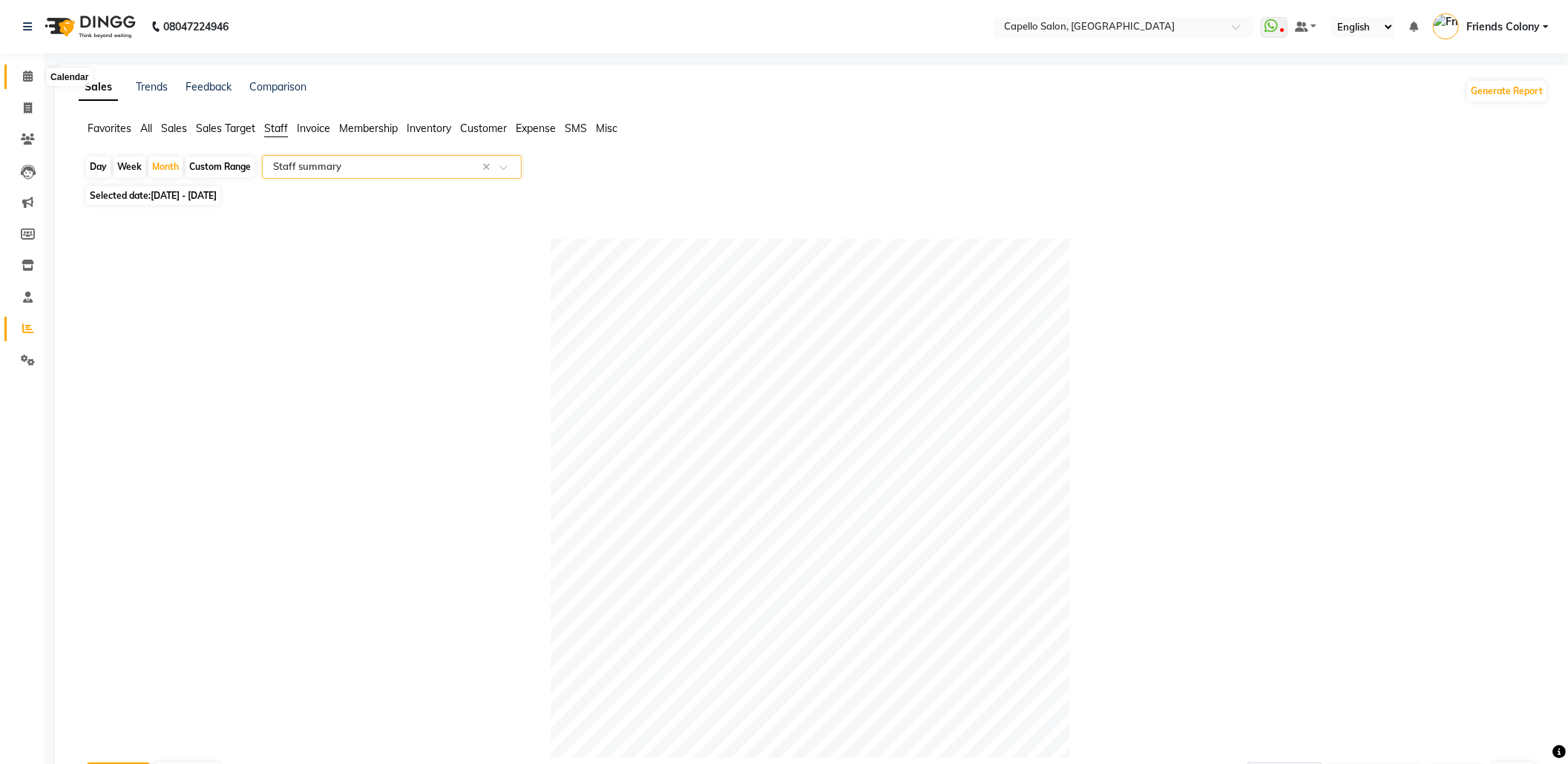
click at [15, 69] on span at bounding box center [27, 77] width 26 height 17
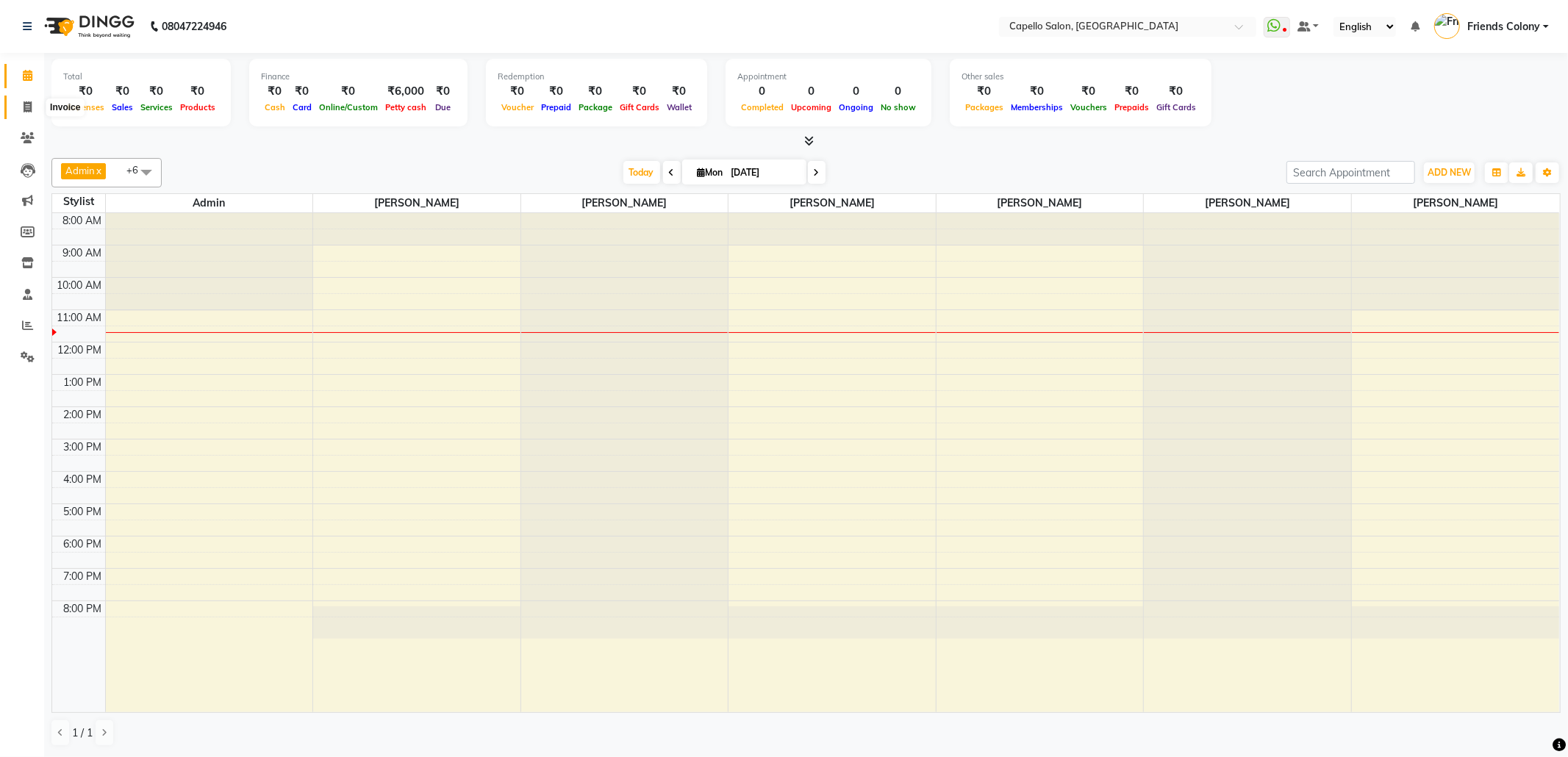
click at [28, 109] on icon at bounding box center [27, 107] width 8 height 11
select select "3583"
select select "service"
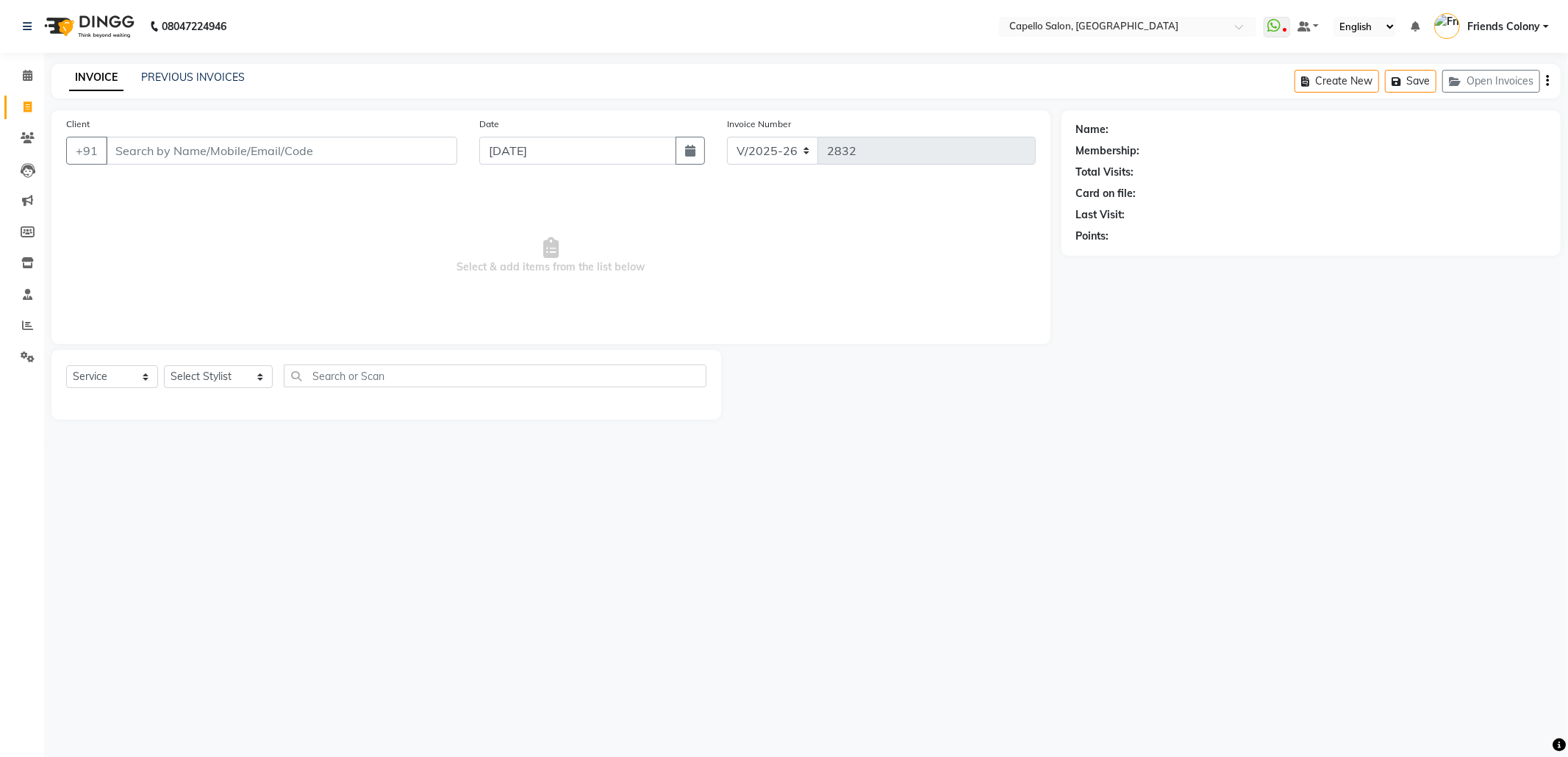
click at [21, 63] on li "Calendar" at bounding box center [21, 75] width 44 height 31
click at [27, 69] on span at bounding box center [27, 76] width 26 height 17
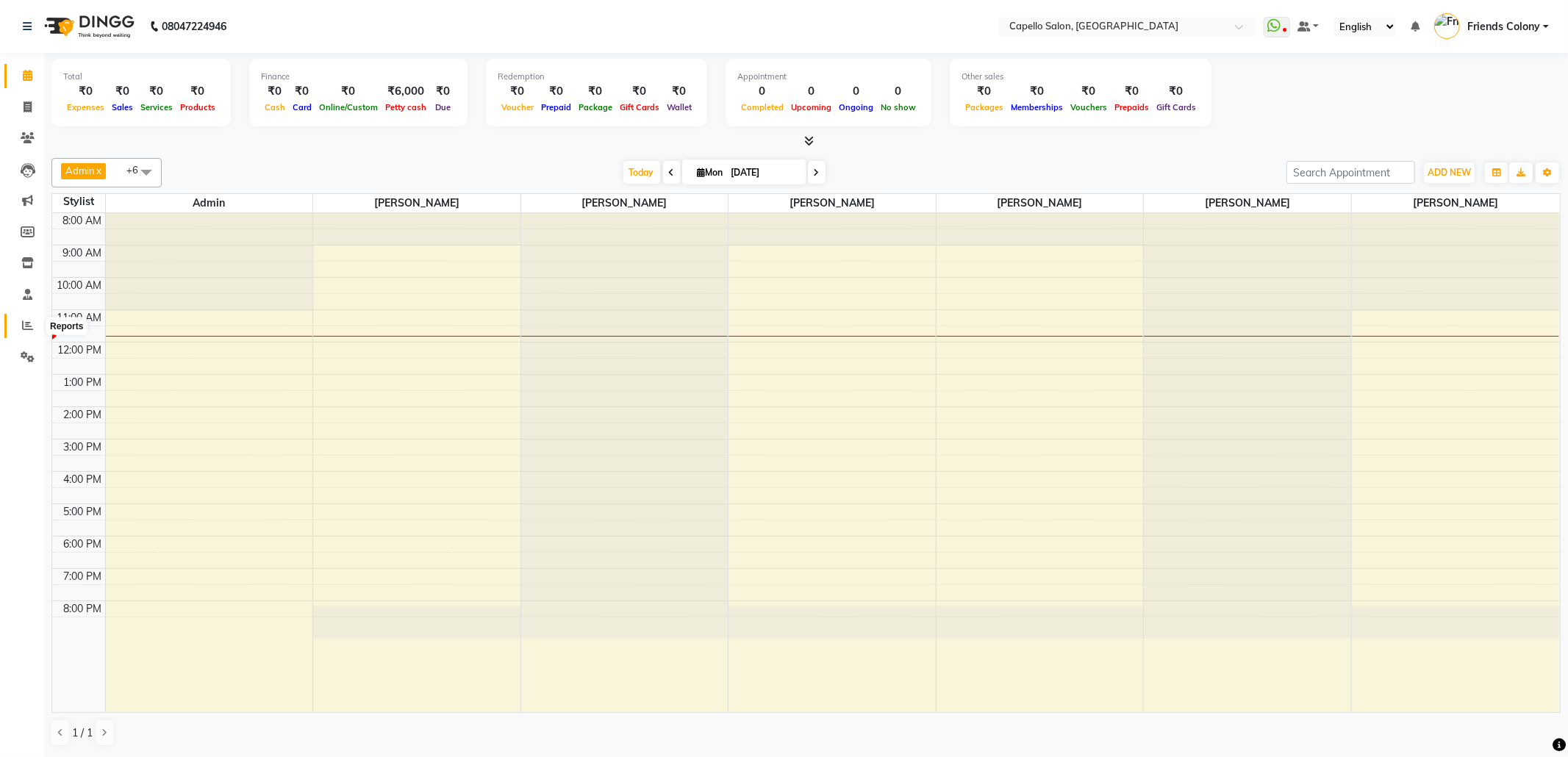
click at [19, 325] on span at bounding box center [27, 325] width 26 height 17
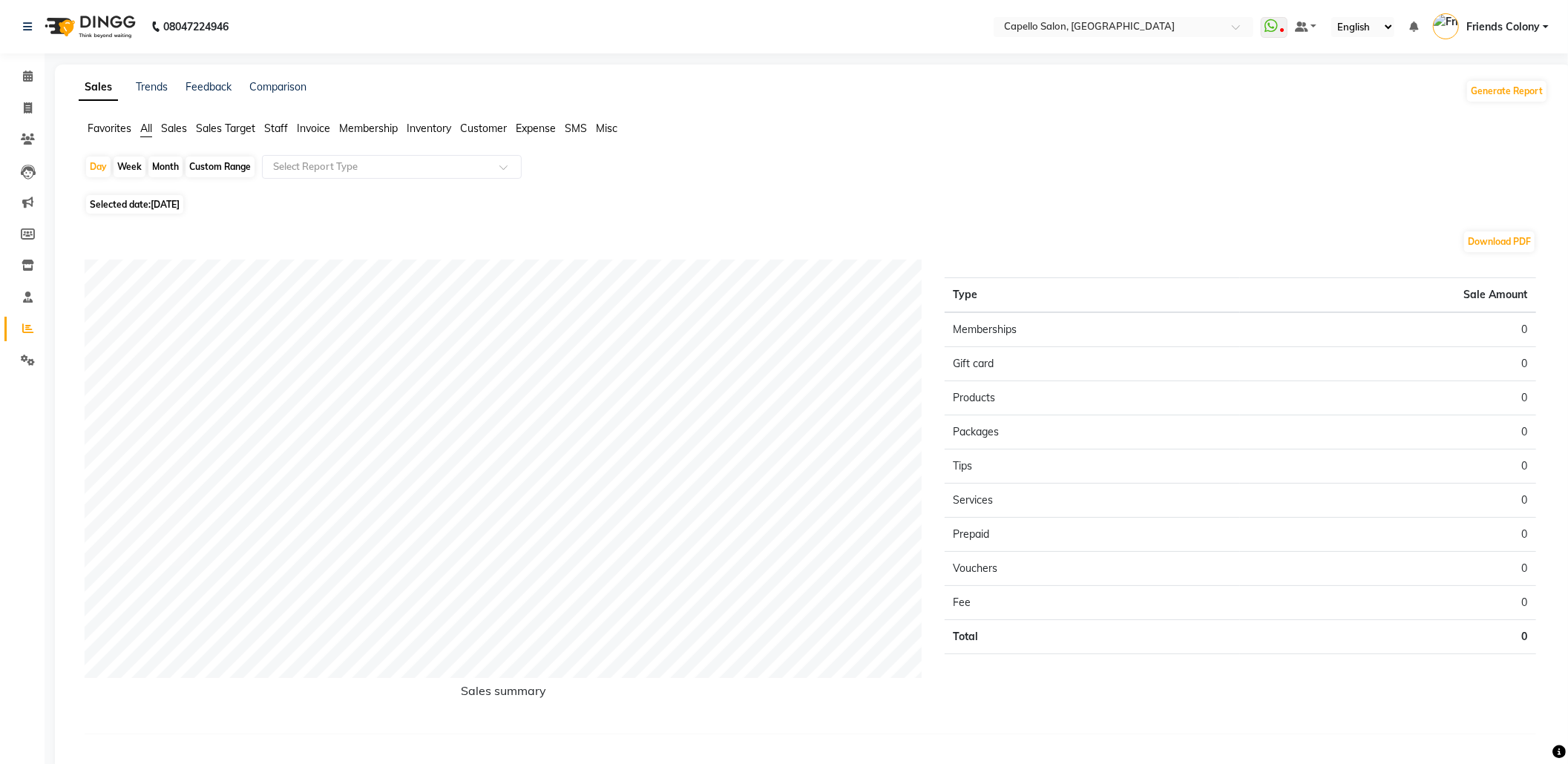
click at [269, 124] on span "Staff" at bounding box center [276, 128] width 23 height 14
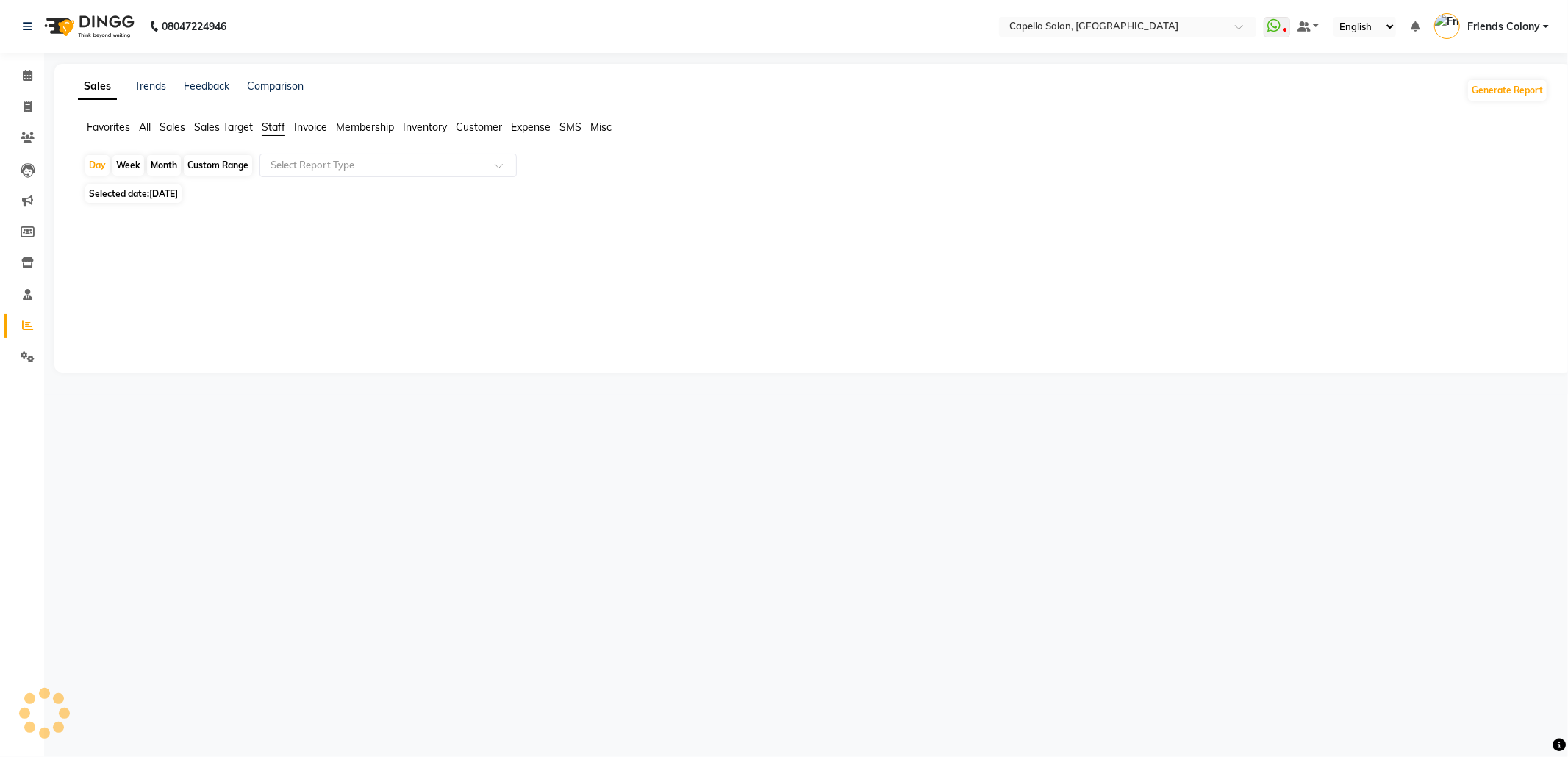
click at [289, 181] on div "Day Week Month Custom Range Select Report Type" at bounding box center [813, 167] width 1458 height 27
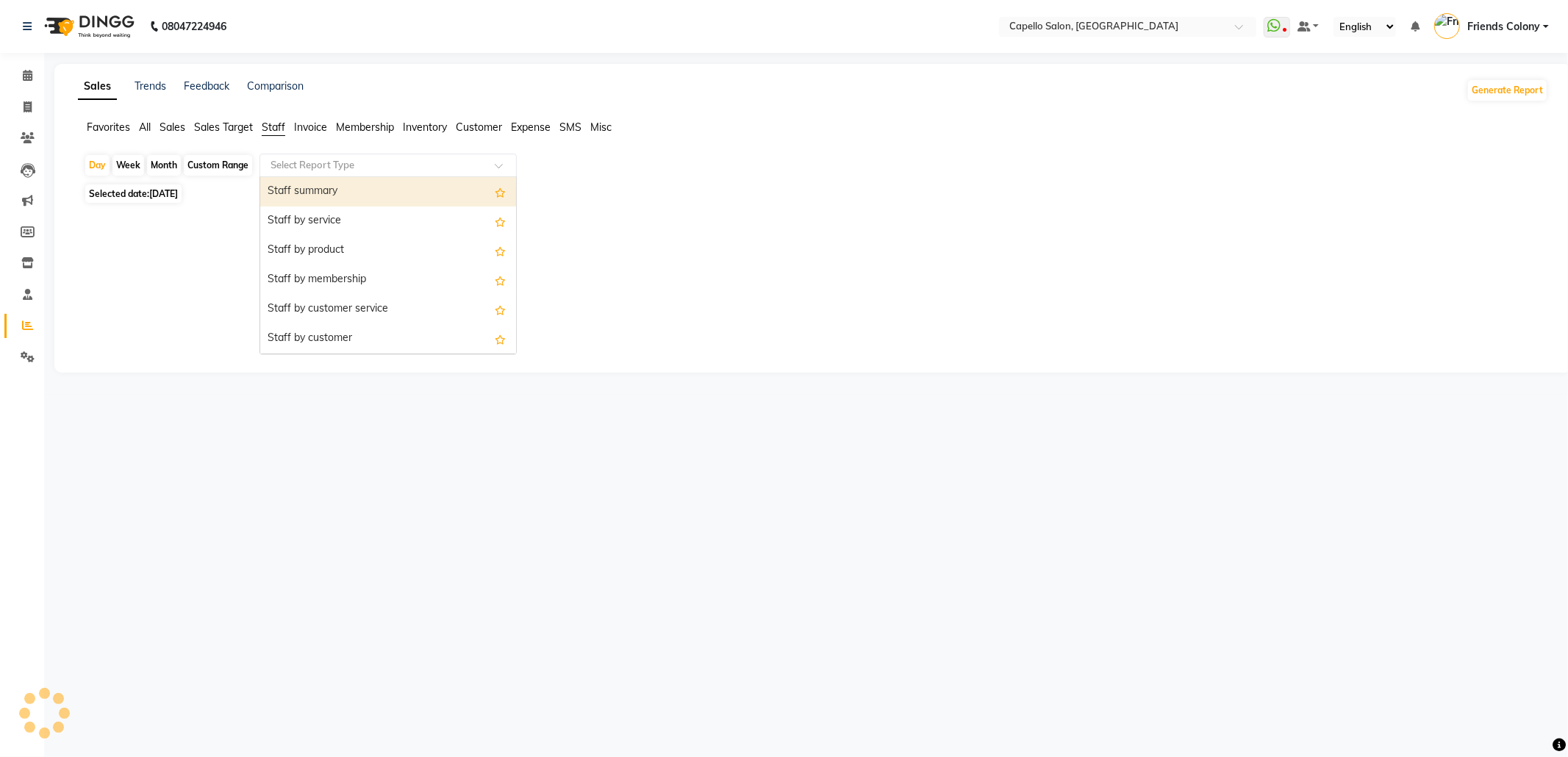
click at [289, 173] on div "Select Report Type" at bounding box center [388, 165] width 257 height 23
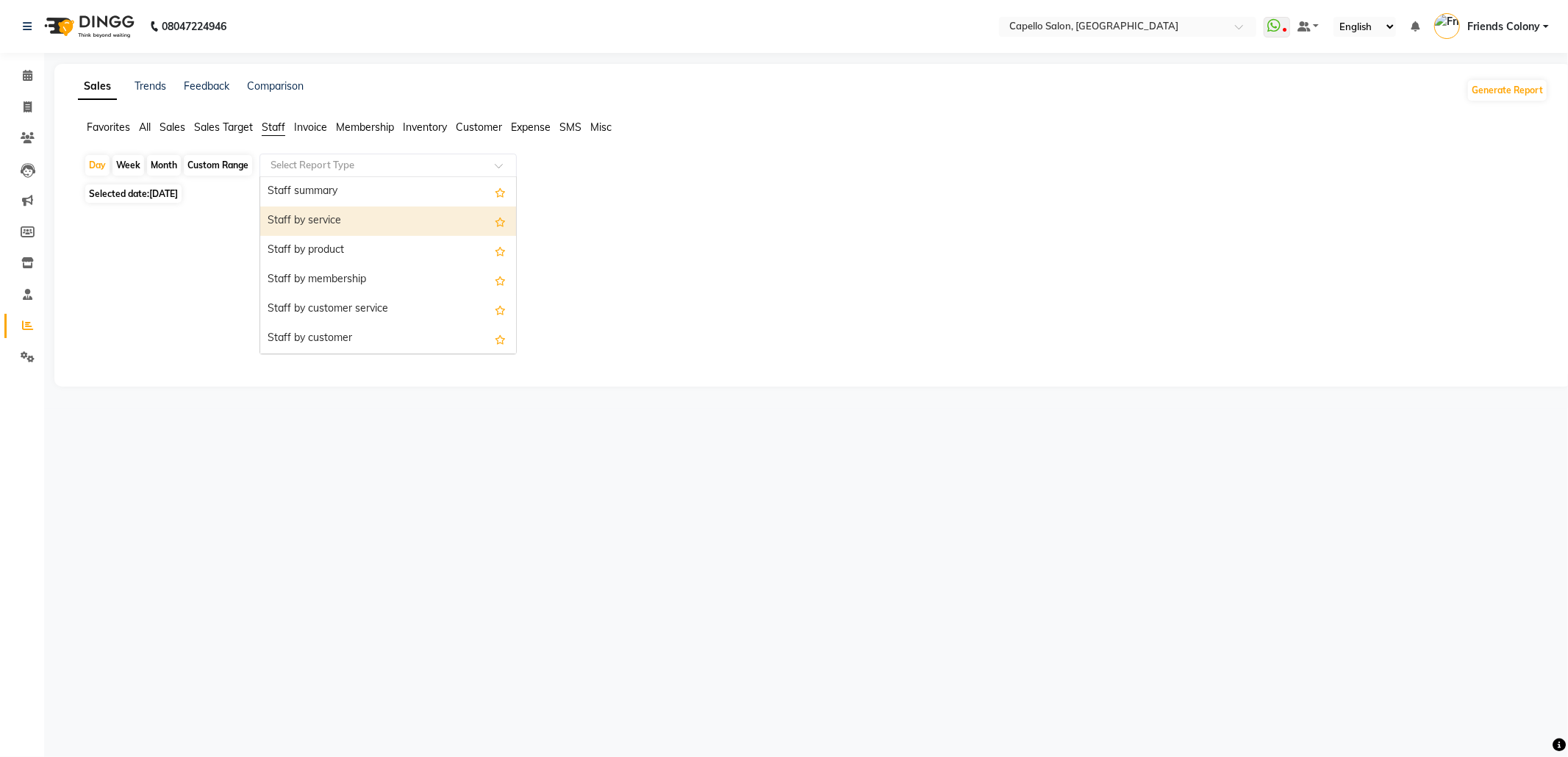
click at [295, 210] on div "Staff by service" at bounding box center [388, 221] width 256 height 29
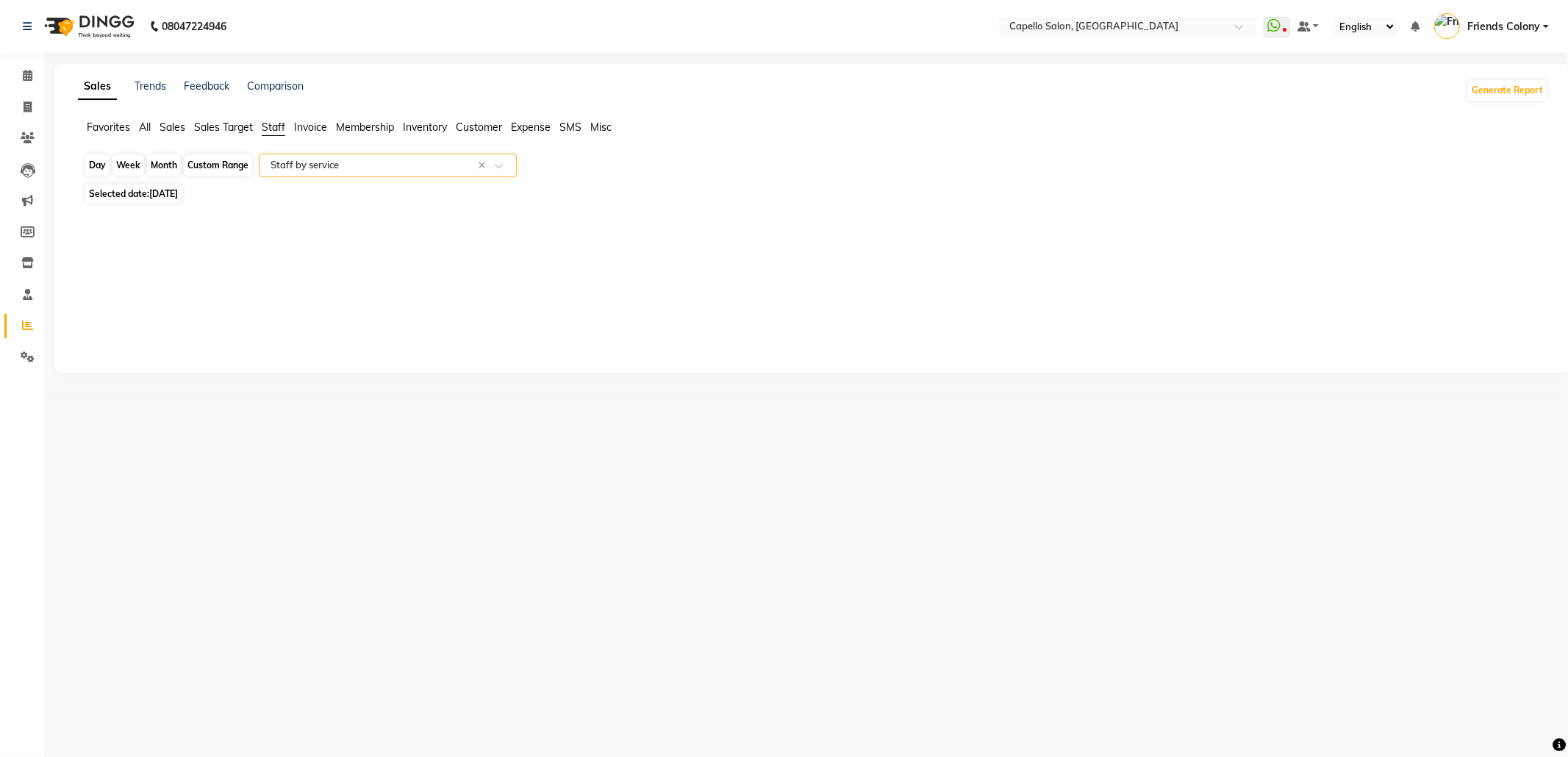
click at [88, 172] on div "Day" at bounding box center [96, 165] width 24 height 21
select select "9"
select select "2025"
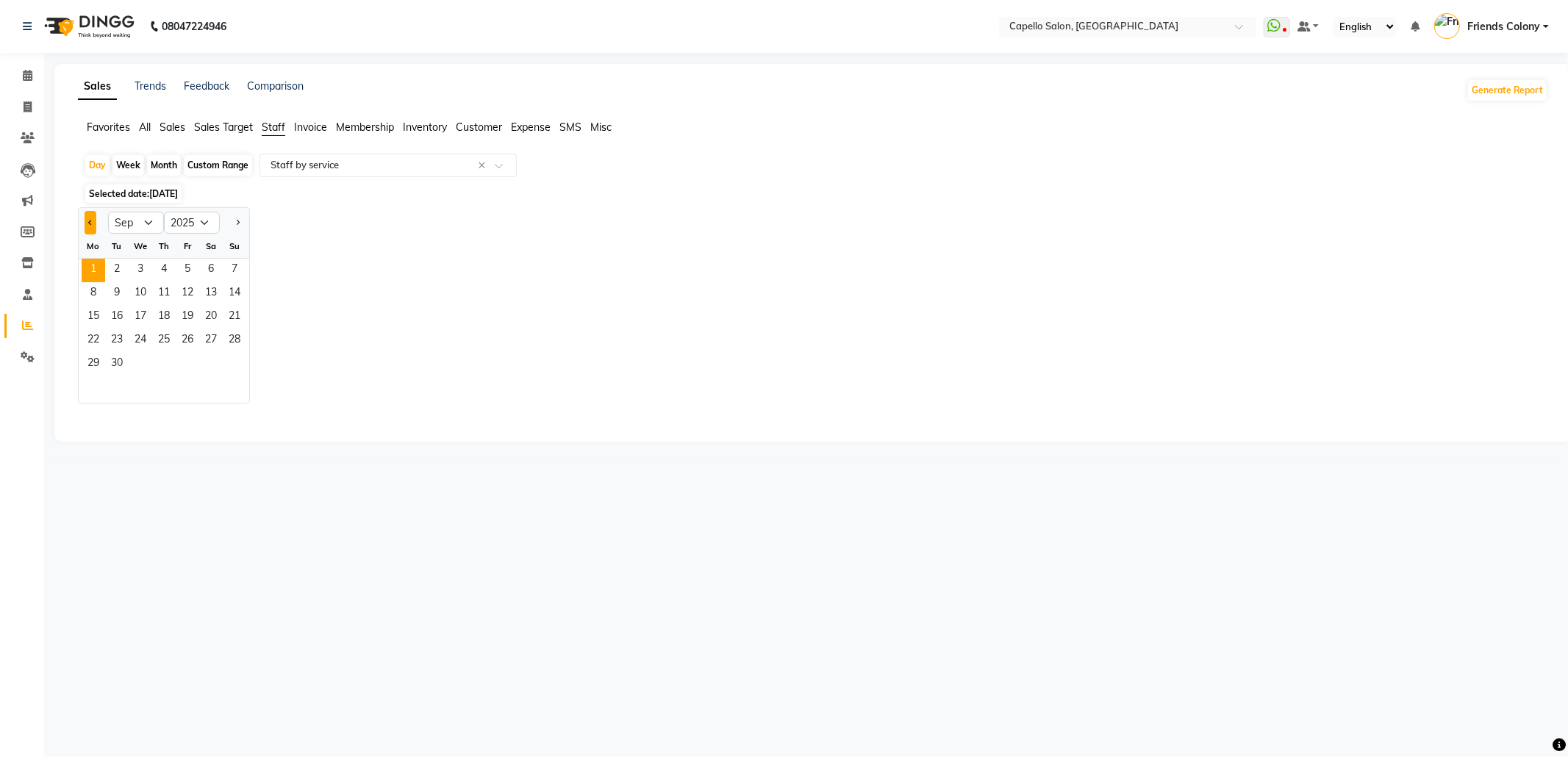
click at [95, 215] on button "Previous month" at bounding box center [90, 223] width 12 height 23
select select "8"
click at [227, 366] on span "31" at bounding box center [234, 365] width 23 height 23
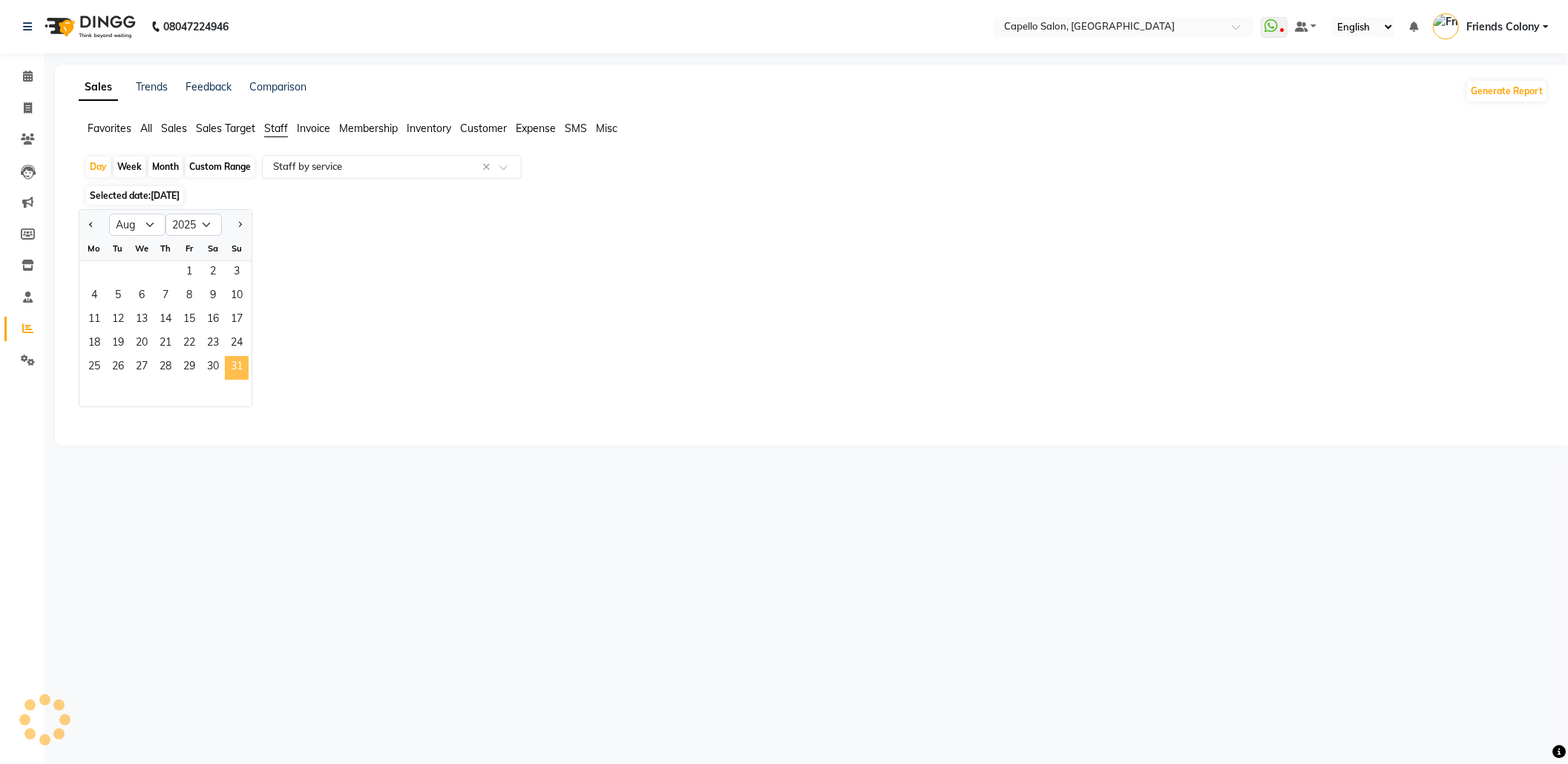
select select "full_report"
select select "csv"
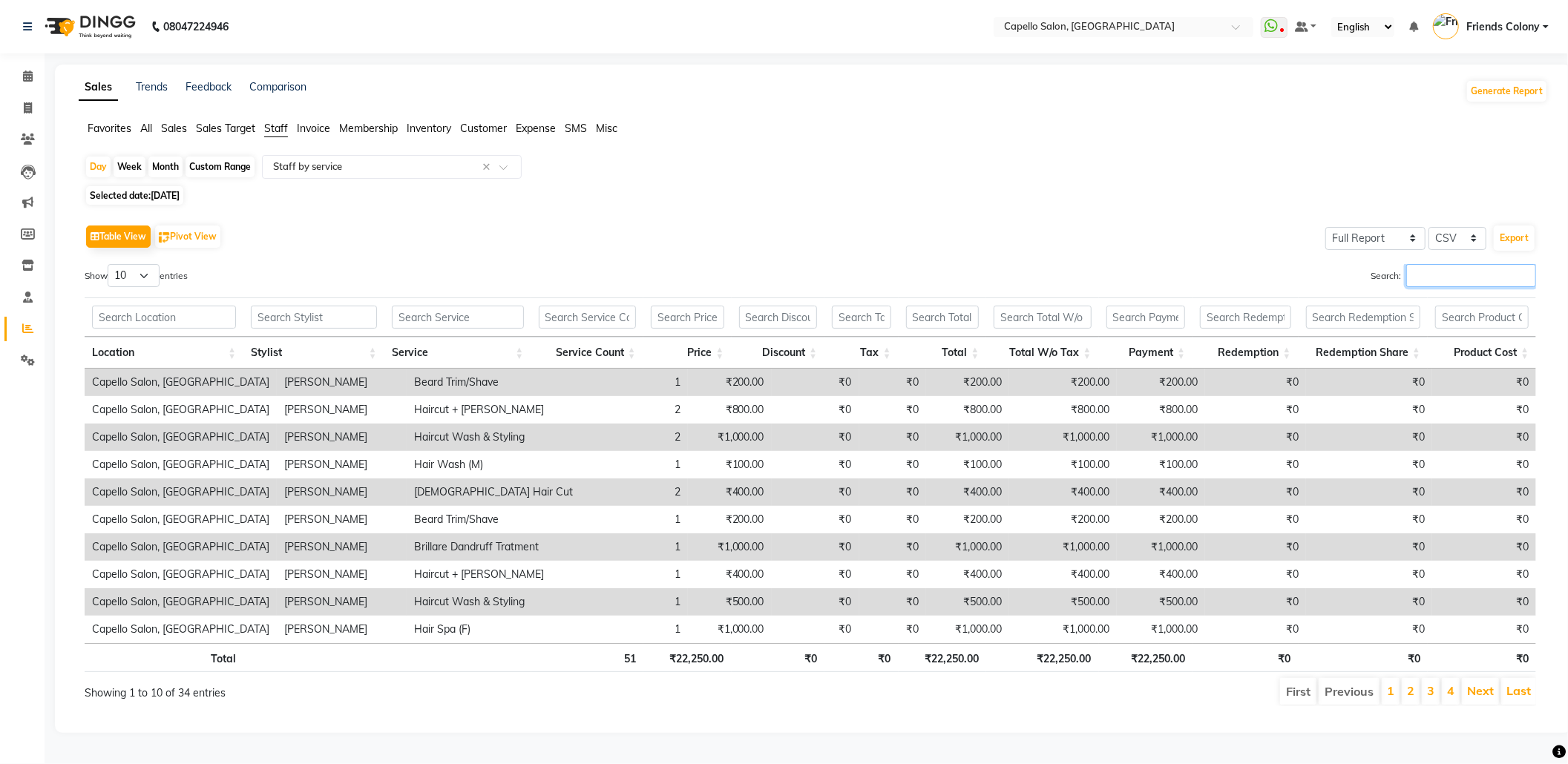
click at [1408, 273] on input "Search:" at bounding box center [1471, 276] width 130 height 23
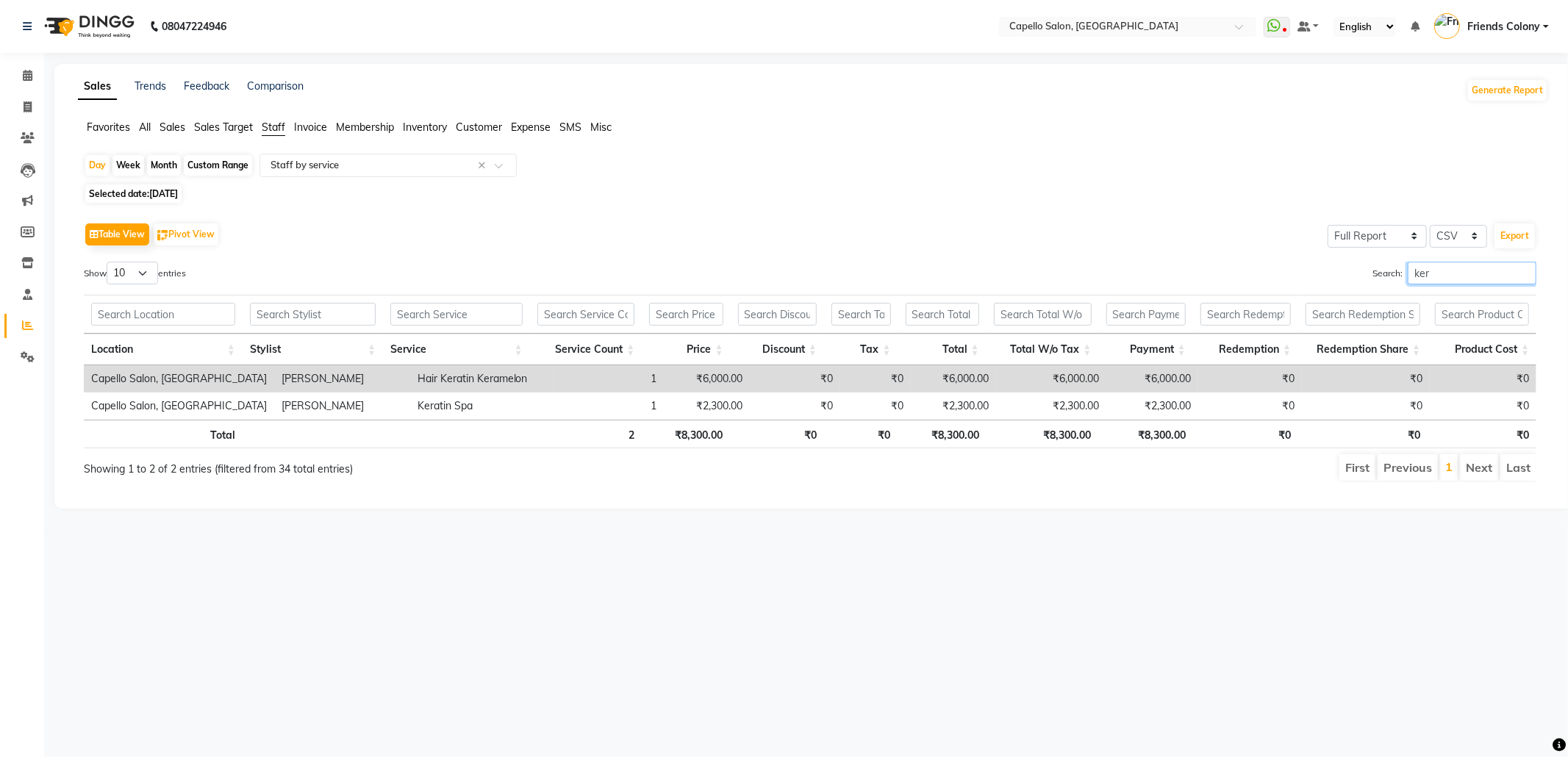
type input "ker"
click at [27, 75] on icon at bounding box center [28, 75] width 10 height 11
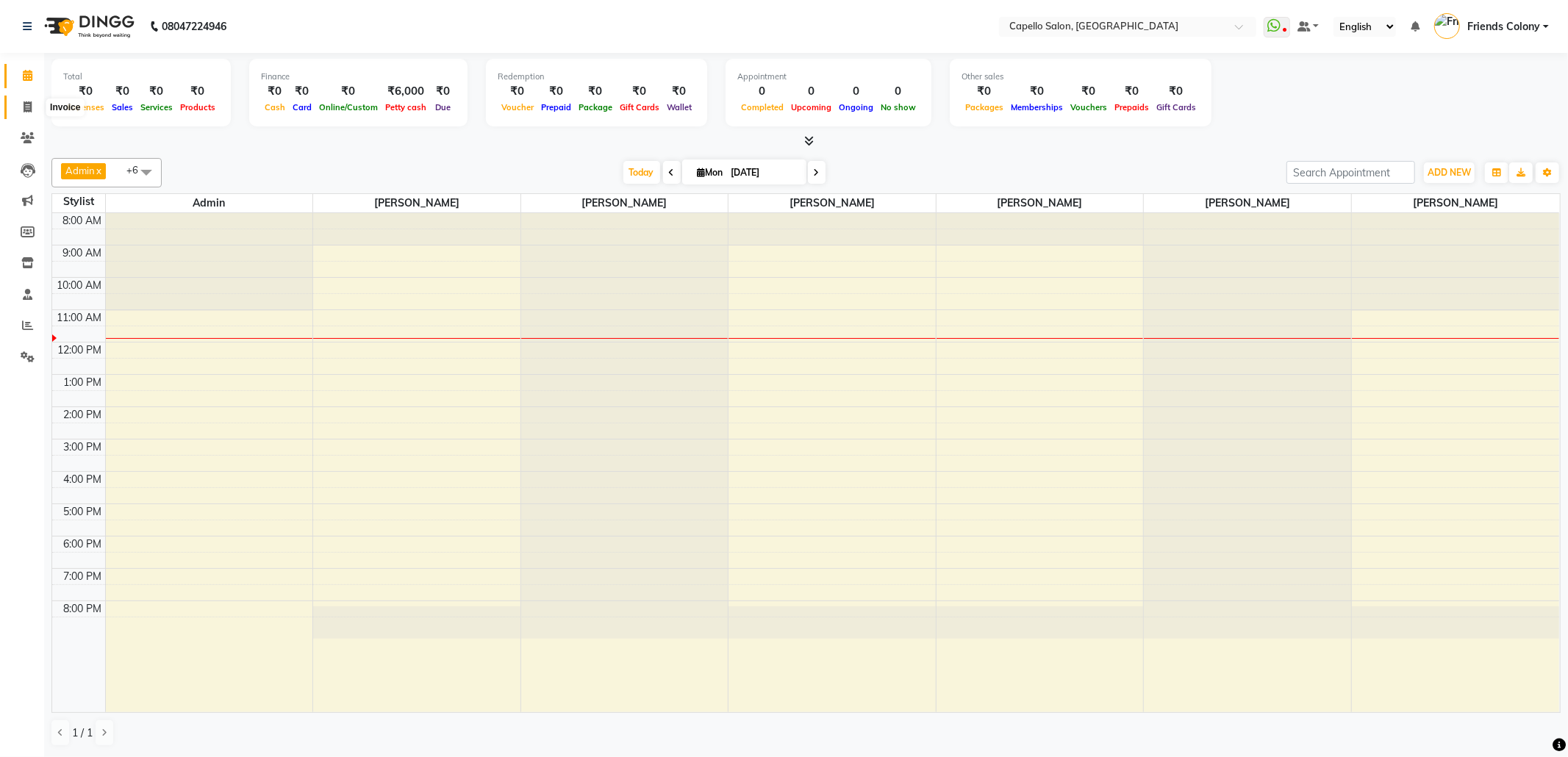
drag, startPoint x: 14, startPoint y: 104, endPoint x: 32, endPoint y: 115, distance: 21.1
click at [15, 104] on span at bounding box center [27, 107] width 26 height 17
select select "service"
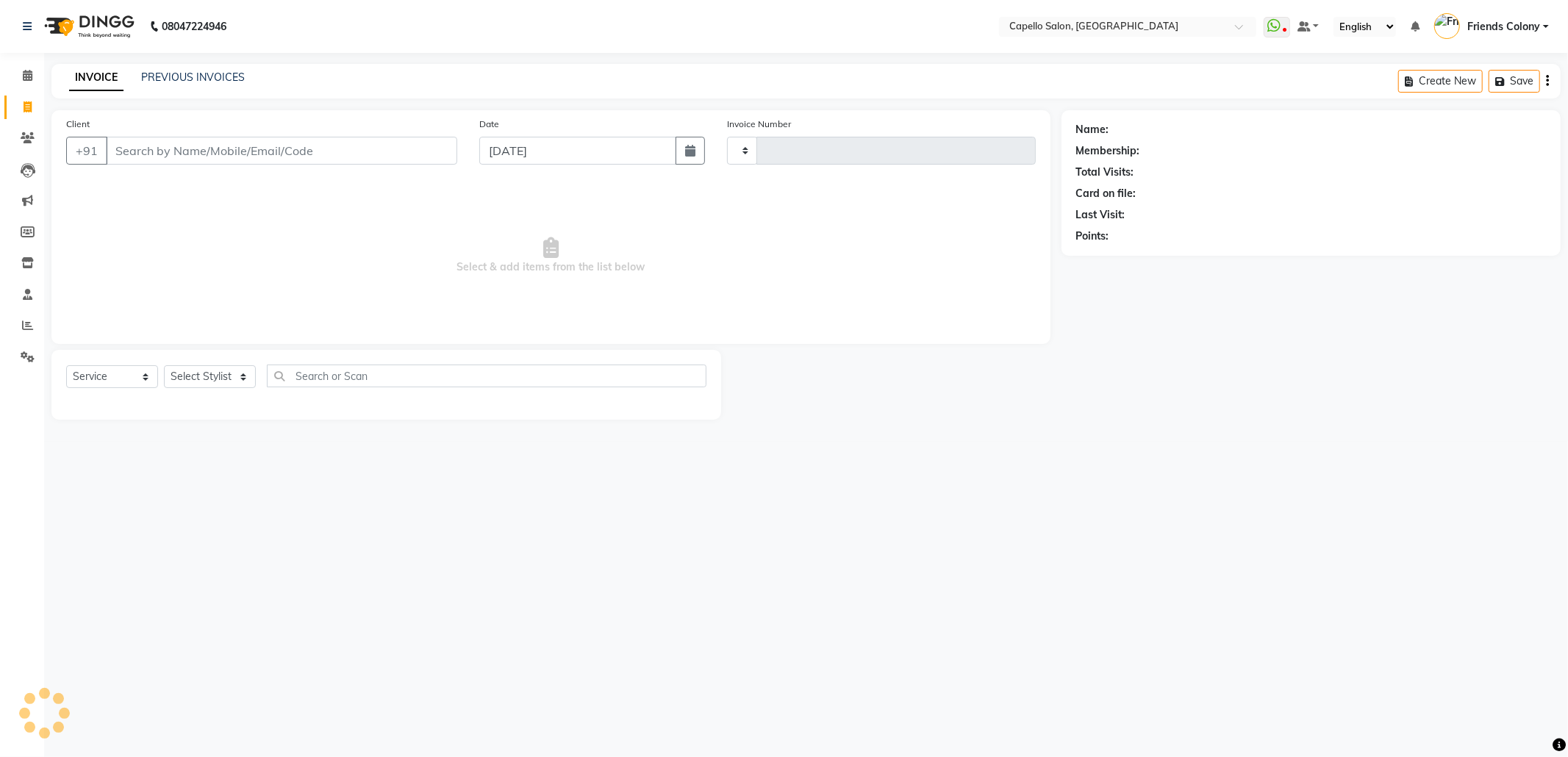
type input "2832"
select select "3583"
click at [189, 146] on input "Client" at bounding box center [281, 150] width 351 height 28
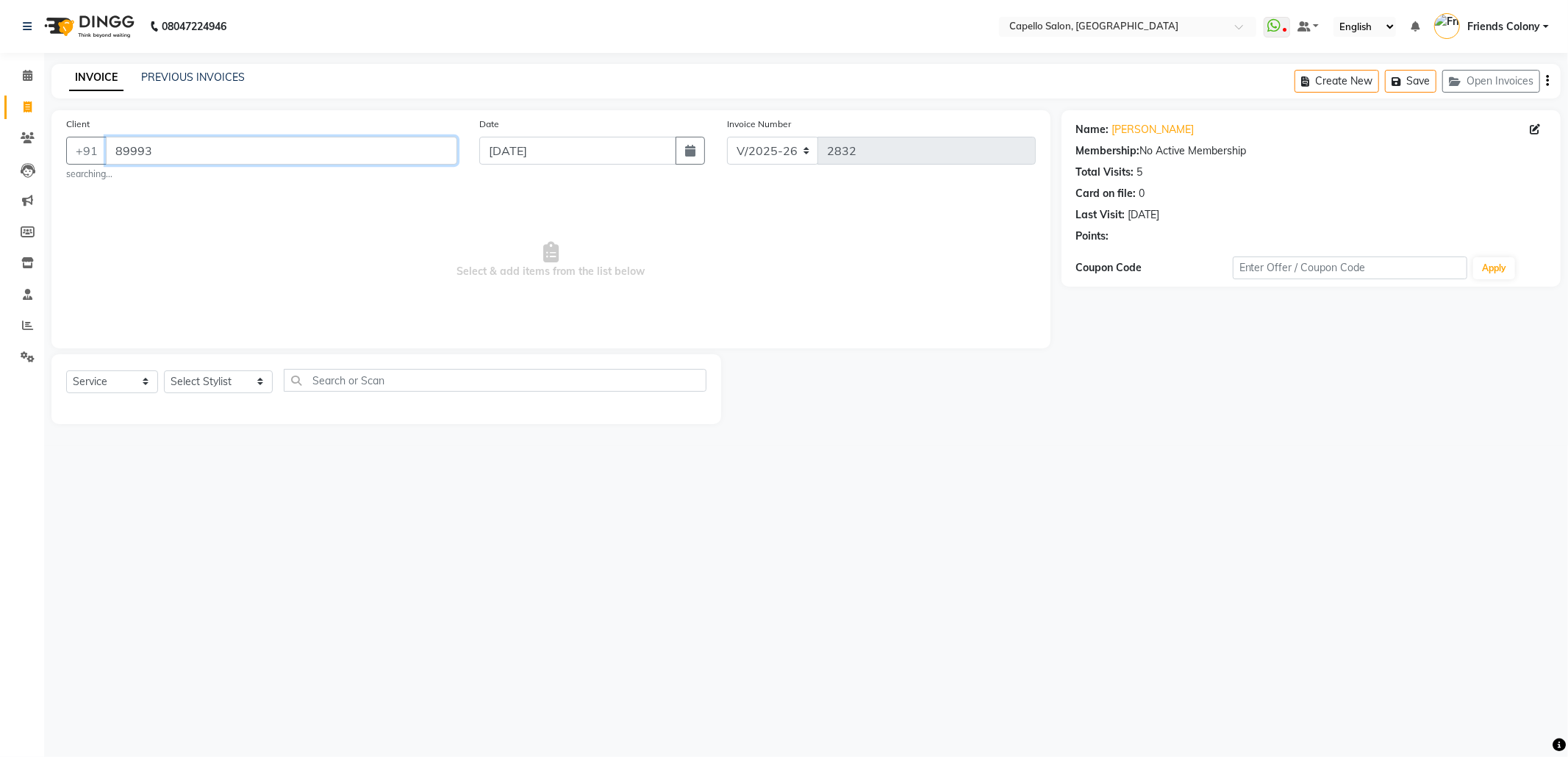
click at [189, 146] on input "89993" at bounding box center [281, 150] width 351 height 28
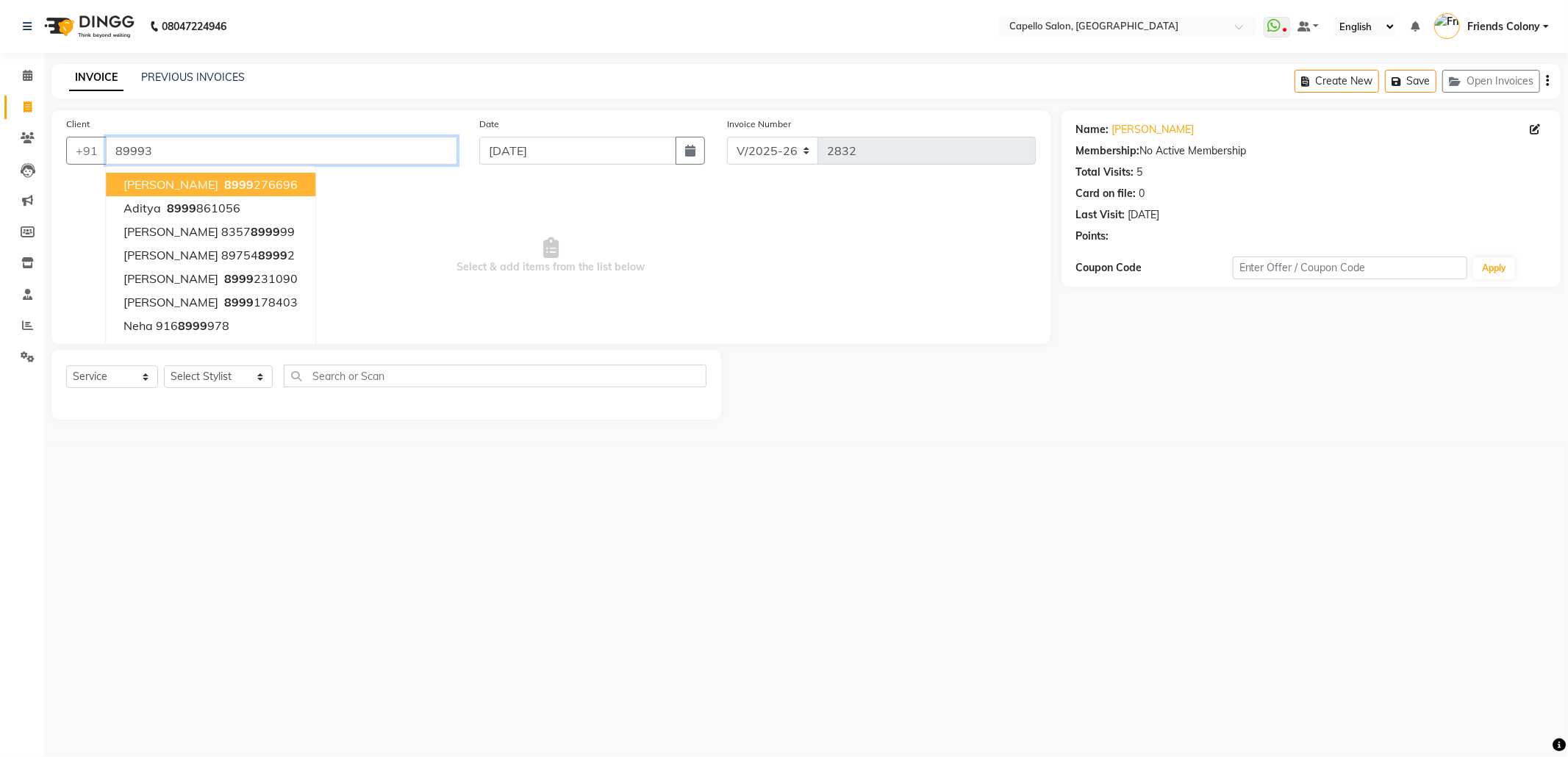
click at [189, 146] on input "89993" at bounding box center [281, 150] width 351 height 28
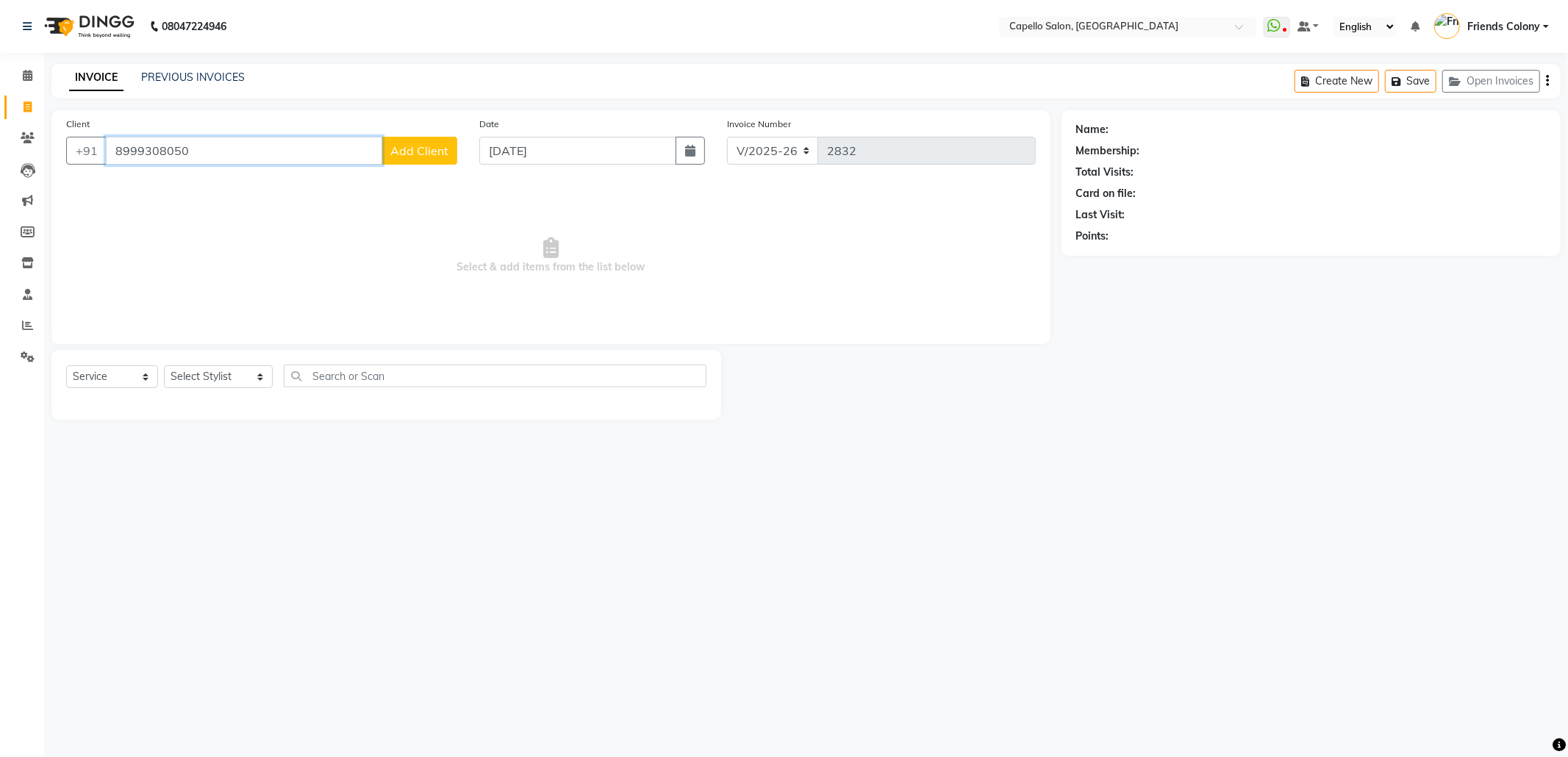
type input "8999308050"
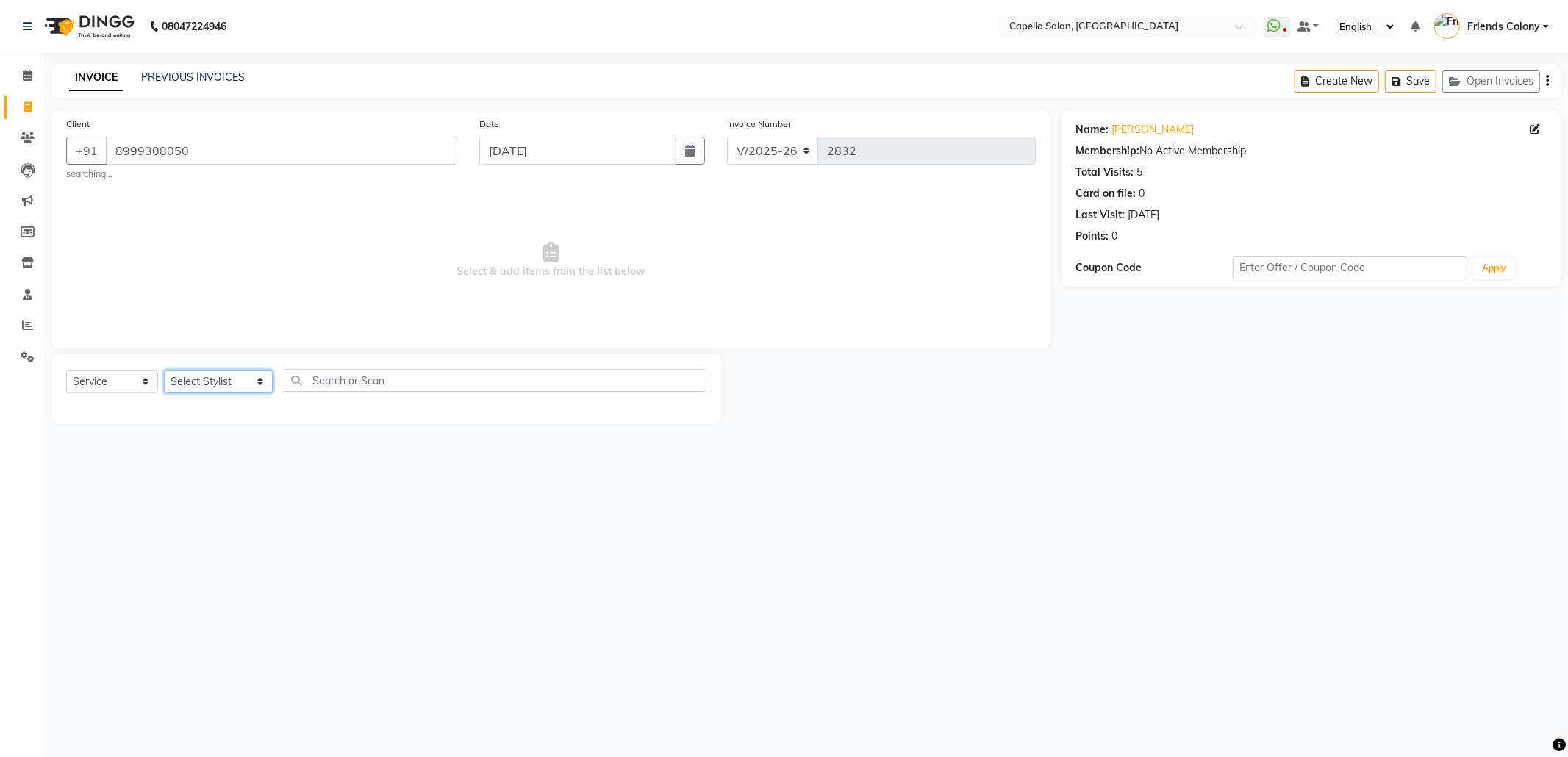
click at [226, 391] on select "Select Stylist Admin [PERSON_NAME] Friends Colony [PERSON_NAME] [PERSON_NAME] N…" at bounding box center [218, 383] width 109 height 23
select select "69590"
click at [164, 371] on select "Select Stylist Admin [PERSON_NAME] Friends Colony [PERSON_NAME] [PERSON_NAME] N…" at bounding box center [218, 383] width 109 height 23
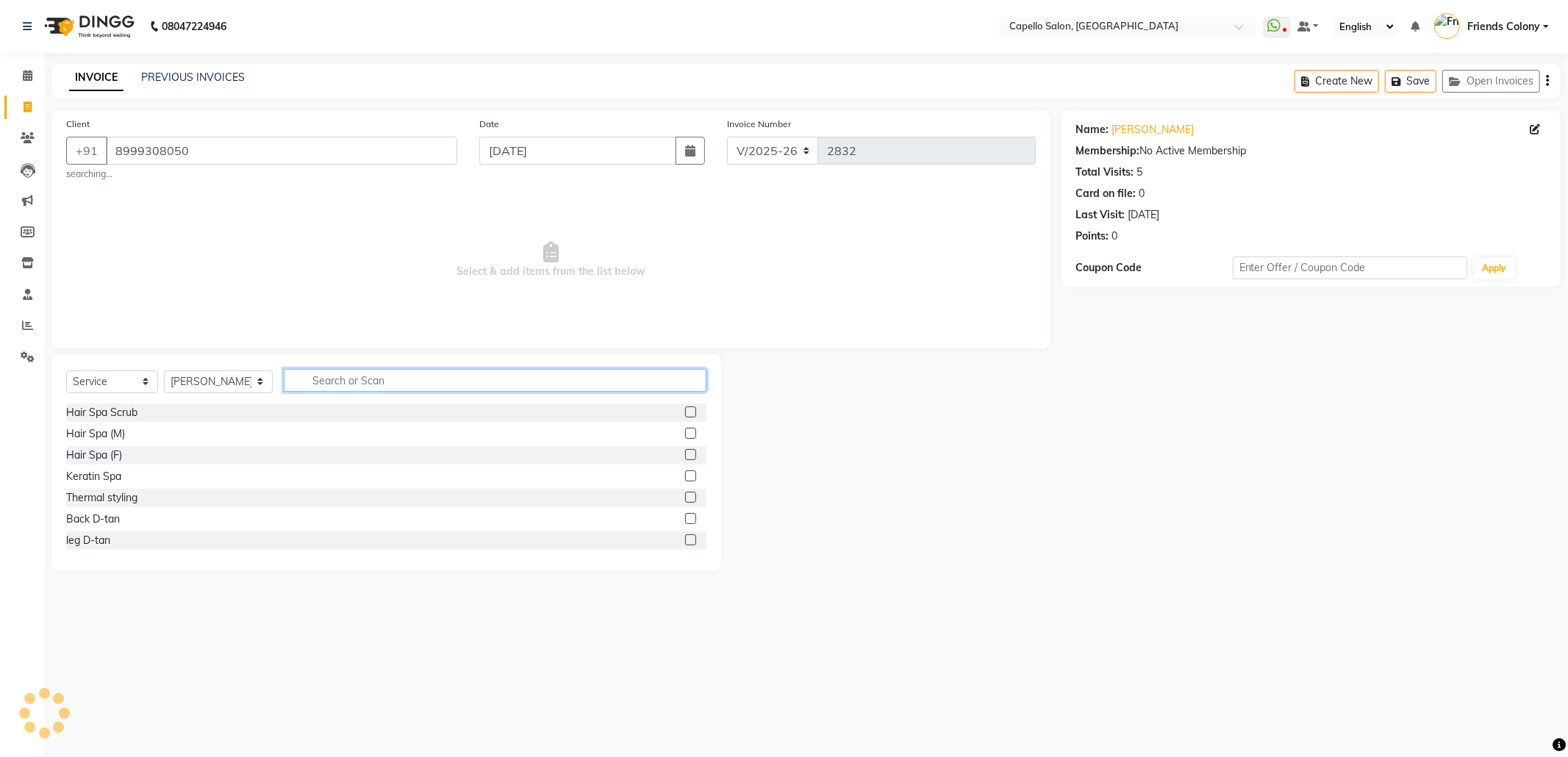
click at [333, 374] on input "text" at bounding box center [495, 381] width 423 height 23
type input "cut"
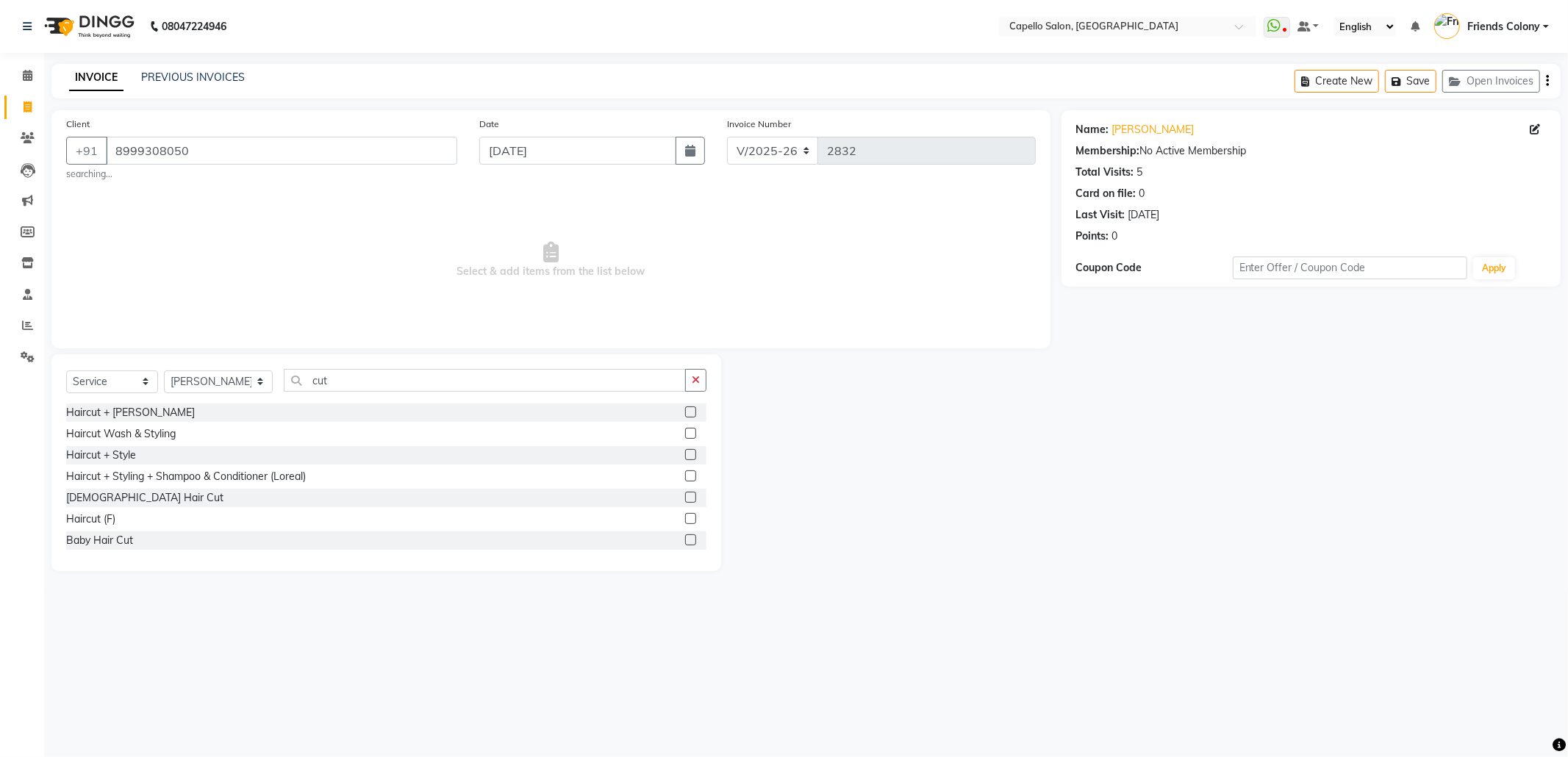
click at [685, 499] on label at bounding box center [691, 497] width 11 height 11
click at [685, 499] on input "checkbox" at bounding box center [690, 498] width 10 height 10
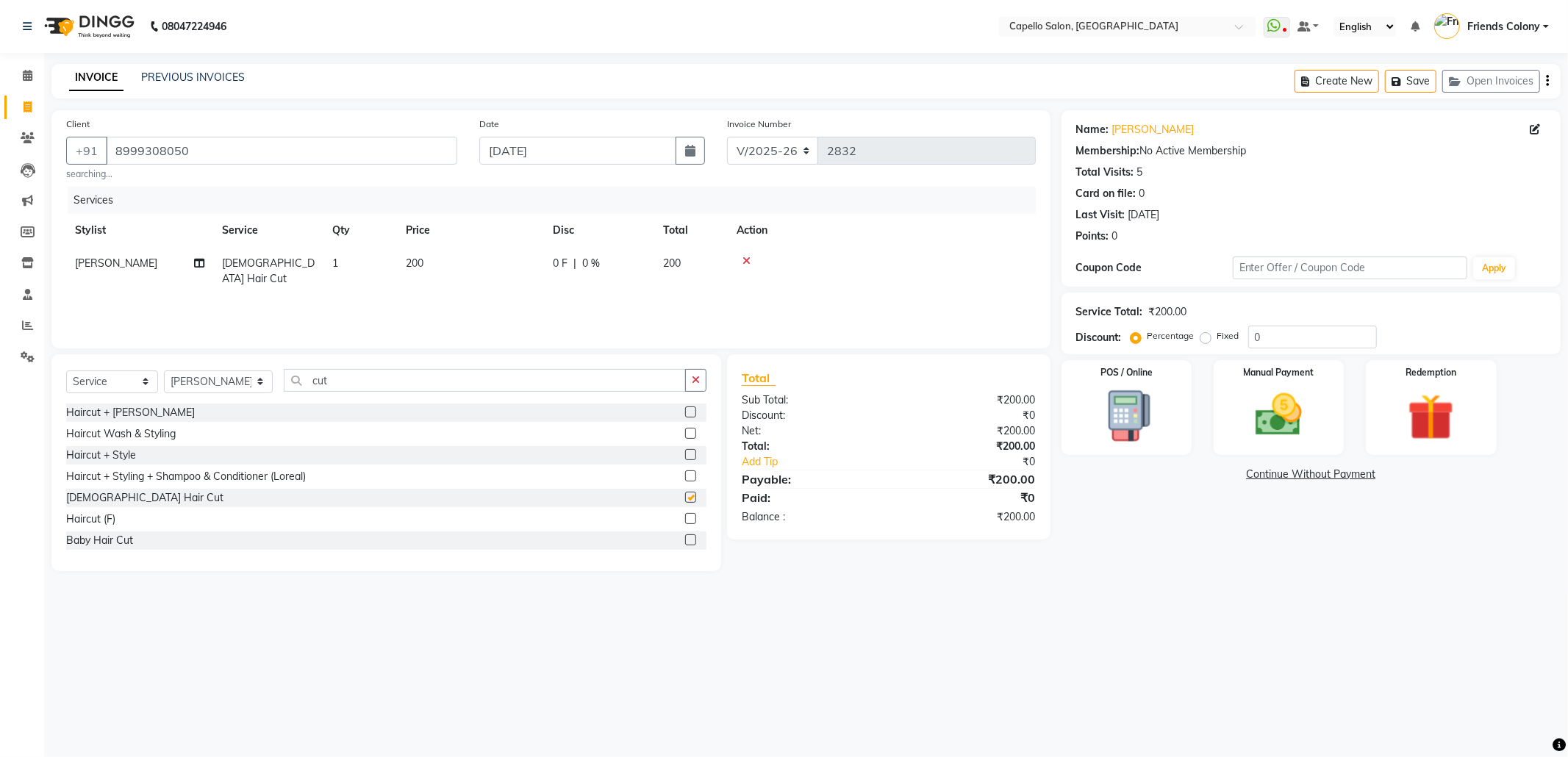
checkbox input "false"
click at [203, 376] on select "Select Stylist Admin [PERSON_NAME] Friends Colony [PERSON_NAME] [PERSON_NAME] N…" at bounding box center [218, 383] width 109 height 23
click at [164, 371] on select "Select Stylist Admin [PERSON_NAME] Friends Colony [PERSON_NAME] [PERSON_NAME] N…" at bounding box center [218, 383] width 109 height 23
drag, startPoint x: 328, startPoint y: 381, endPoint x: 235, endPoint y: 385, distance: 93.1
click at [235, 385] on div "Select Service Product Membership Package Voucher Prepaid Gift Card Select Styl…" at bounding box center [386, 386] width 641 height 35
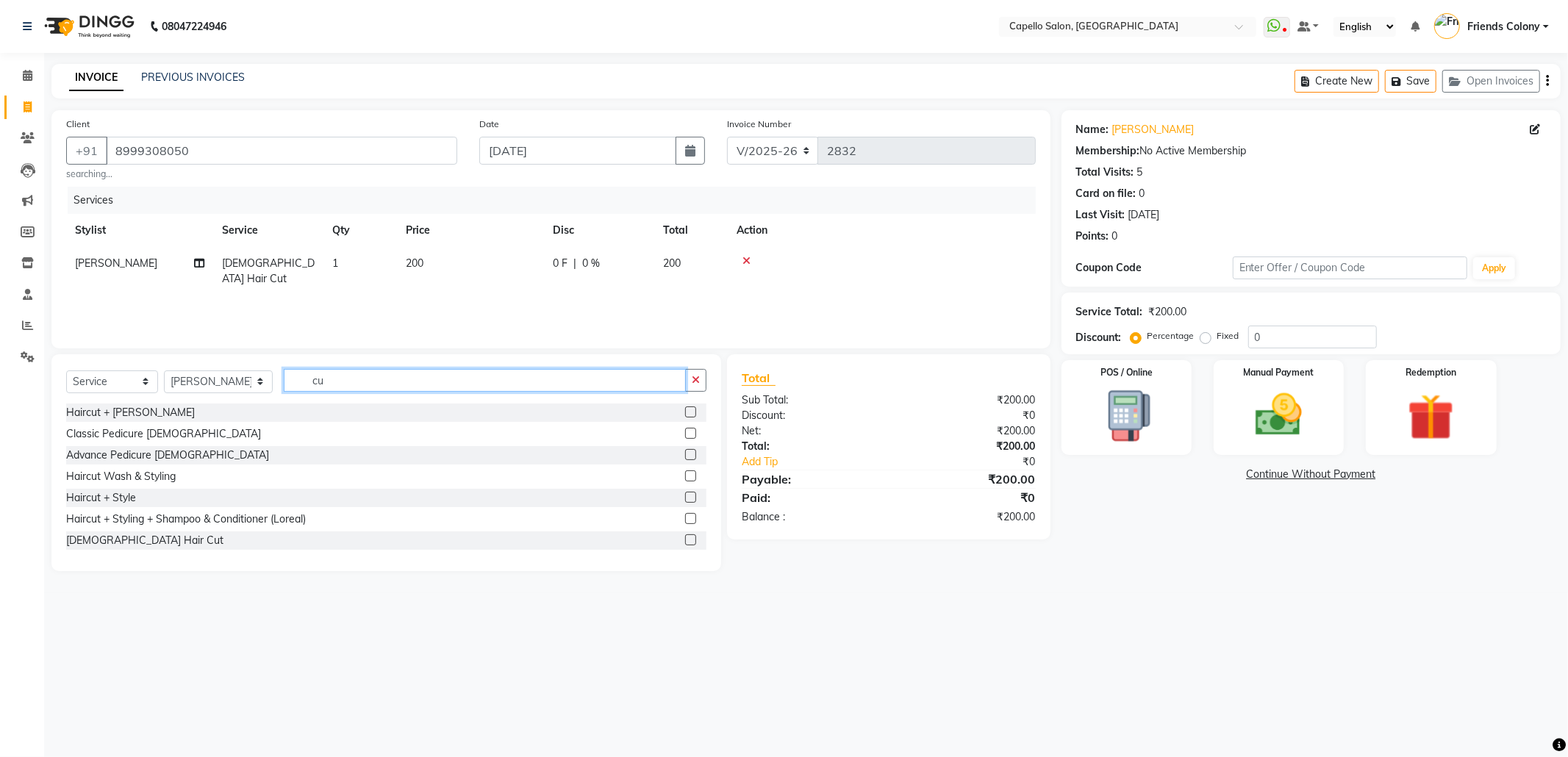
type input "cut"
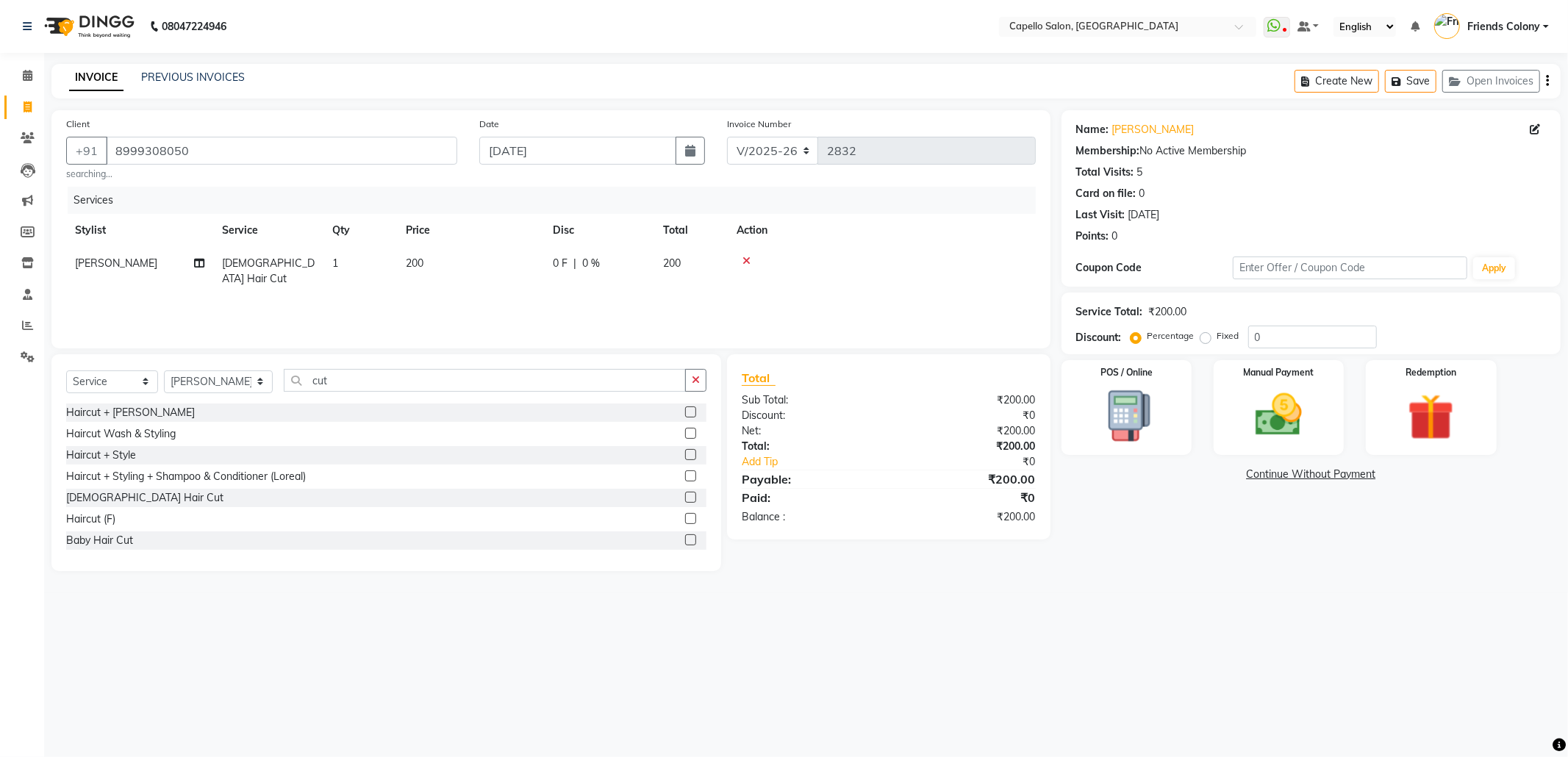
click at [685, 415] on label at bounding box center [691, 412] width 11 height 11
click at [685, 415] on input "checkbox" at bounding box center [690, 413] width 10 height 10
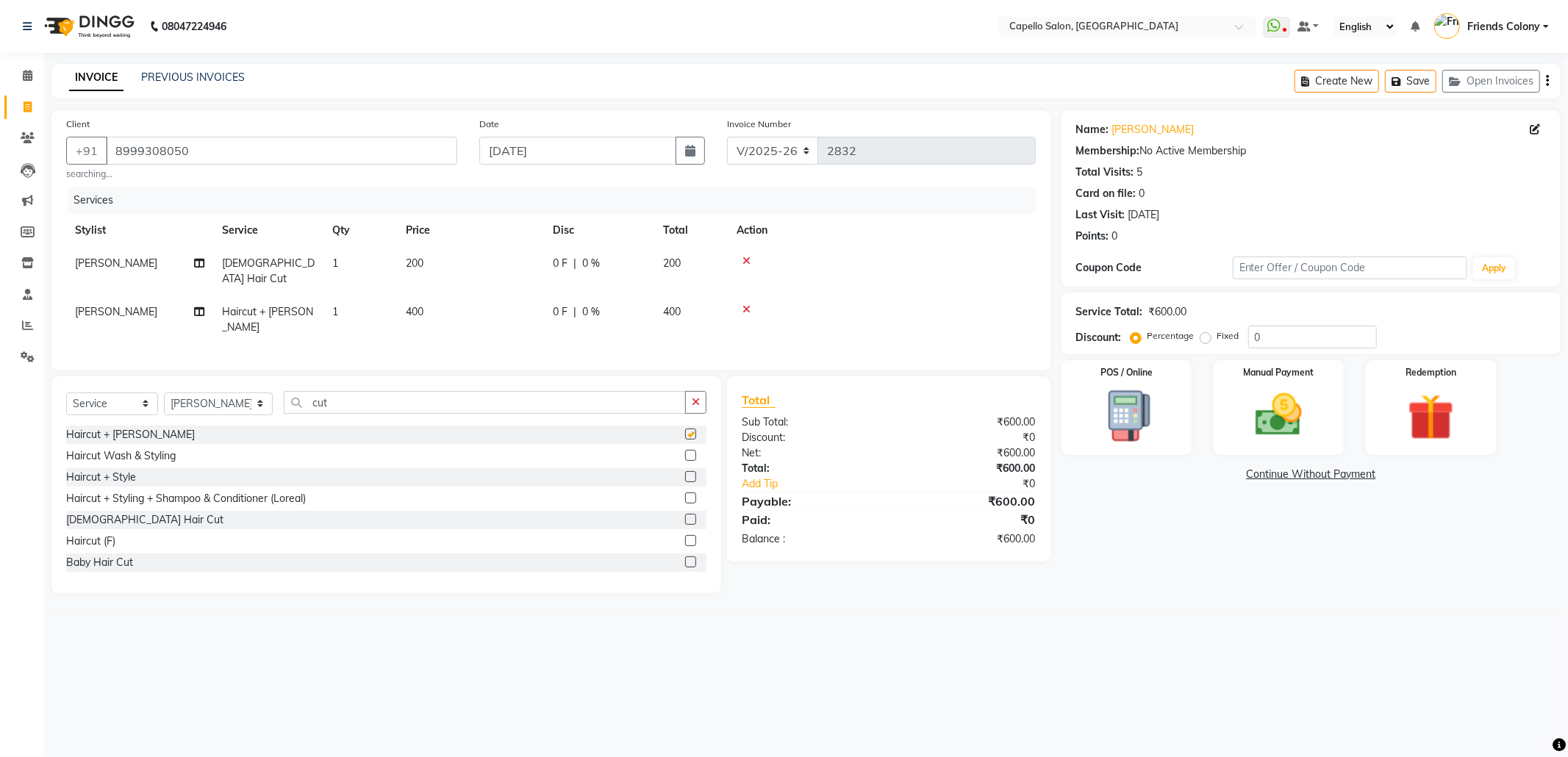
checkbox input "false"
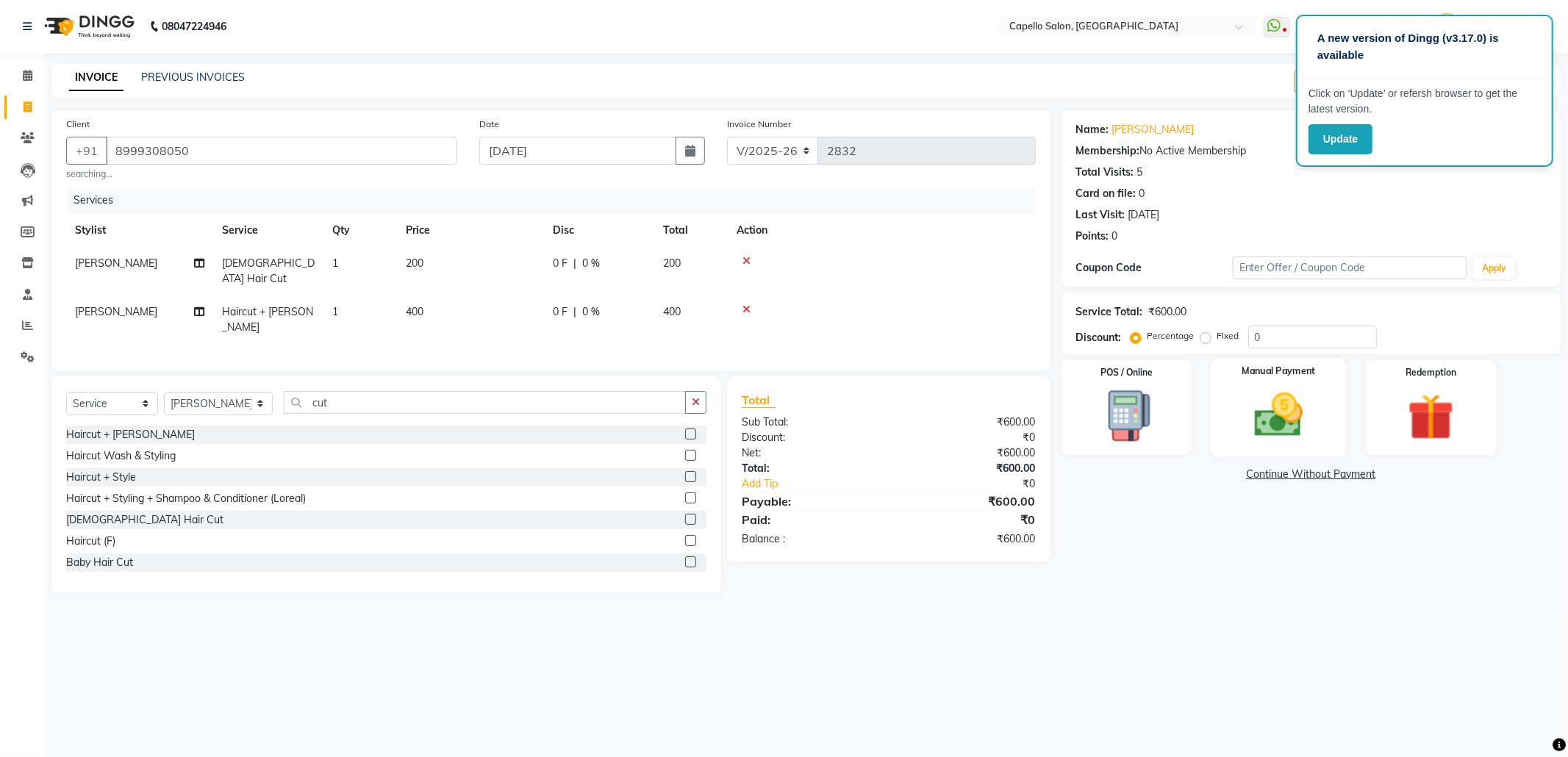
click at [1233, 431] on div "Manual Payment" at bounding box center [1278, 408] width 135 height 98
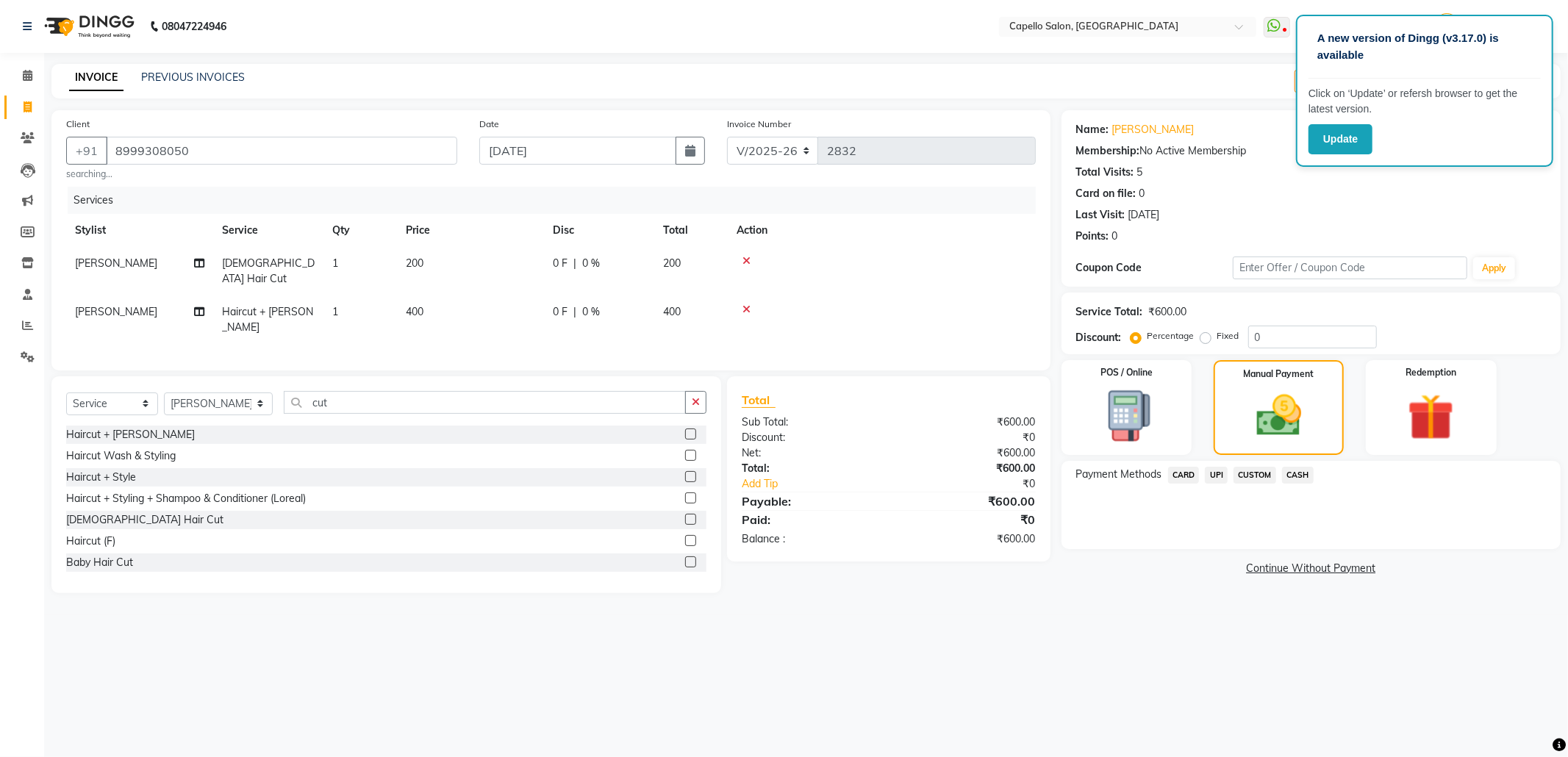
click at [1312, 470] on span "CASH" at bounding box center [1297, 475] width 31 height 17
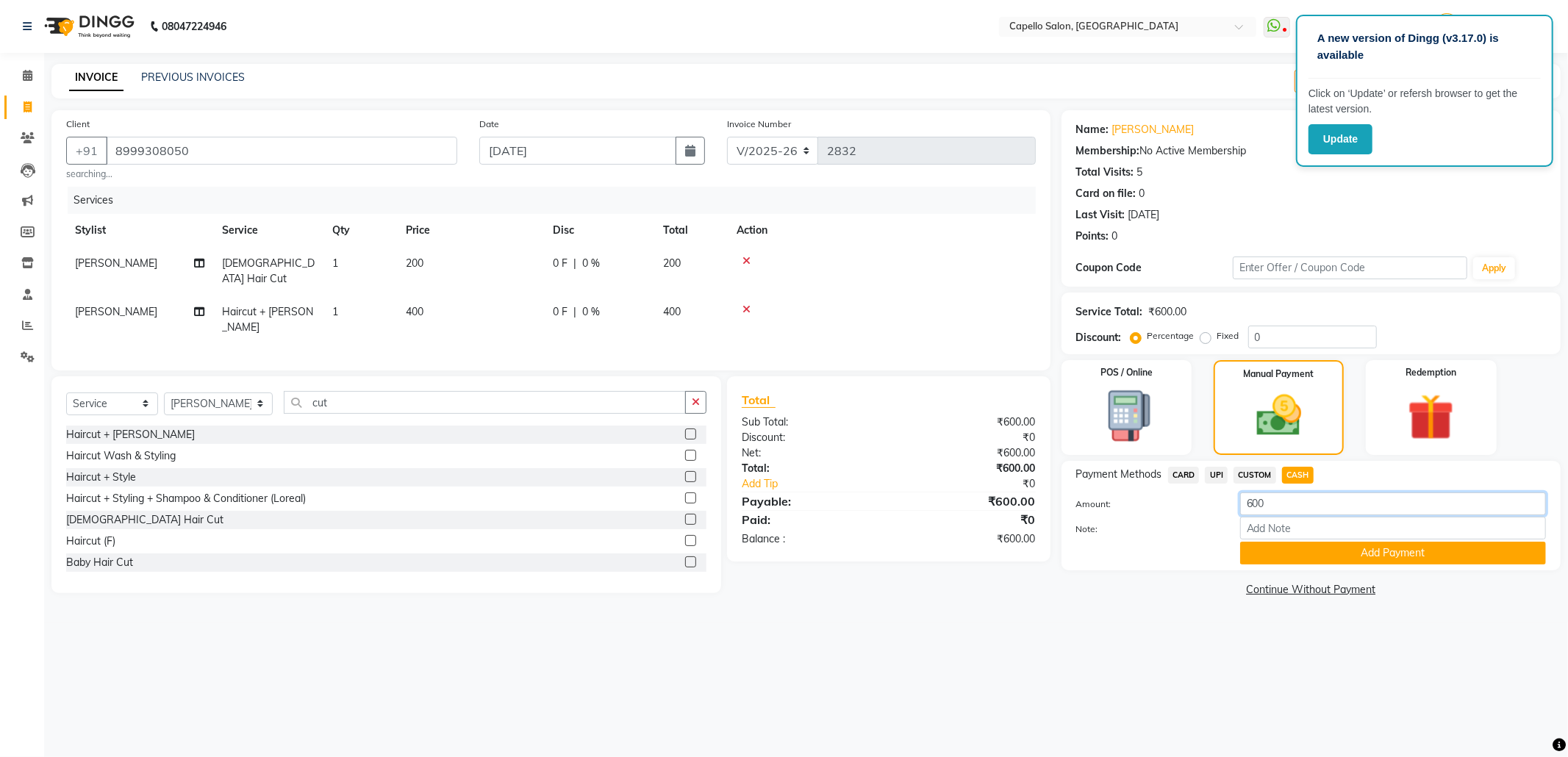
drag, startPoint x: 1305, startPoint y: 492, endPoint x: 1162, endPoint y: 519, distance: 145.5
click at [1185, 529] on div "Amount: 600 Note: Add Payment" at bounding box center [1311, 528] width 470 height 72
type input "200"
click at [1323, 548] on button "Add Payment" at bounding box center [1393, 553] width 306 height 23
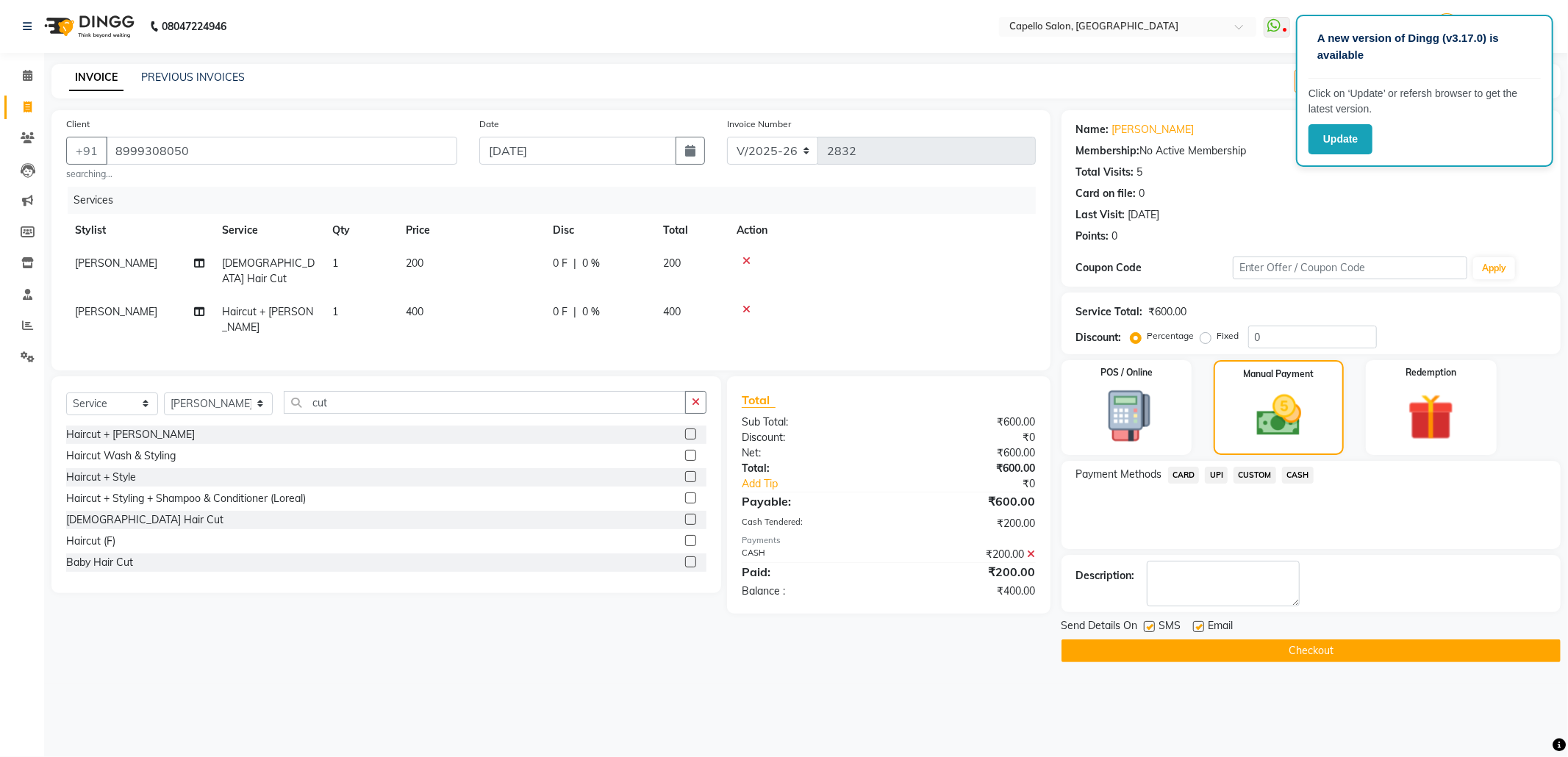
click at [1208, 475] on span "UPI" at bounding box center [1216, 475] width 23 height 17
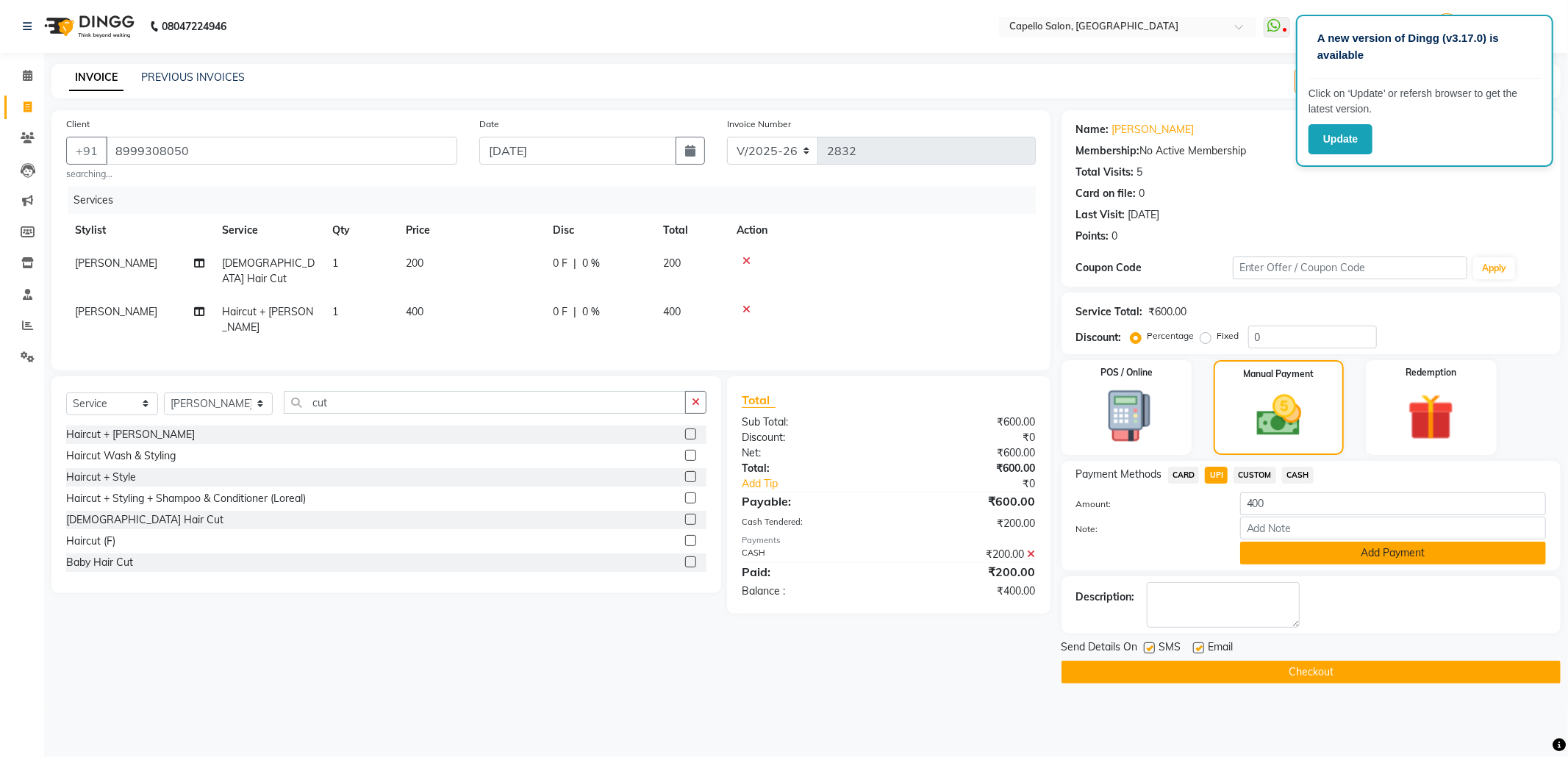
click at [1268, 550] on button "Add Payment" at bounding box center [1393, 553] width 306 height 23
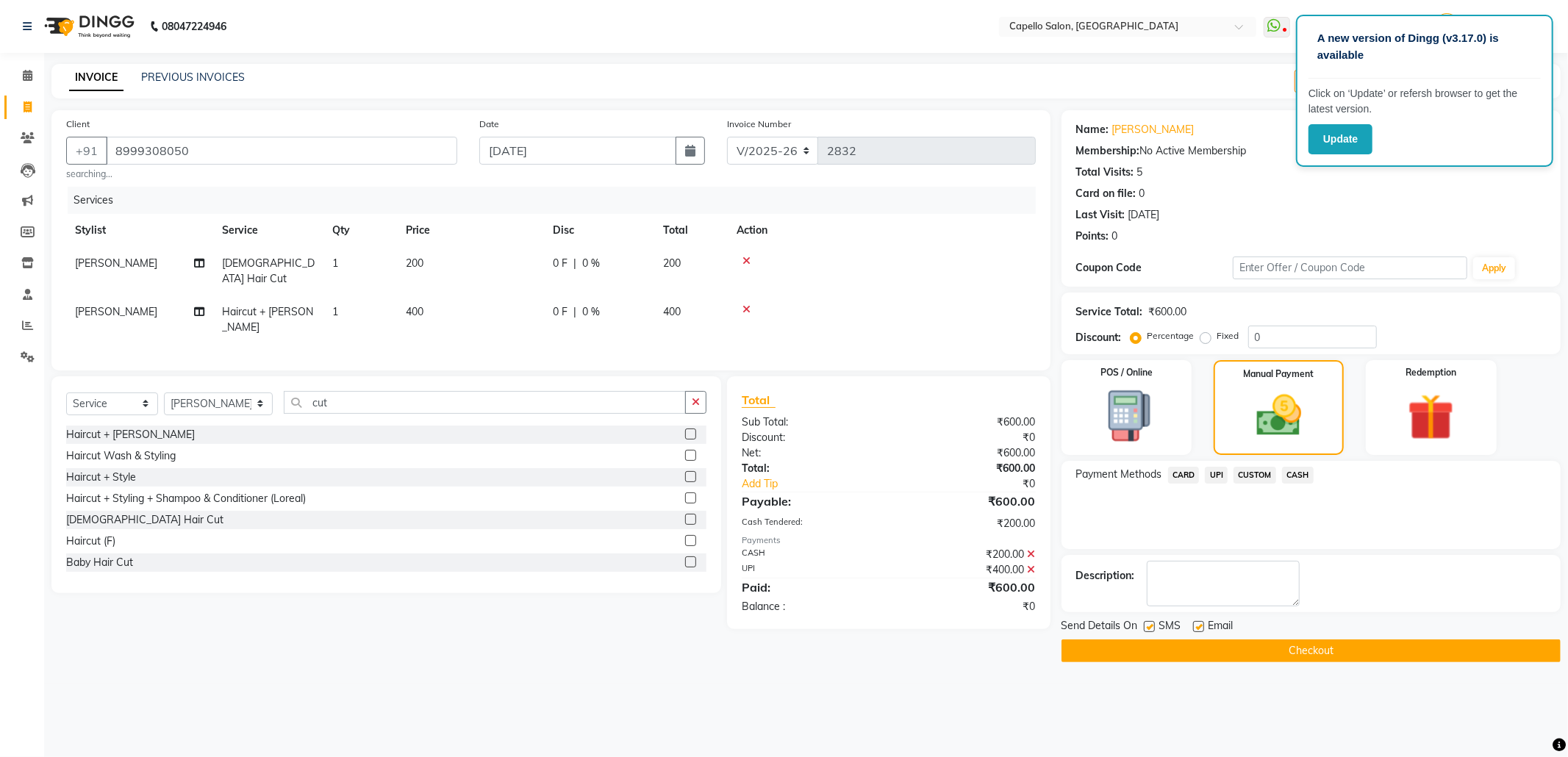
click at [1145, 631] on label at bounding box center [1149, 627] width 11 height 11
click at [1145, 631] on input "checkbox" at bounding box center [1148, 627] width 10 height 10
checkbox input "false"
click at [1200, 627] on label at bounding box center [1198, 627] width 11 height 11
click at [1200, 627] on input "checkbox" at bounding box center [1197, 627] width 10 height 10
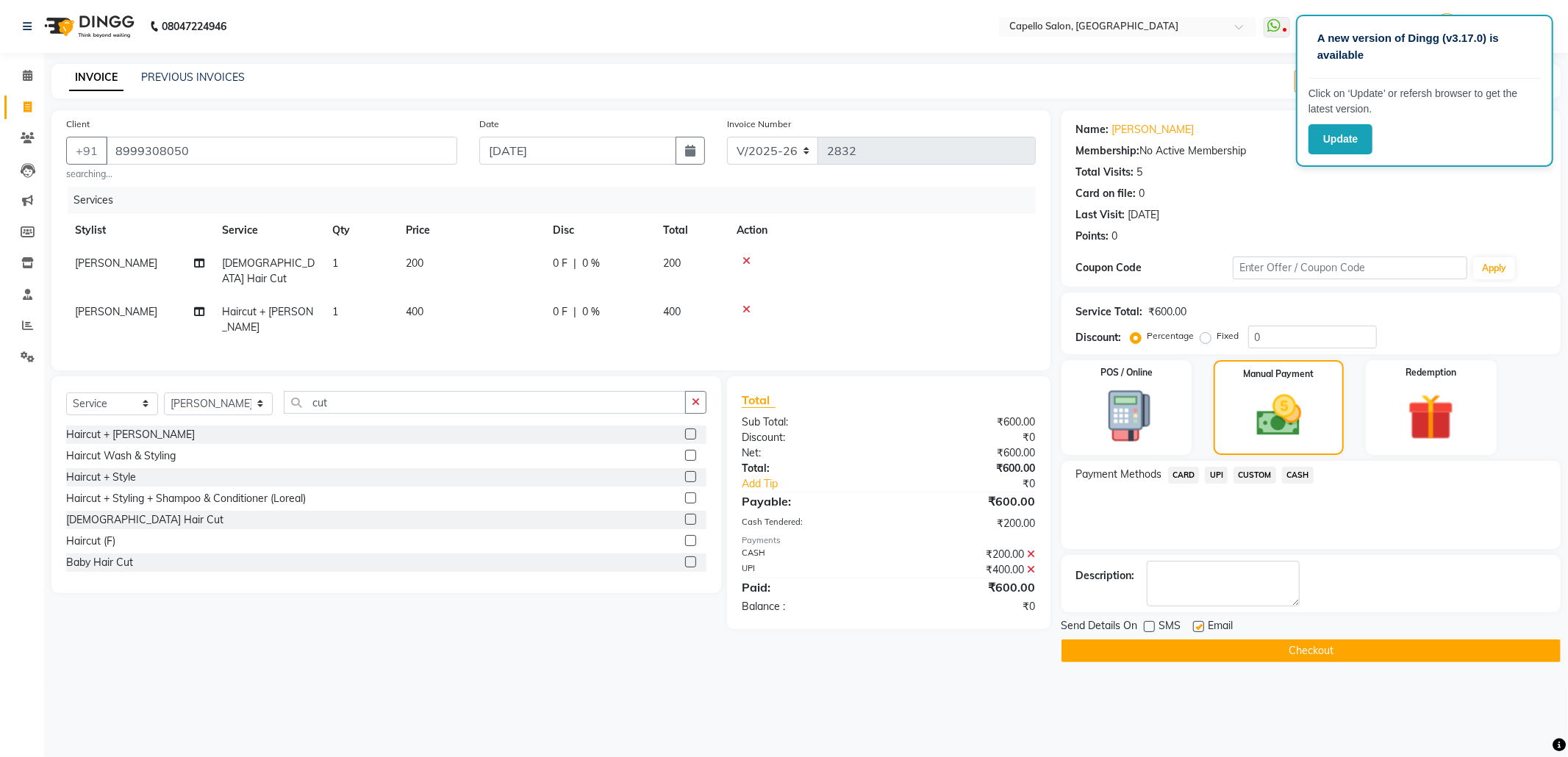
checkbox input "false"
click at [1208, 653] on button "Checkout" at bounding box center [1311, 652] width 499 height 23
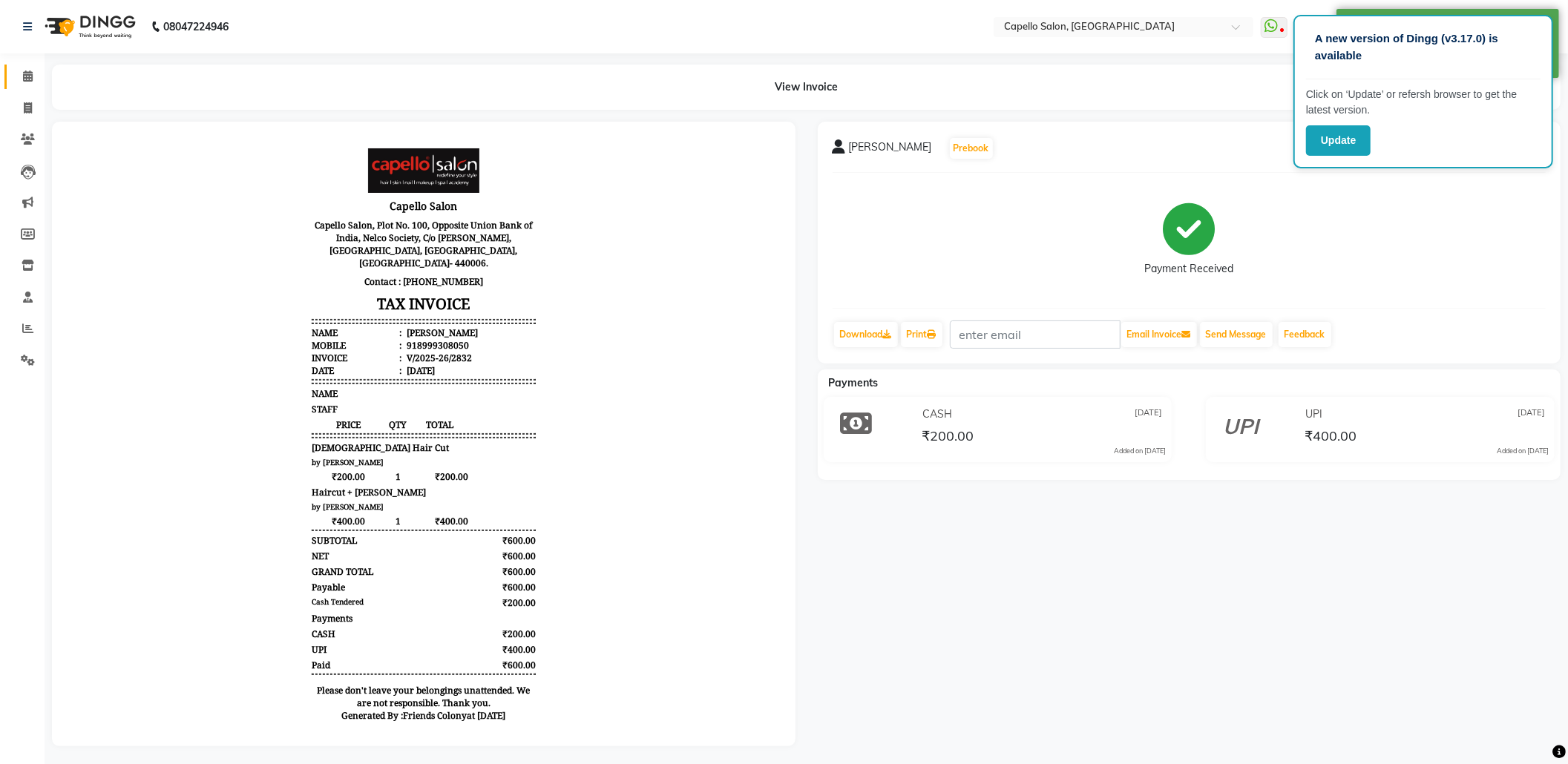
click at [11, 80] on link "Calendar" at bounding box center [22, 77] width 35 height 24
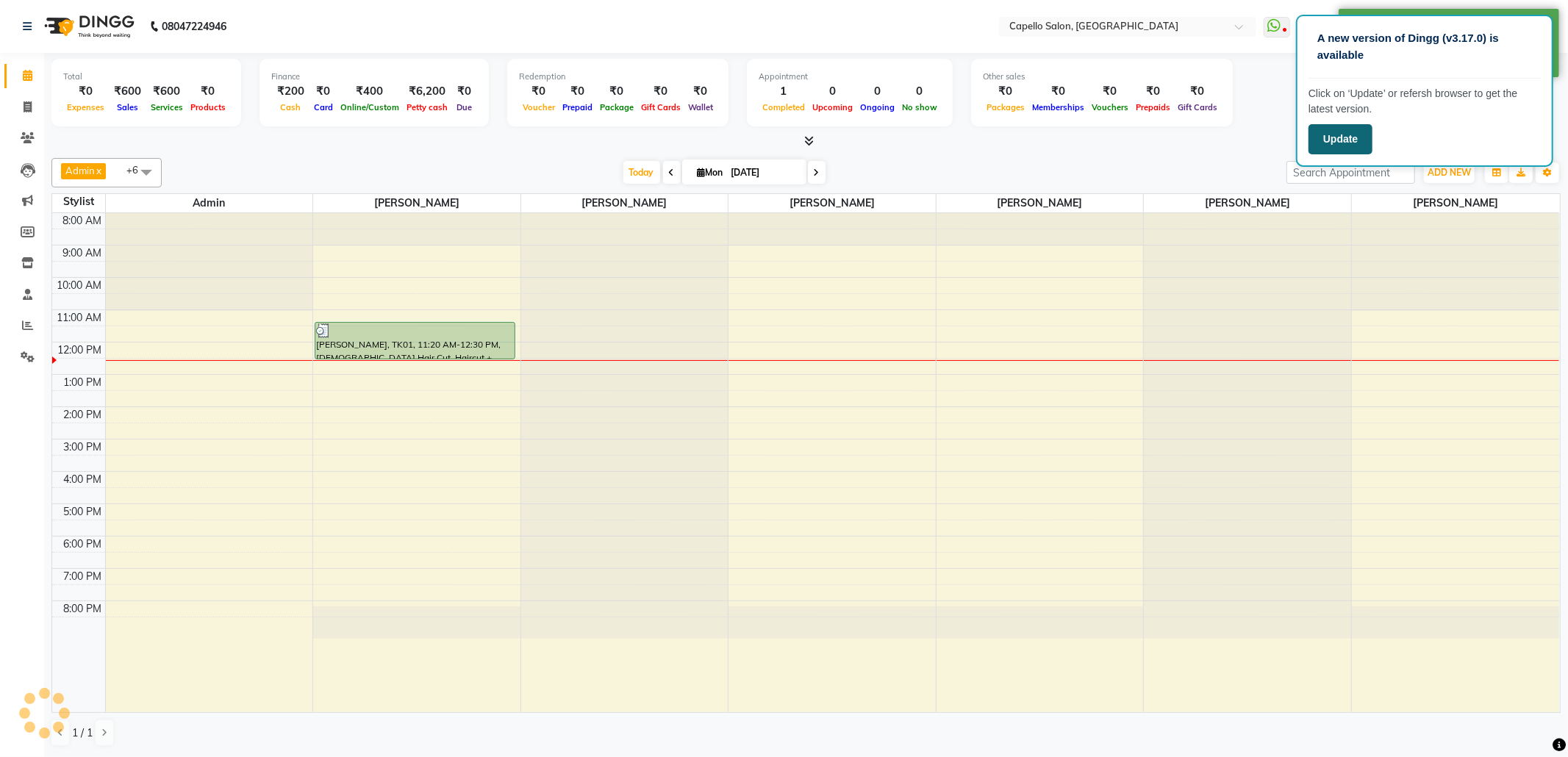
click at [1348, 145] on button "Update" at bounding box center [1340, 139] width 64 height 30
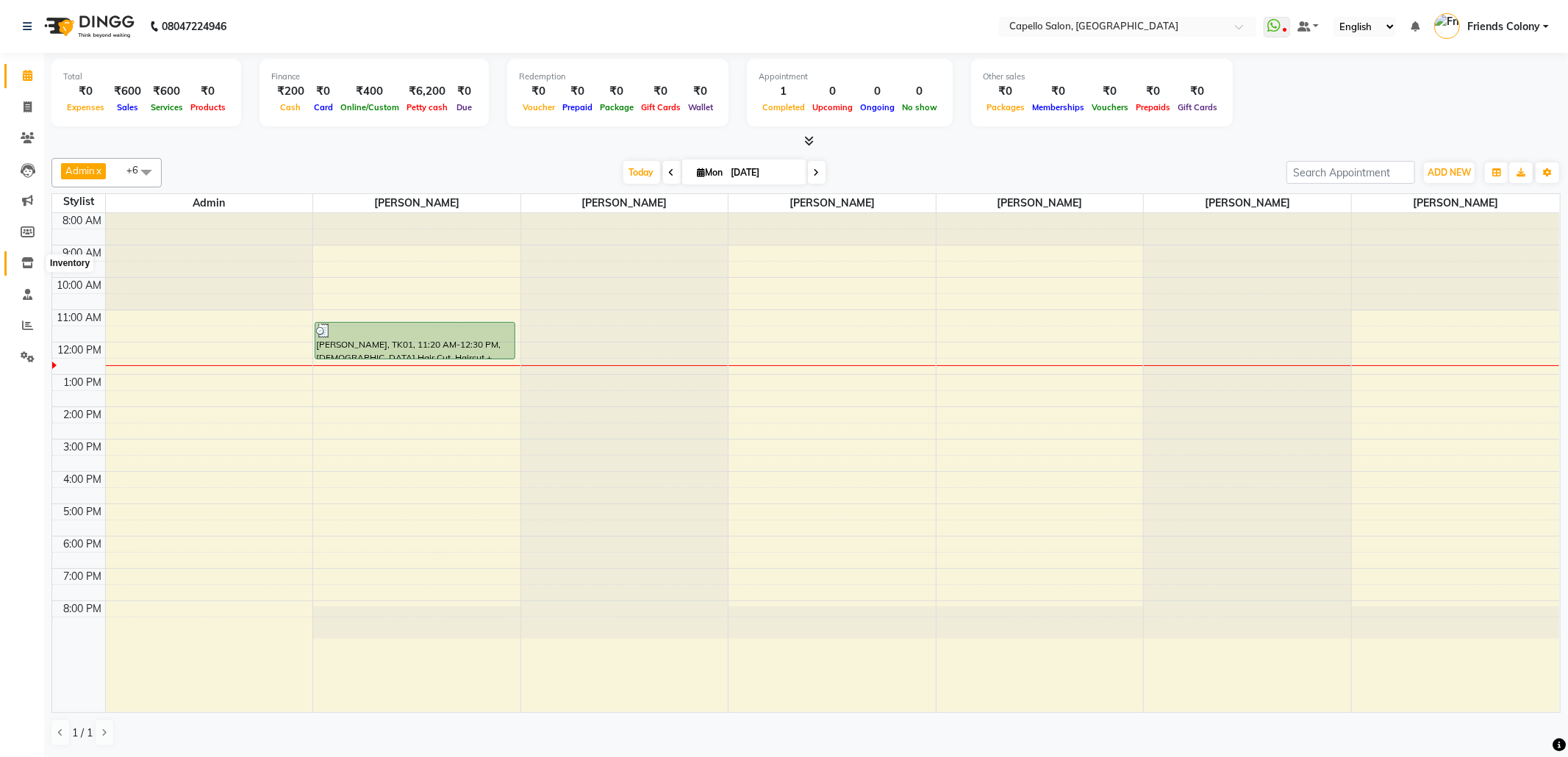
click at [30, 263] on icon at bounding box center [28, 263] width 13 height 11
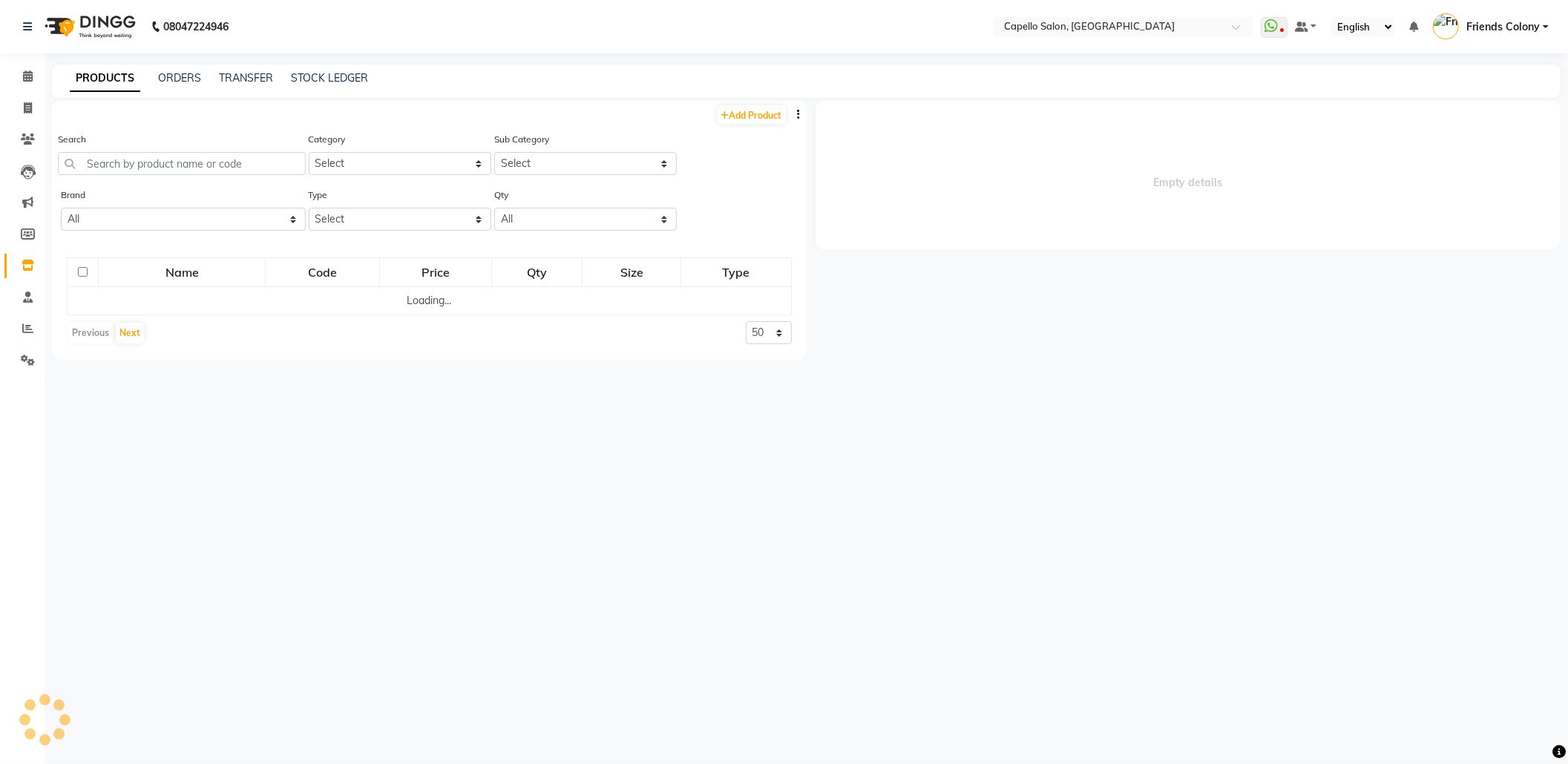
select select
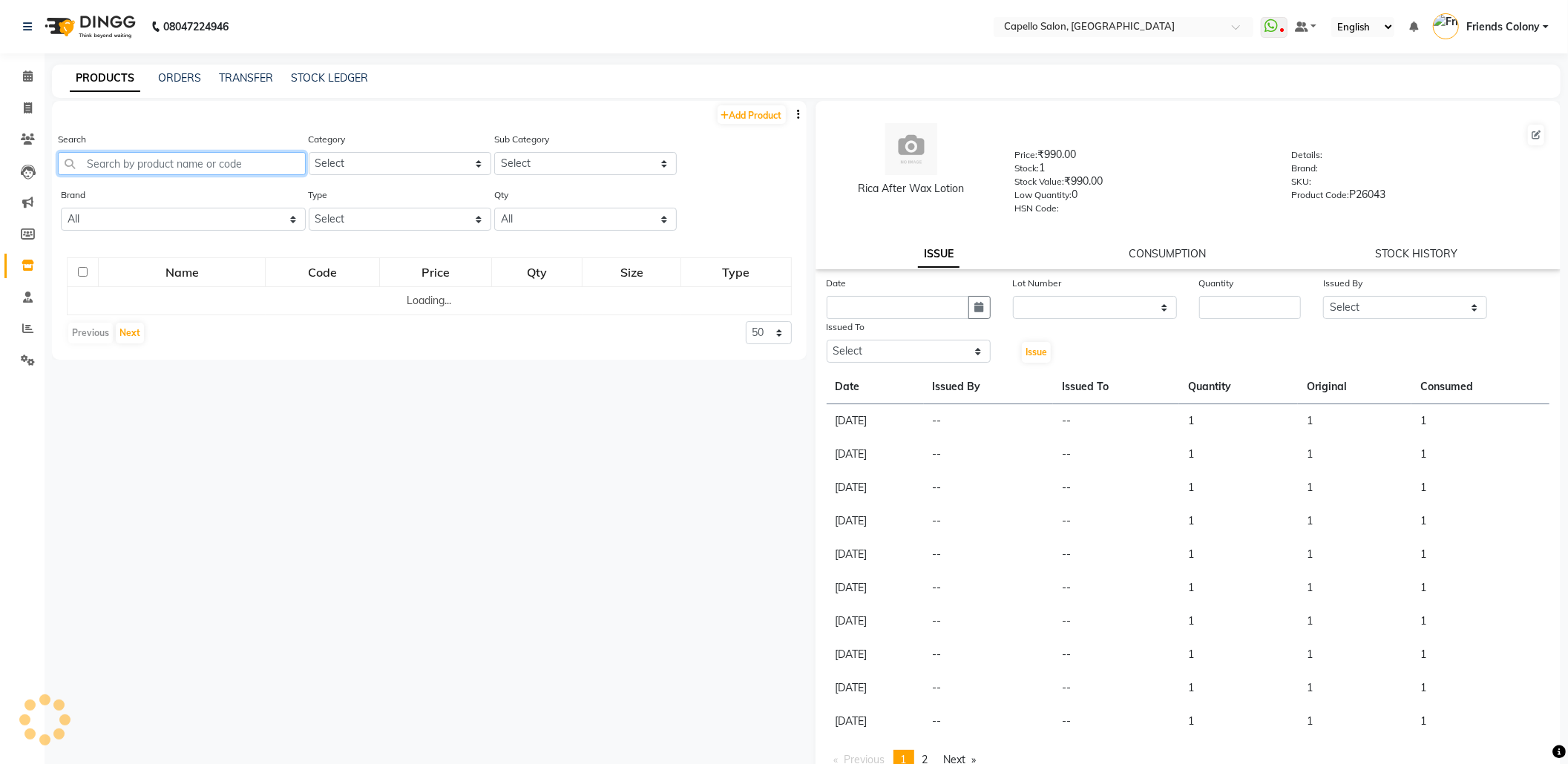
click at [195, 161] on input "text" at bounding box center [181, 164] width 248 height 23
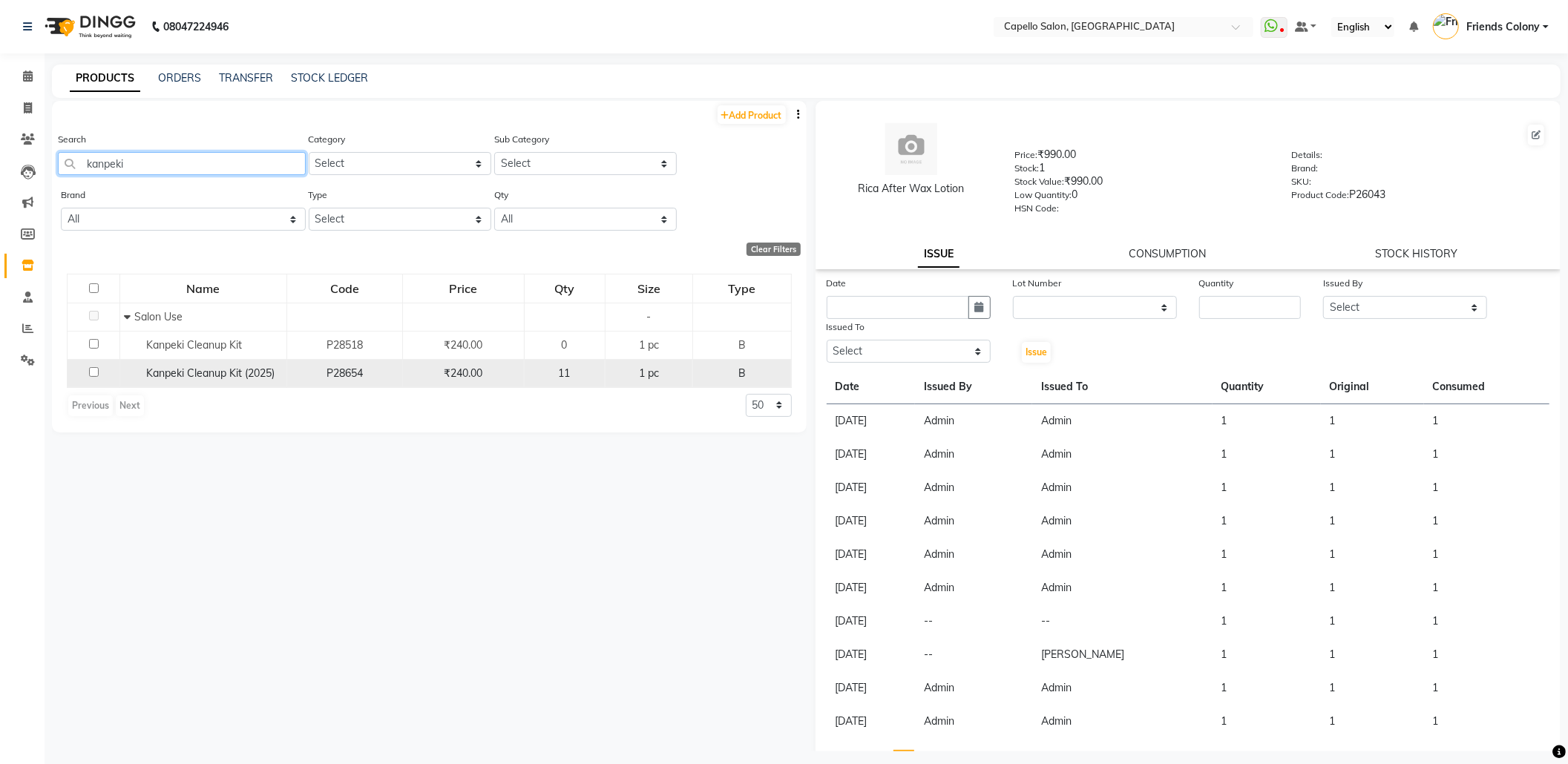
type input "kanpeki"
click at [93, 370] on input "checkbox" at bounding box center [94, 372] width 10 height 10
checkbox input "true"
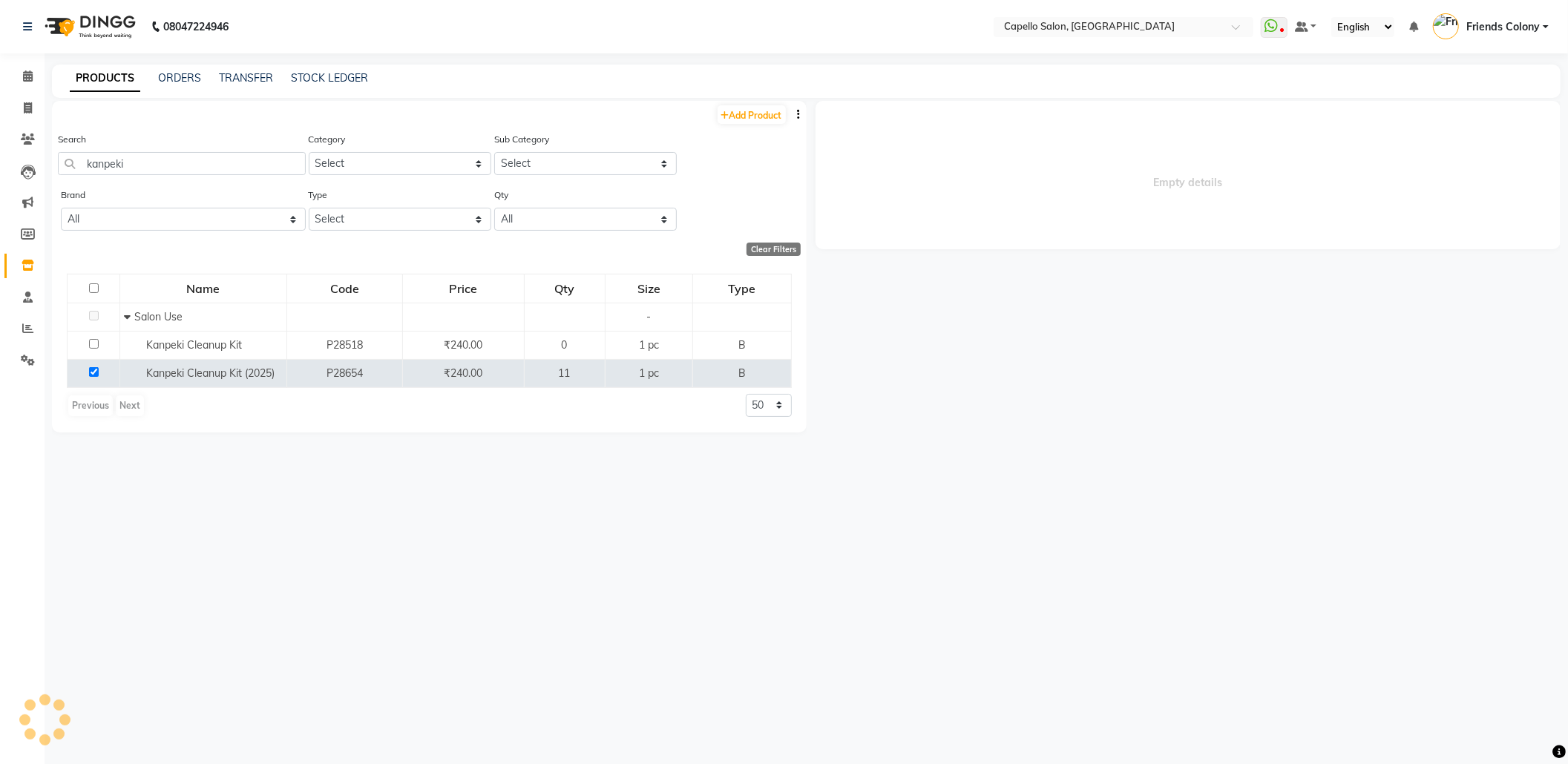
select select
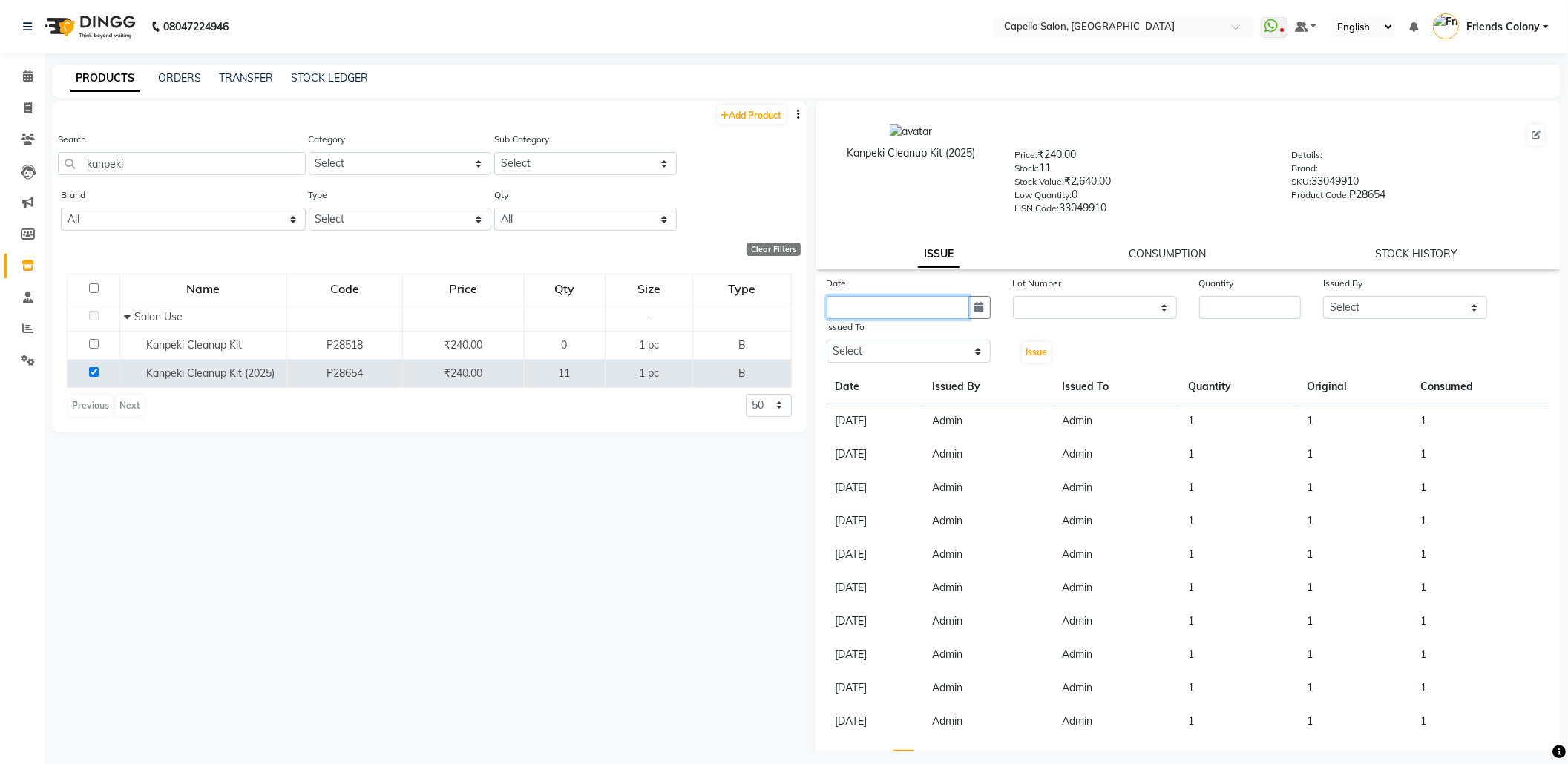
click at [906, 303] on input "text" at bounding box center [898, 308] width 143 height 23
select select "9"
select select "2025"
click at [833, 386] on div "1" at bounding box center [843, 384] width 23 height 23
type input "[DATE]"
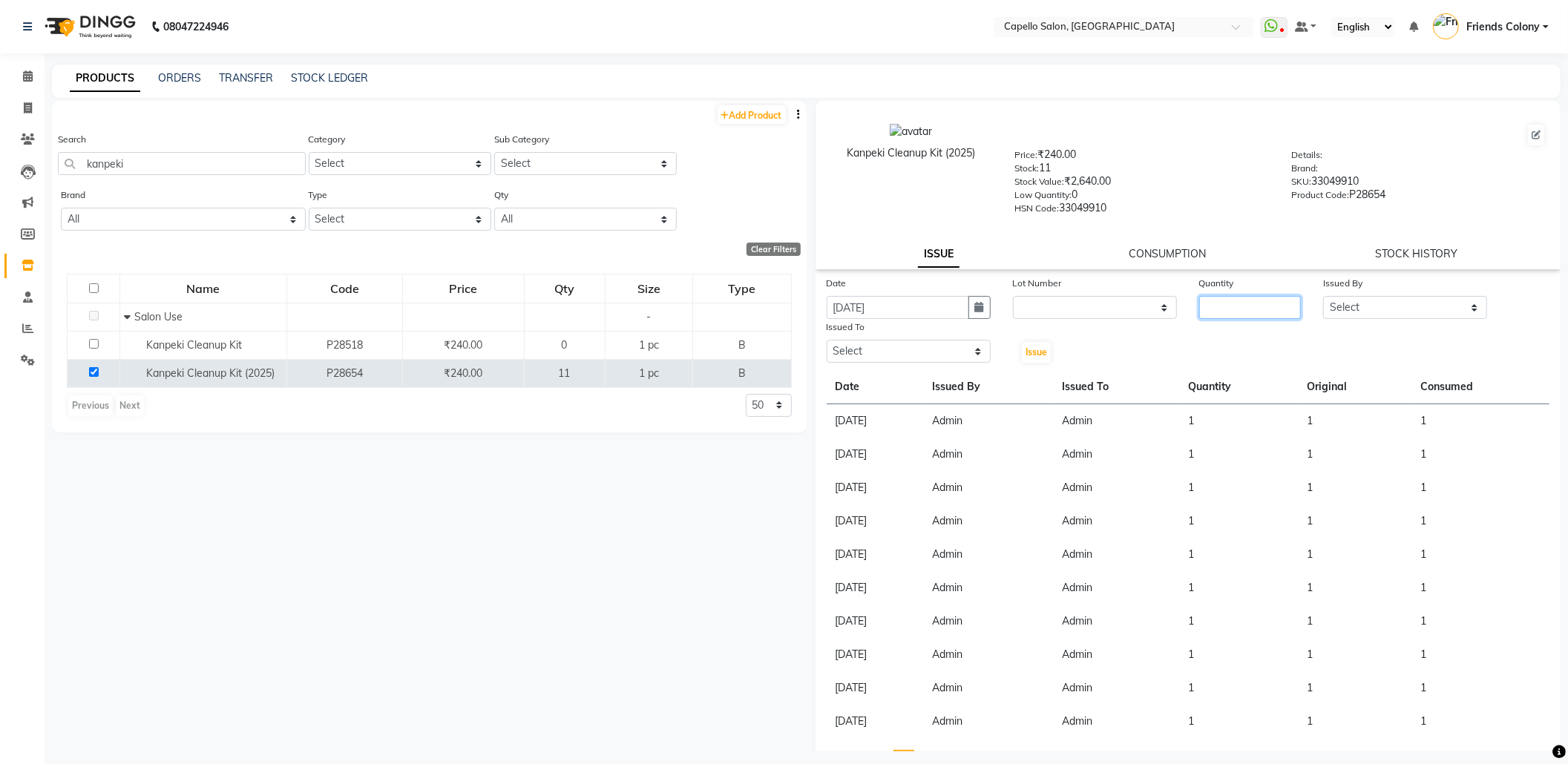
click at [1209, 313] on input "number" at bounding box center [1250, 308] width 102 height 23
type input "1"
select select "16604"
click at [1022, 342] on button "Issue" at bounding box center [1037, 352] width 29 height 21
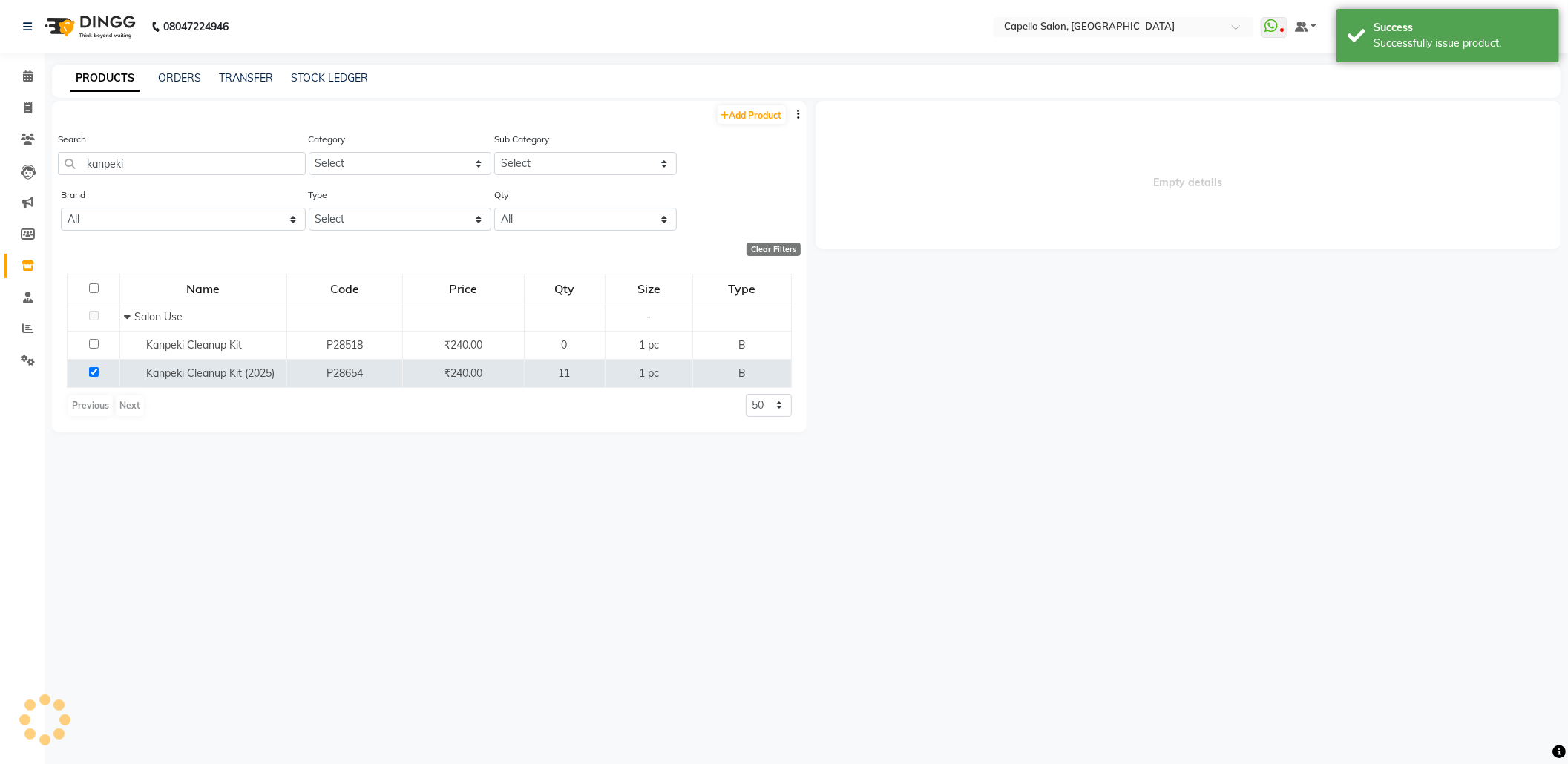
select select
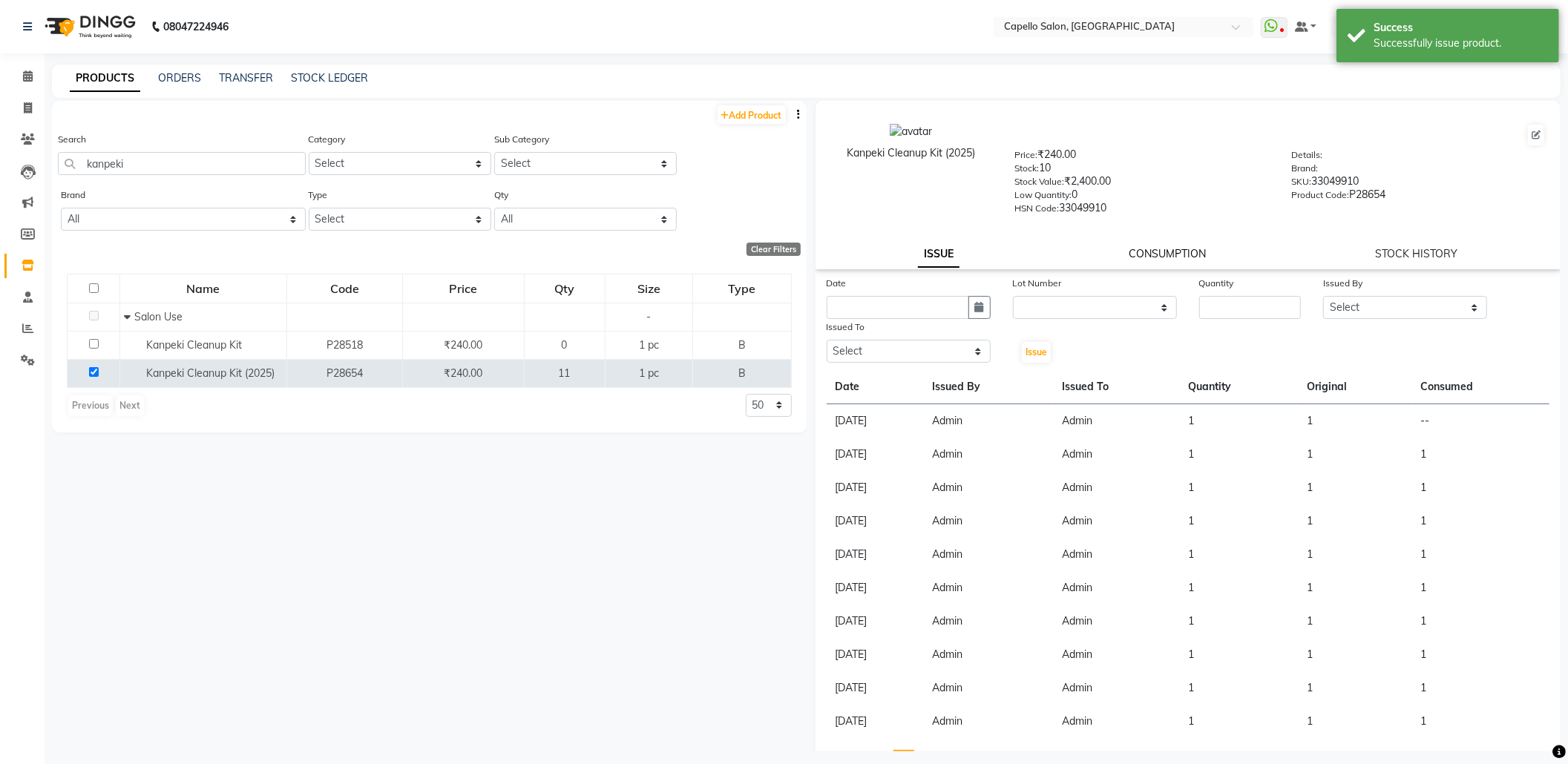
click at [1157, 255] on link "CONSUMPTION" at bounding box center [1167, 253] width 78 height 14
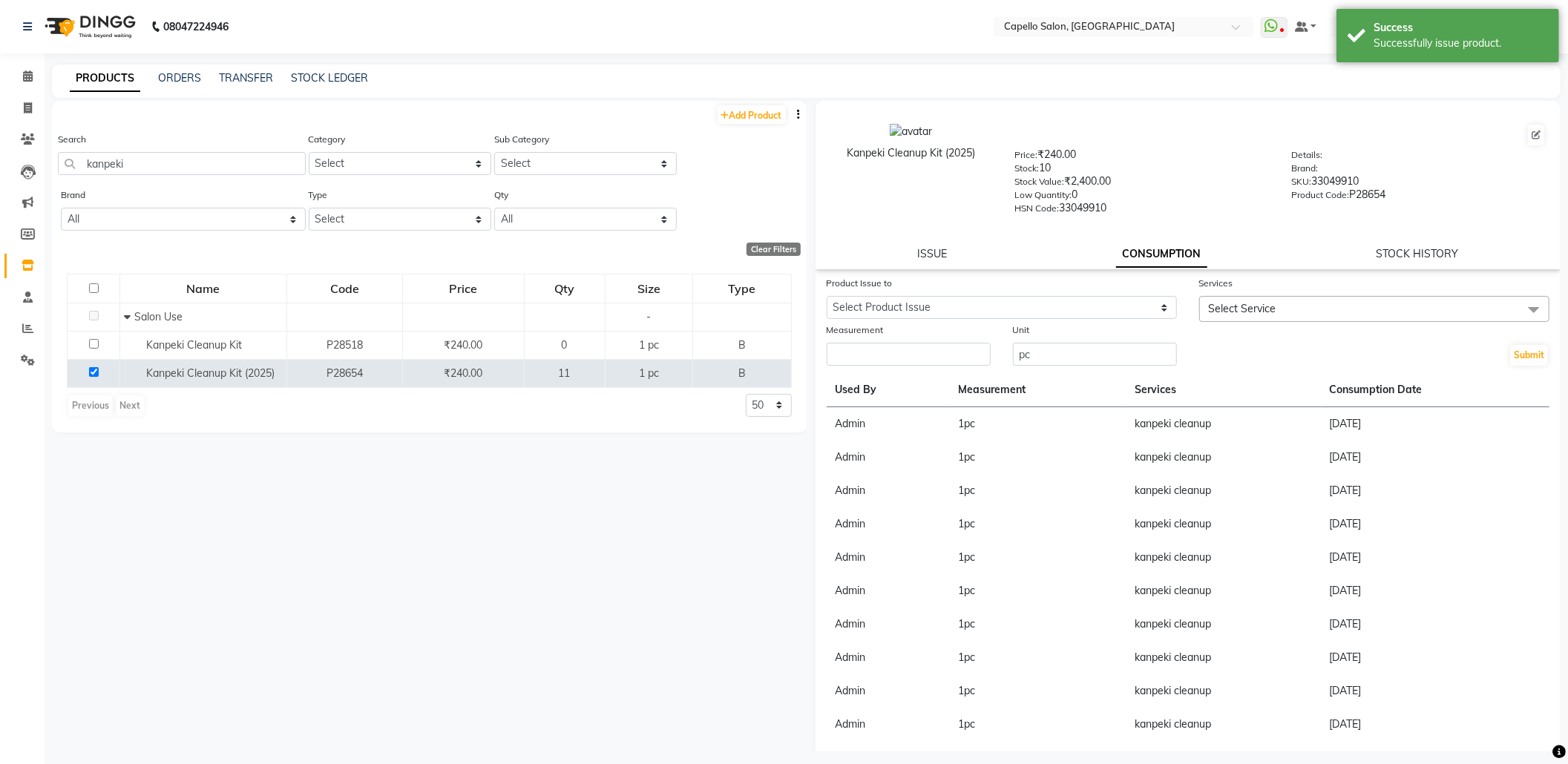
click at [1048, 281] on div "Product Issue to" at bounding box center [1001, 285] width 350 height 21
click at [1033, 309] on select "Select Product Issue [DATE], Issued to: Admin, Balance: 1" at bounding box center [1001, 308] width 350 height 23
select select "1197526"
click at [826, 296] on select "Select Product Issue [DATE], Issued to: Admin, Balance: 1" at bounding box center [1001, 308] width 350 height 23
click at [1297, 312] on span "Select Service" at bounding box center [1374, 308] width 350 height 26
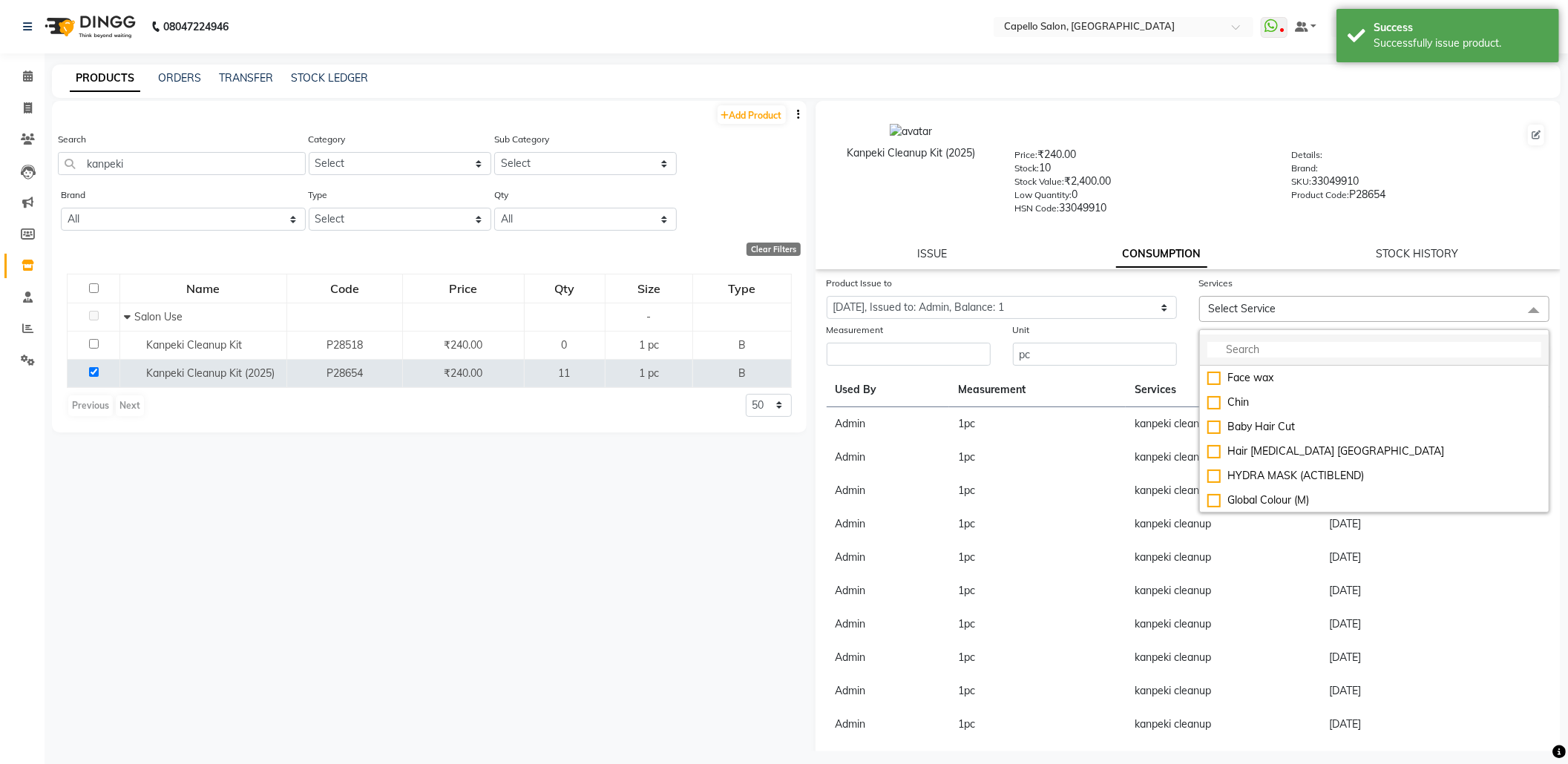
click at [1281, 345] on input "multiselect-search" at bounding box center [1374, 349] width 334 height 15
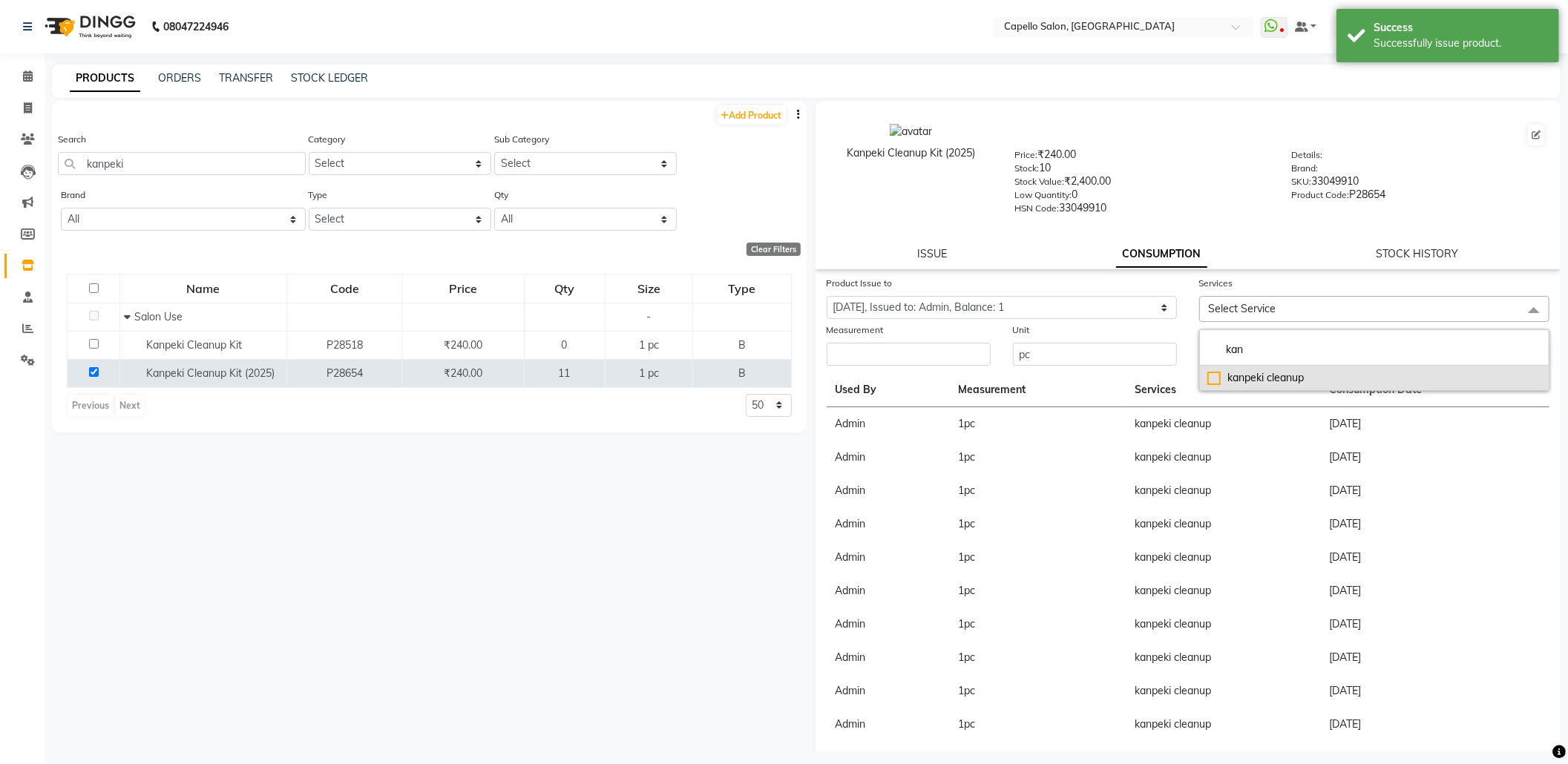
type input "kan"
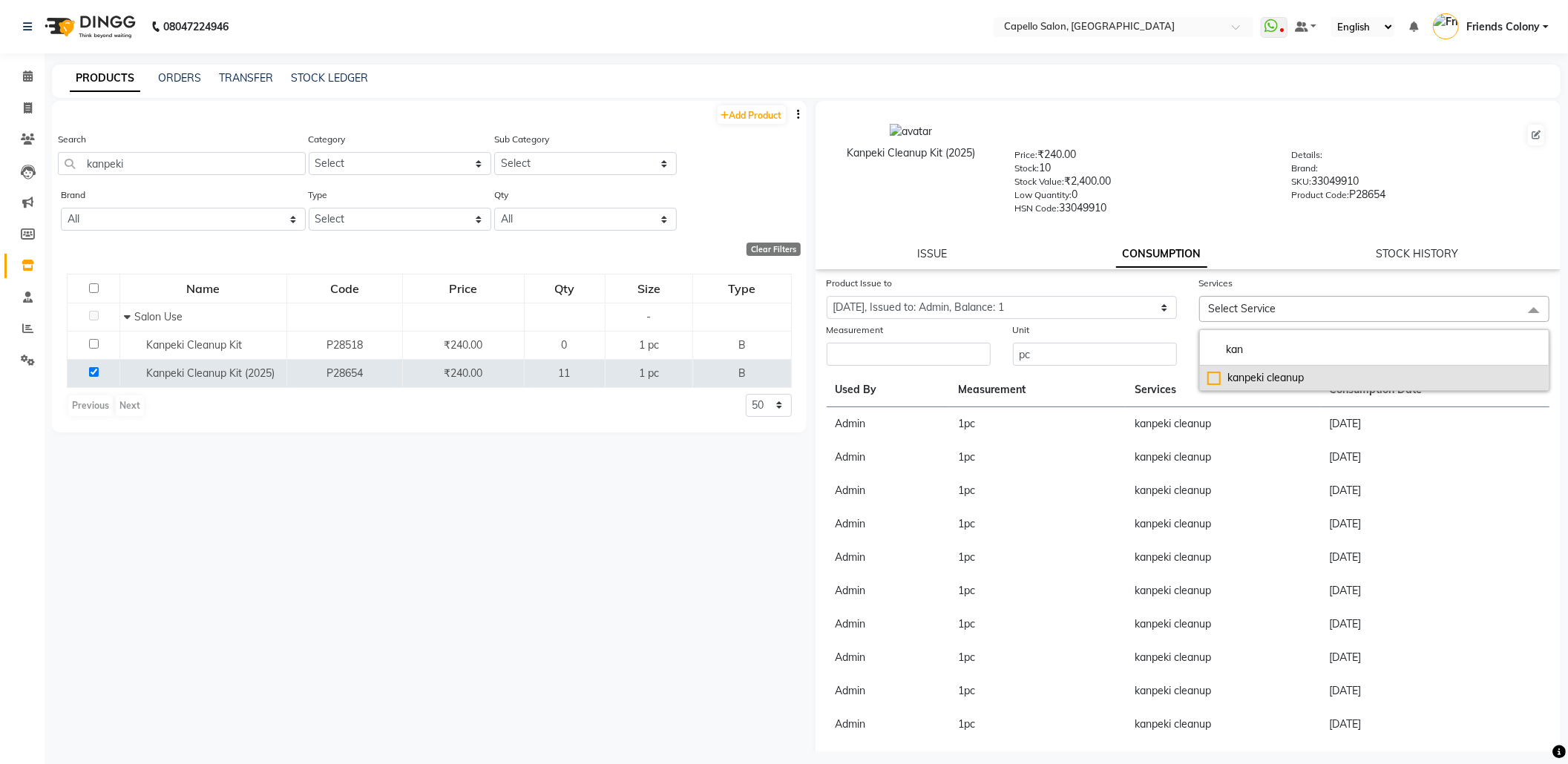
click at [1263, 371] on div "kanpeki cleanup" at bounding box center [1374, 377] width 334 height 15
checkbox input "true"
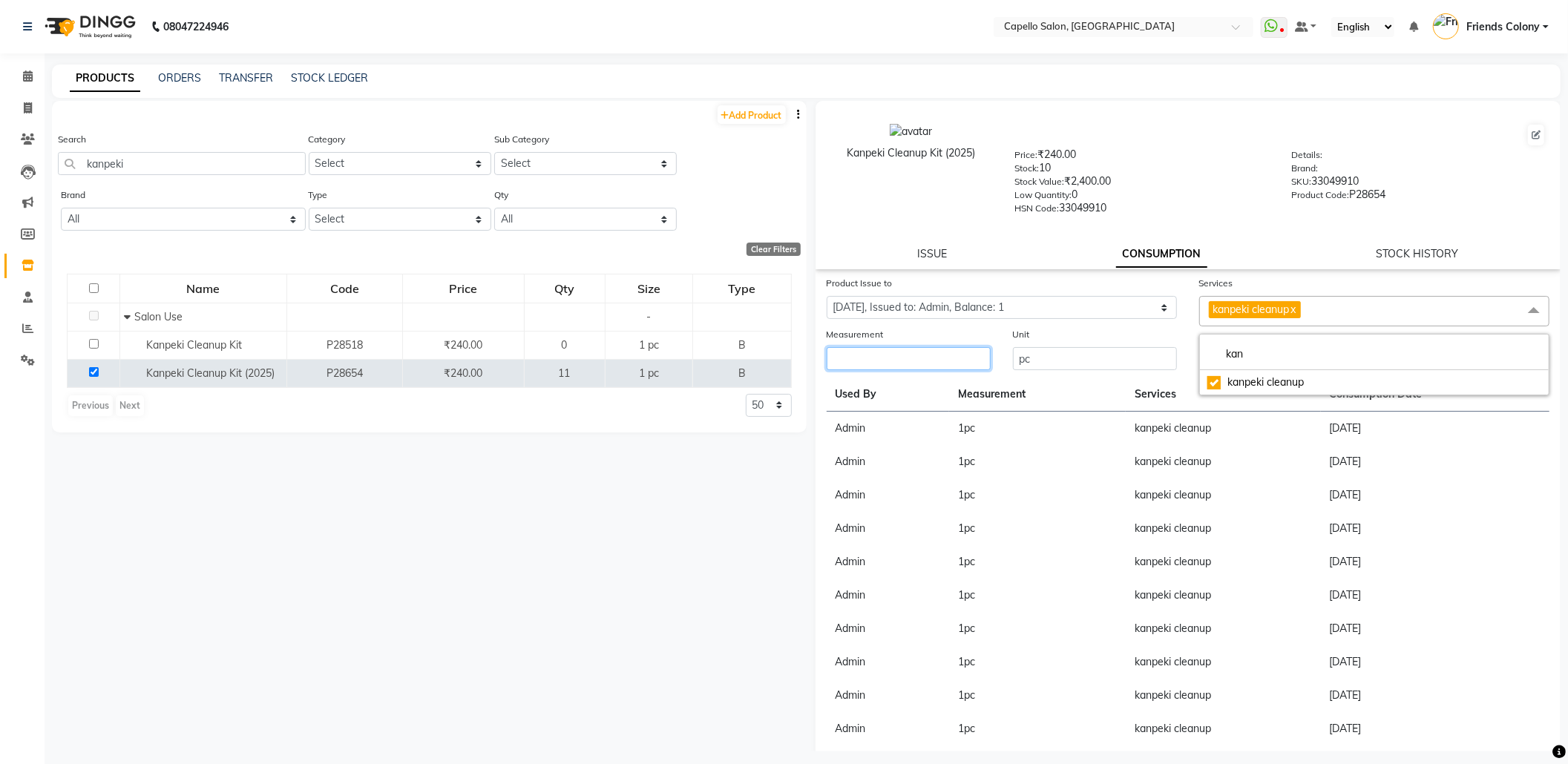
drag, startPoint x: 929, startPoint y: 359, endPoint x: 956, endPoint y: 354, distance: 27.5
click at [930, 358] on input "number" at bounding box center [909, 359] width 164 height 23
type input "1"
click at [1510, 351] on button "Submit" at bounding box center [1529, 359] width 38 height 21
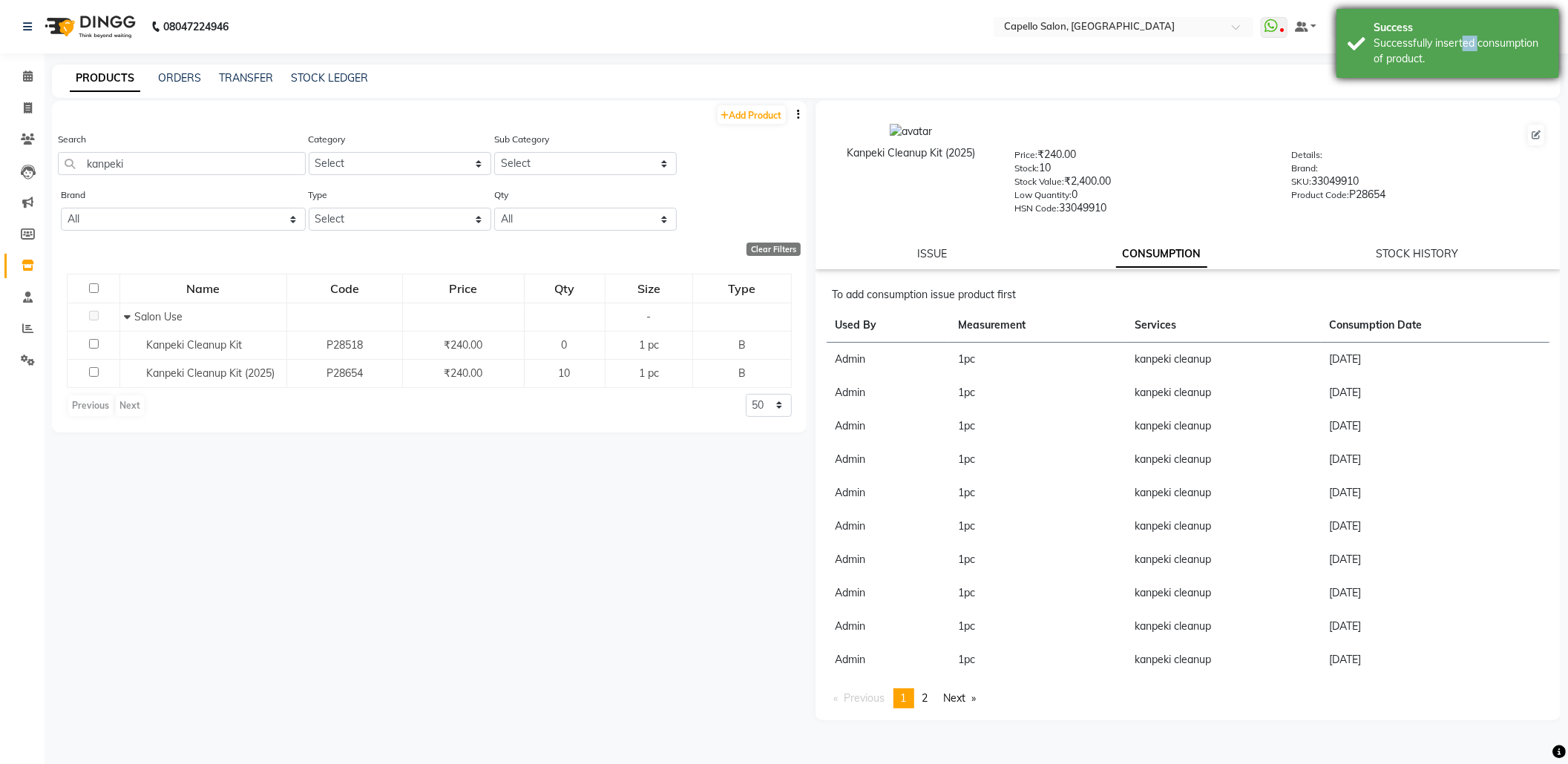
drag, startPoint x: 1458, startPoint y: 41, endPoint x: 1373, endPoint y: 23, distance: 86.9
click at [1373, 23] on div "Success Successfully inserted consumption of product." at bounding box center [1448, 43] width 223 height 69
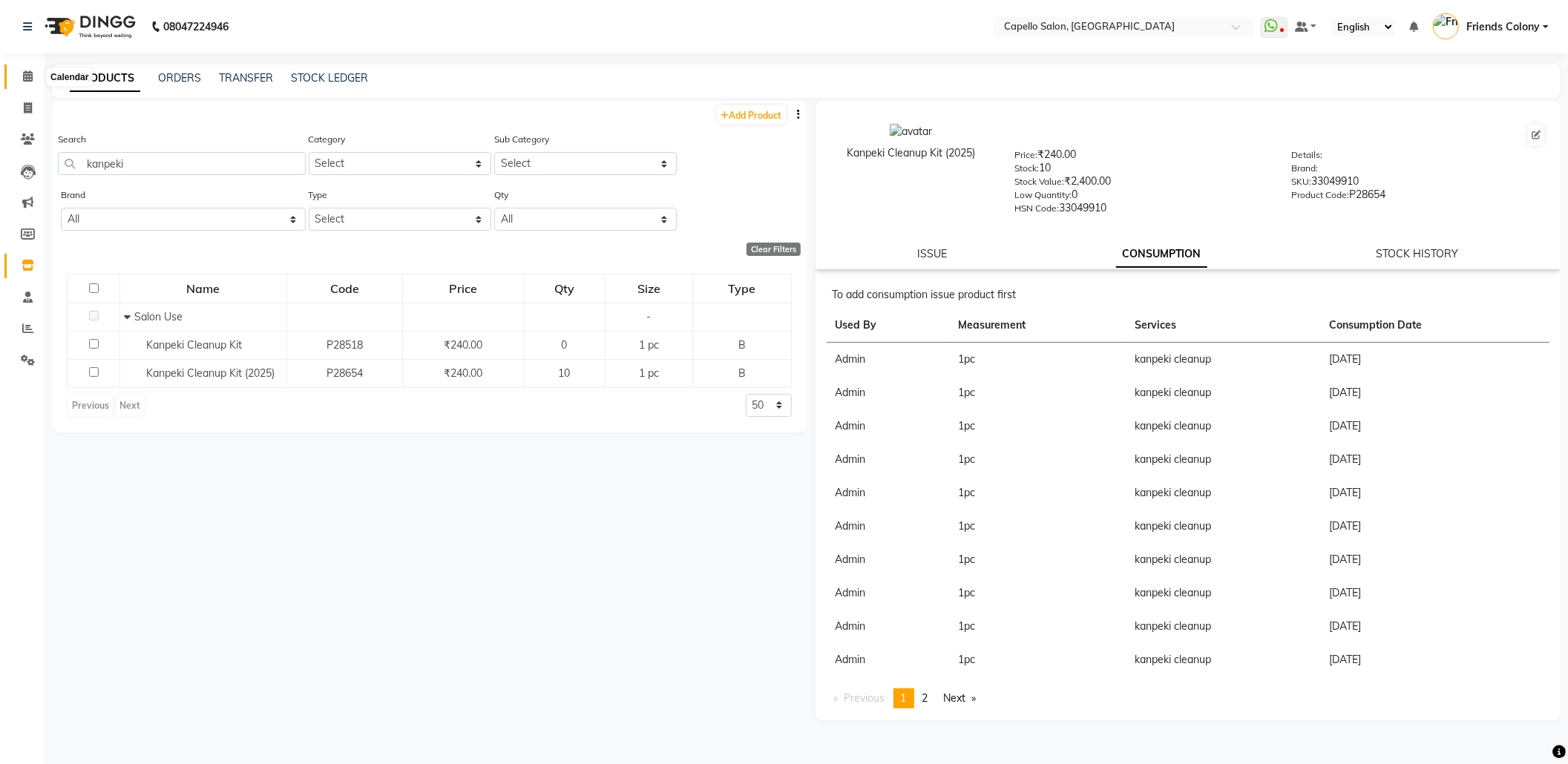
click at [19, 73] on span at bounding box center [27, 77] width 26 height 17
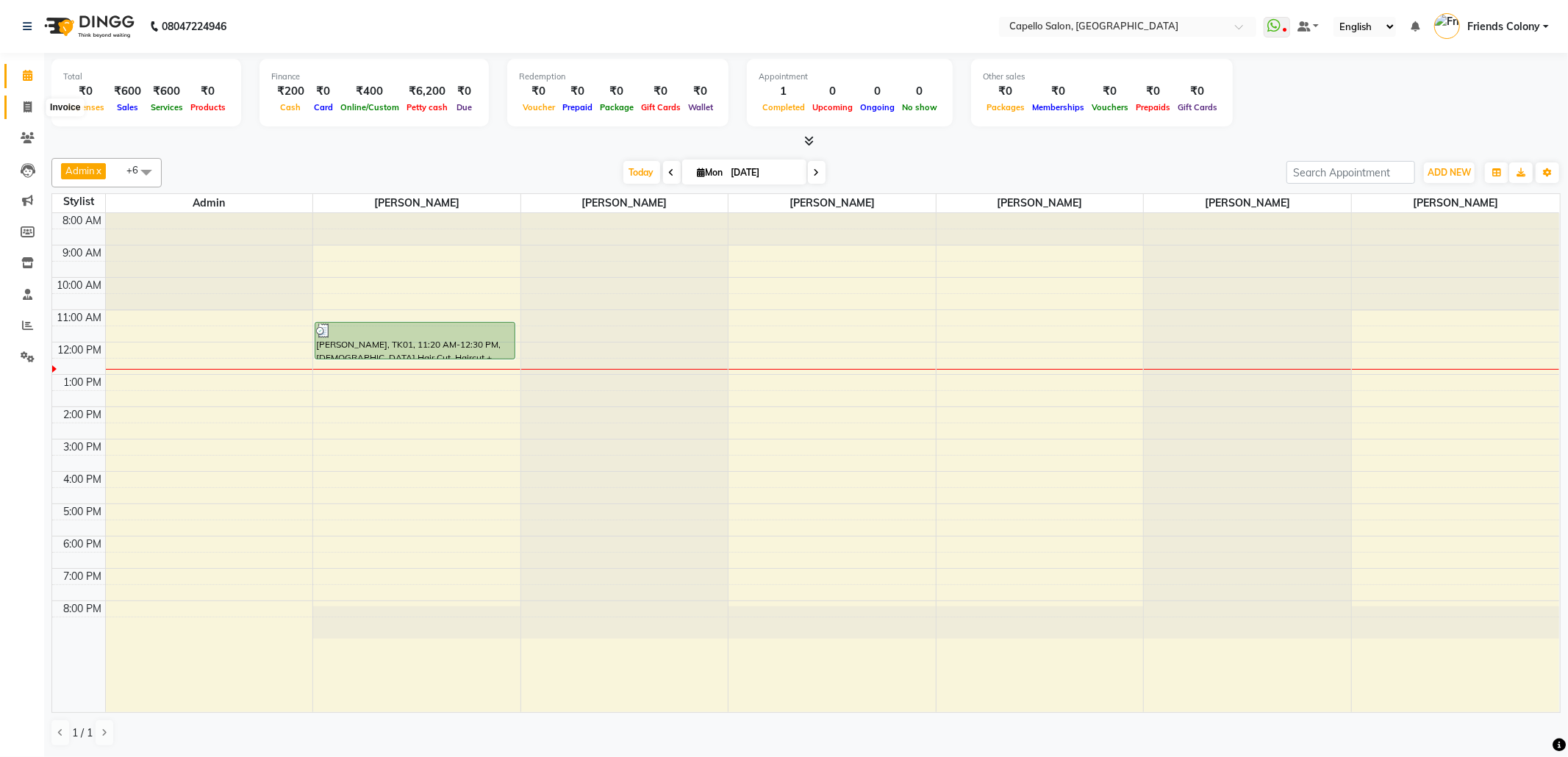
click at [19, 106] on span at bounding box center [27, 107] width 26 height 17
select select "service"
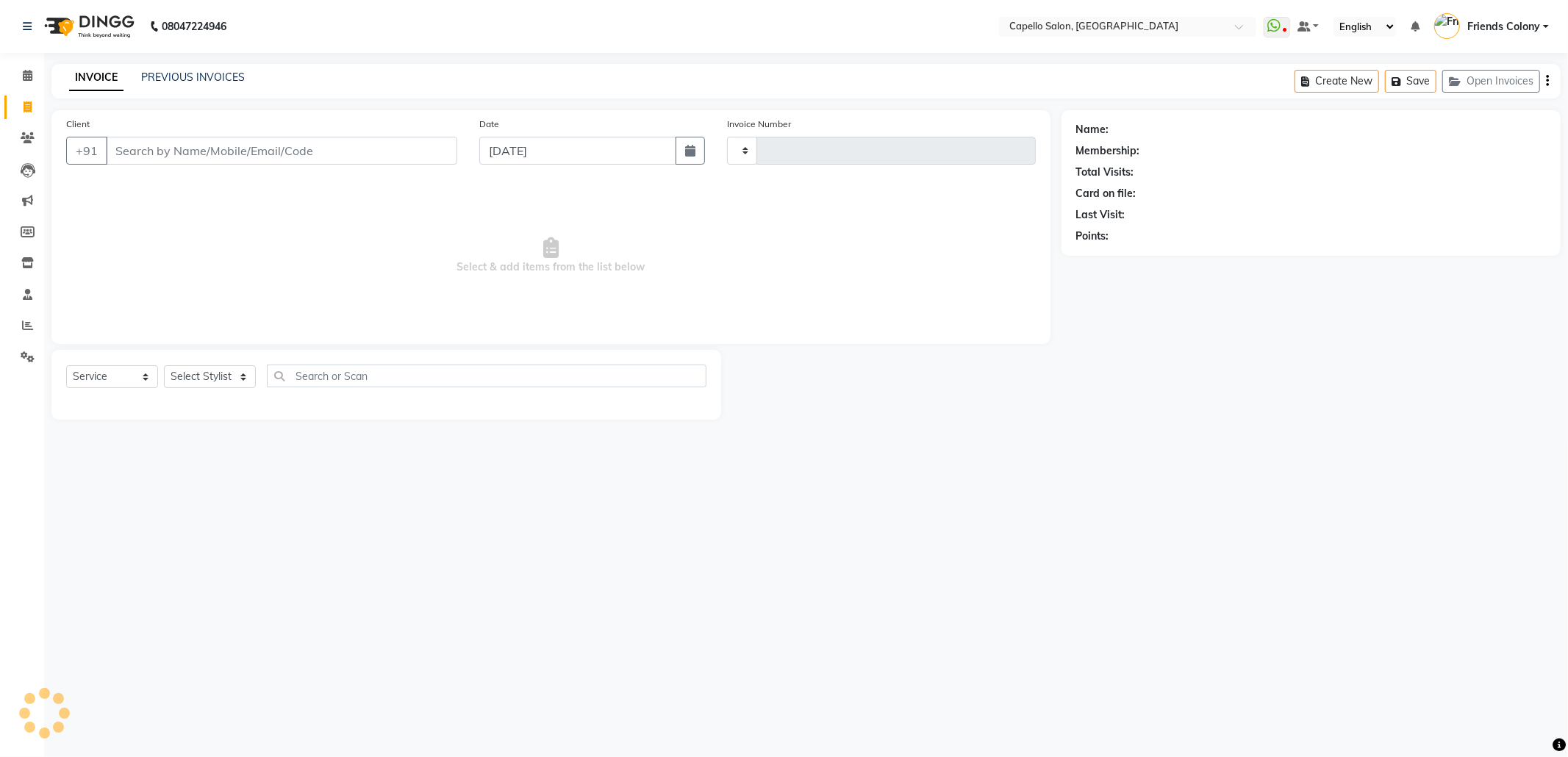
type input "2833"
select select "3583"
click at [227, 374] on select "Select Stylist Admin [PERSON_NAME] Friends Colony [PERSON_NAME] [PERSON_NAME] N…" at bounding box center [218, 377] width 109 height 23
click at [227, 147] on input "Client" at bounding box center [281, 150] width 351 height 28
type input "9511736409"
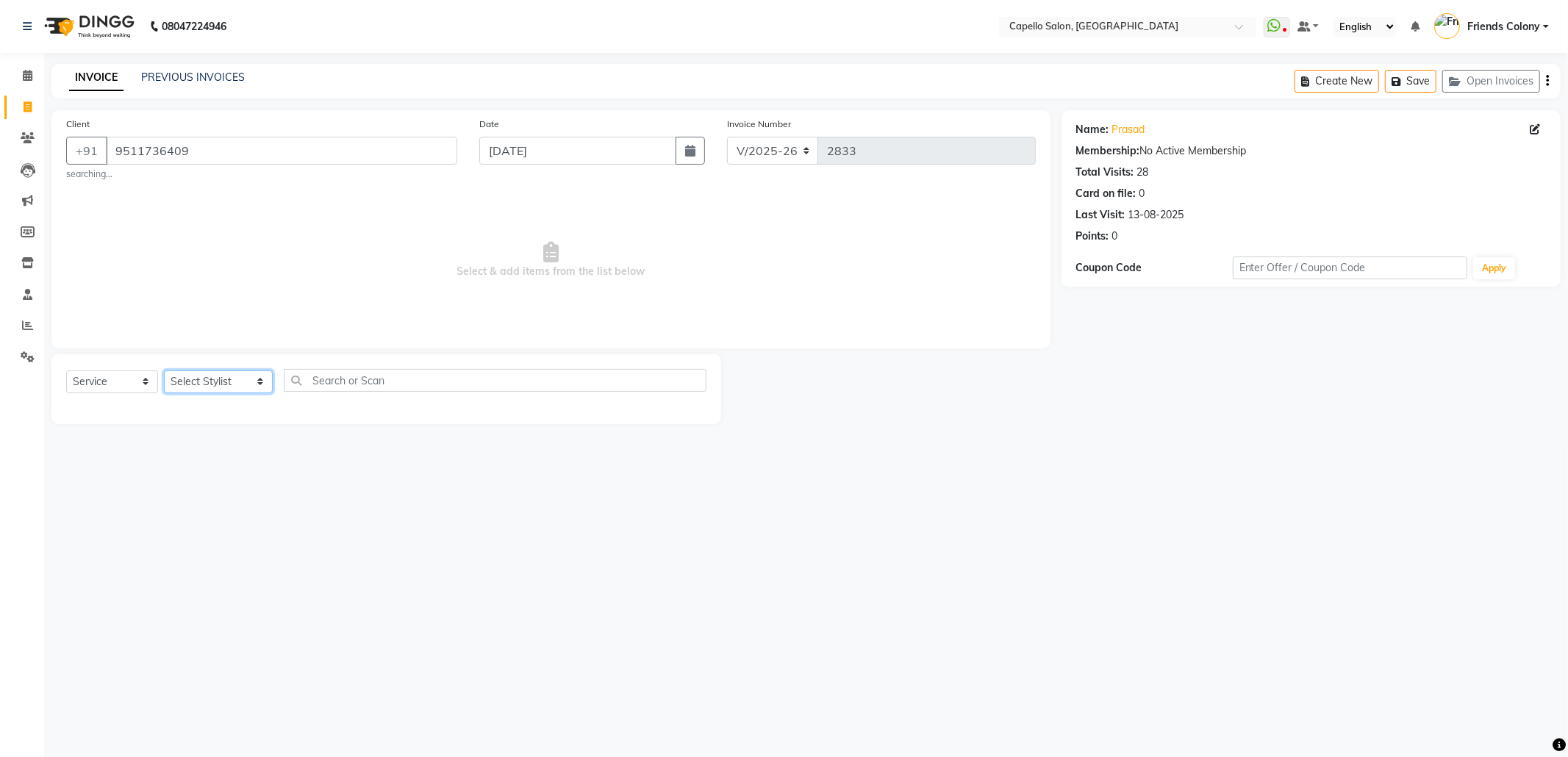
click at [239, 378] on select "Select Stylist Admin [PERSON_NAME] Friends Colony [PERSON_NAME] [PERSON_NAME] N…" at bounding box center [218, 383] width 109 height 23
select select "68237"
click at [164, 371] on select "Select Stylist Admin [PERSON_NAME] Friends Colony [PERSON_NAME] [PERSON_NAME] N…" at bounding box center [218, 383] width 109 height 23
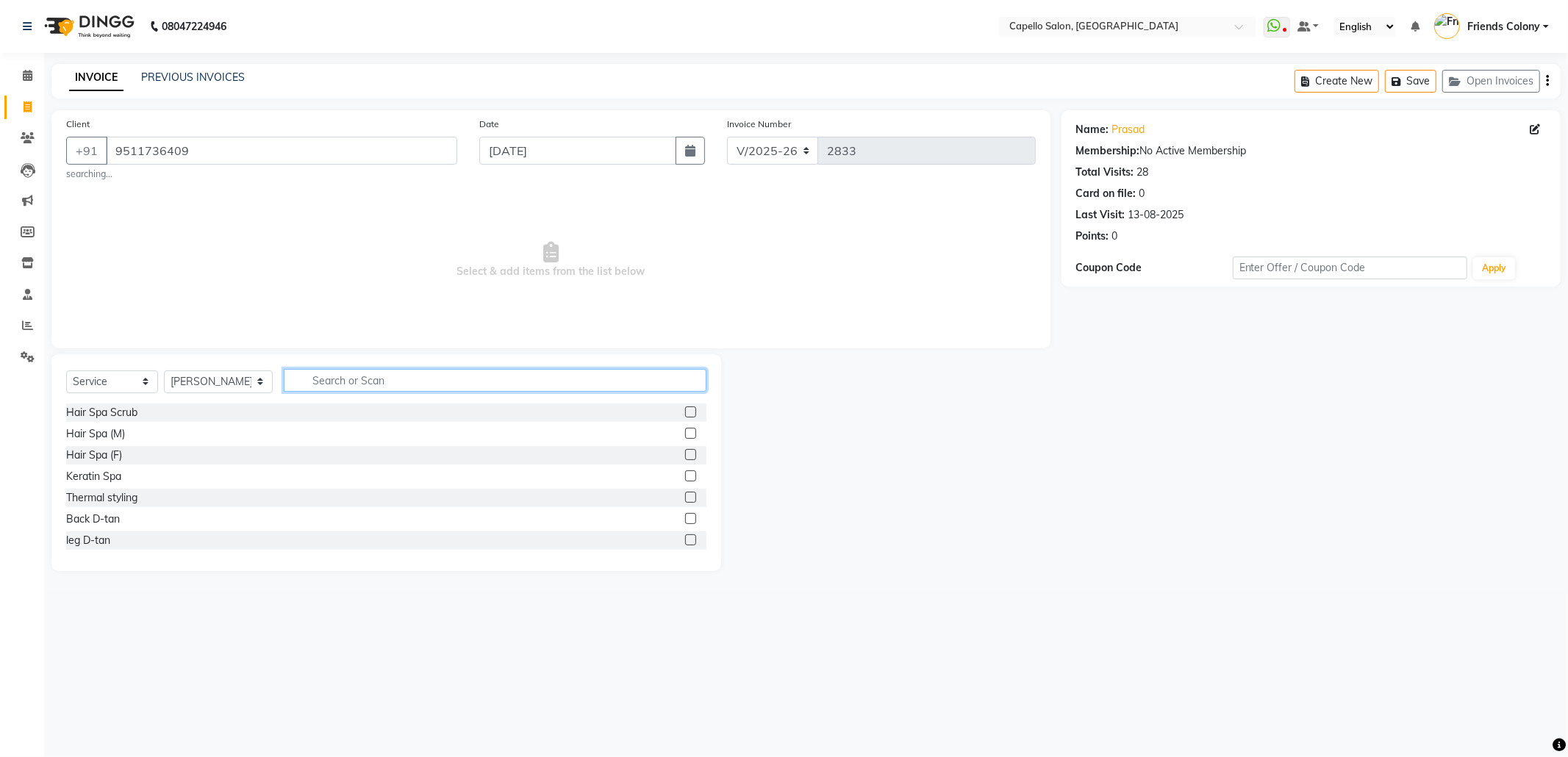
click at [345, 380] on input "text" at bounding box center [495, 381] width 423 height 23
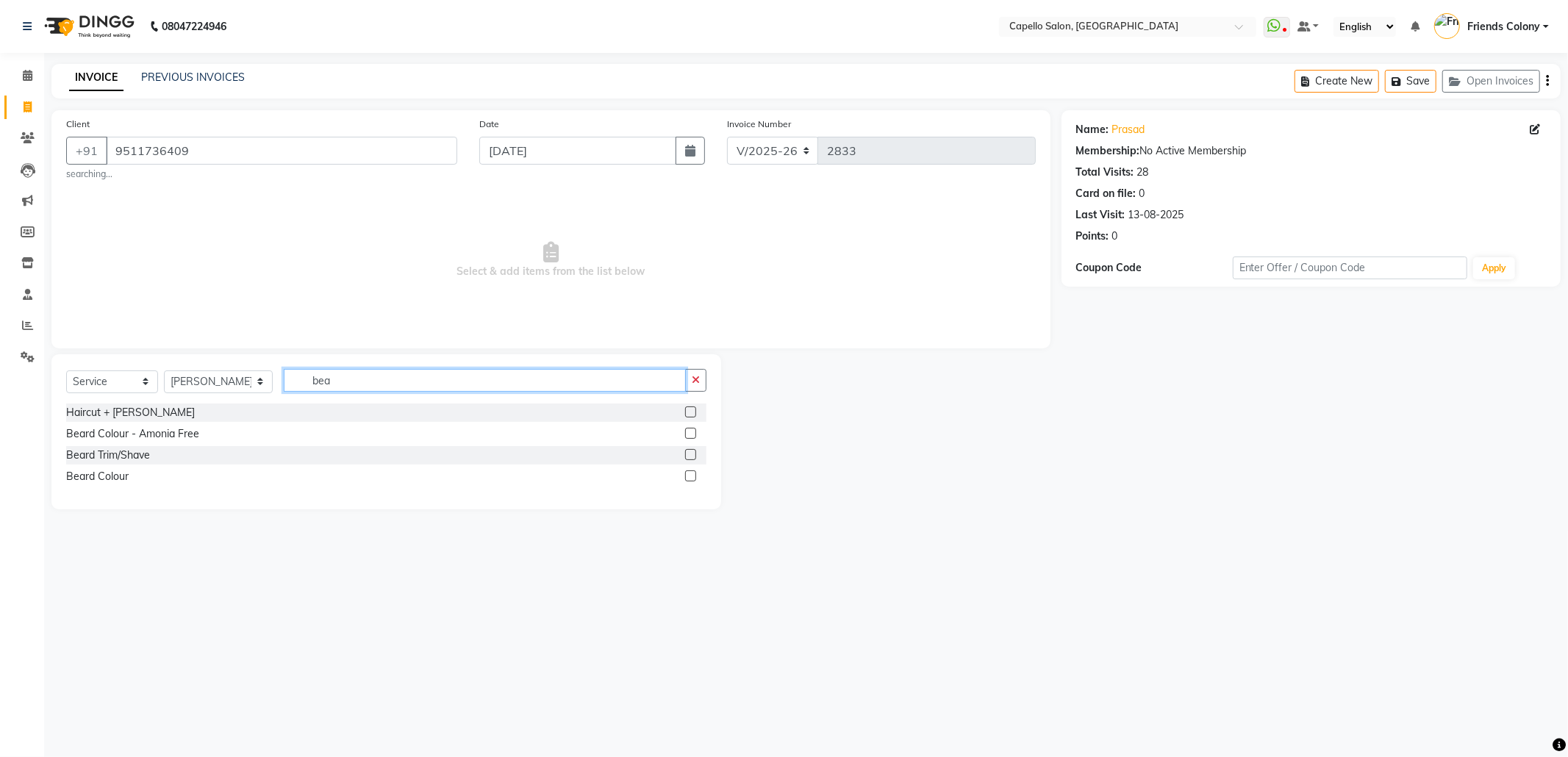
type input "bea"
click at [690, 454] on label at bounding box center [691, 455] width 11 height 11
click at [690, 454] on input "checkbox" at bounding box center [690, 455] width 10 height 10
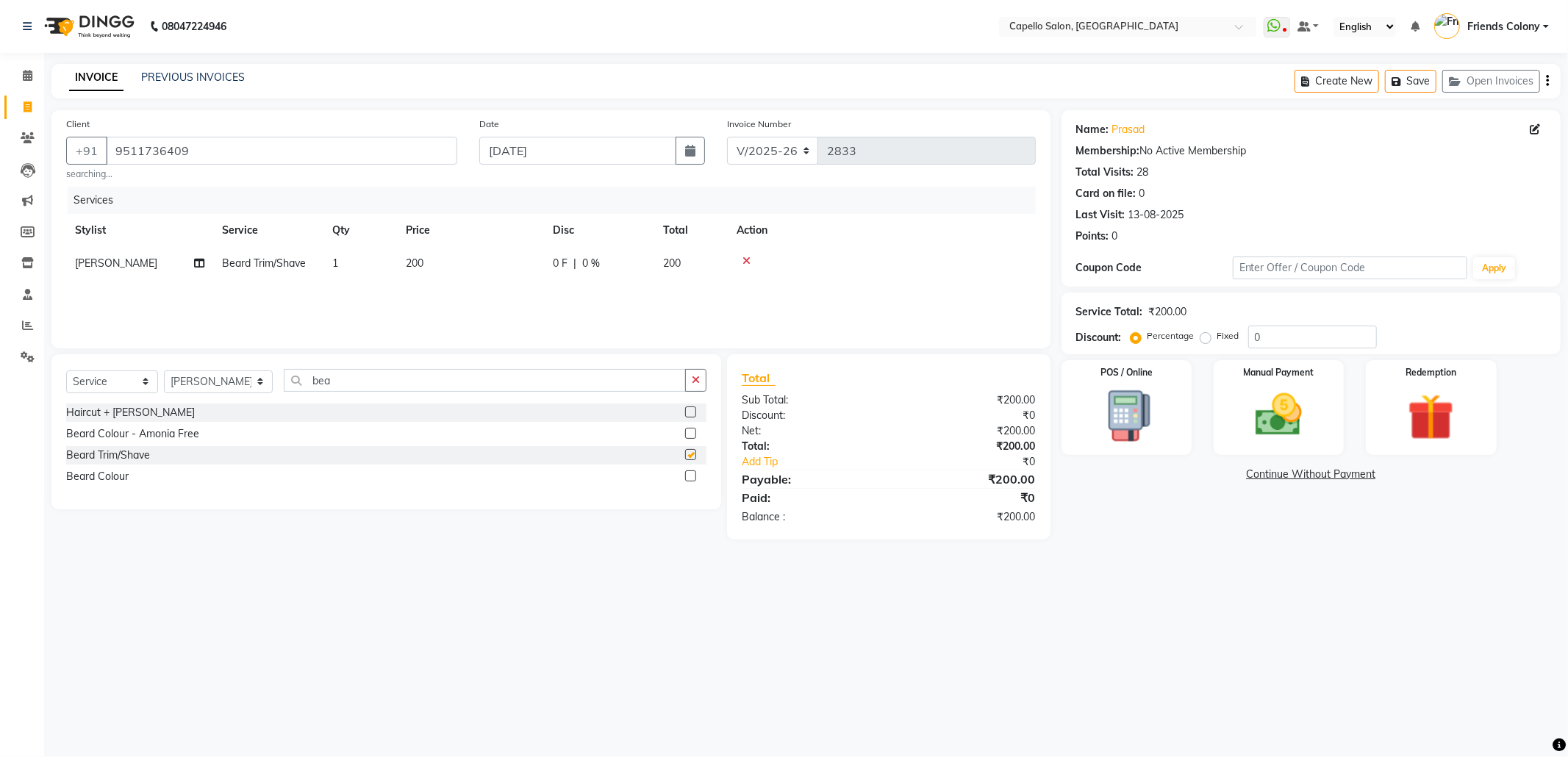
checkbox input "false"
drag, startPoint x: 353, startPoint y: 383, endPoint x: 118, endPoint y: 397, distance: 235.4
click at [118, 397] on div "Select Service Product Membership Package Voucher Prepaid Gift Card Select Styl…" at bounding box center [386, 386] width 641 height 35
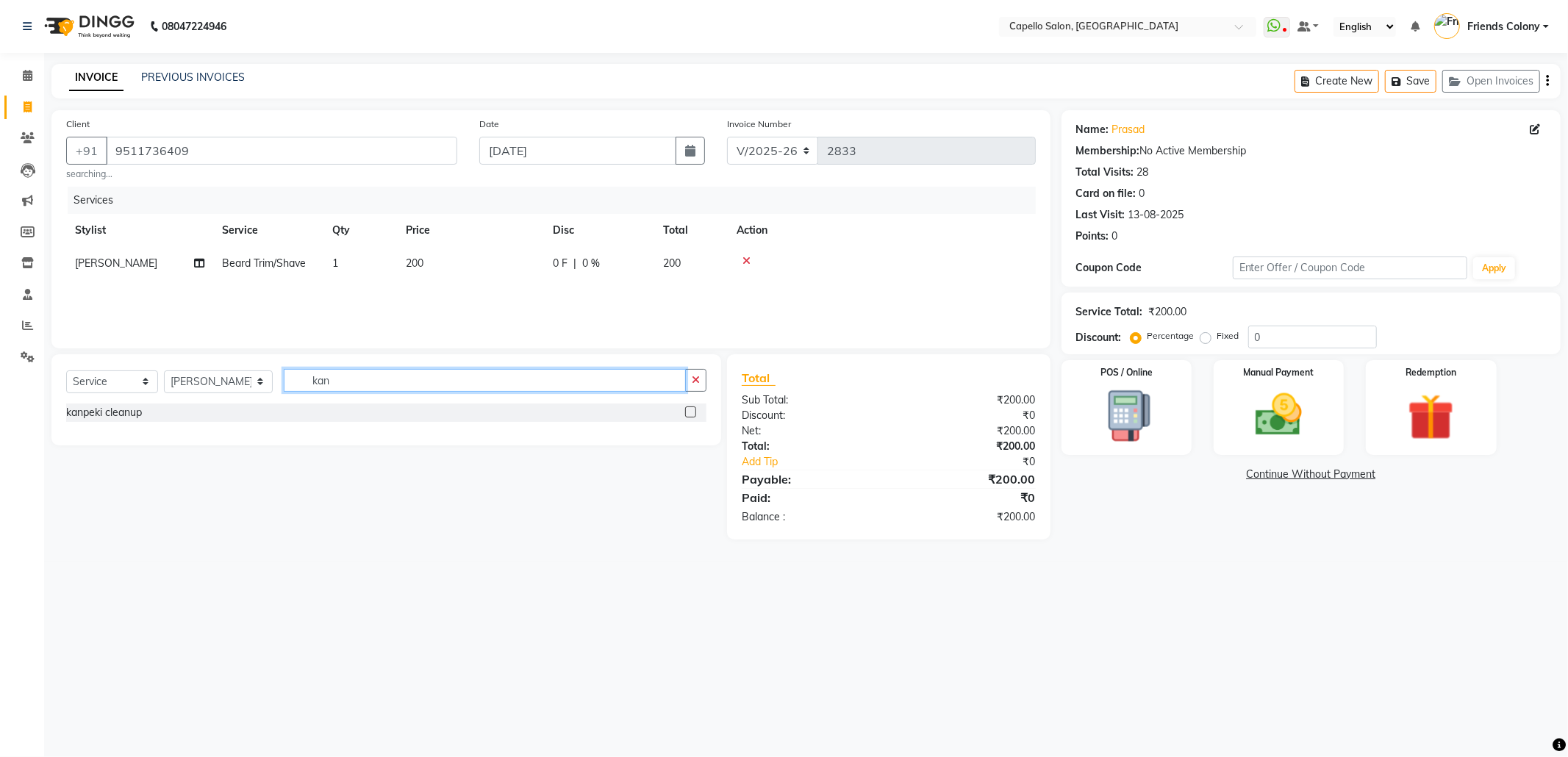
type input "kan"
click at [692, 413] on label at bounding box center [691, 412] width 11 height 11
click at [692, 413] on input "checkbox" at bounding box center [690, 413] width 10 height 10
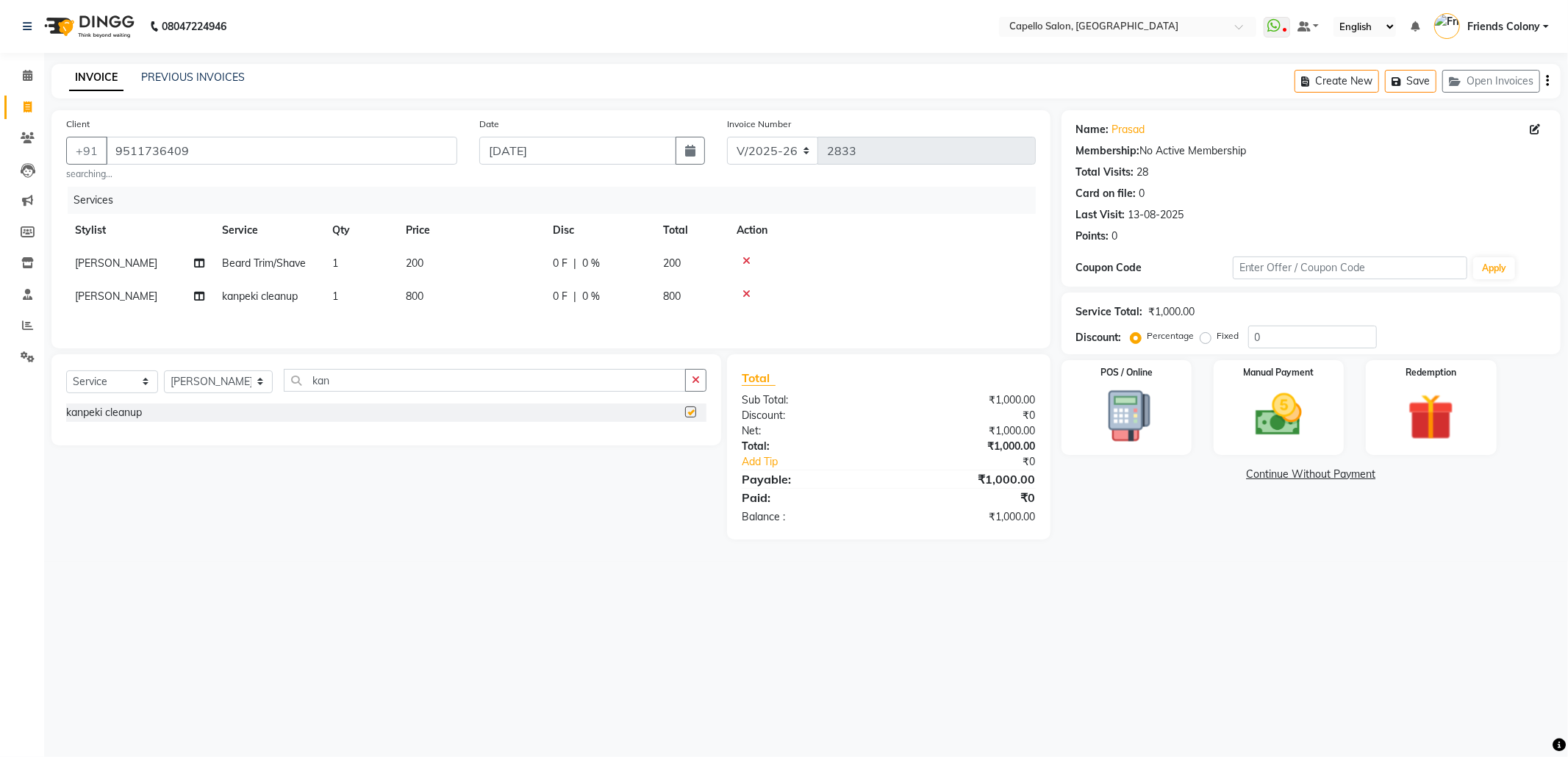
checkbox input "false"
click at [96, 390] on select "Select Service Product Membership Package Voucher Prepaid Gift Card" at bounding box center [112, 383] width 92 height 23
select select "product"
click at [66, 376] on select "Select Service Product Membership Package Voucher Prepaid Gift Card" at bounding box center [112, 383] width 92 height 23
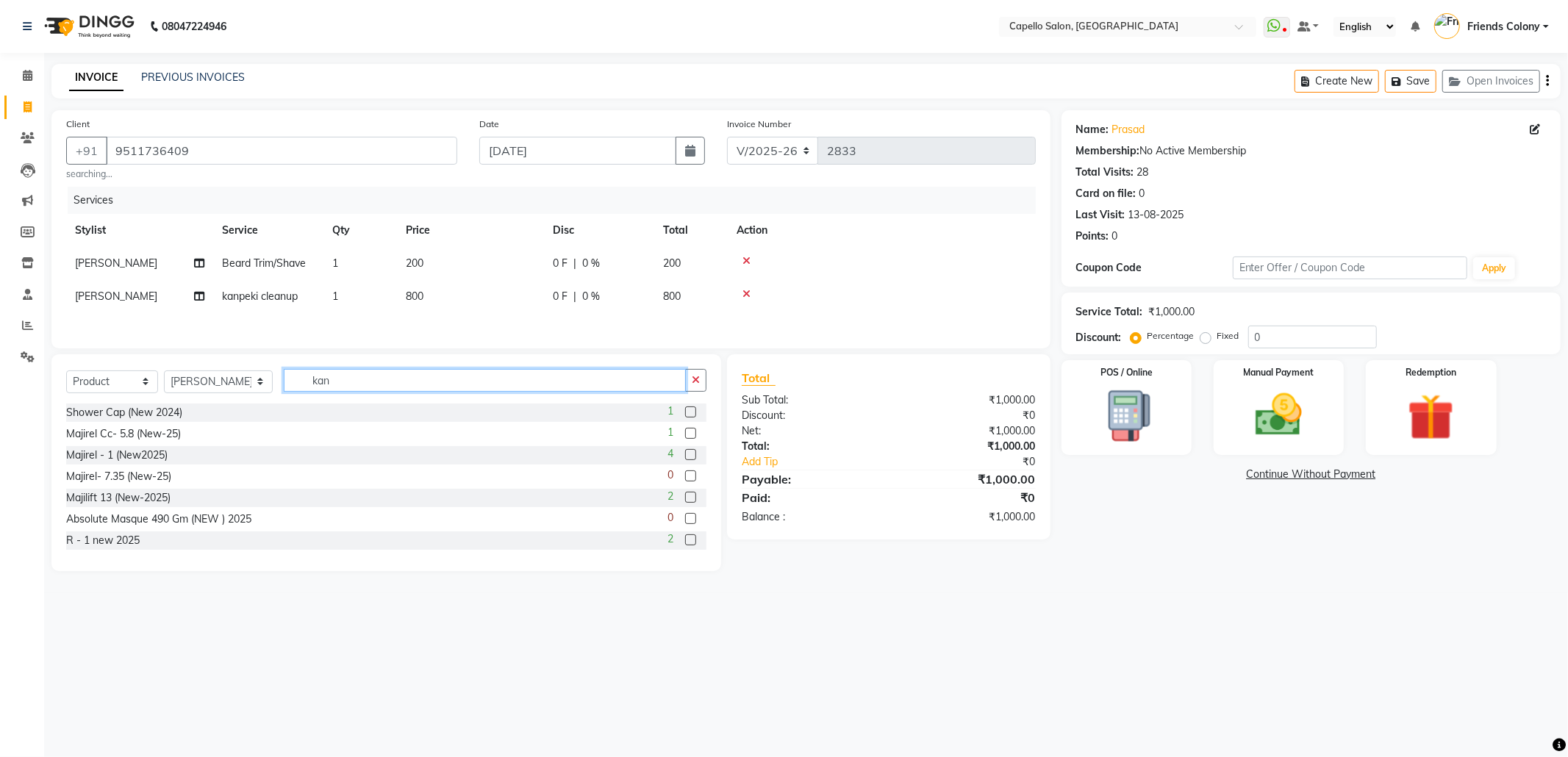
drag, startPoint x: 351, startPoint y: 391, endPoint x: 212, endPoint y: 381, distance: 139.4
click at [222, 379] on div "Select Service Product Membership Package Voucher Prepaid Gift Card Select Styl…" at bounding box center [386, 386] width 641 height 35
type input "acai"
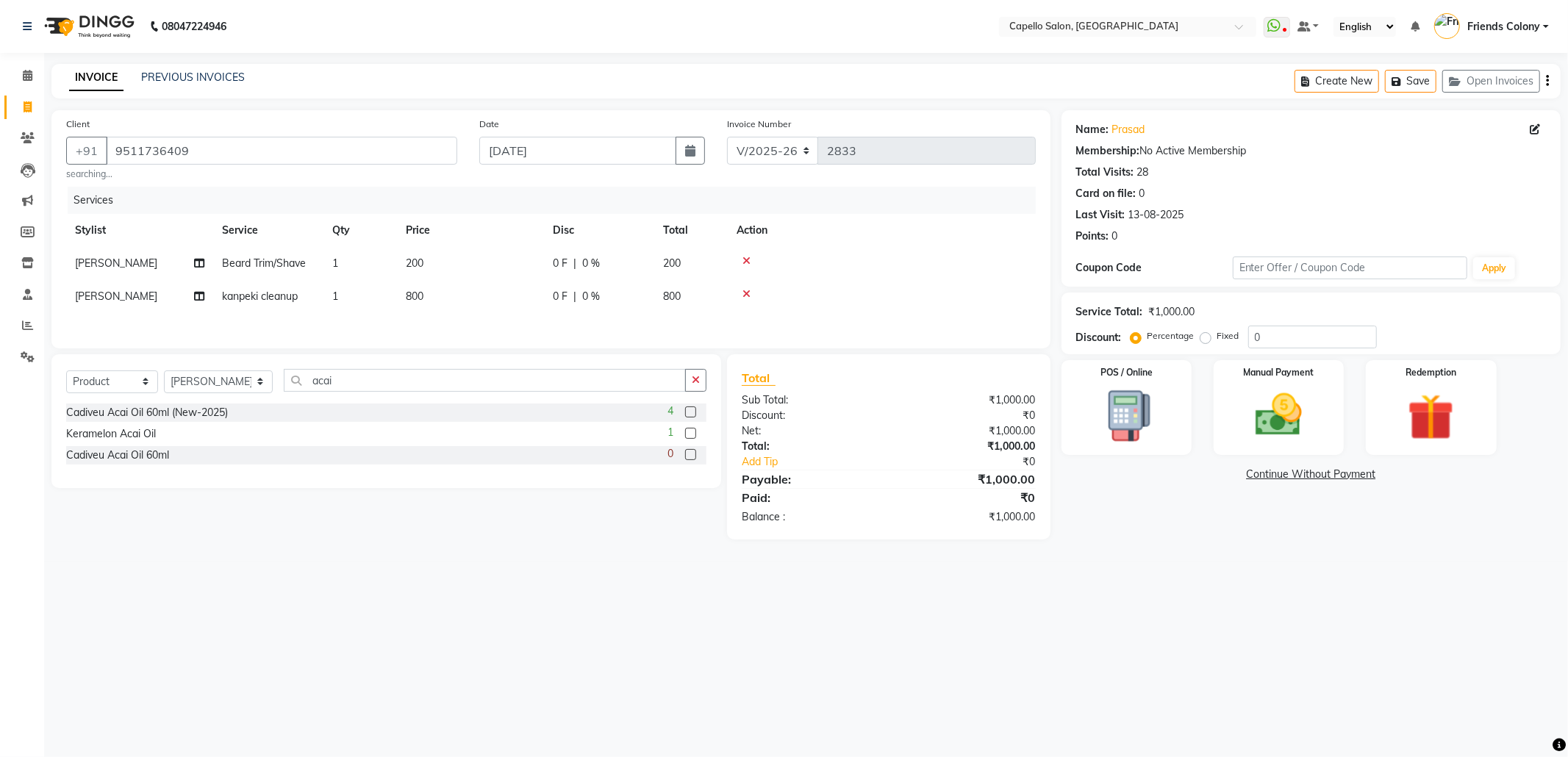
click at [690, 417] on label at bounding box center [691, 412] width 11 height 11
click at [690, 417] on input "checkbox" at bounding box center [690, 413] width 10 height 10
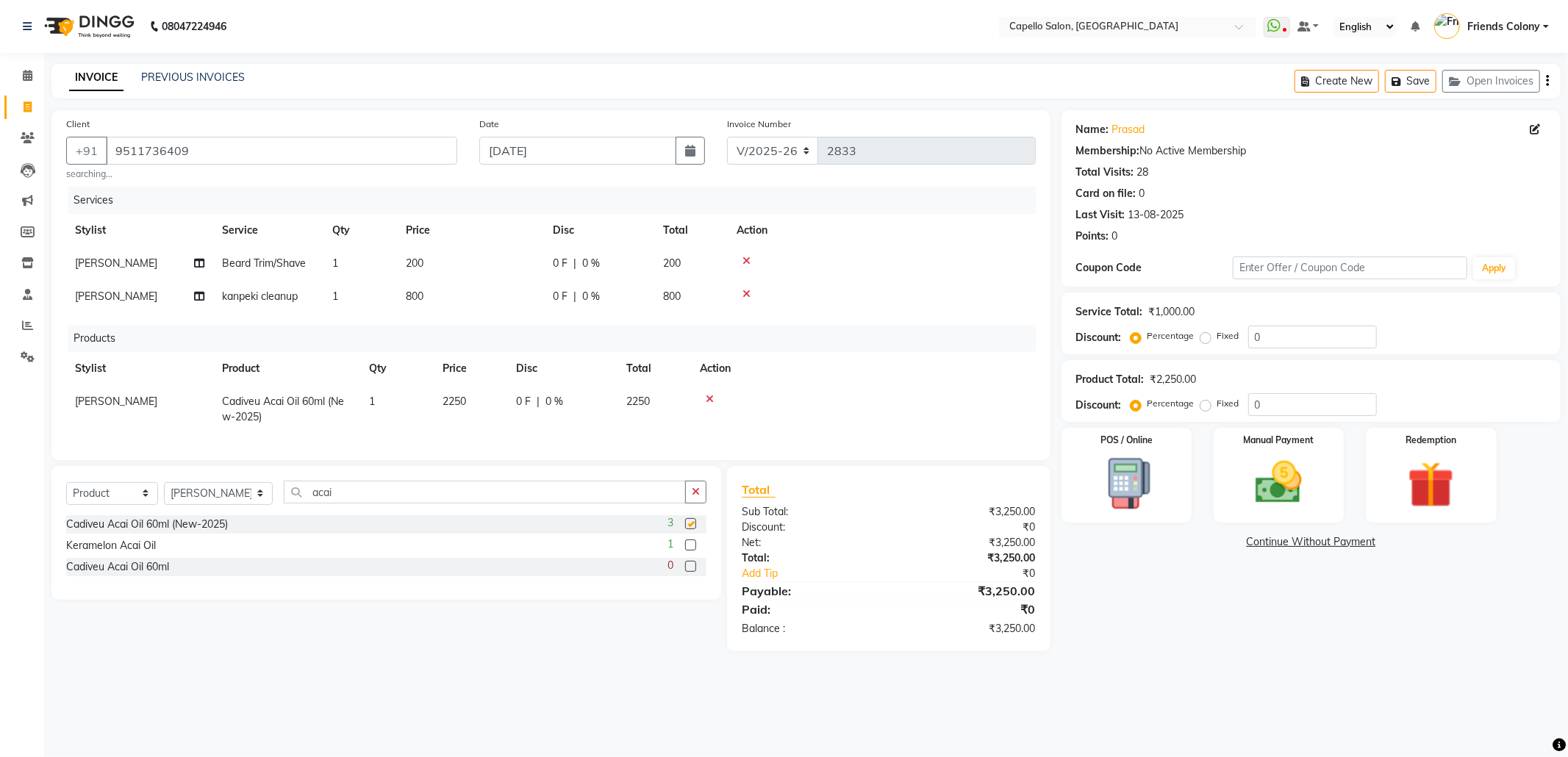
checkbox input "false"
click at [1271, 483] on img at bounding box center [1279, 483] width 79 height 56
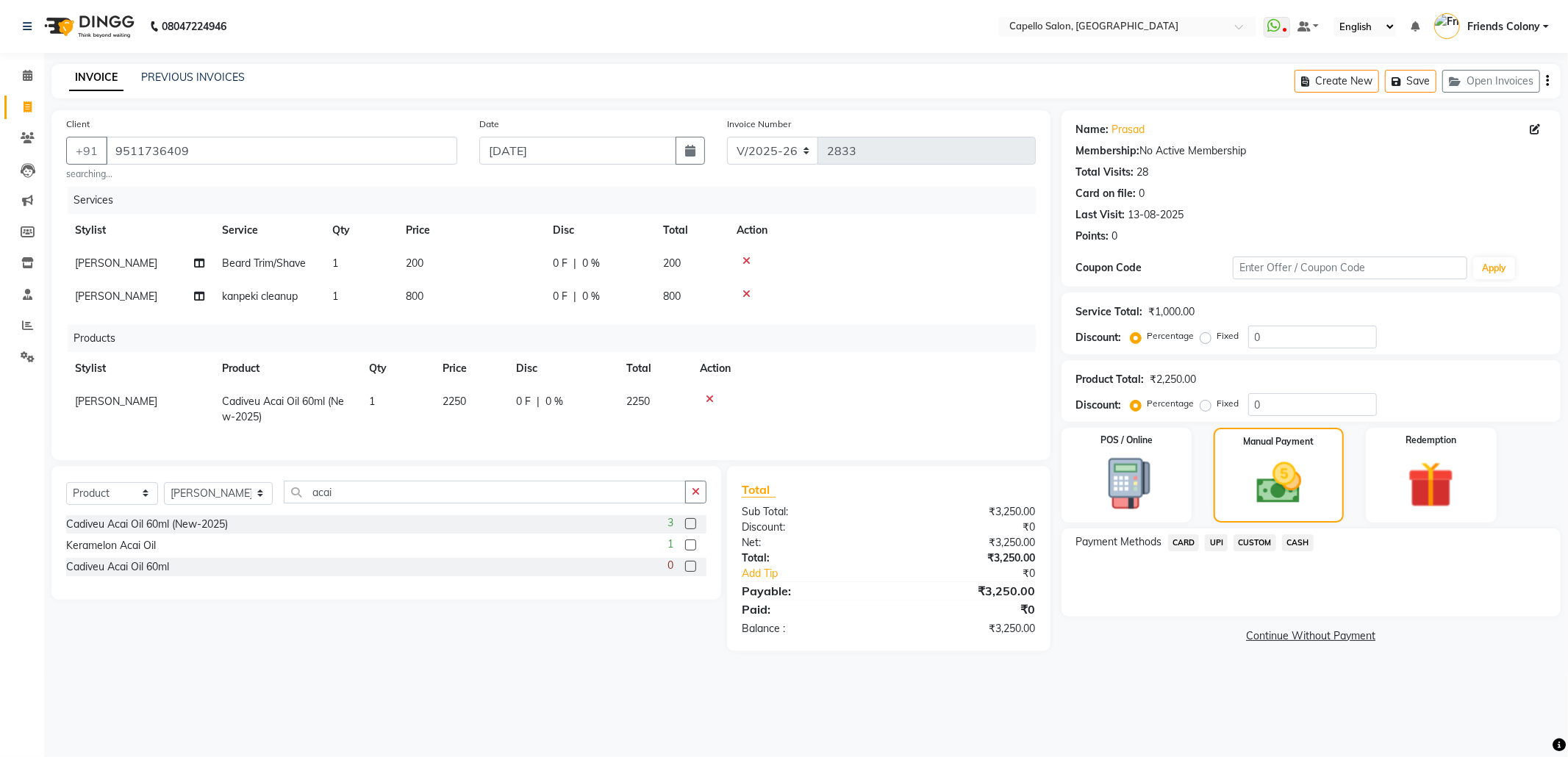
click at [1217, 543] on span "UPI" at bounding box center [1216, 543] width 23 height 17
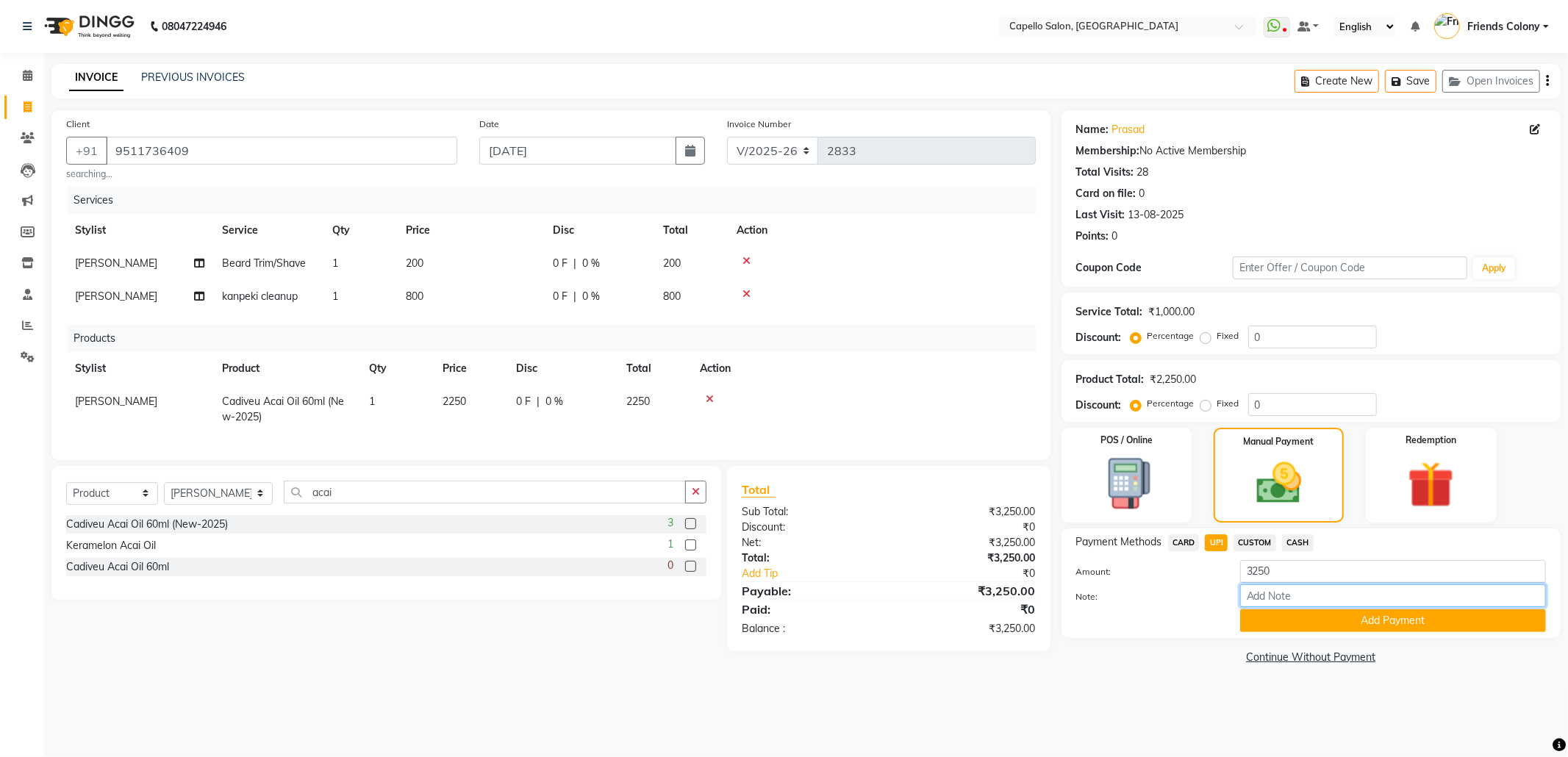
click at [1270, 607] on input "Note:" at bounding box center [1393, 596] width 306 height 23
click at [1274, 624] on button "Add Payment" at bounding box center [1393, 621] width 306 height 23
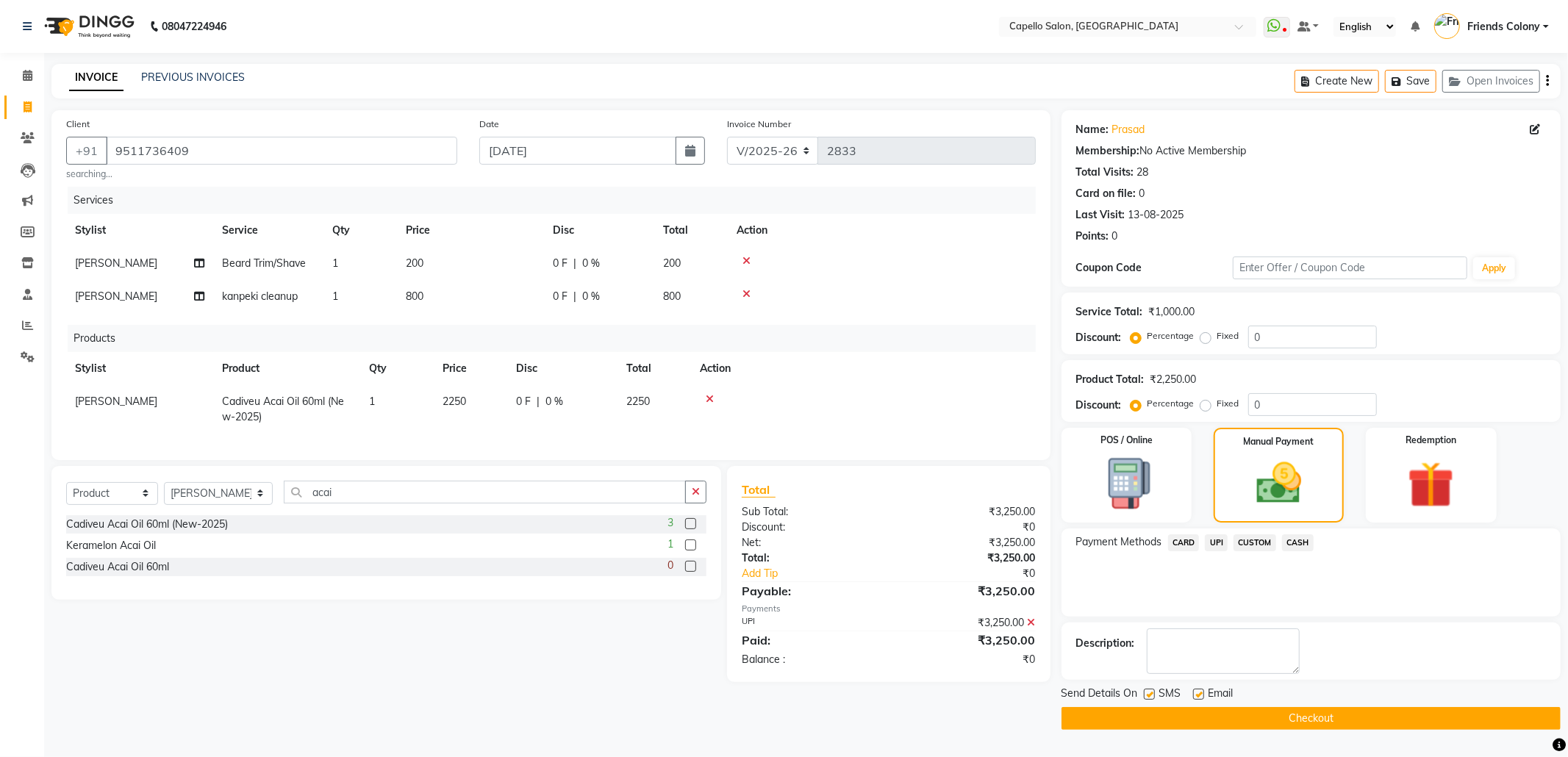
drag, startPoint x: 1297, startPoint y: 713, endPoint x: 1297, endPoint y: 704, distance: 9.0
click at [1297, 712] on button "Checkout" at bounding box center [1311, 719] width 499 height 23
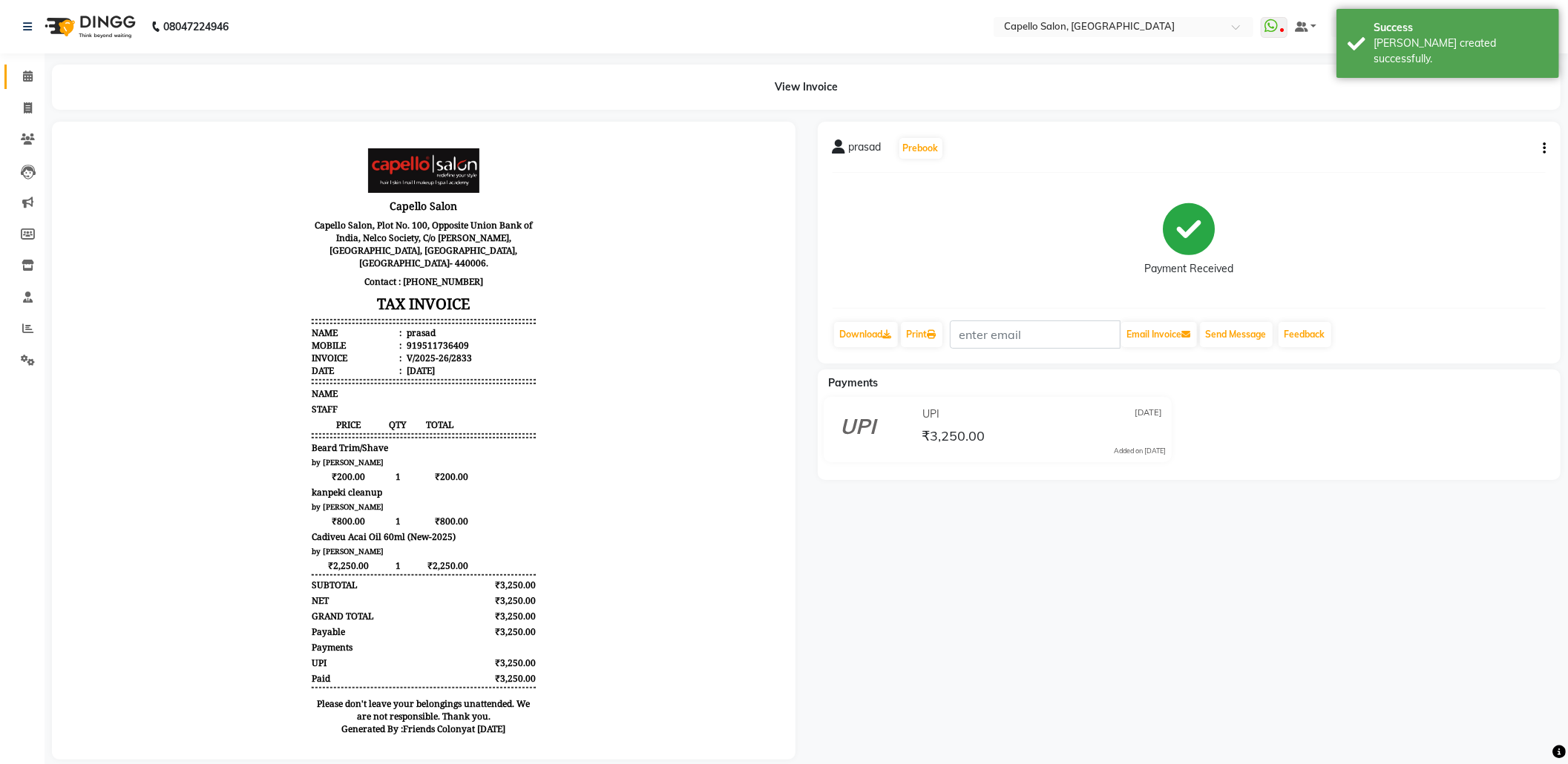
drag, startPoint x: 23, startPoint y: 64, endPoint x: 28, endPoint y: 81, distance: 17.7
click at [23, 66] on link "Calendar" at bounding box center [22, 77] width 35 height 24
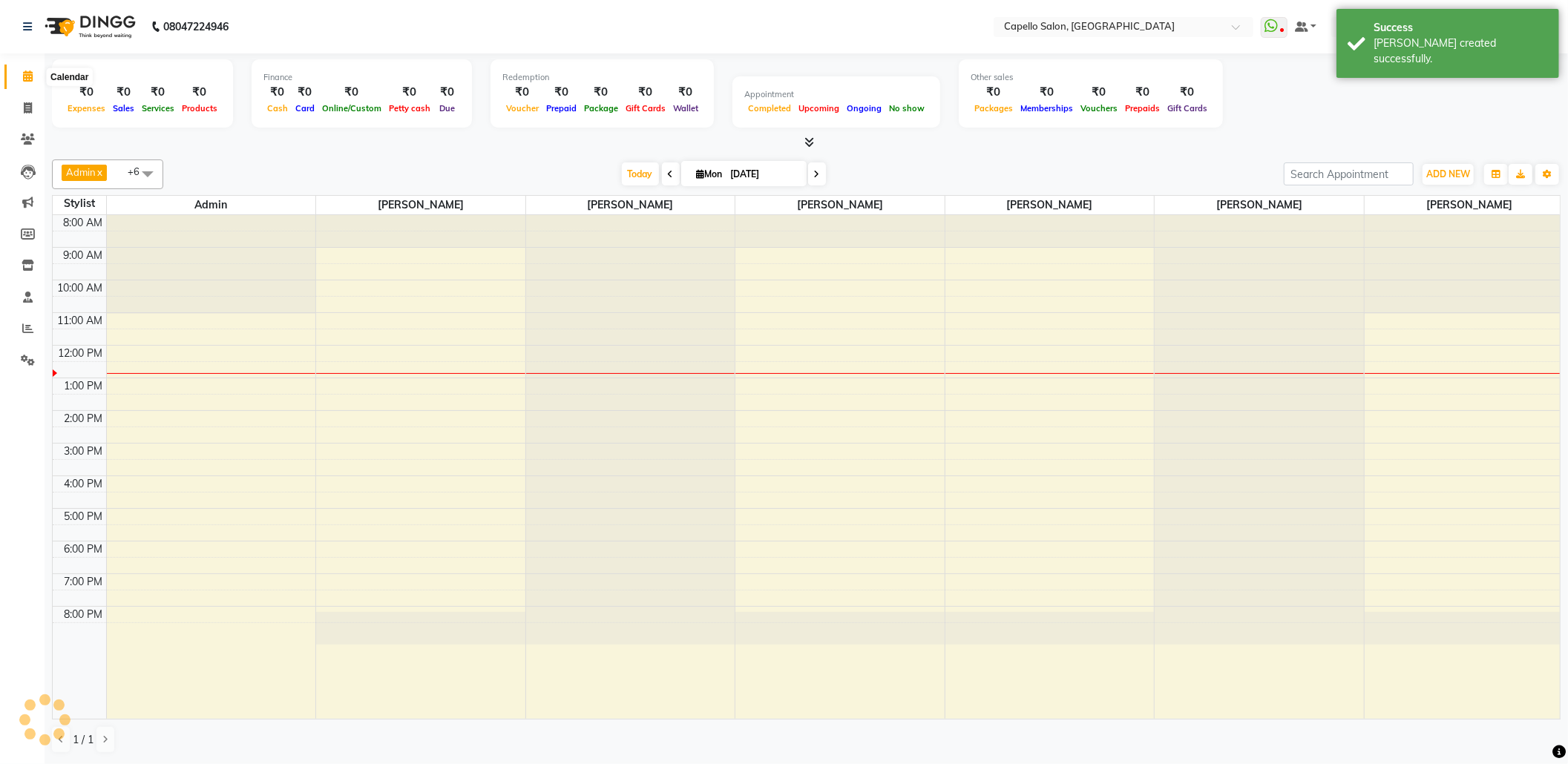
click at [28, 81] on icon at bounding box center [28, 76] width 10 height 11
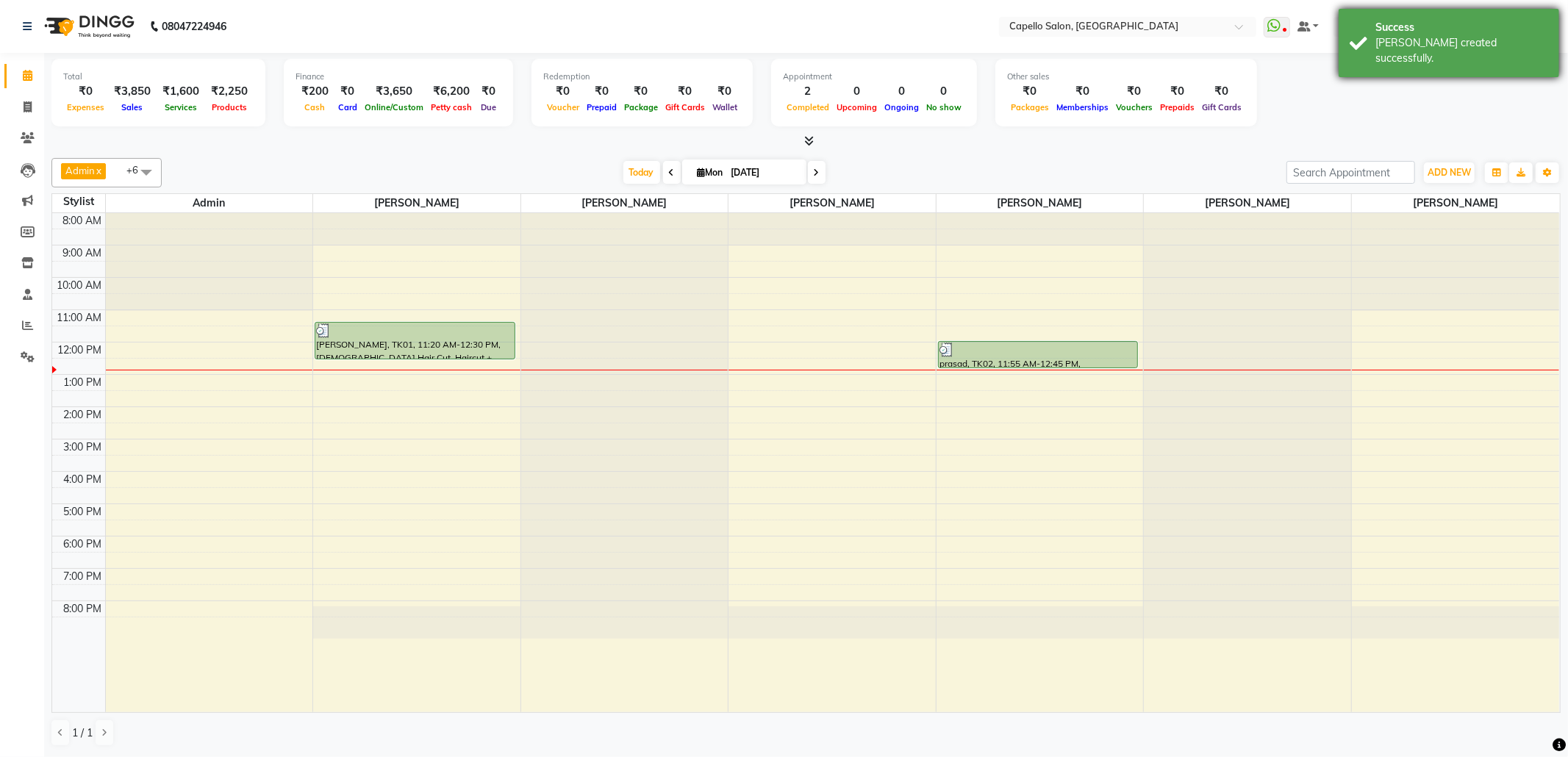
click at [1448, 21] on div "Success" at bounding box center [1461, 27] width 172 height 15
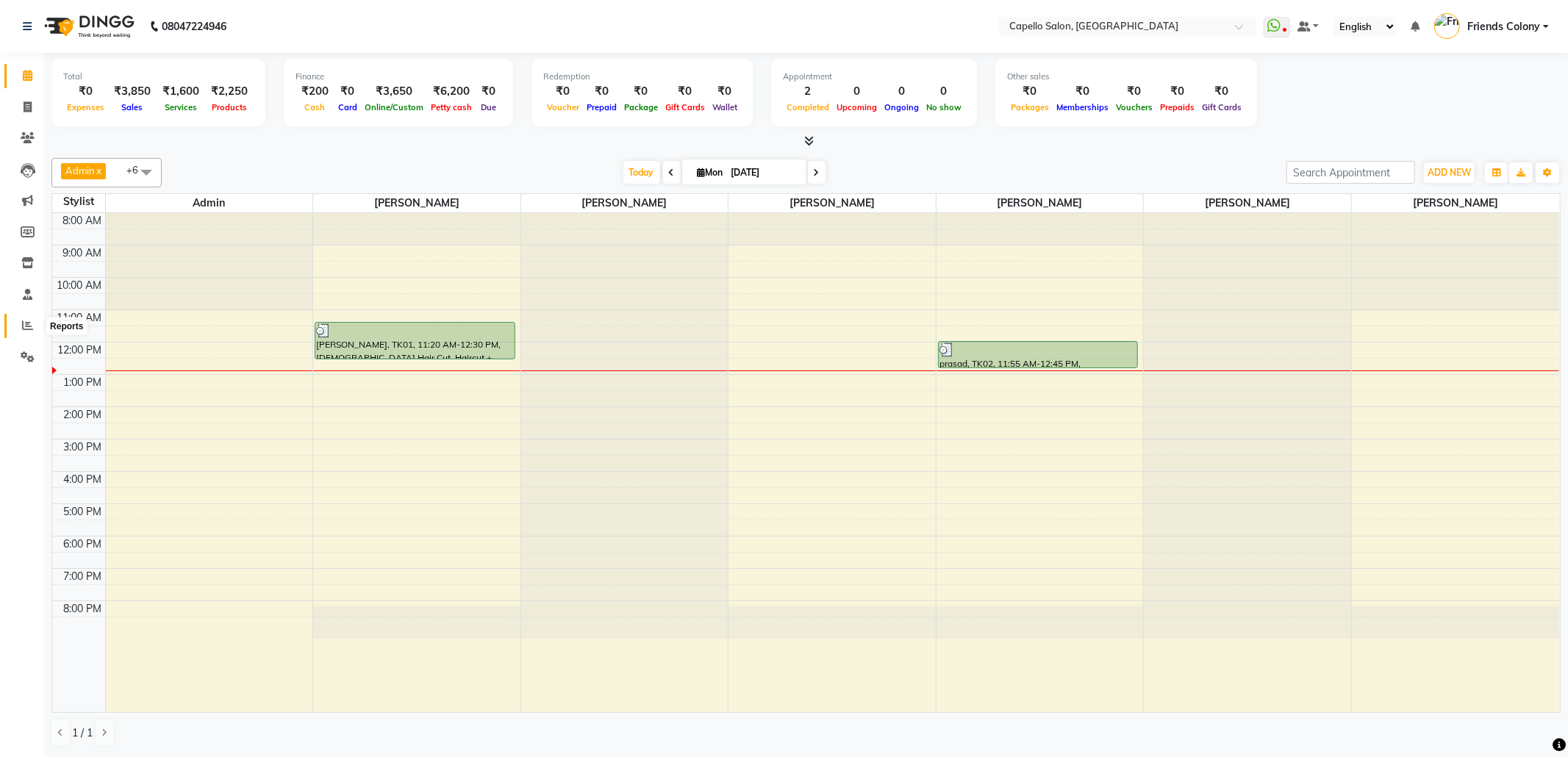
click at [25, 321] on icon at bounding box center [28, 325] width 11 height 11
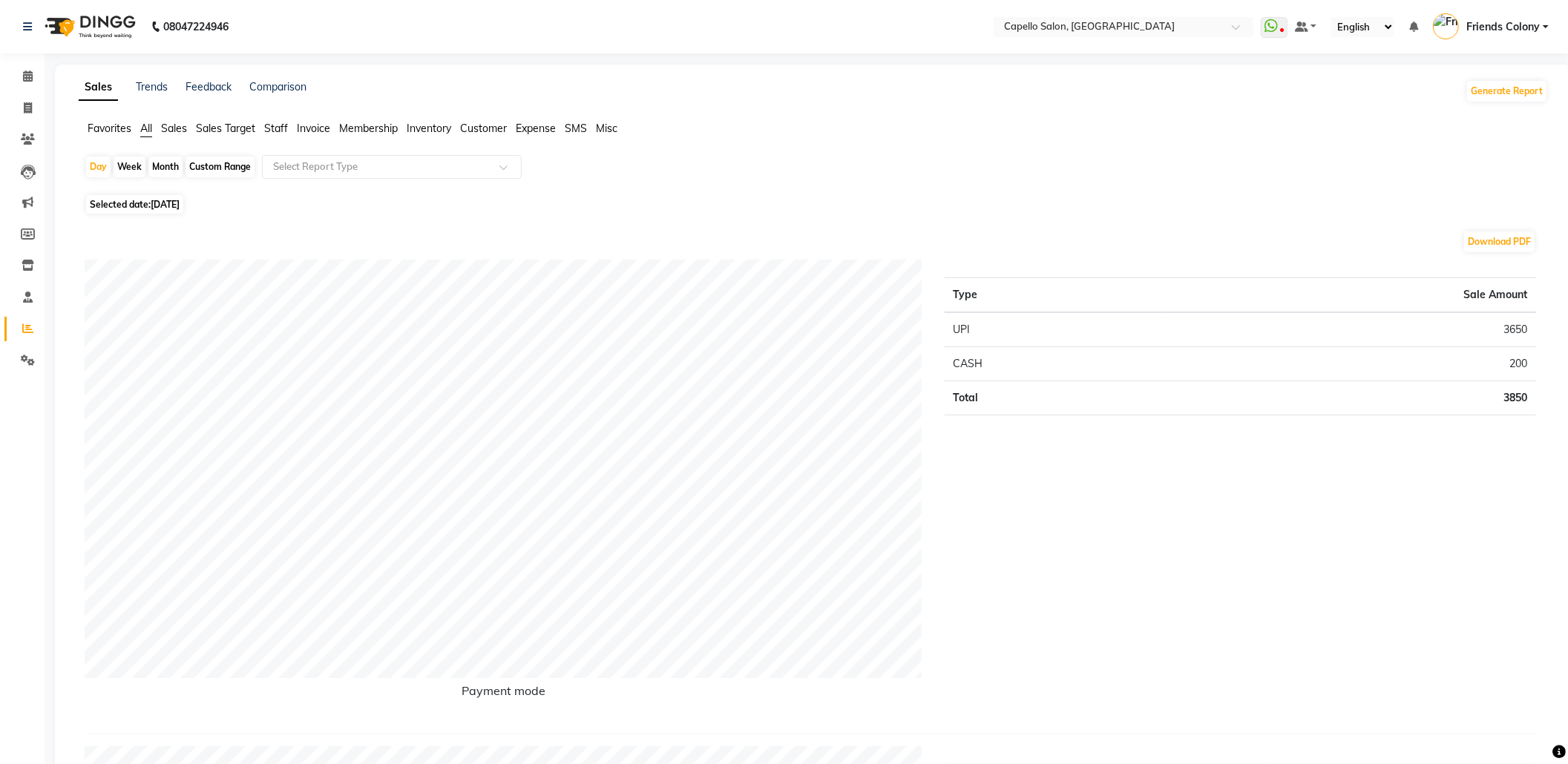
drag, startPoint x: 272, startPoint y: 122, endPoint x: 281, endPoint y: 122, distance: 9.0
click at [277, 122] on span "Staff" at bounding box center [276, 128] width 23 height 14
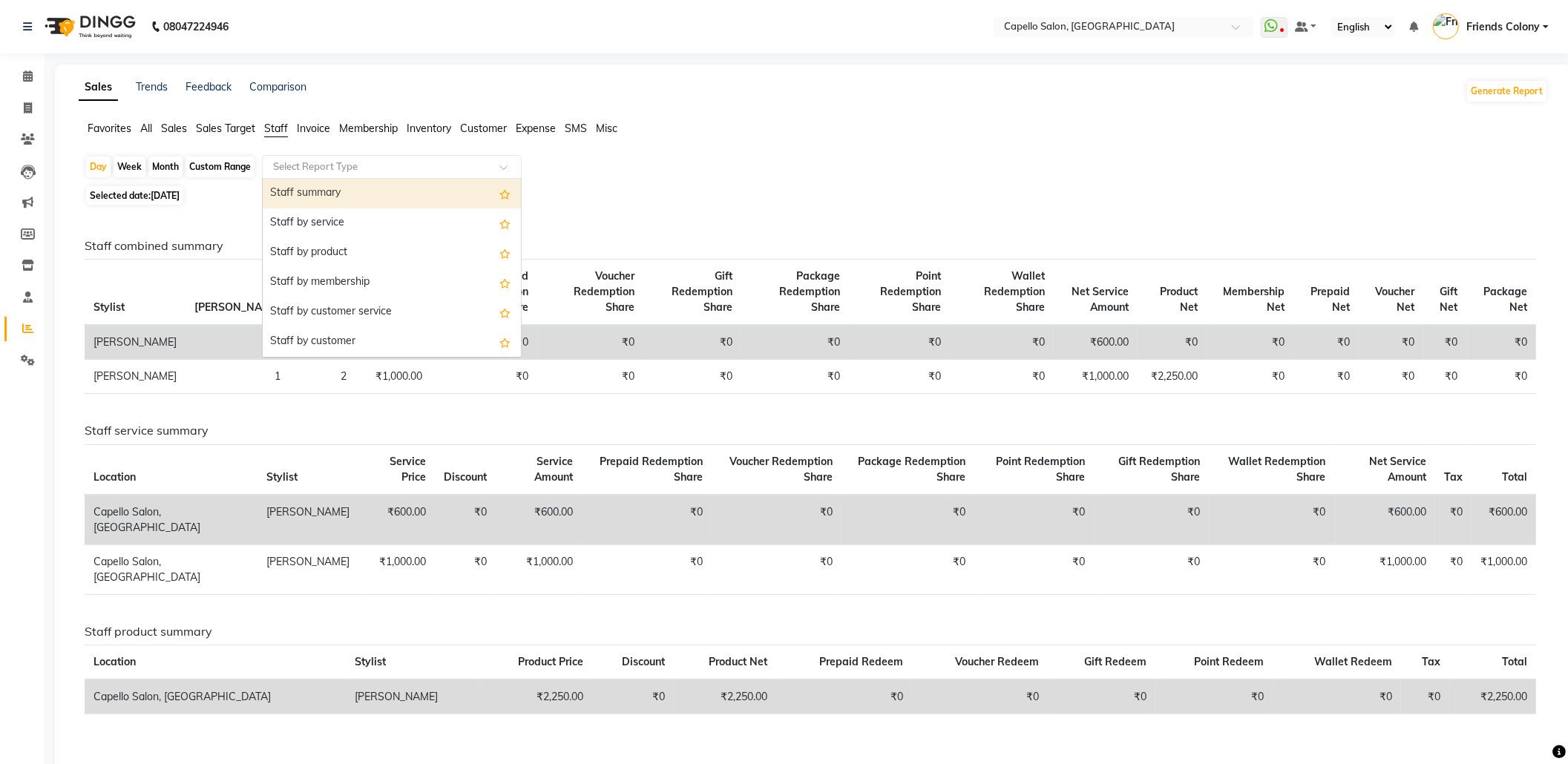
click at [359, 168] on input "text" at bounding box center [376, 167] width 214 height 14
click at [357, 198] on div "Staff summary" at bounding box center [392, 193] width 258 height 30
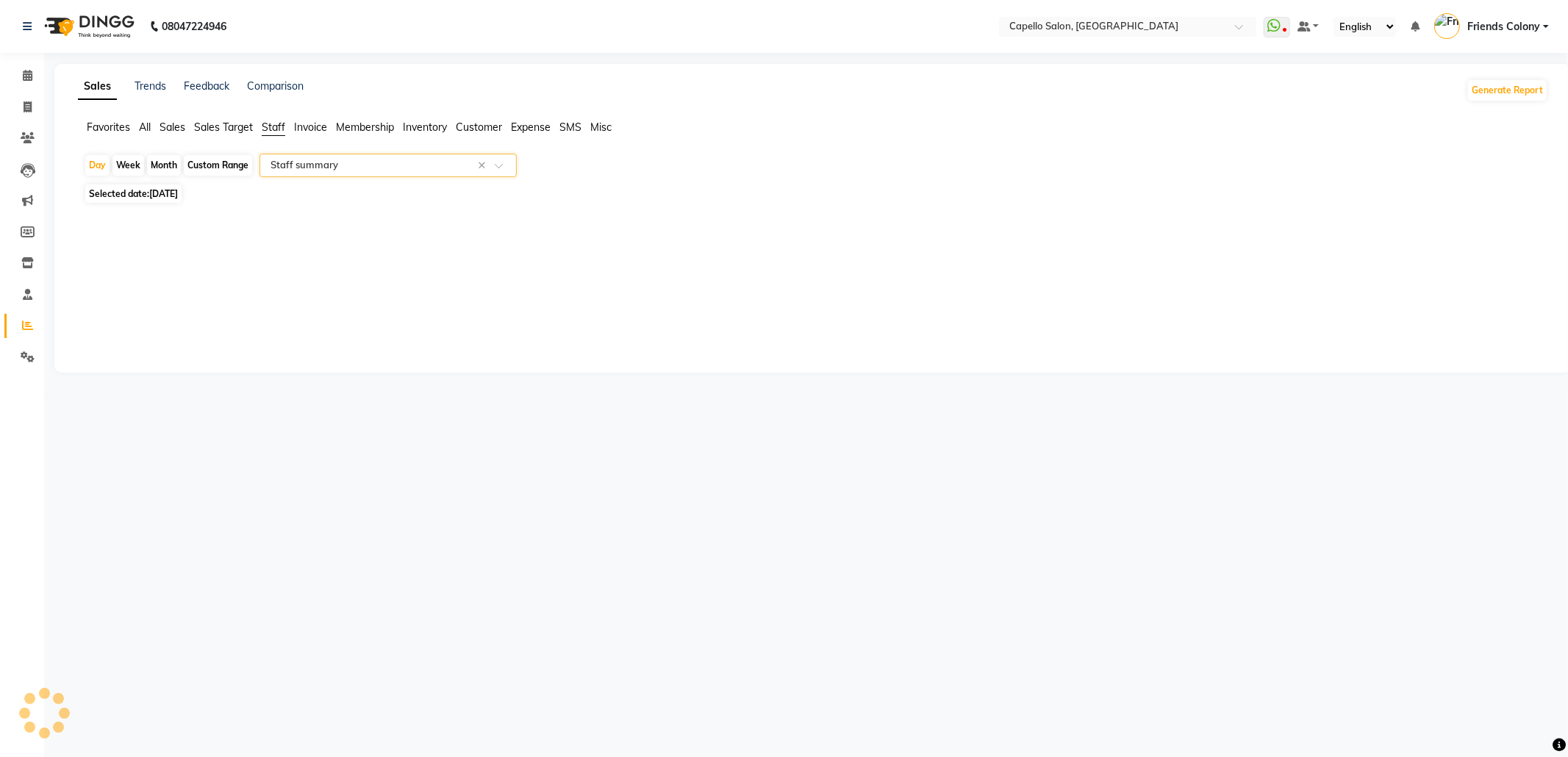
select select "full_report"
select select "csv"
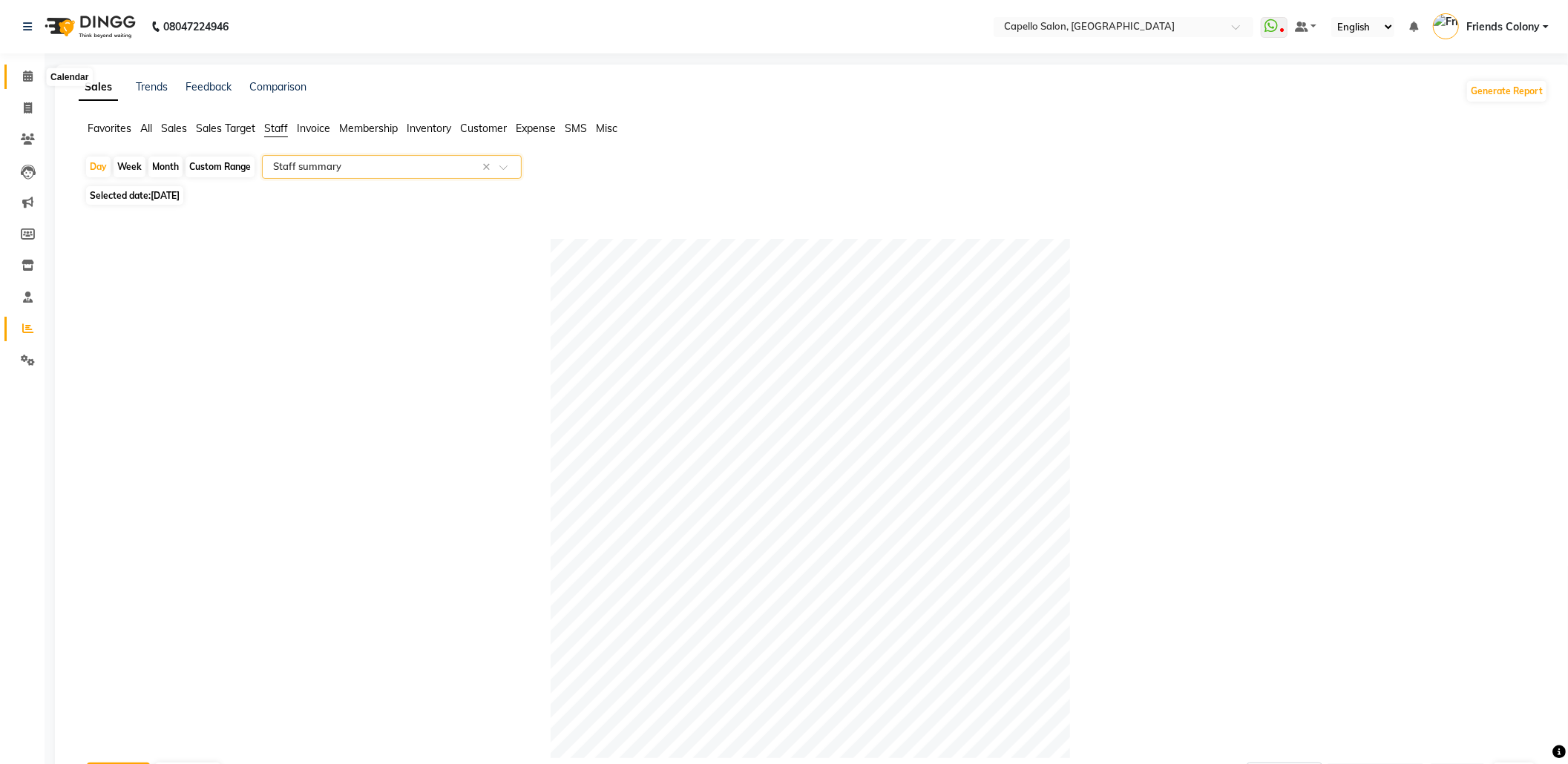
click at [19, 74] on span at bounding box center [27, 77] width 26 height 17
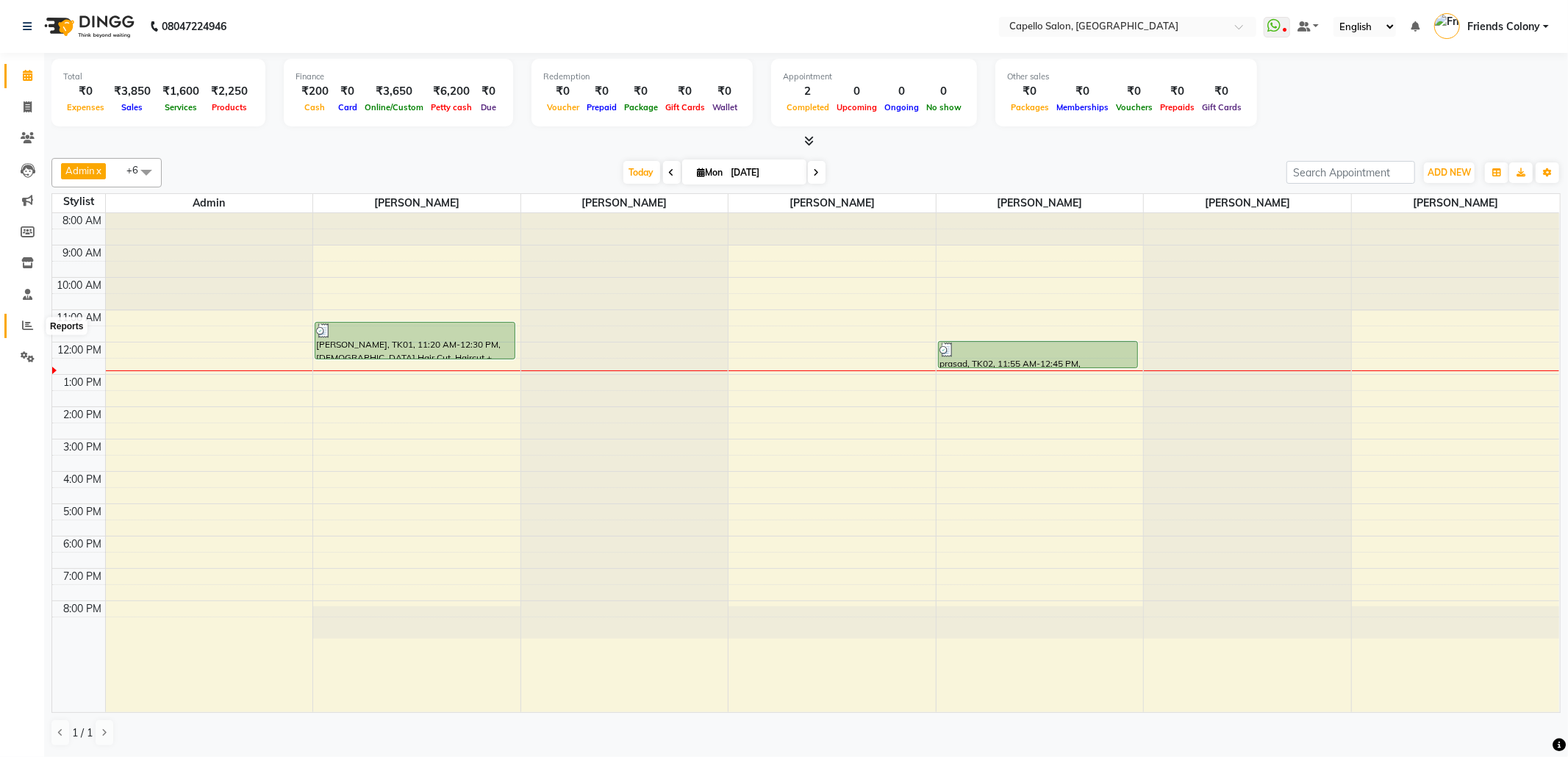
click at [31, 330] on icon at bounding box center [28, 325] width 11 height 11
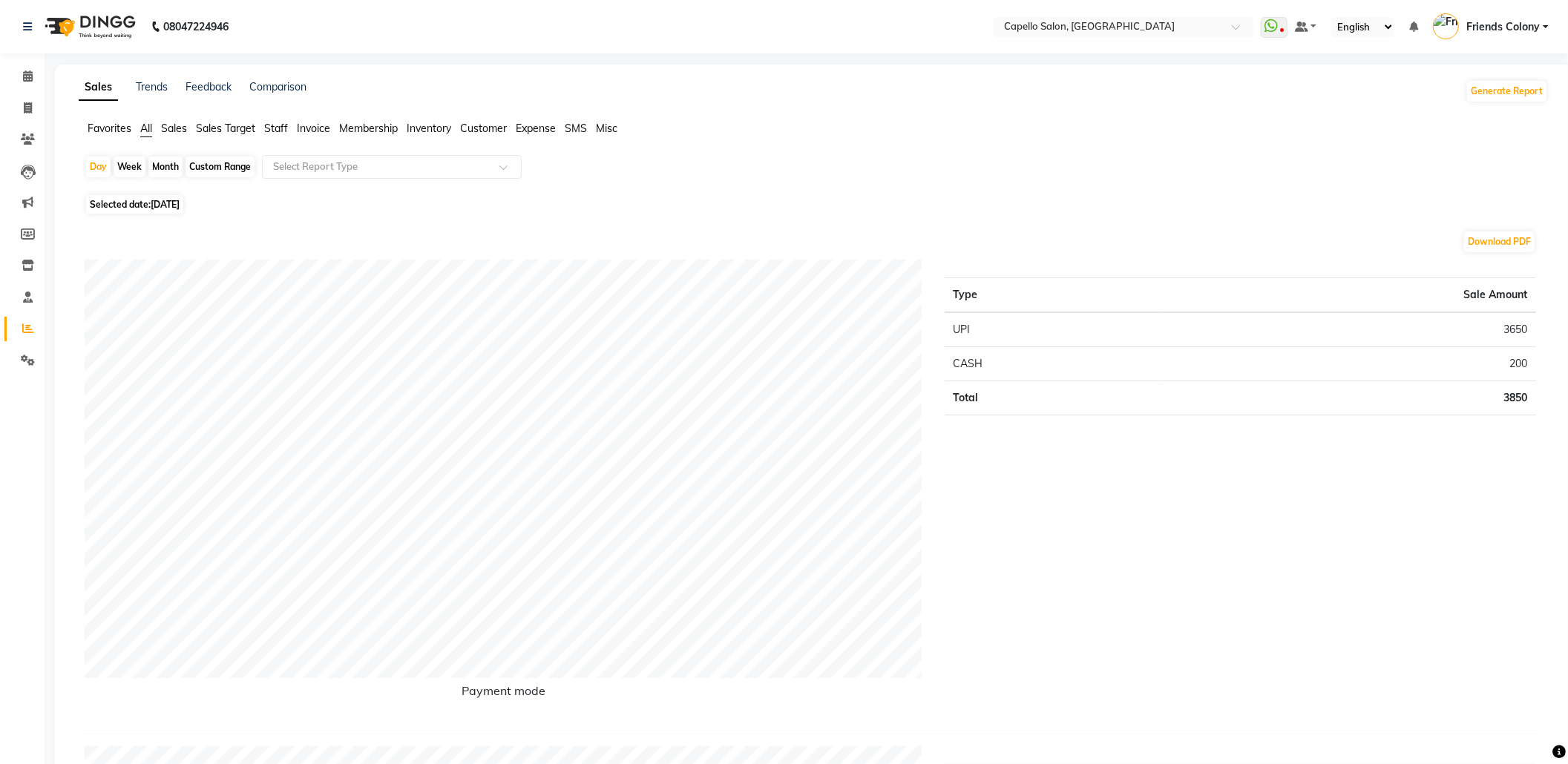
click at [285, 126] on span "Staff" at bounding box center [276, 128] width 23 height 14
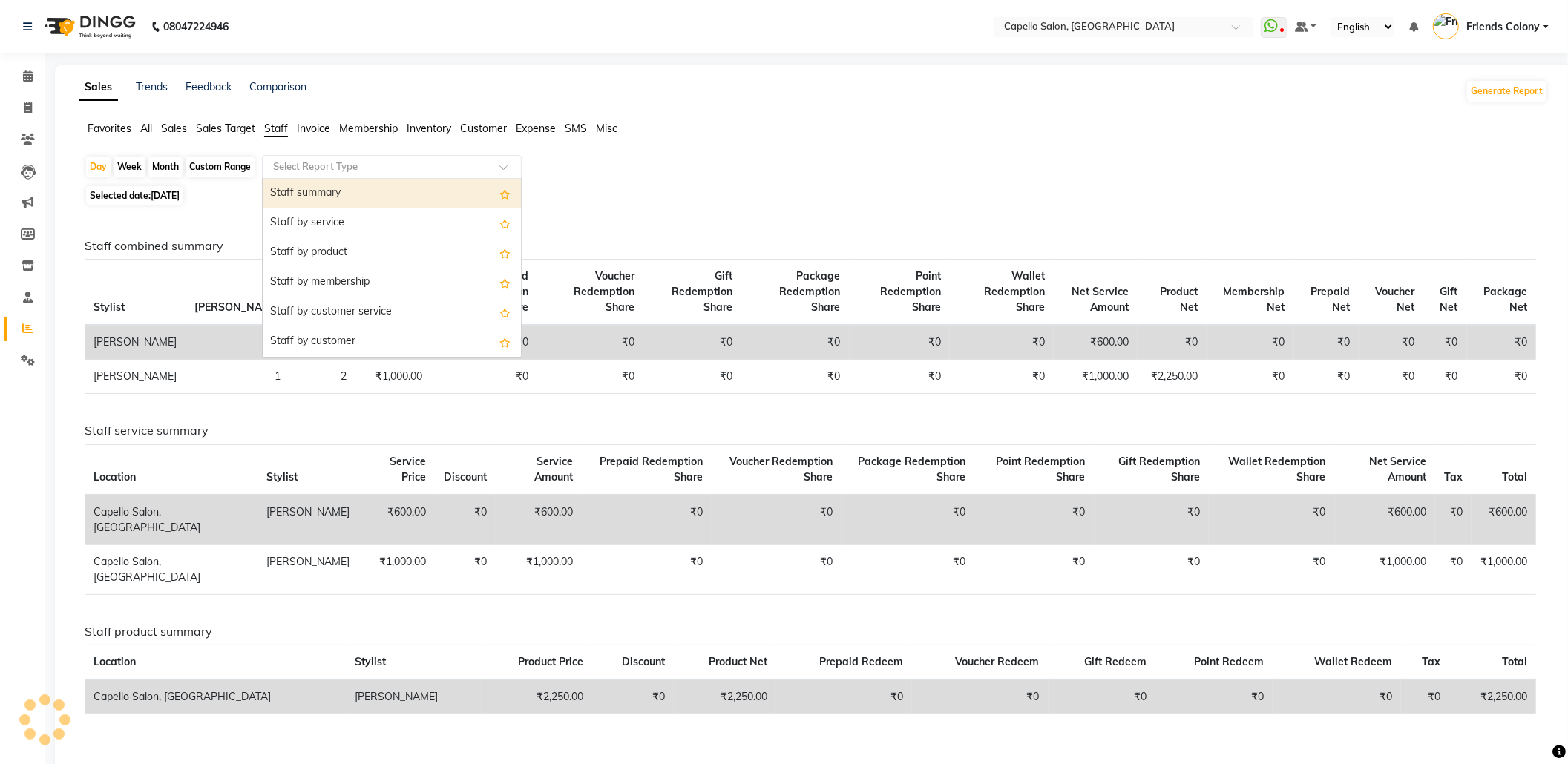
click at [291, 164] on input "text" at bounding box center [376, 167] width 214 height 14
click at [300, 197] on div "Staff summary" at bounding box center [392, 193] width 258 height 30
select select "full_report"
select select "csv"
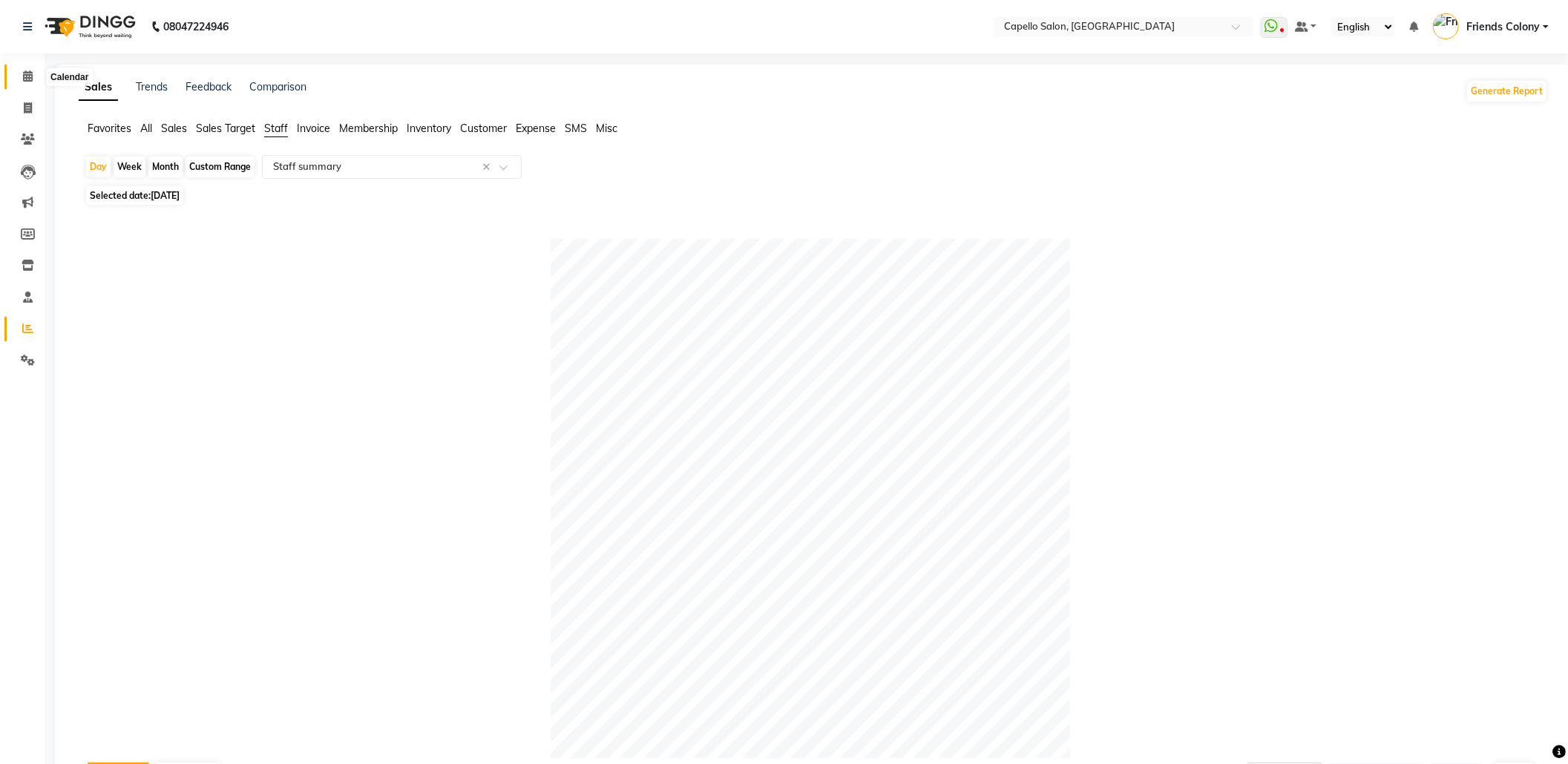
click at [23, 74] on icon at bounding box center [28, 76] width 10 height 11
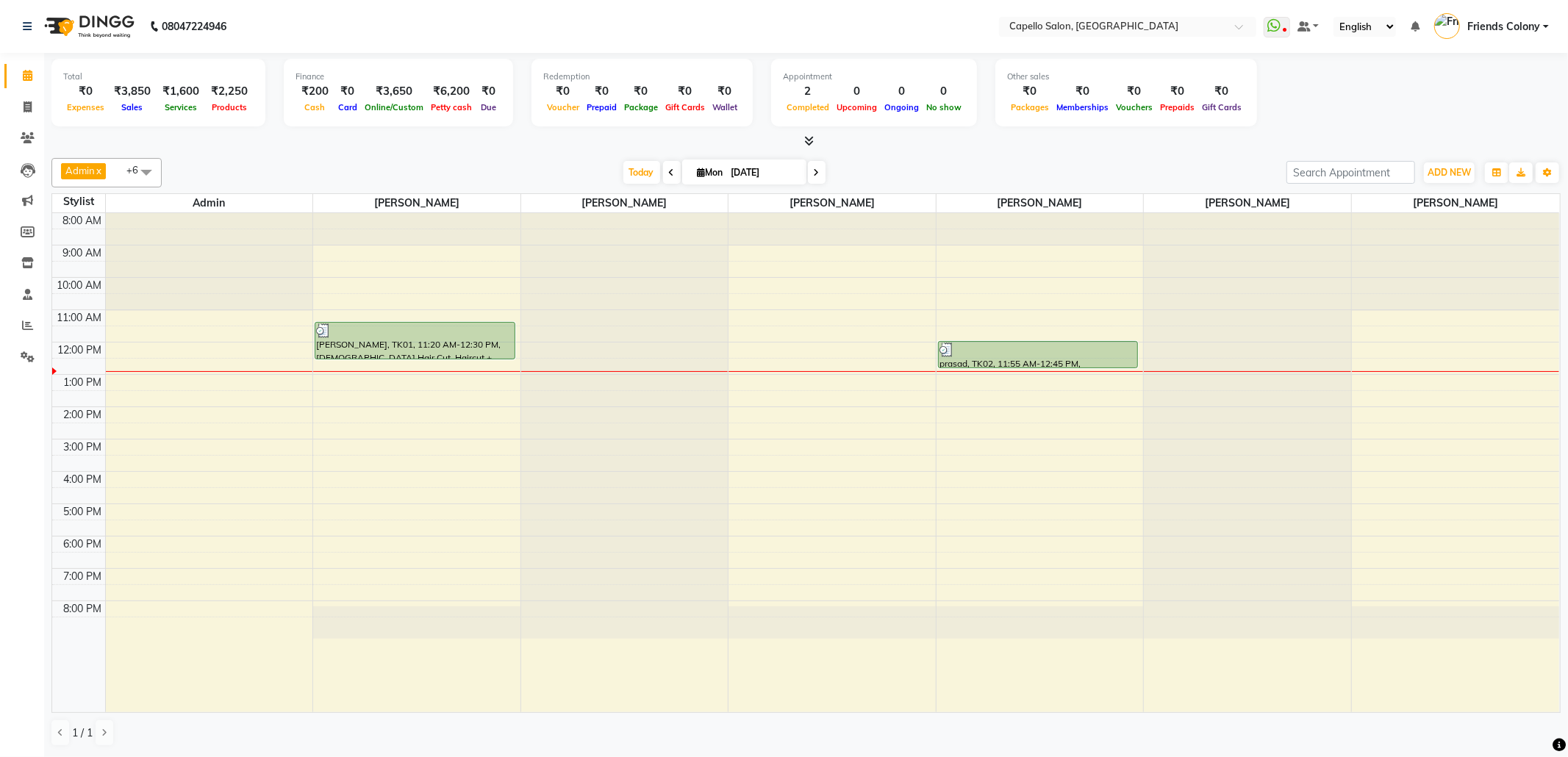
click at [535, 132] on div "Total ₹0 Expenses ₹3,850 Sales ₹1,600 Services ₹2,250 Products Finance ₹200 Cas…" at bounding box center [806, 101] width 1509 height 97
drag, startPoint x: 1170, startPoint y: 433, endPoint x: 1351, endPoint y: 34, distance: 438.1
click at [1351, 34] on app-home "08047224946 Select Location × Capello Salon, Friends Colony WhatsApp Status ✕ S…" at bounding box center [784, 378] width 1568 height 756
drag, startPoint x: 1365, startPoint y: 57, endPoint x: 1373, endPoint y: 104, distance: 47.7
click at [1367, 66] on app-home "08047224946 Select Location × Capello Salon, Friends Colony WhatsApp Status ✕ S…" at bounding box center [784, 378] width 1568 height 756
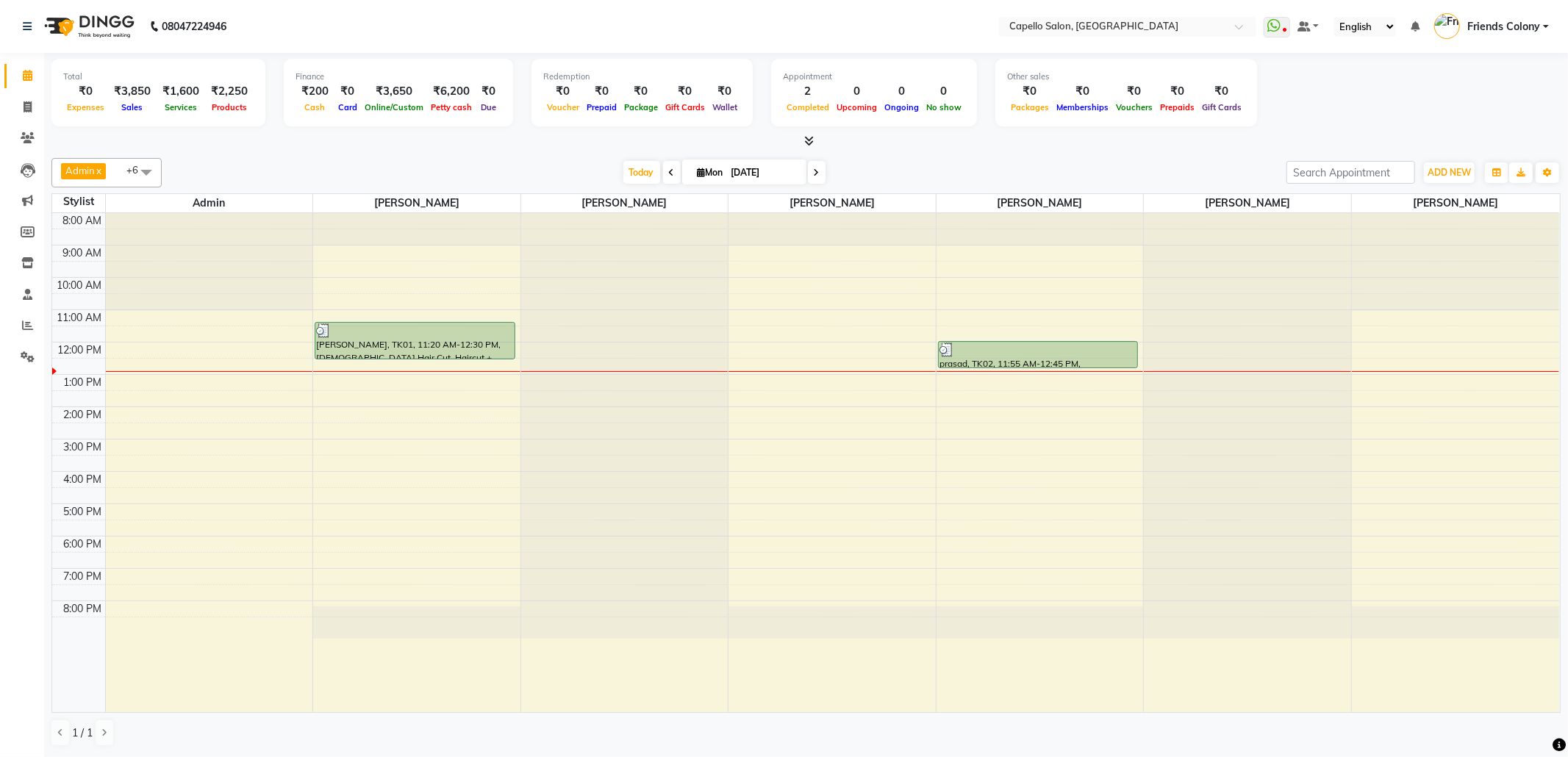
click at [1374, 116] on div "Total ₹0 Expenses ₹3,850 Sales ₹1,600 Services ₹2,250 Products Finance ₹200 Cas…" at bounding box center [806, 95] width 1509 height 72
drag, startPoint x: 1299, startPoint y: 201, endPoint x: 1423, endPoint y: 89, distance: 167.1
click at [1423, 89] on div "Total ₹0 Expenses ₹3,850 Sales ₹1,600 Services ₹2,250 Products Finance ₹200 Cas…" at bounding box center [805, 404] width 1523 height 703
click at [1423, 89] on div "Total ₹0 Expenses ₹3,850 Sales ₹1,600 Services ₹2,250 Products Finance ₹200 Cas…" at bounding box center [806, 95] width 1509 height 72
drag, startPoint x: 1336, startPoint y: 97, endPoint x: 1410, endPoint y: 105, distance: 74.4
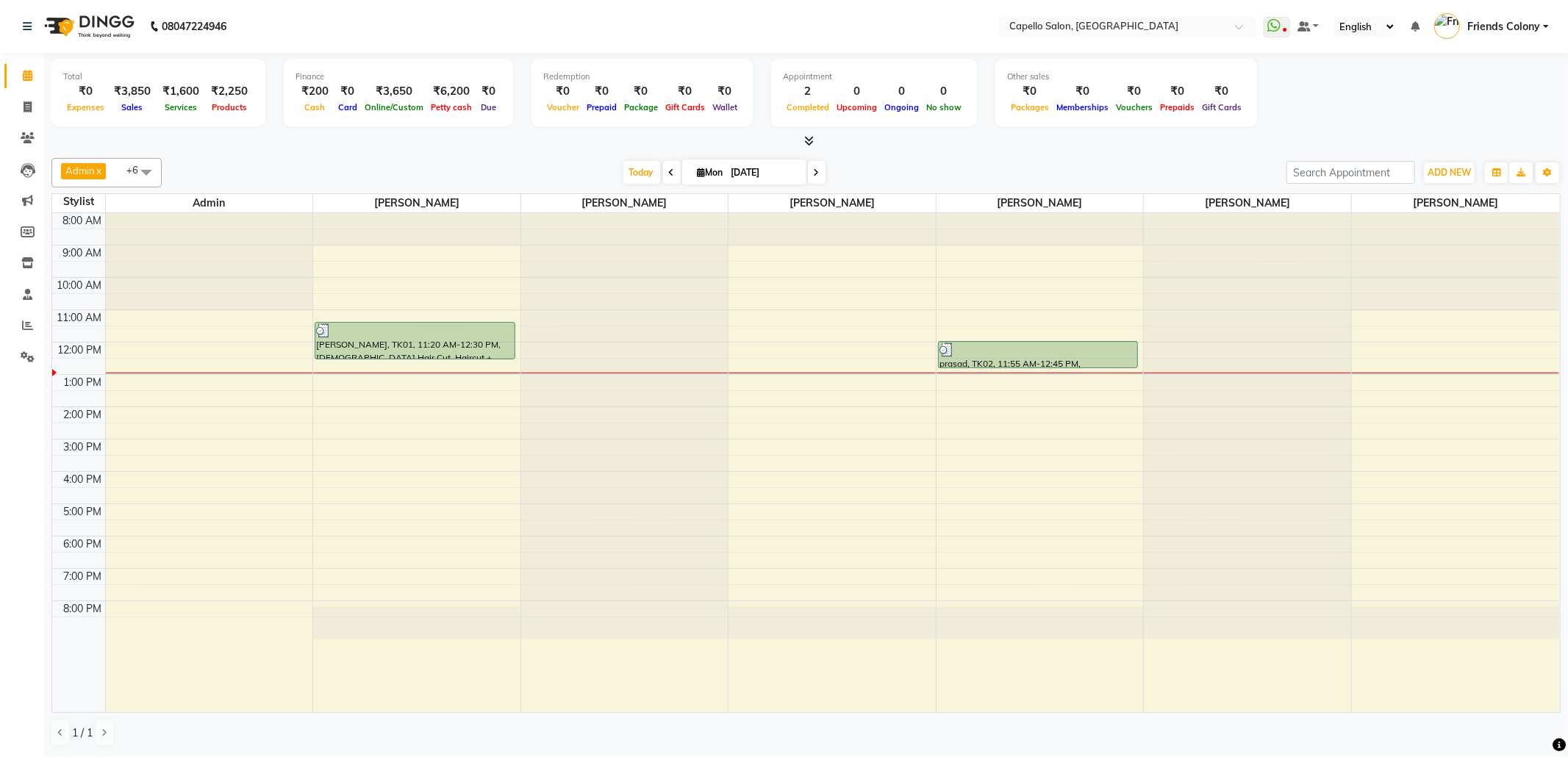
click at [1410, 105] on div "Total ₹0 Expenses ₹3,850 Sales ₹1,600 Services ₹2,250 Products Finance ₹200 Cas…" at bounding box center [806, 95] width 1509 height 72
click at [1477, 80] on div "Total ₹0 Expenses ₹3,850 Sales ₹1,600 Services ₹2,250 Products Finance ₹200 Cas…" at bounding box center [806, 95] width 1509 height 72
drag, startPoint x: 1364, startPoint y: 91, endPoint x: 1459, endPoint y: 107, distance: 96.3
click at [1459, 107] on div "Total ₹0 Expenses ₹3,850 Sales ₹1,600 Services ₹2,250 Products Finance ₹200 Cas…" at bounding box center [806, 95] width 1509 height 72
drag, startPoint x: 1521, startPoint y: 112, endPoint x: 1296, endPoint y: 84, distance: 226.7
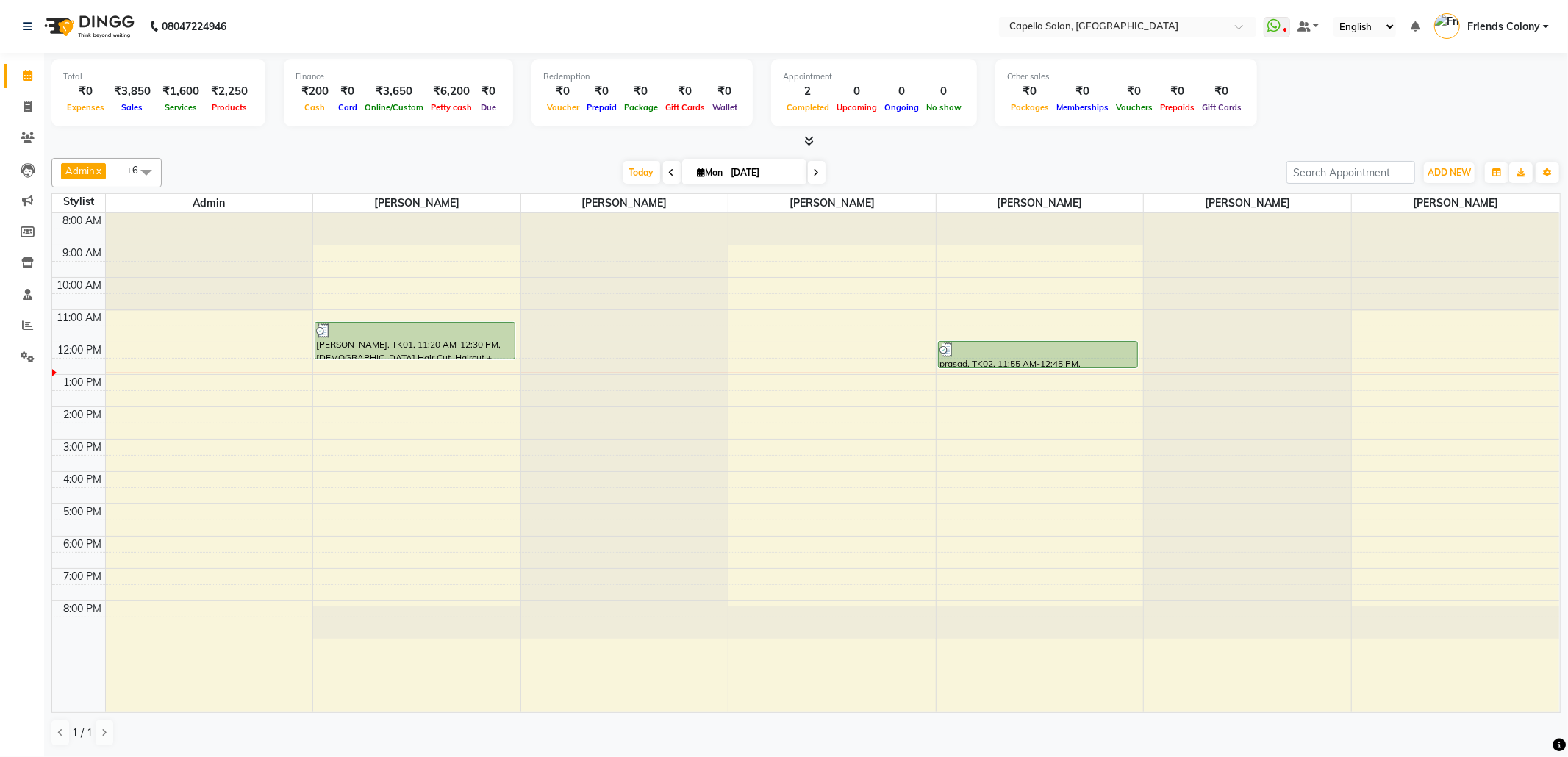
click at [1296, 84] on div "Total ₹0 Expenses ₹3,850 Sales ₹1,600 Services ₹2,250 Products Finance ₹200 Cas…" at bounding box center [806, 95] width 1509 height 72
click at [1497, 88] on div "Total ₹0 Expenses ₹3,850 Sales ₹1,600 Services ₹2,250 Products Finance ₹200 Cas…" at bounding box center [806, 95] width 1509 height 72
drag, startPoint x: 1549, startPoint y: 94, endPoint x: 1411, endPoint y: 87, distance: 138.2
click at [1411, 87] on div "Total ₹0 Expenses ₹3,850 Sales ₹1,600 Services ₹2,250 Products Finance ₹200 Cas…" at bounding box center [806, 95] width 1509 height 72
click at [1465, 87] on div "Total ₹0 Expenses ₹3,850 Sales ₹1,600 Services ₹2,250 Products Finance ₹200 Cas…" at bounding box center [806, 95] width 1509 height 72
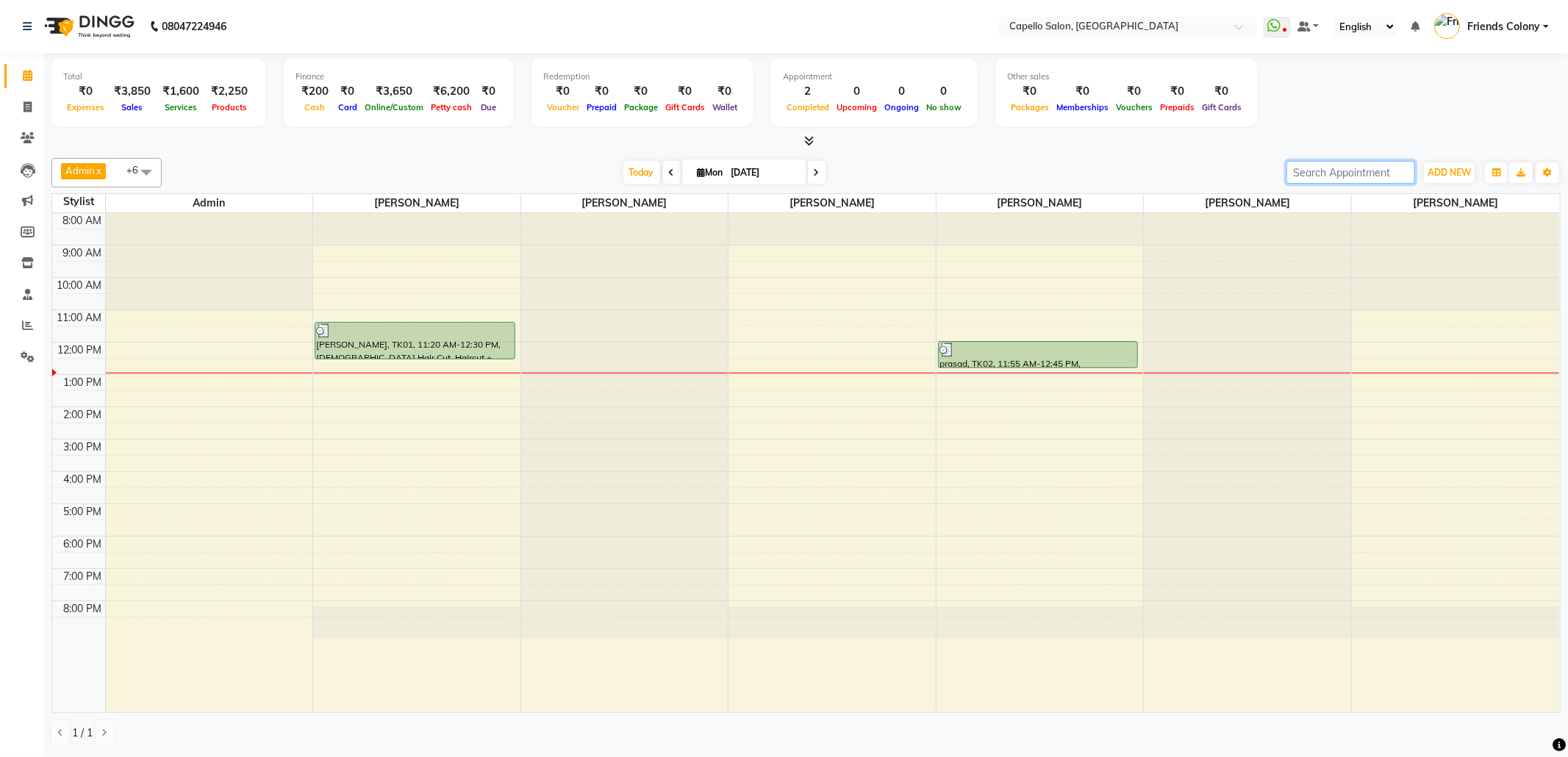
drag, startPoint x: 1382, startPoint y: 175, endPoint x: 1194, endPoint y: 172, distance: 188.0
click at [1194, 172] on div "Admin x VEDANT SHIRBHATE x PALLAVI CHINCHALKAR x ANKIT BANDEWAR x Shubhnashu Ra…" at bounding box center [806, 172] width 1509 height 29
click at [1194, 172] on div "Today Mon 01-09-2025" at bounding box center [724, 172] width 1110 height 22
drag, startPoint x: 1530, startPoint y: 80, endPoint x: 1388, endPoint y: 107, distance: 144.5
click at [1421, 78] on div "Total ₹0 Expenses ₹3,850 Sales ₹1,600 Services ₹2,250 Products Finance ₹200 Cas…" at bounding box center [806, 95] width 1509 height 72
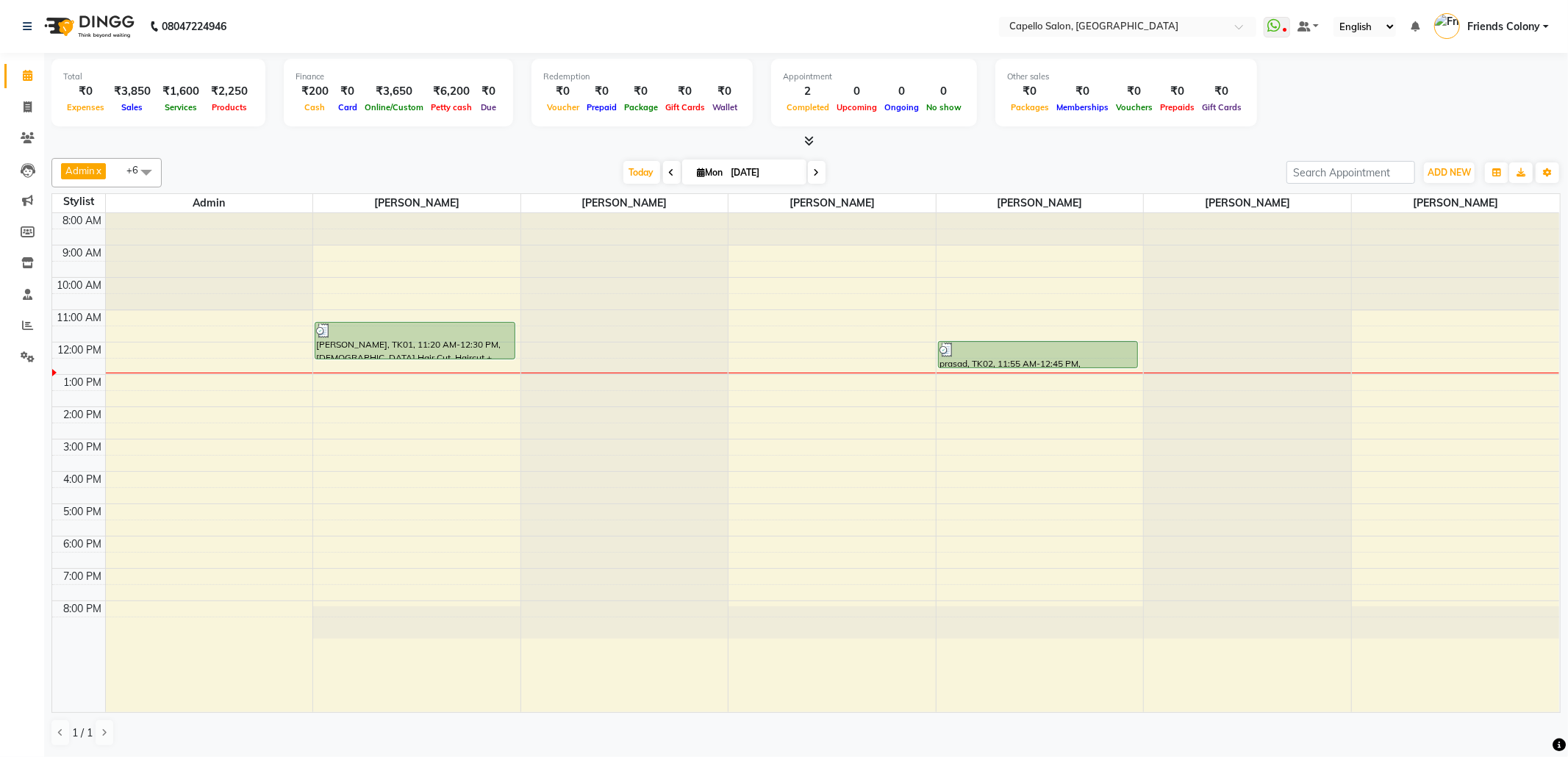
click at [1379, 112] on div "Total ₹0 Expenses ₹3,850 Sales ₹1,600 Services ₹2,250 Products Finance ₹200 Cas…" at bounding box center [806, 95] width 1509 height 72
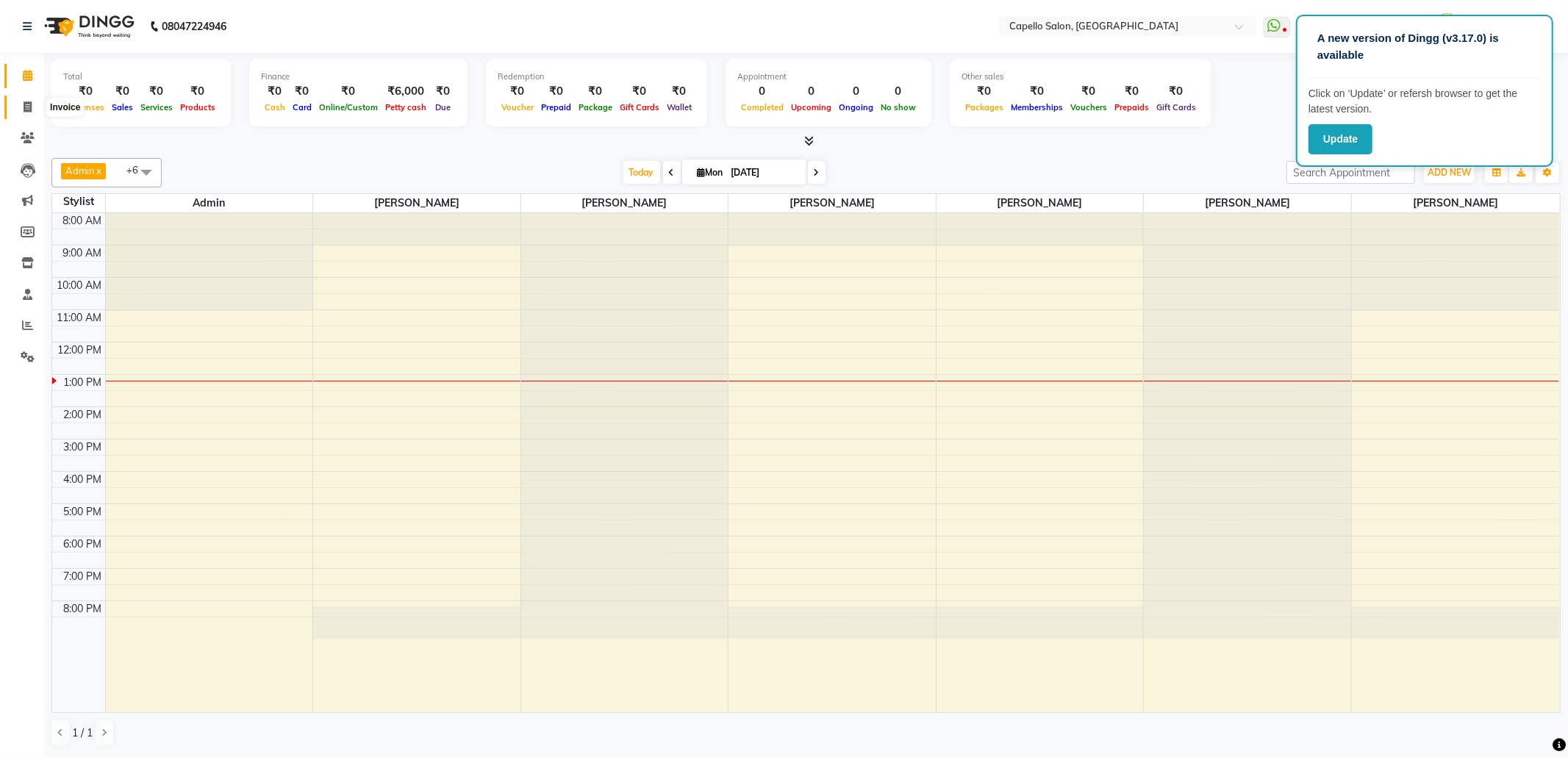
drag, startPoint x: 30, startPoint y: 106, endPoint x: 41, endPoint y: 104, distance: 11.2
click at [33, 107] on span at bounding box center [27, 107] width 26 height 17
select select "3583"
select select "service"
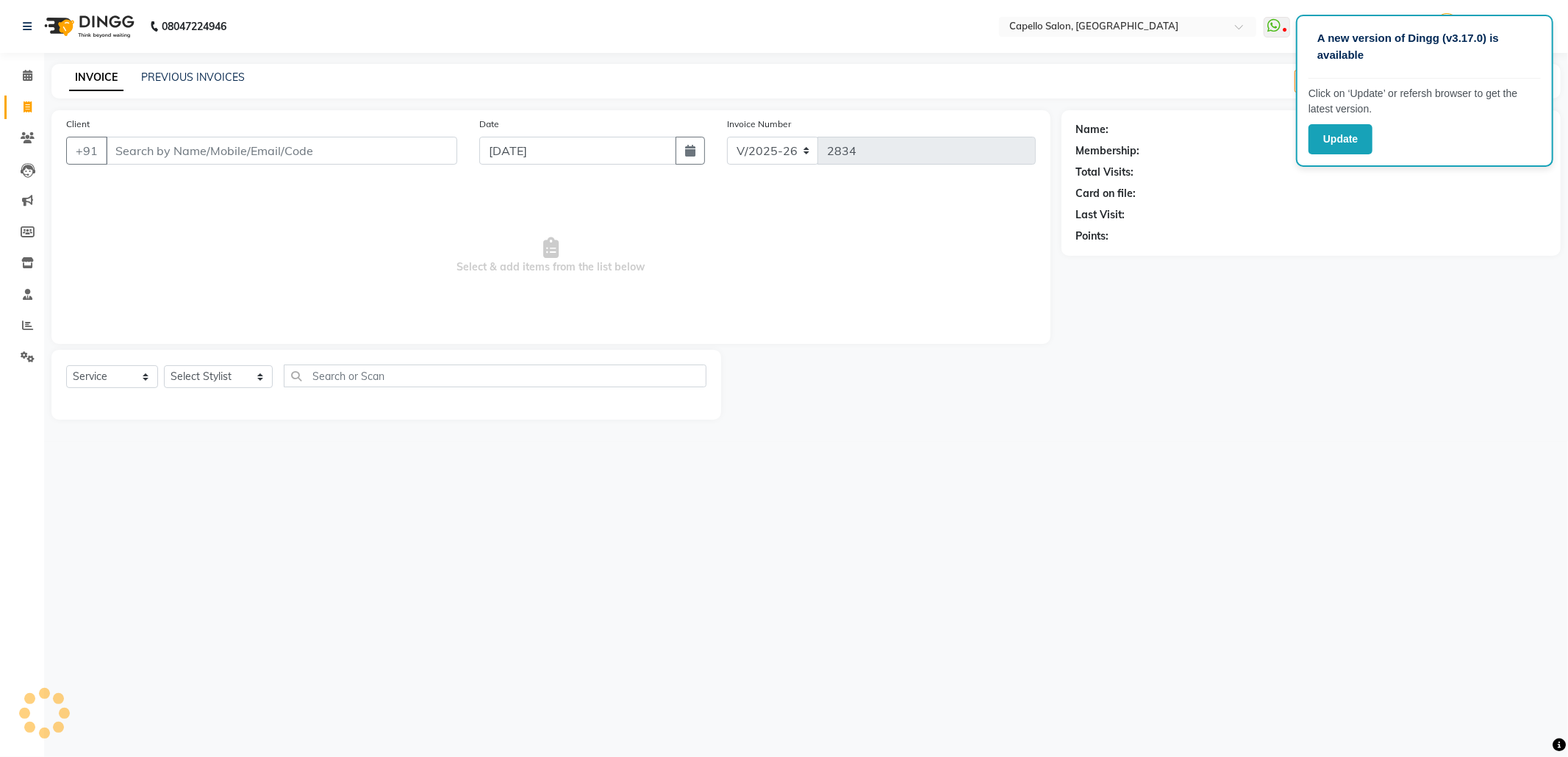
drag, startPoint x: 318, startPoint y: 151, endPoint x: 322, endPoint y: 144, distance: 8.1
click at [321, 148] on input "Client" at bounding box center [281, 150] width 351 height 28
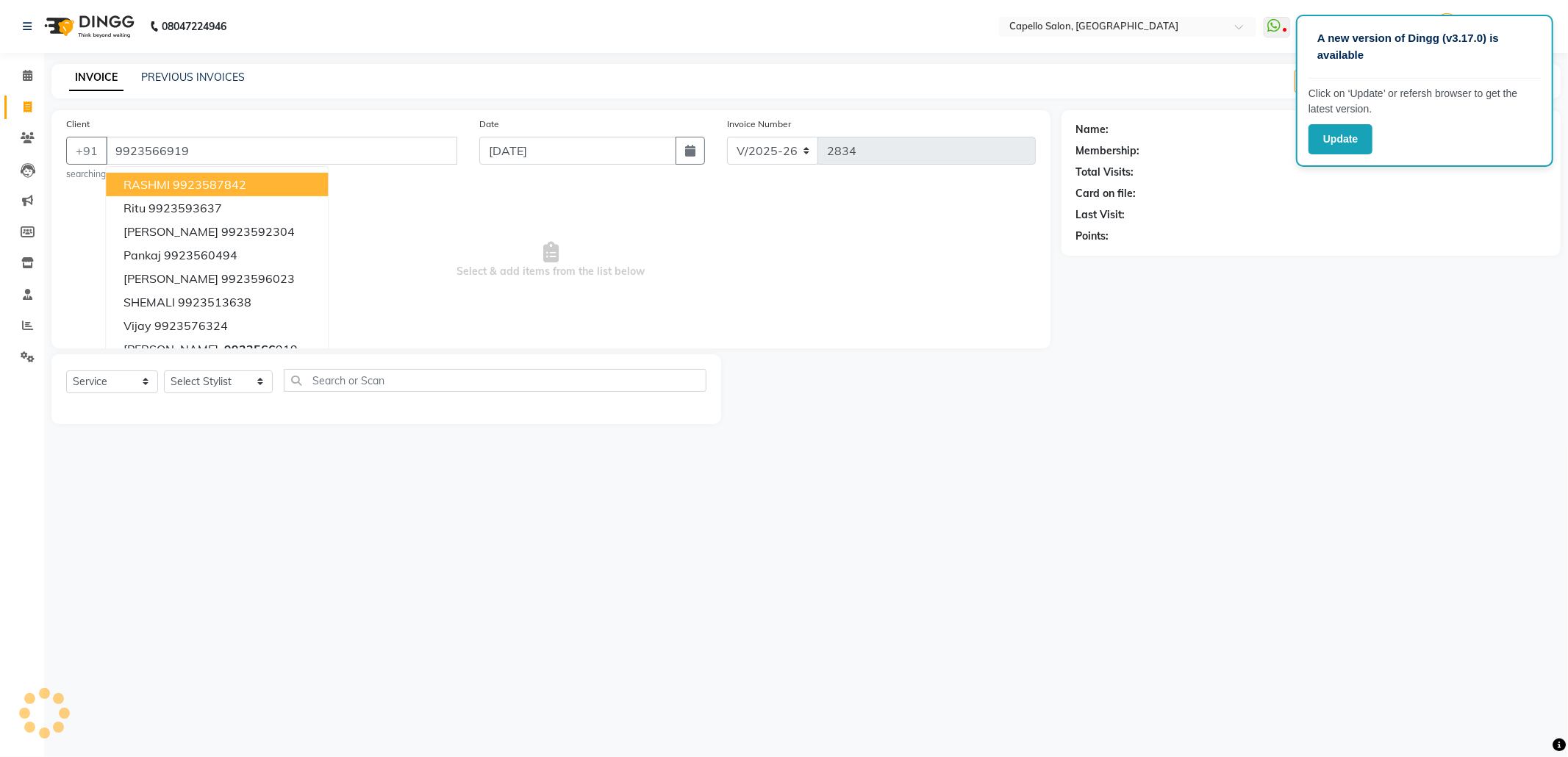
type input "9923566919"
click at [725, 458] on div "A new version of Dingg (v3.17.0) is available Click on ‘Update’ or refersh brow…" at bounding box center [784, 378] width 1568 height 757
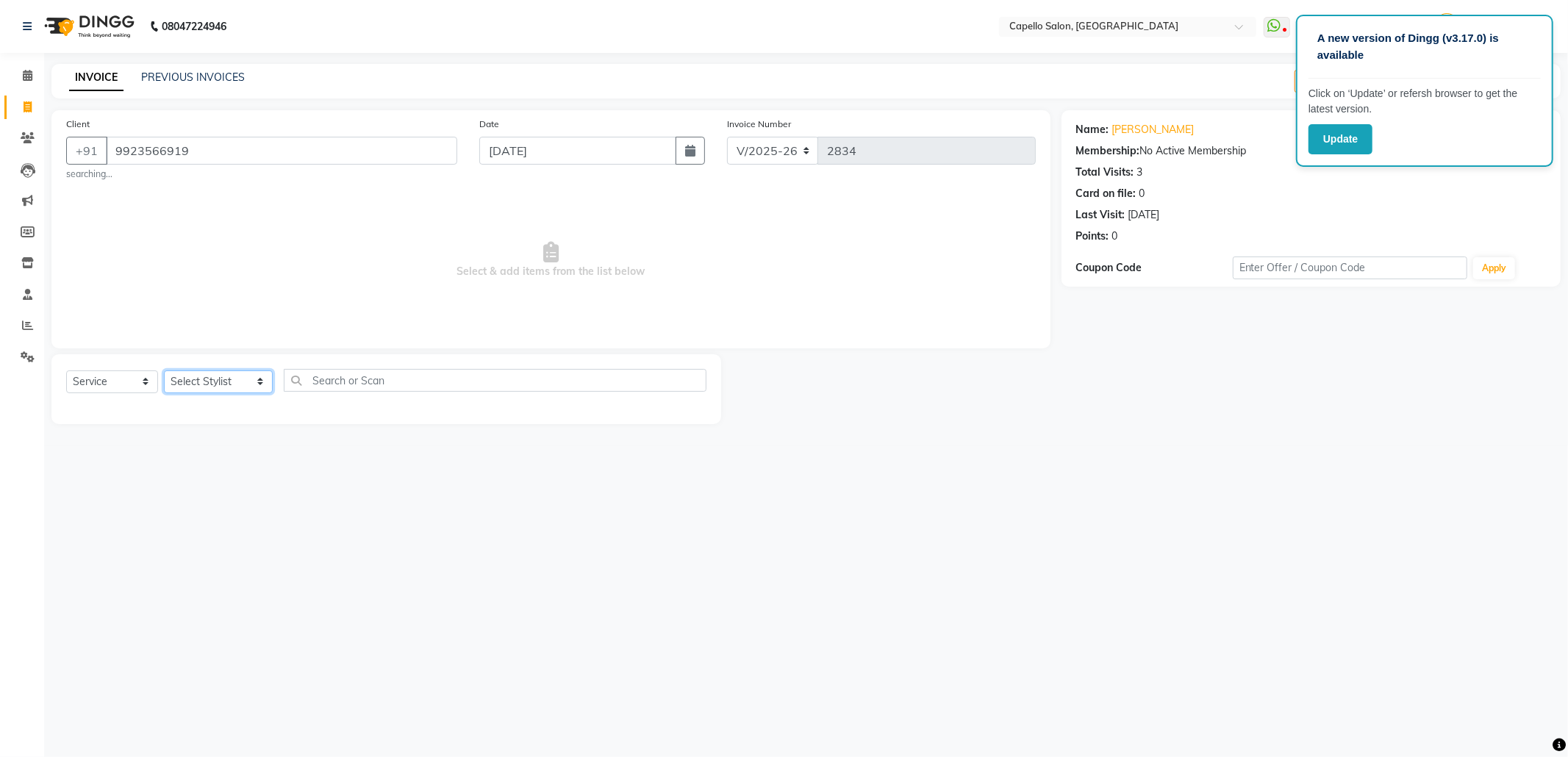
click at [222, 376] on select "Select Stylist Admin [PERSON_NAME] Friends Colony [PERSON_NAME] [PERSON_NAME] N…" at bounding box center [218, 383] width 109 height 23
select select "84459"
click at [164, 371] on select "Select Stylist Admin [PERSON_NAME] Friends Colony [PERSON_NAME] [PERSON_NAME] N…" at bounding box center [218, 383] width 109 height 23
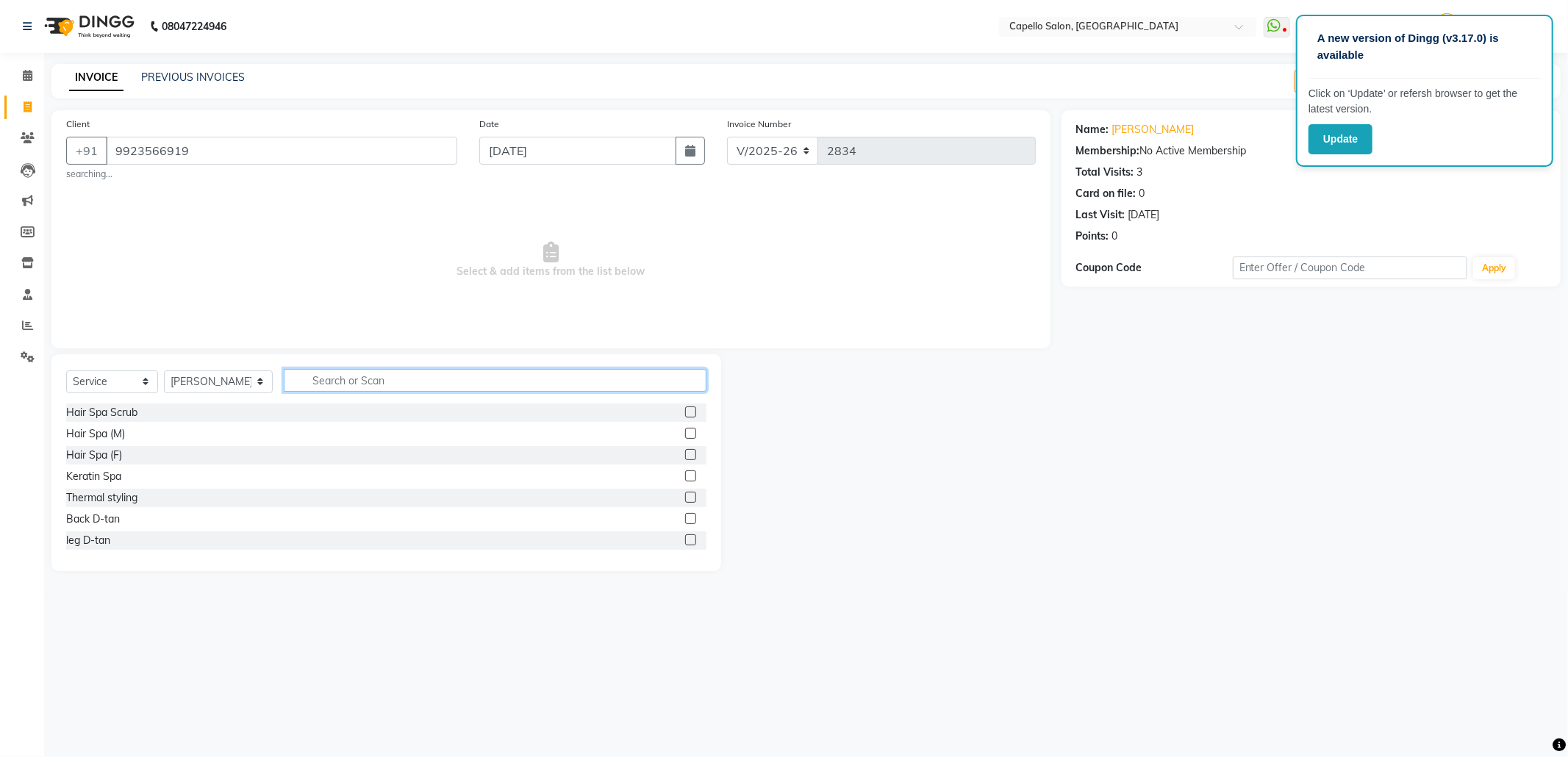
click at [376, 372] on input "text" at bounding box center [495, 381] width 423 height 23
type input "wash"
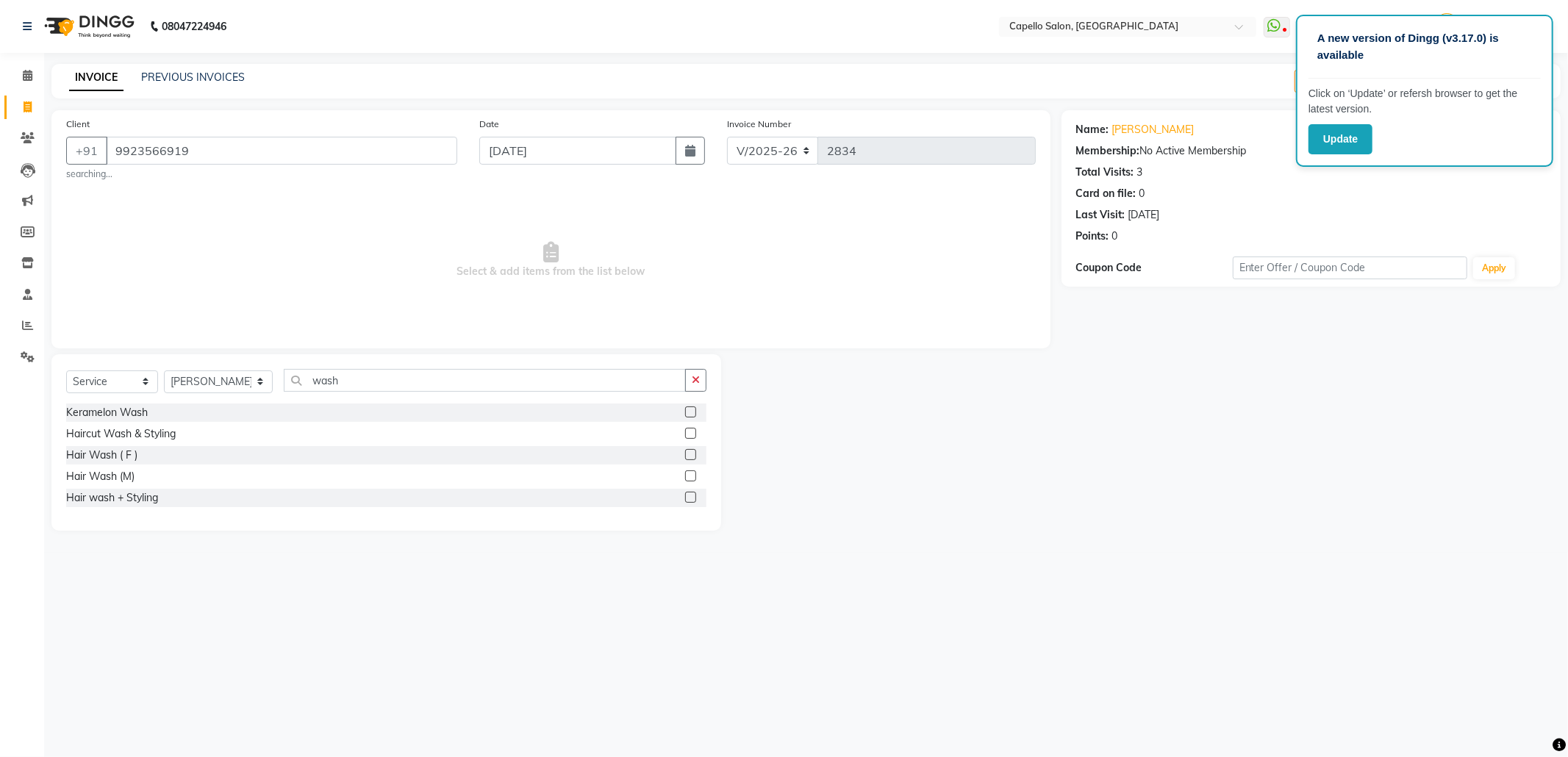
click at [686, 456] on label at bounding box center [691, 455] width 11 height 11
click at [686, 456] on input "checkbox" at bounding box center [690, 455] width 10 height 10
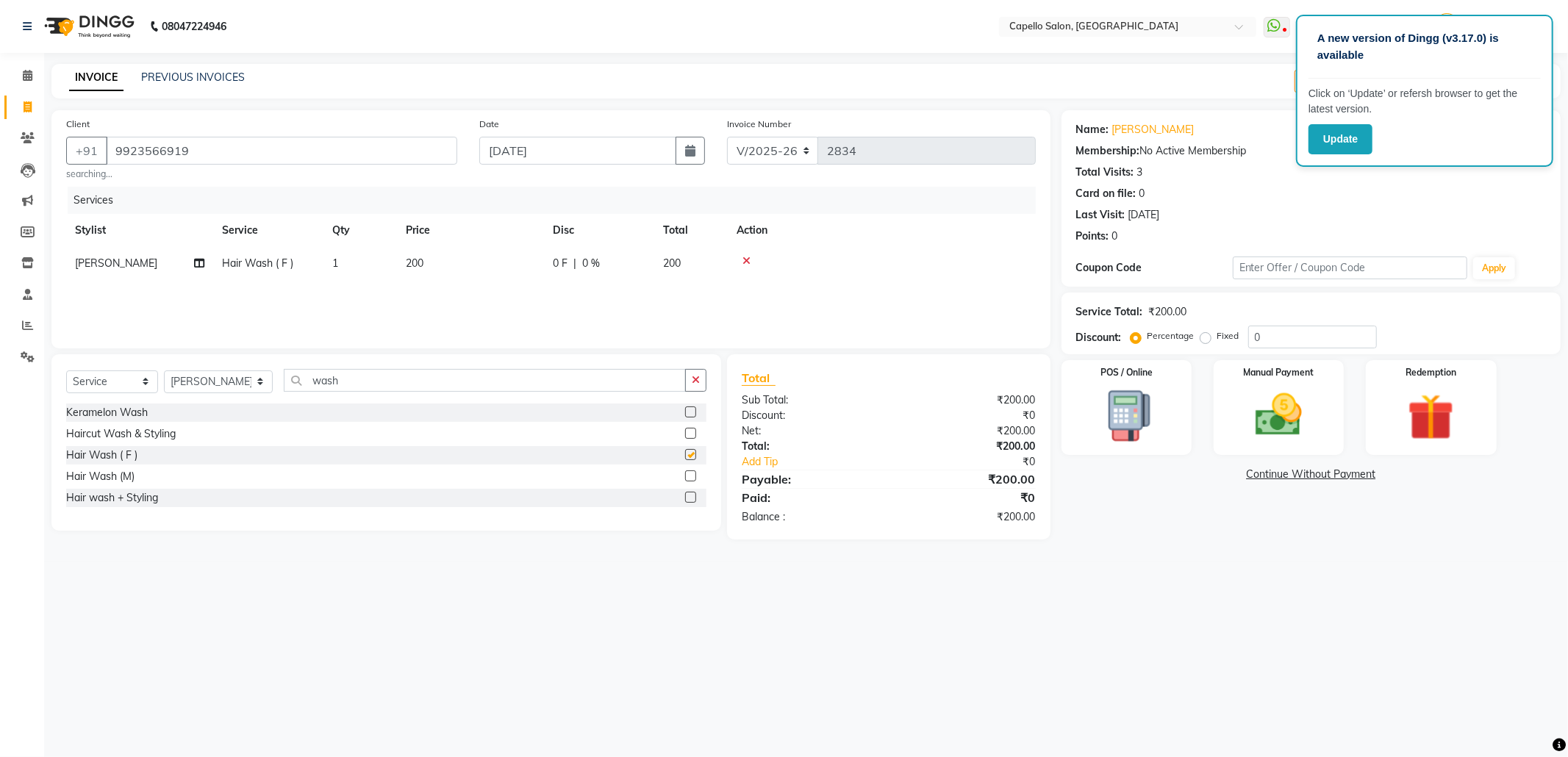
checkbox input "false"
click at [1296, 437] on img at bounding box center [1279, 416] width 79 height 56
drag, startPoint x: 1215, startPoint y: 469, endPoint x: 1215, endPoint y: 490, distance: 21.0
click at [1215, 471] on span "UPI" at bounding box center [1216, 475] width 23 height 17
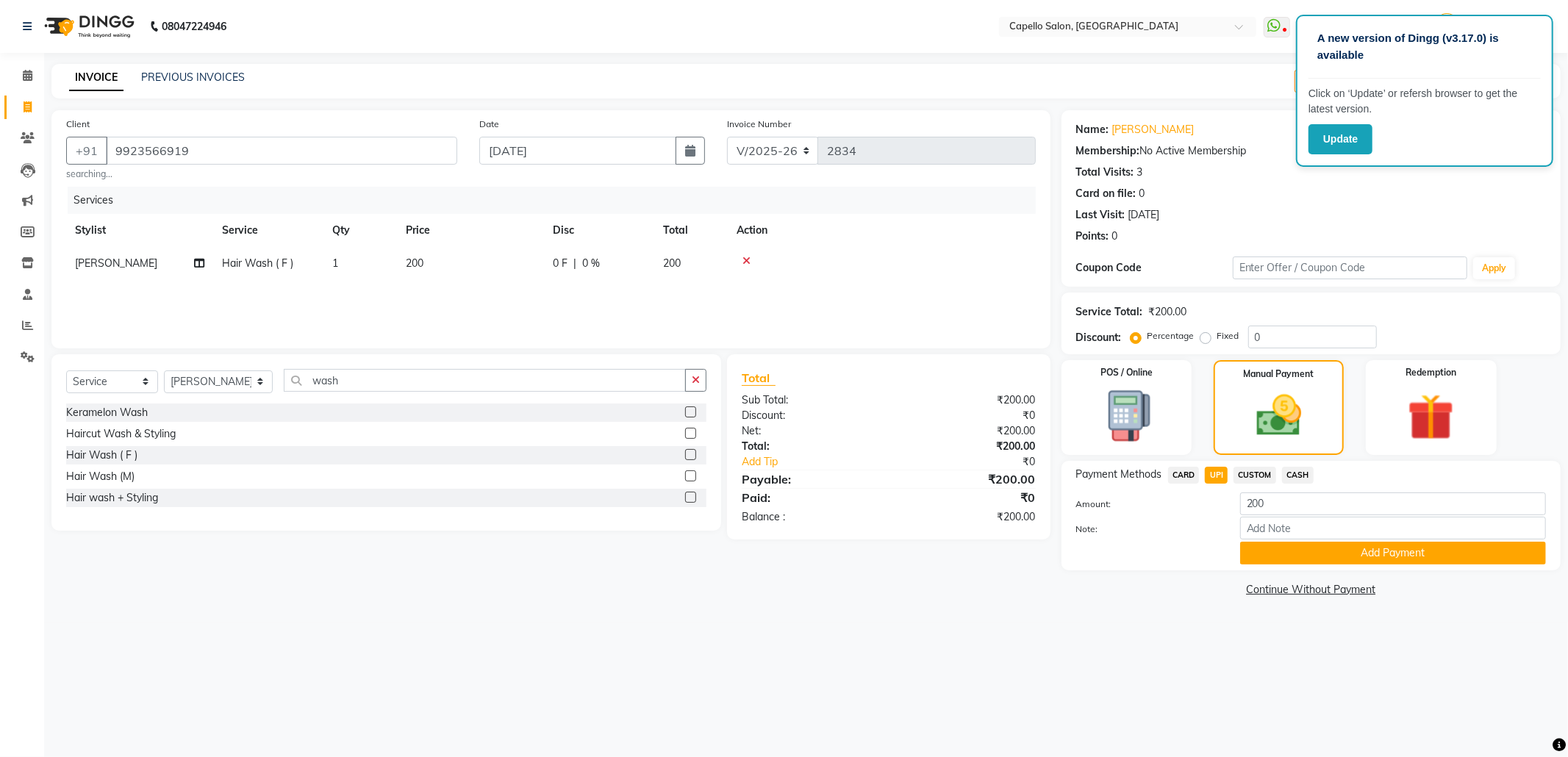
click at [1324, 572] on div "Name: [PERSON_NAME] Membership: No Active Membership Total Visits: 3 Card on fi…" at bounding box center [1316, 355] width 510 height 491
click at [1327, 563] on button "Add Payment" at bounding box center [1393, 553] width 306 height 23
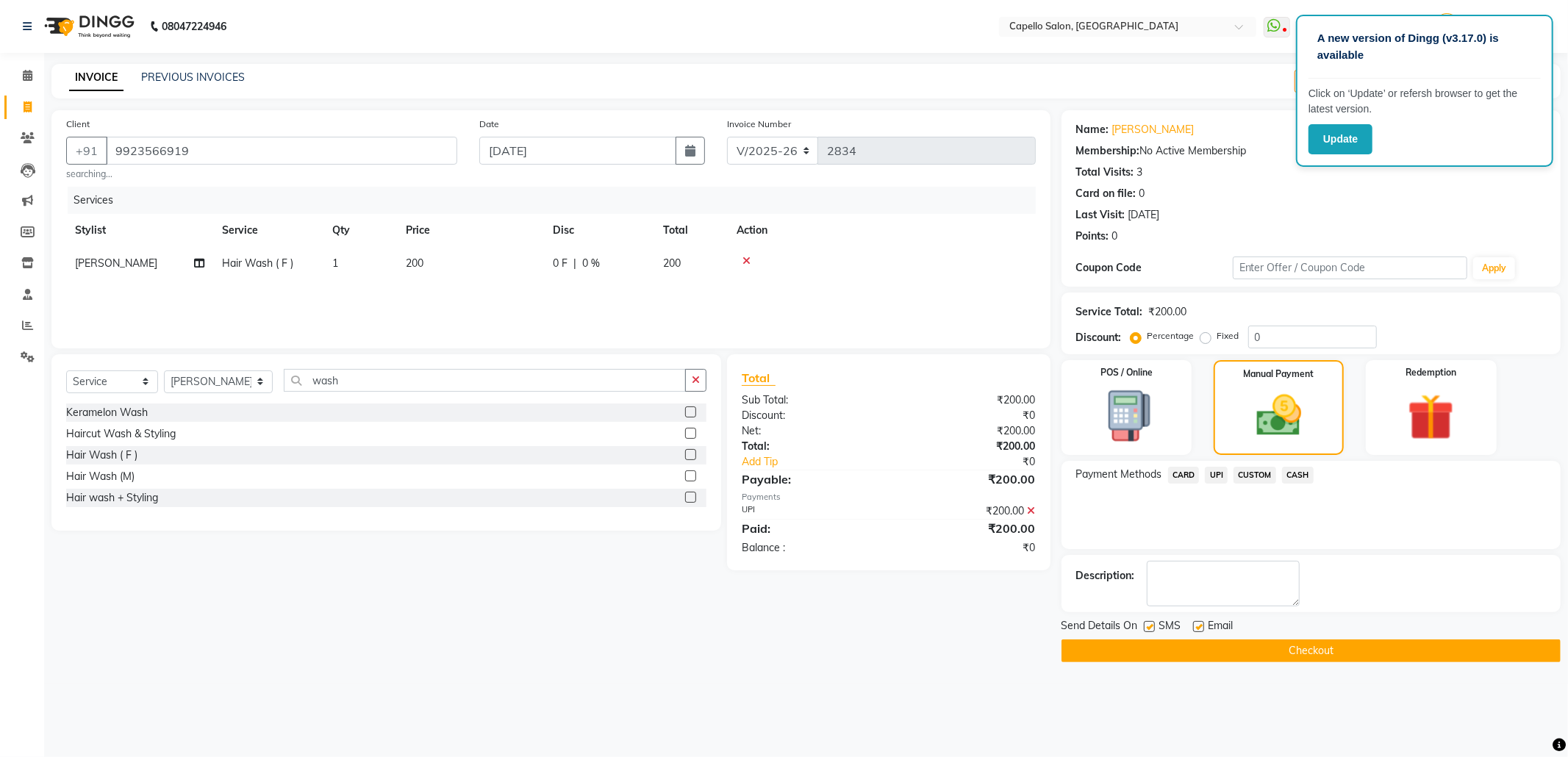
drag, startPoint x: 1347, startPoint y: 649, endPoint x: 1332, endPoint y: 622, distance: 30.9
click at [1341, 644] on button "Checkout" at bounding box center [1311, 652] width 499 height 23
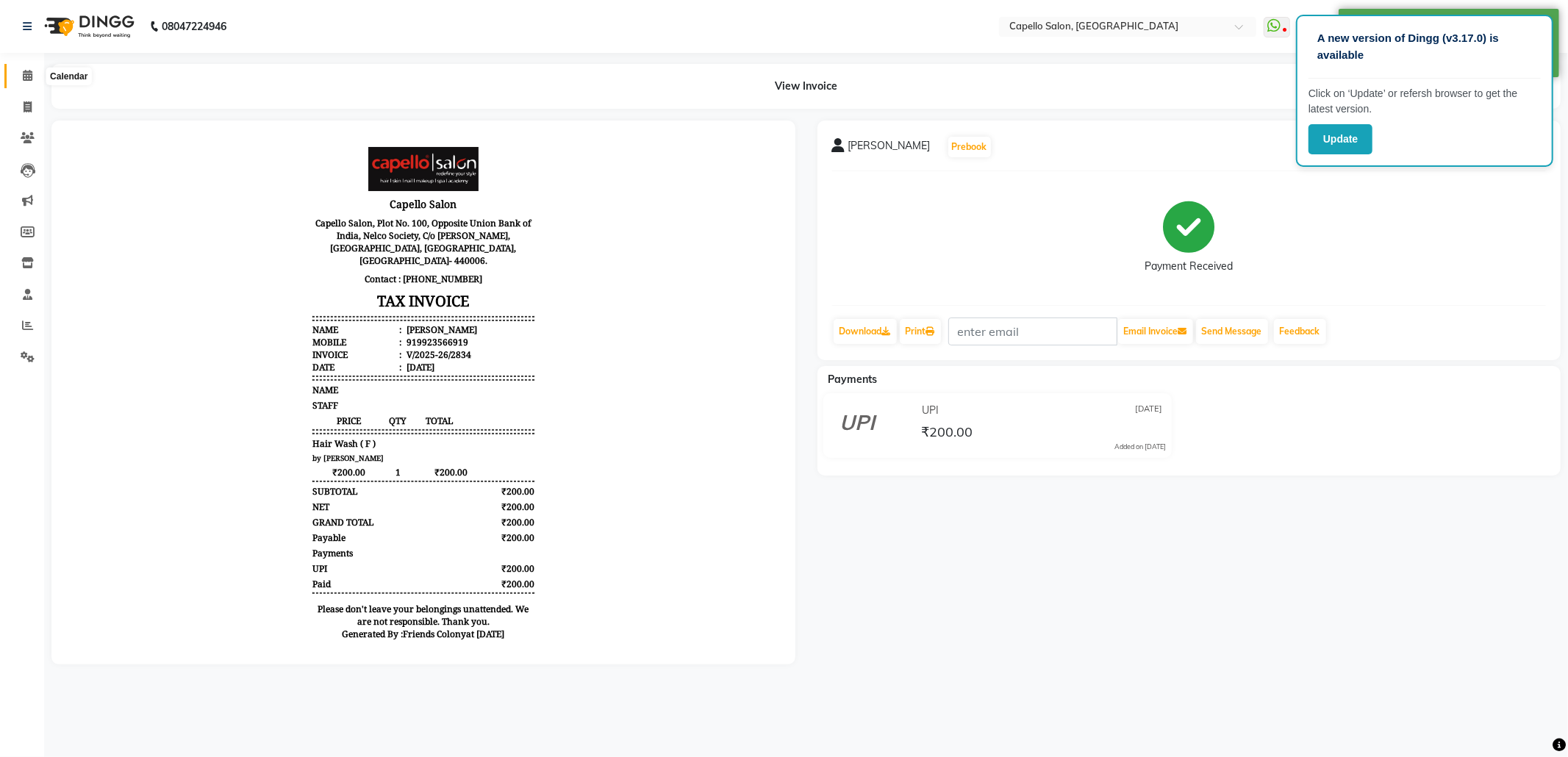
click at [23, 77] on icon at bounding box center [28, 75] width 10 height 11
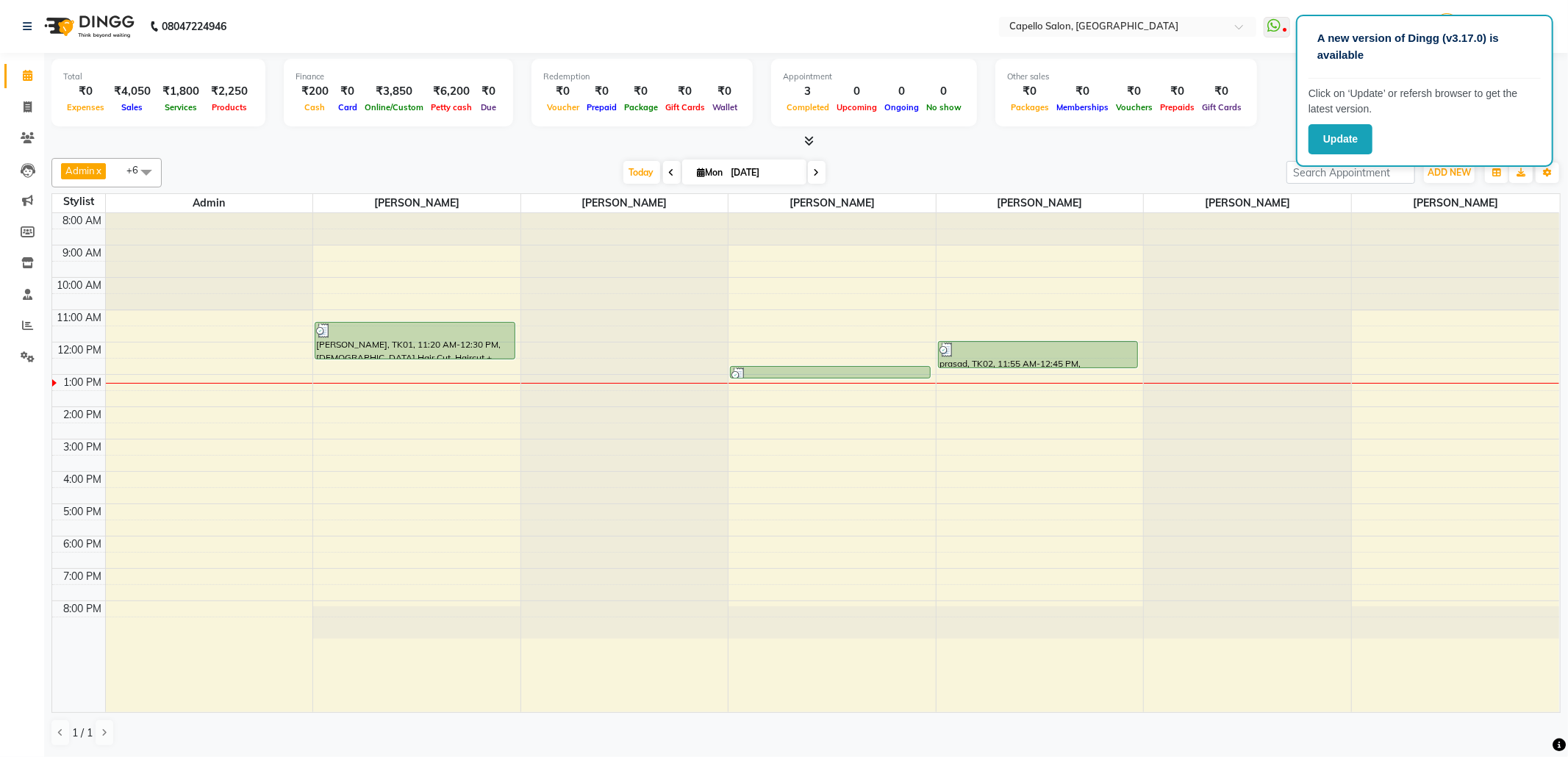
drag, startPoint x: 1018, startPoint y: 168, endPoint x: 1018, endPoint y: 160, distance: 8.0
click at [1018, 164] on div "Today Mon 01-09-2025" at bounding box center [724, 172] width 1110 height 22
click at [1341, 144] on button "Update" at bounding box center [1340, 139] width 64 height 30
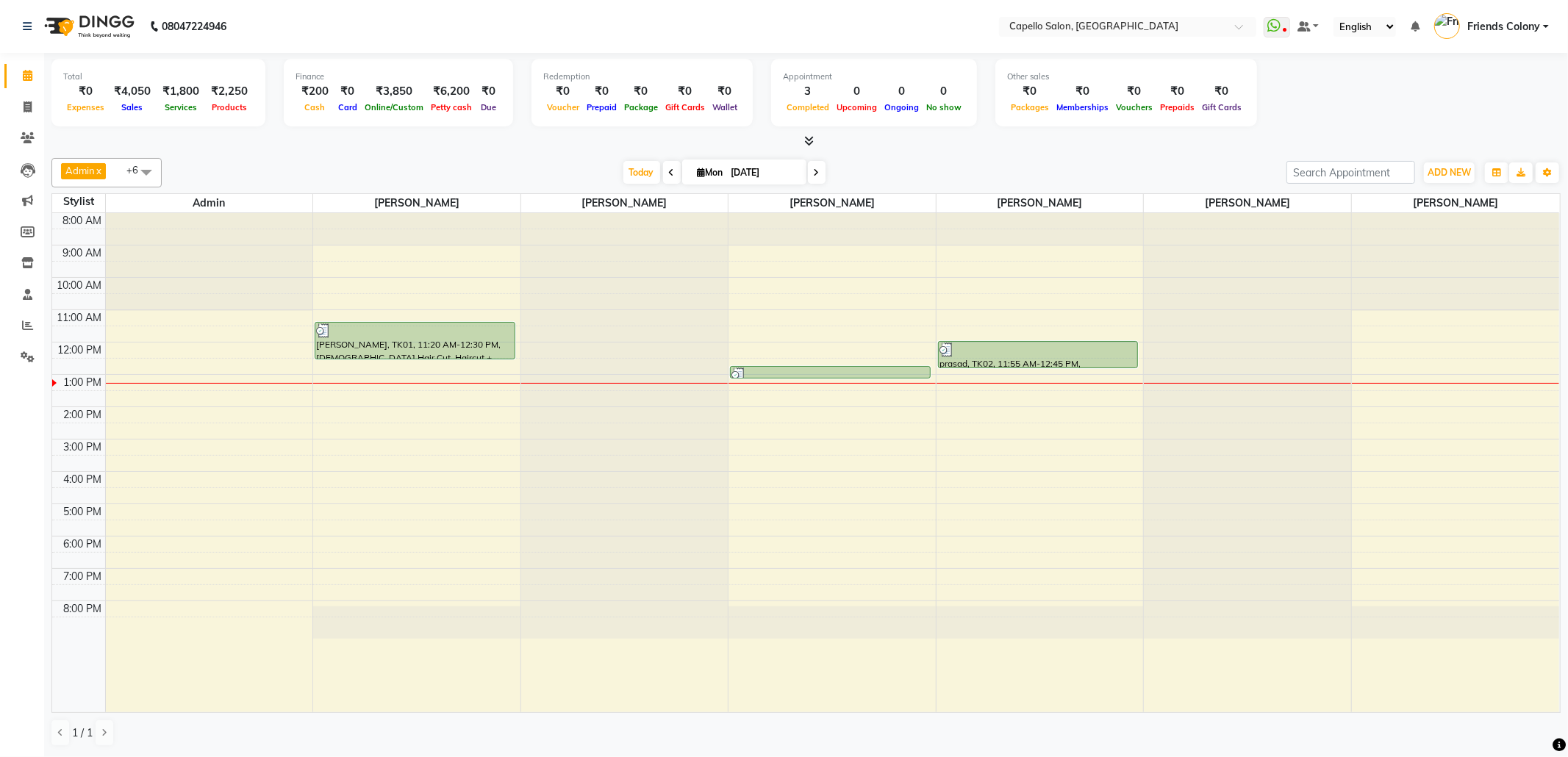
drag, startPoint x: 785, startPoint y: 589, endPoint x: 752, endPoint y: 294, distance: 296.8
drag, startPoint x: 927, startPoint y: 686, endPoint x: 925, endPoint y: 629, distance: 57.0
drag, startPoint x: 509, startPoint y: 156, endPoint x: 536, endPoint y: 198, distance: 49.9
click at [519, 178] on div "Admin x VEDANT SHIRBHATE x PALLAVI CHINCHALKAR x ANKIT BANDEWAR x Shubhnashu Ra…" at bounding box center [806, 452] width 1509 height 601
drag, startPoint x: 968, startPoint y: 611, endPoint x: 868, endPoint y: 337, distance: 291.7
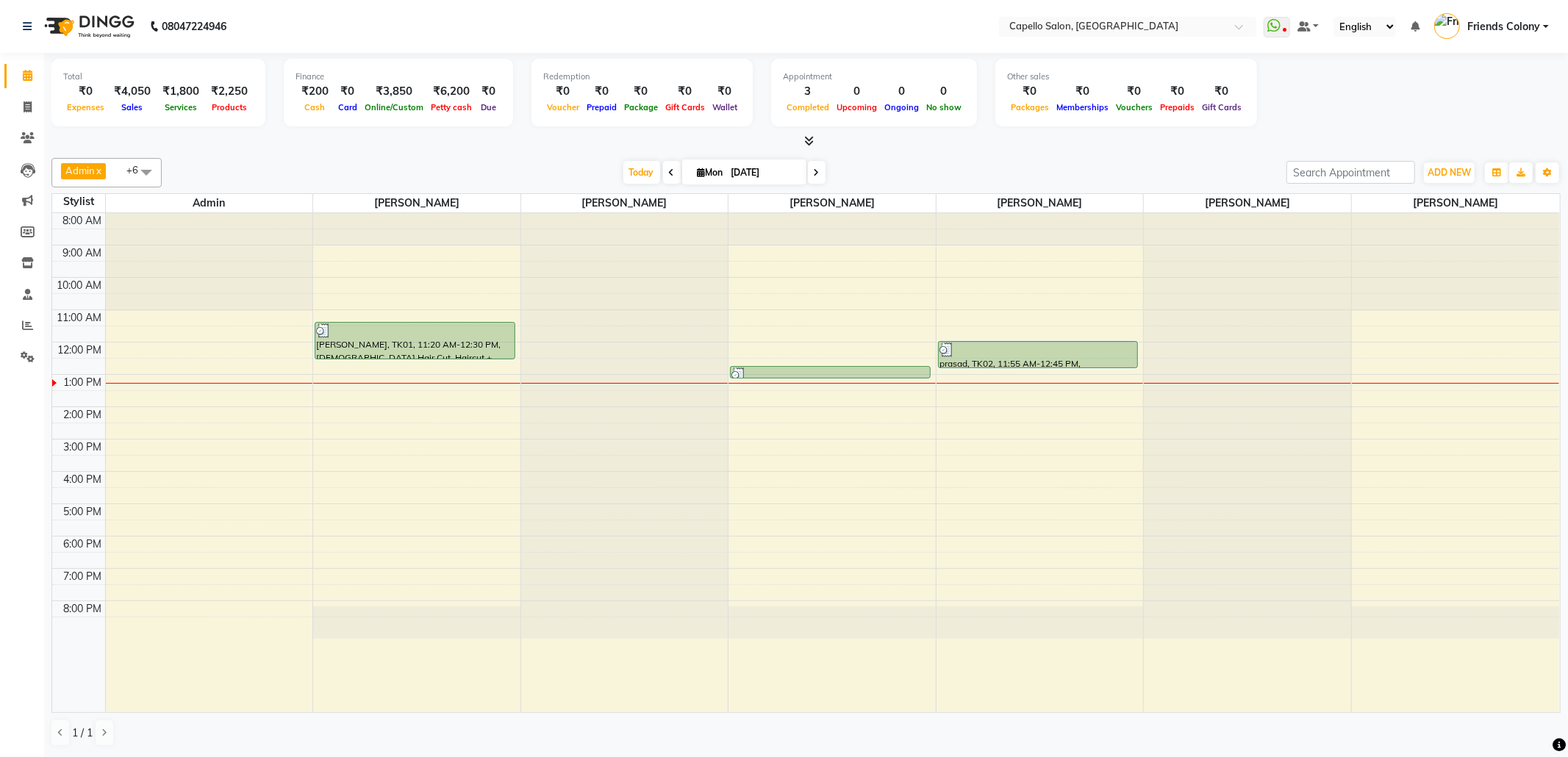
drag, startPoint x: 1304, startPoint y: 89, endPoint x: 1278, endPoint y: 105, distance: 30.5
click at [1291, 97] on div "Total ₹0 Expenses ₹4,050 Sales ₹1,800 Services ₹2,250 Products Finance ₹200 Cas…" at bounding box center [806, 95] width 1509 height 72
drag, startPoint x: 1264, startPoint y: 561, endPoint x: 1107, endPoint y: 212, distance: 382.7
drag, startPoint x: 1153, startPoint y: 536, endPoint x: 913, endPoint y: 156, distance: 449.4
click at [913, 156] on div "Admin x VEDANT SHIRBHATE x PALLAVI CHINCHALKAR x ANKIT BANDEWAR x Shubhnashu Ra…" at bounding box center [806, 452] width 1509 height 601
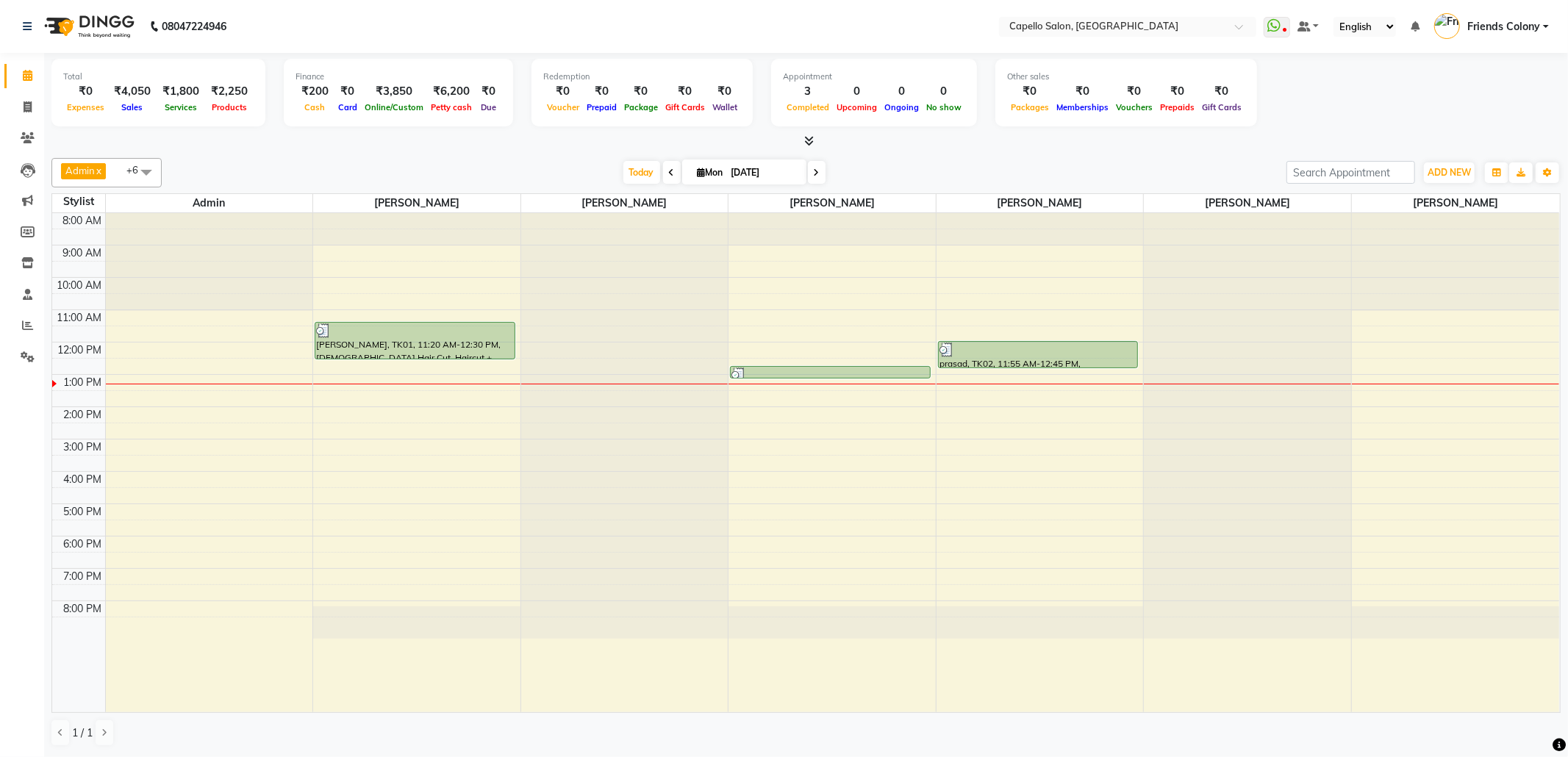
drag, startPoint x: 1198, startPoint y: 598, endPoint x: 1195, endPoint y: 580, distance: 18.2
drag, startPoint x: 1427, startPoint y: 147, endPoint x: 1386, endPoint y: 133, distance: 43.3
click at [1419, 145] on div at bounding box center [806, 141] width 1509 height 15
click at [1067, 159] on div "Admin x VEDANT SHIRBHATE x PALLAVI CHINCHALKAR x ANKIT BANDEWAR x Shubhnashu Ra…" at bounding box center [806, 172] width 1509 height 29
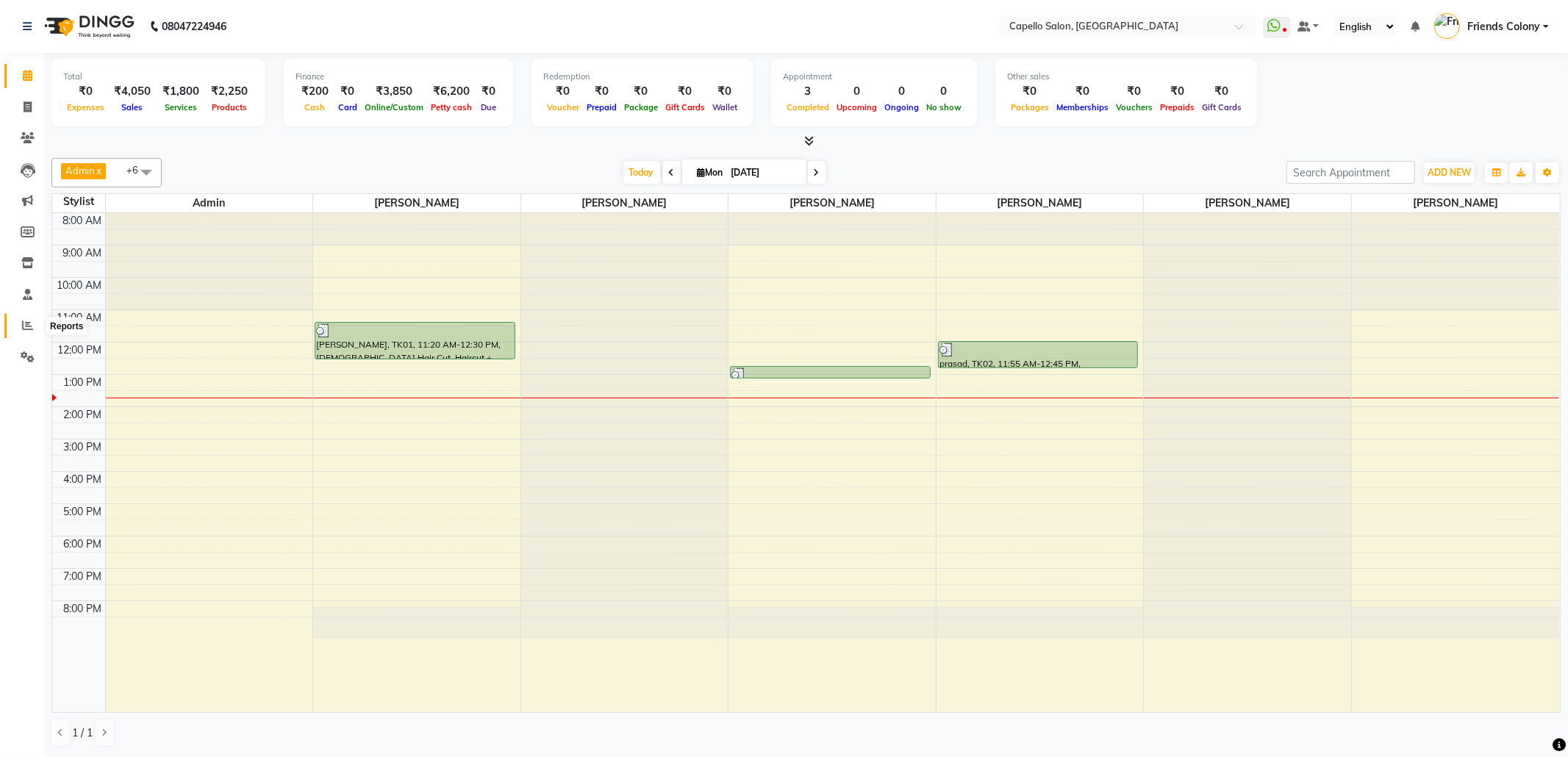
click at [22, 330] on icon at bounding box center [28, 325] width 11 height 11
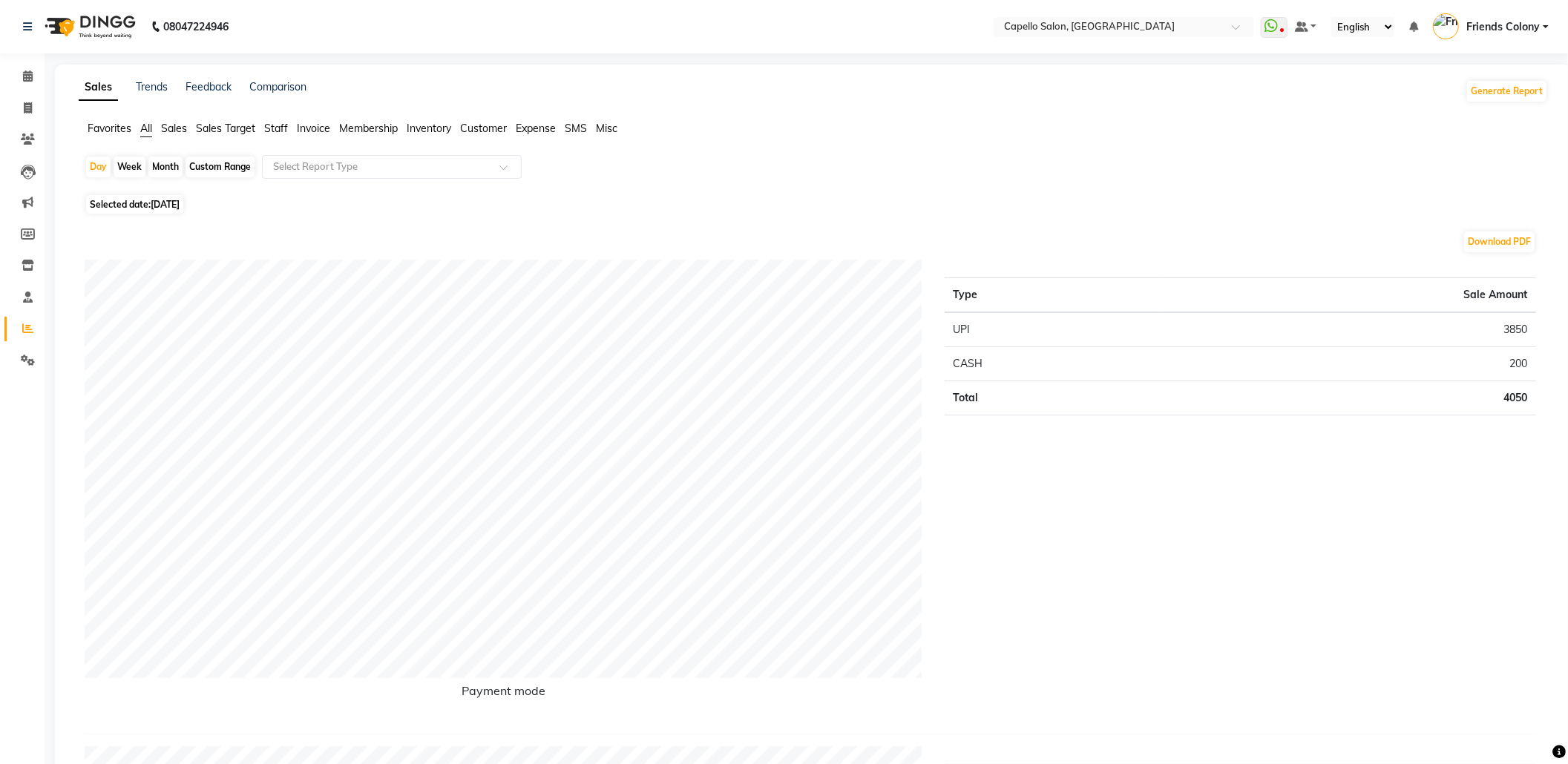
click at [274, 122] on span "Staff" at bounding box center [276, 128] width 23 height 14
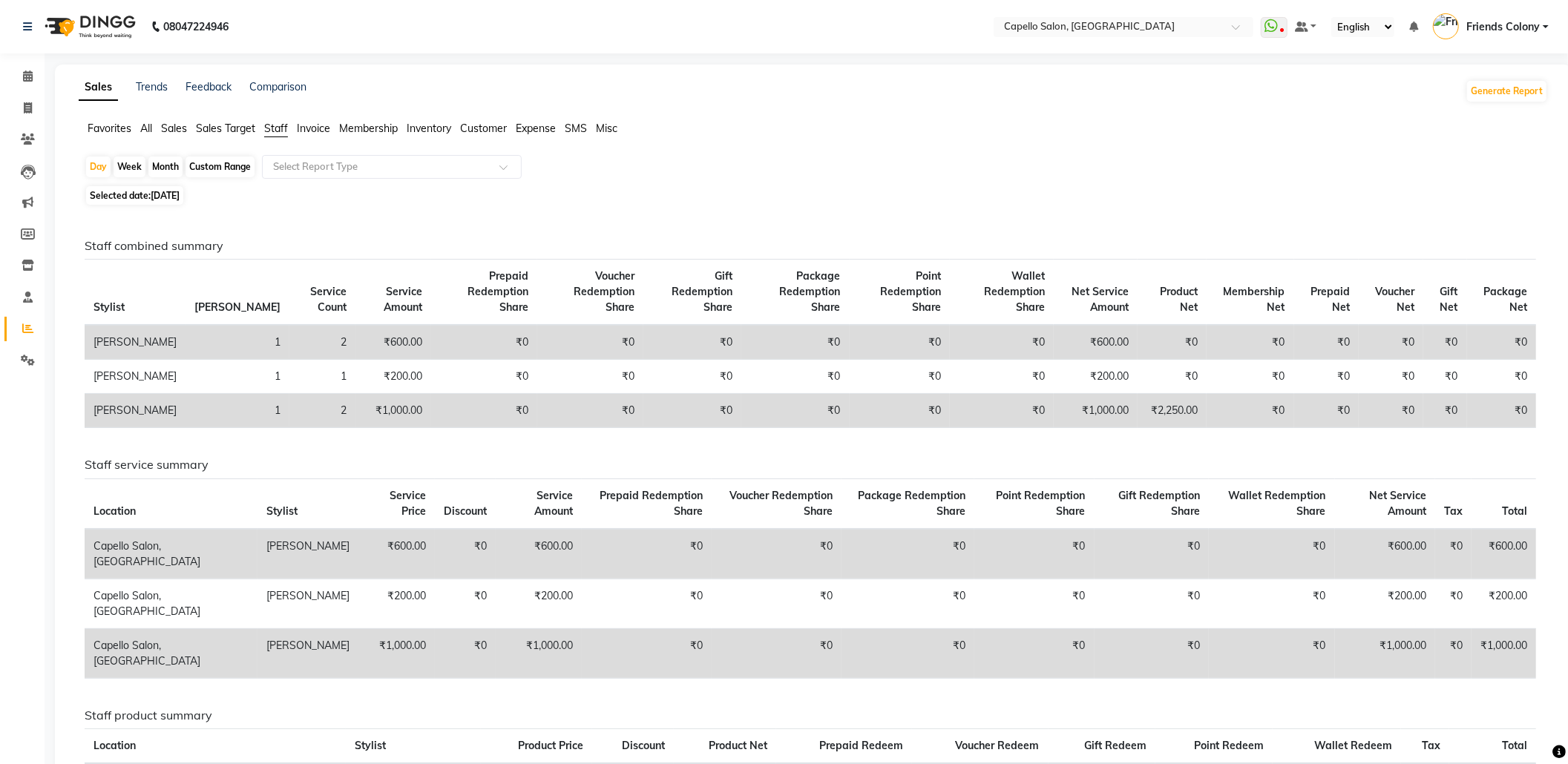
click at [155, 170] on div "Month" at bounding box center [166, 167] width 34 height 21
select select "9"
select select "2025"
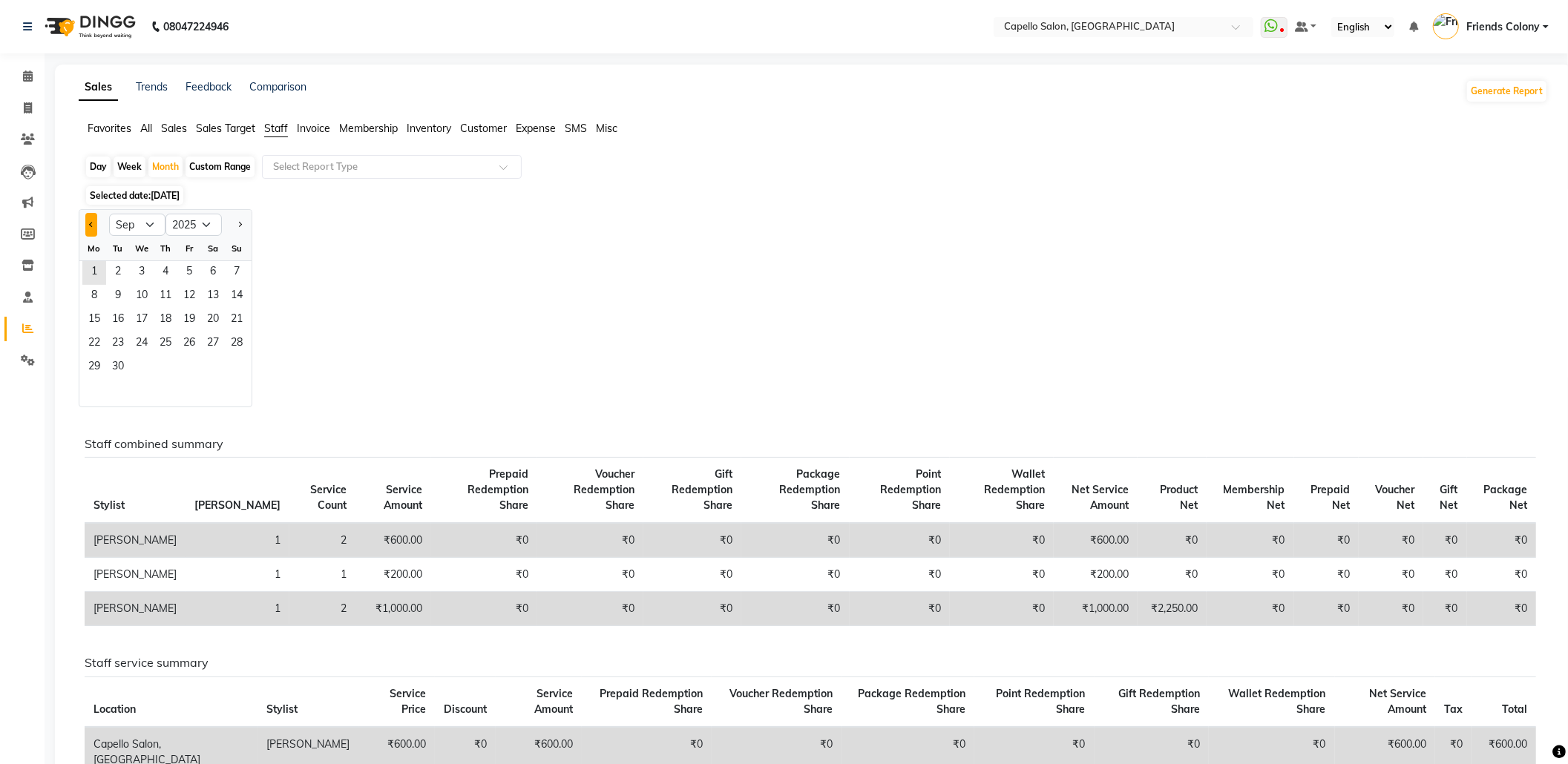
click at [97, 227] on button "Previous month" at bounding box center [91, 225] width 12 height 23
select select "8"
click at [193, 274] on span "1" at bounding box center [189, 273] width 23 height 23
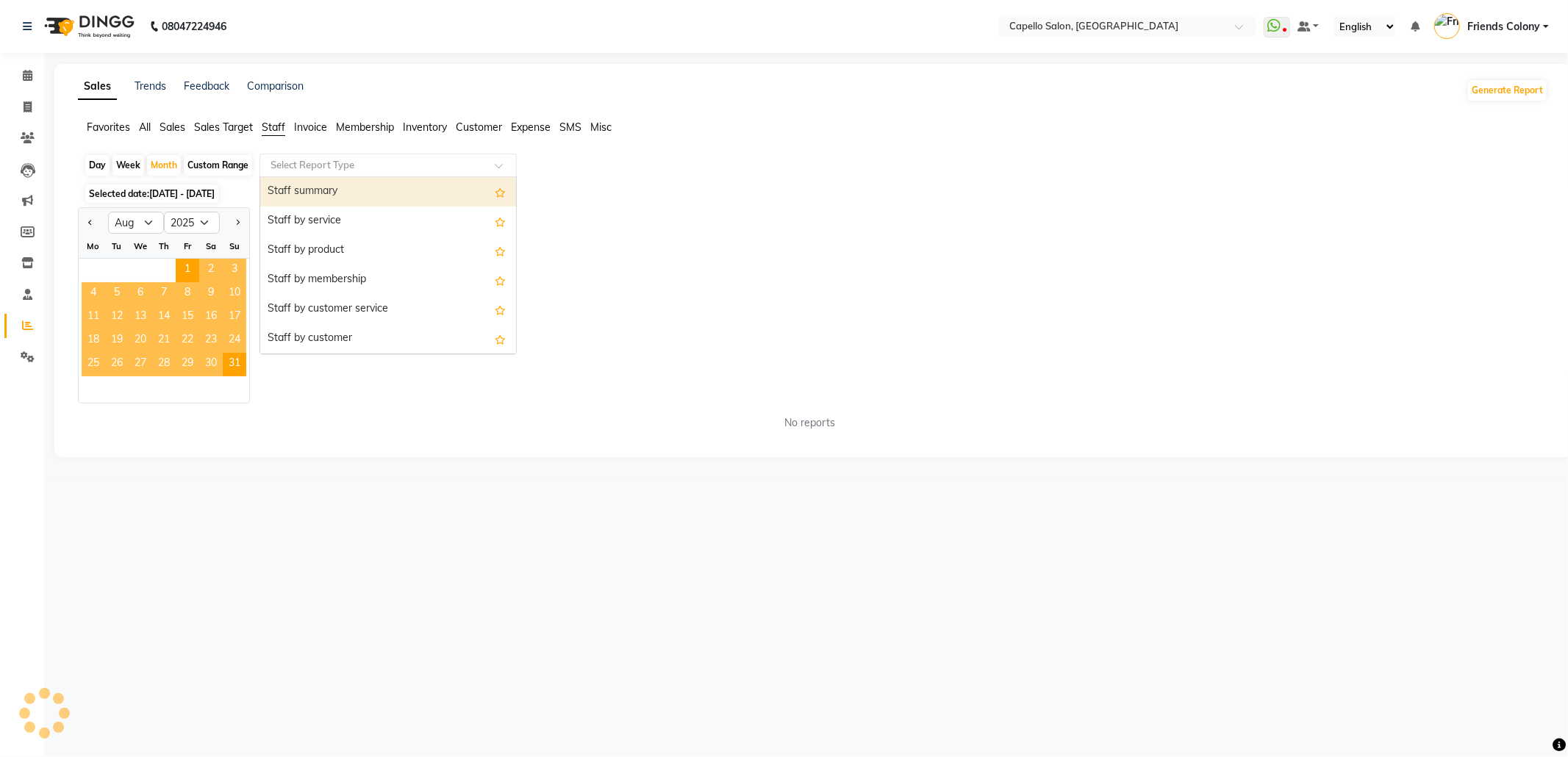
click at [362, 160] on input "text" at bounding box center [373, 165] width 212 height 14
click at [363, 182] on div "Staff summary" at bounding box center [388, 191] width 256 height 29
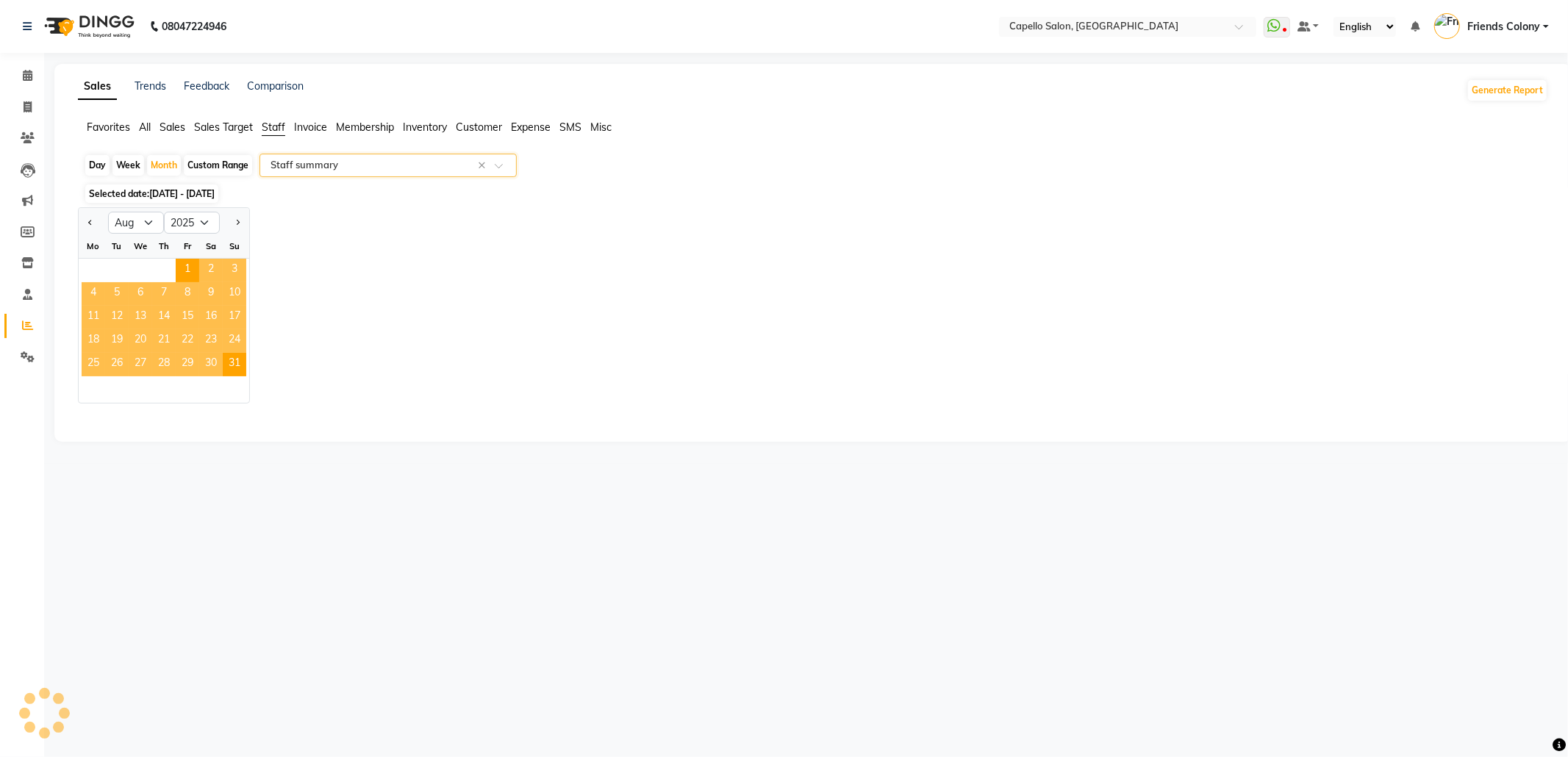
select select "full_report"
select select "csv"
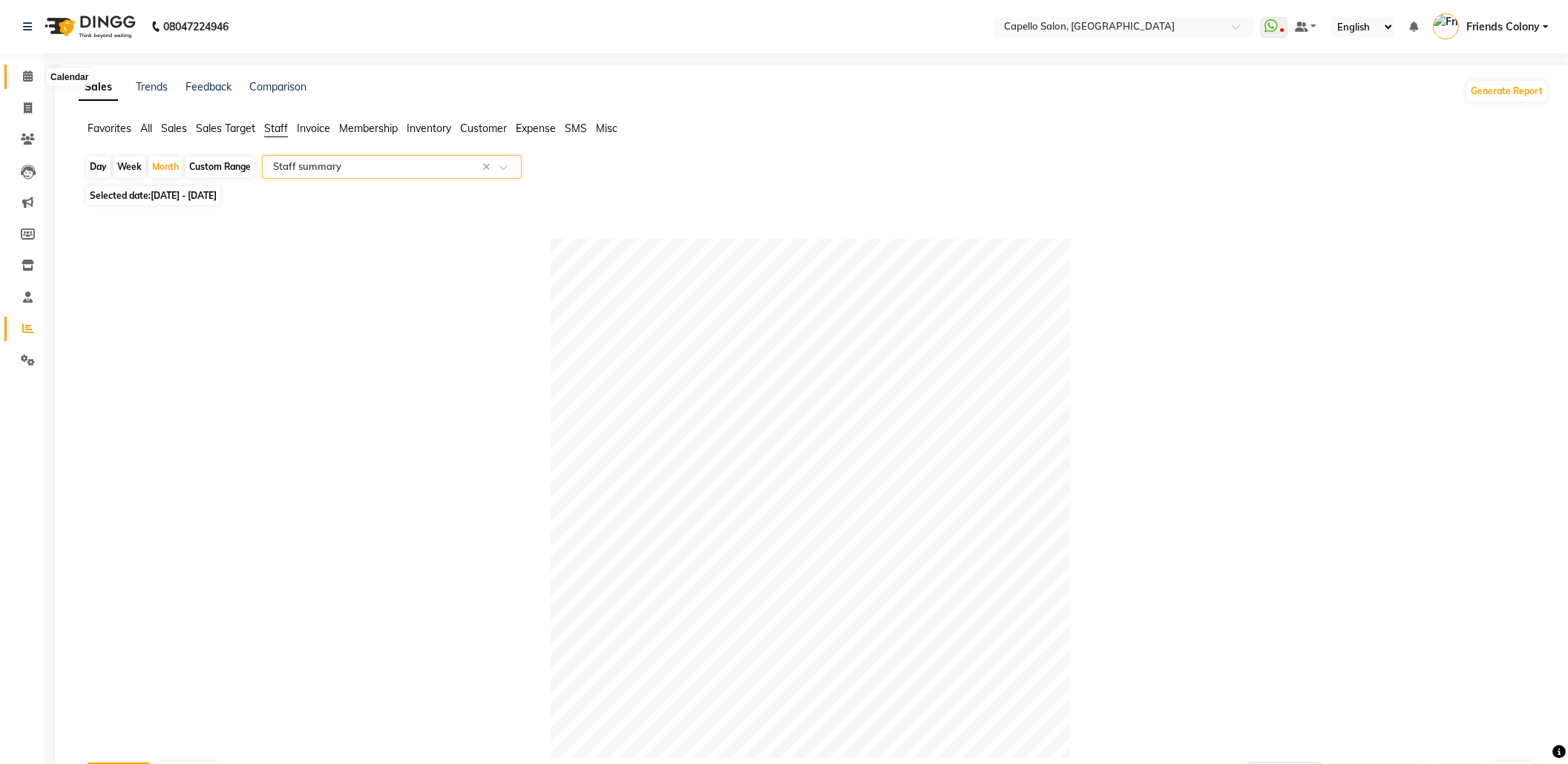
click at [27, 78] on icon at bounding box center [28, 76] width 10 height 11
